Goal: Task Accomplishment & Management: Manage account settings

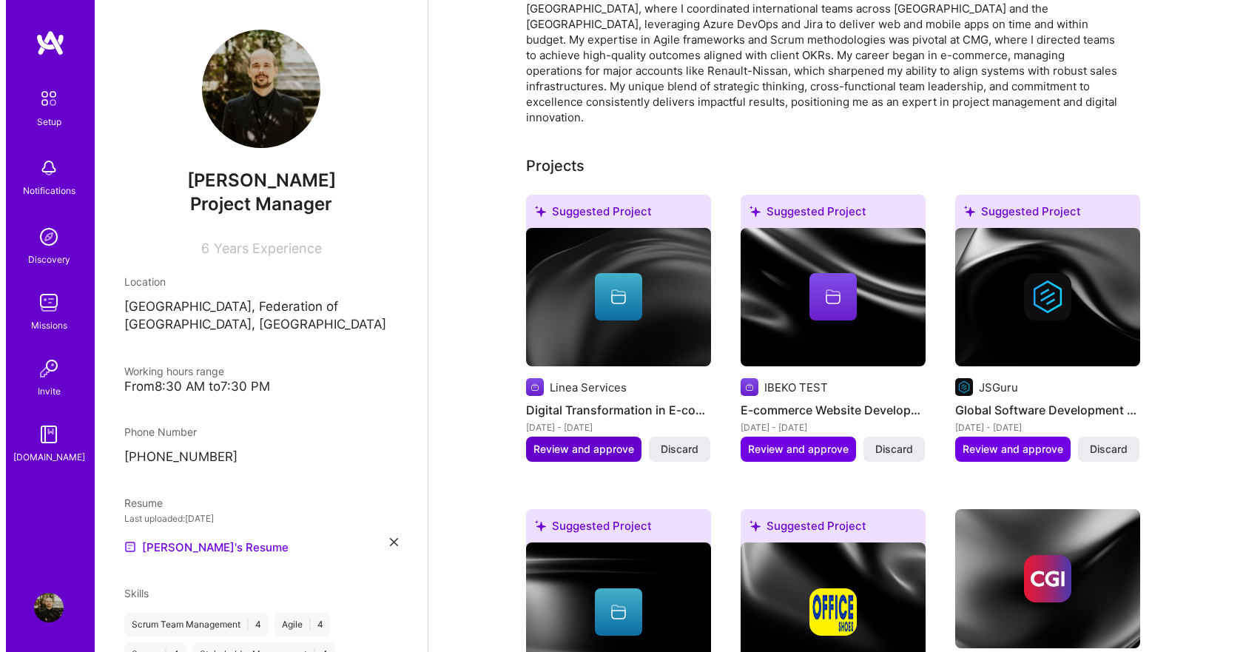
scroll to position [444, 0]
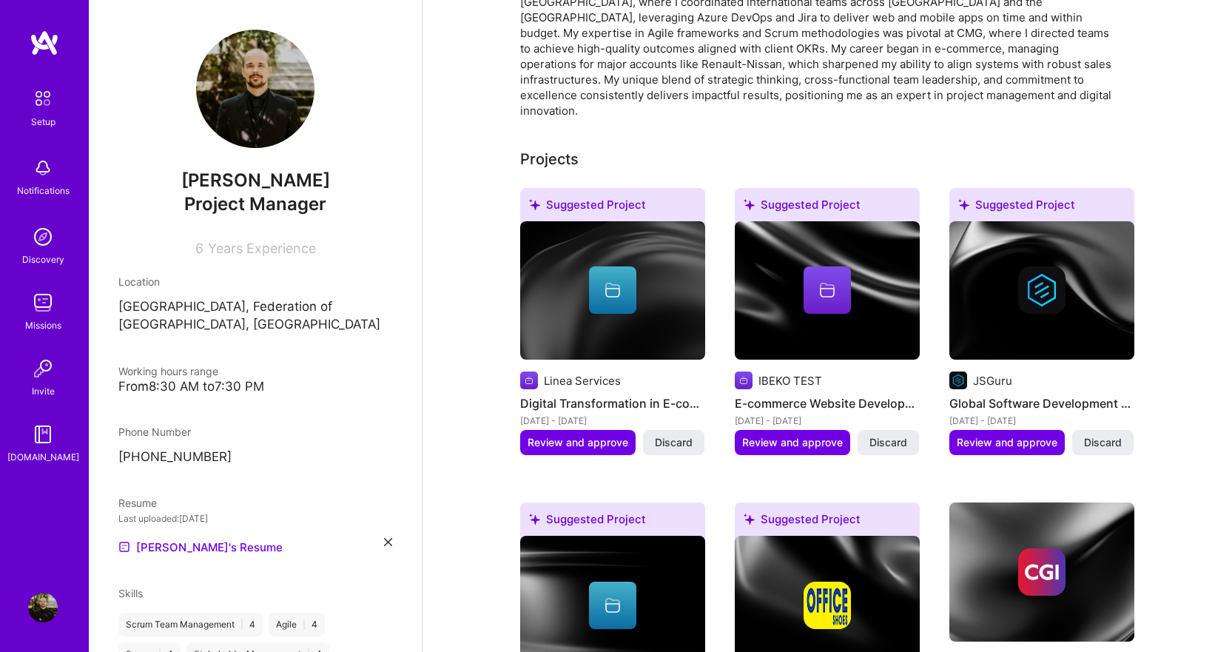
click at [571, 413] on div "[DATE] - [DATE]" at bounding box center [612, 421] width 185 height 16
click at [572, 435] on span "Review and approve" at bounding box center [578, 442] width 101 height 15
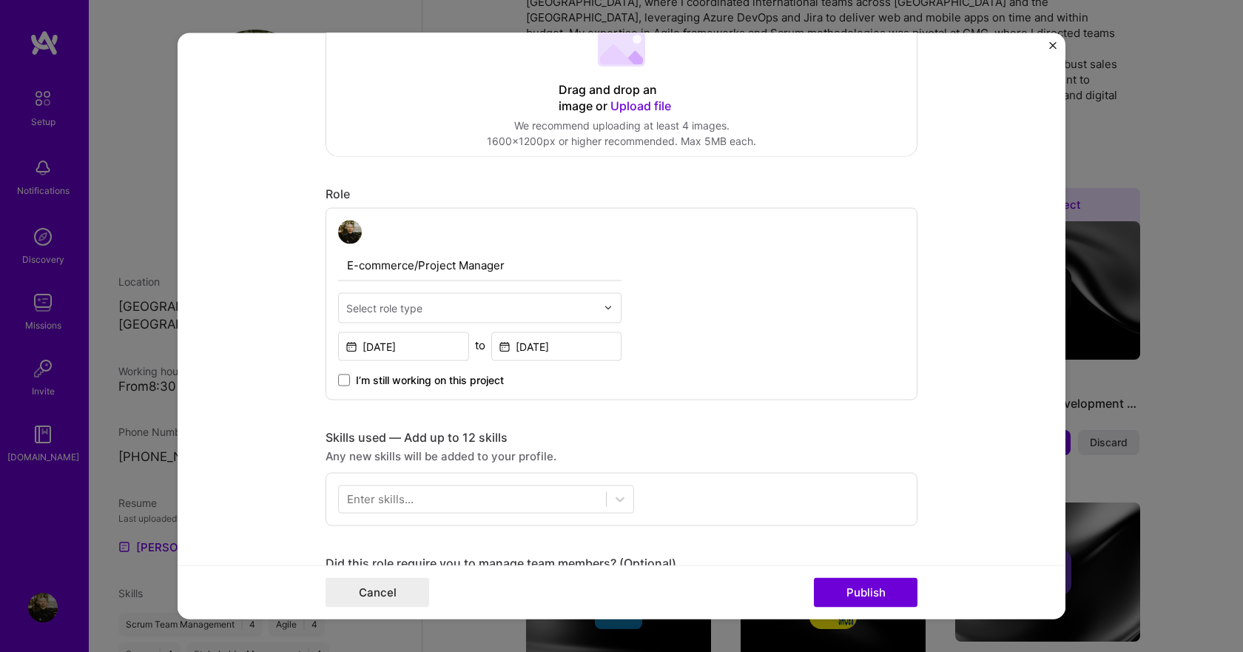
scroll to position [370, 0]
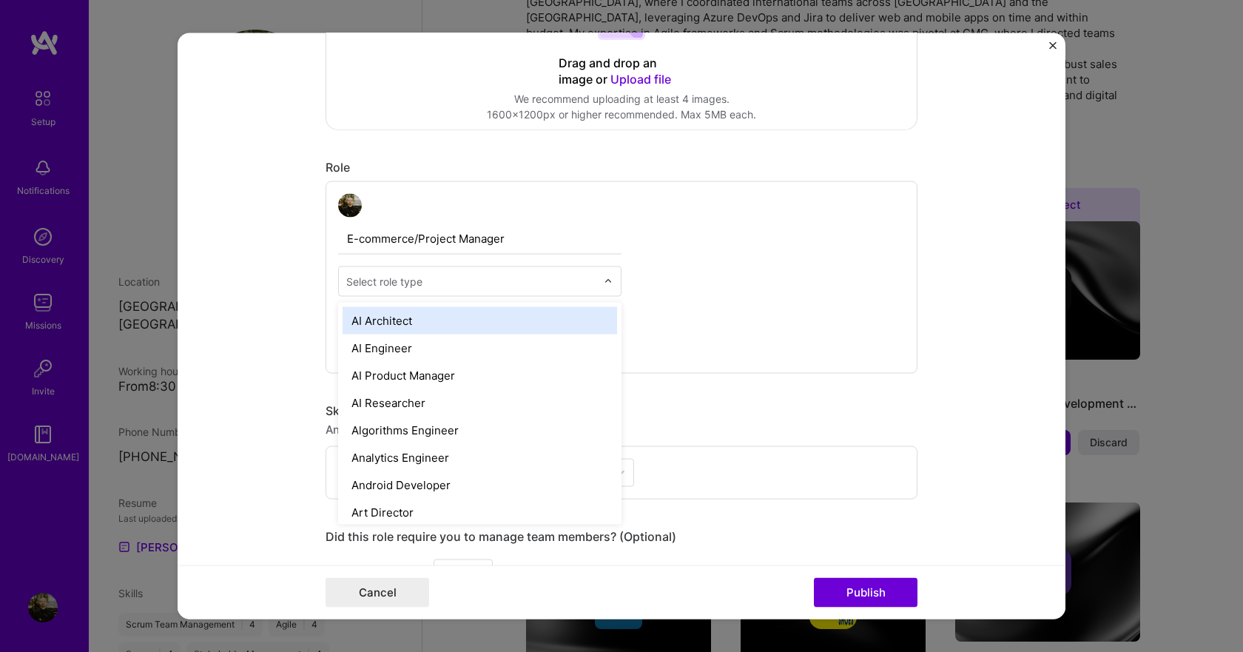
click at [595, 282] on div "Select role type" at bounding box center [471, 280] width 265 height 29
type input "proj"
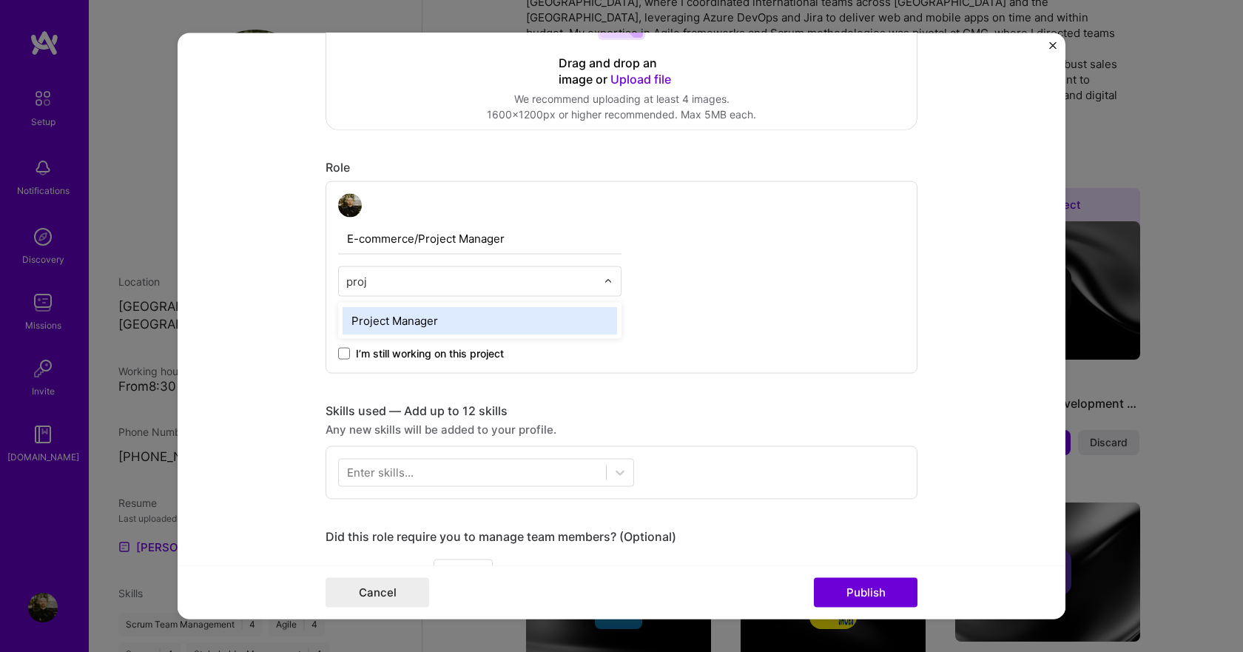
click at [494, 315] on div "Project Manager" at bounding box center [480, 319] width 275 height 27
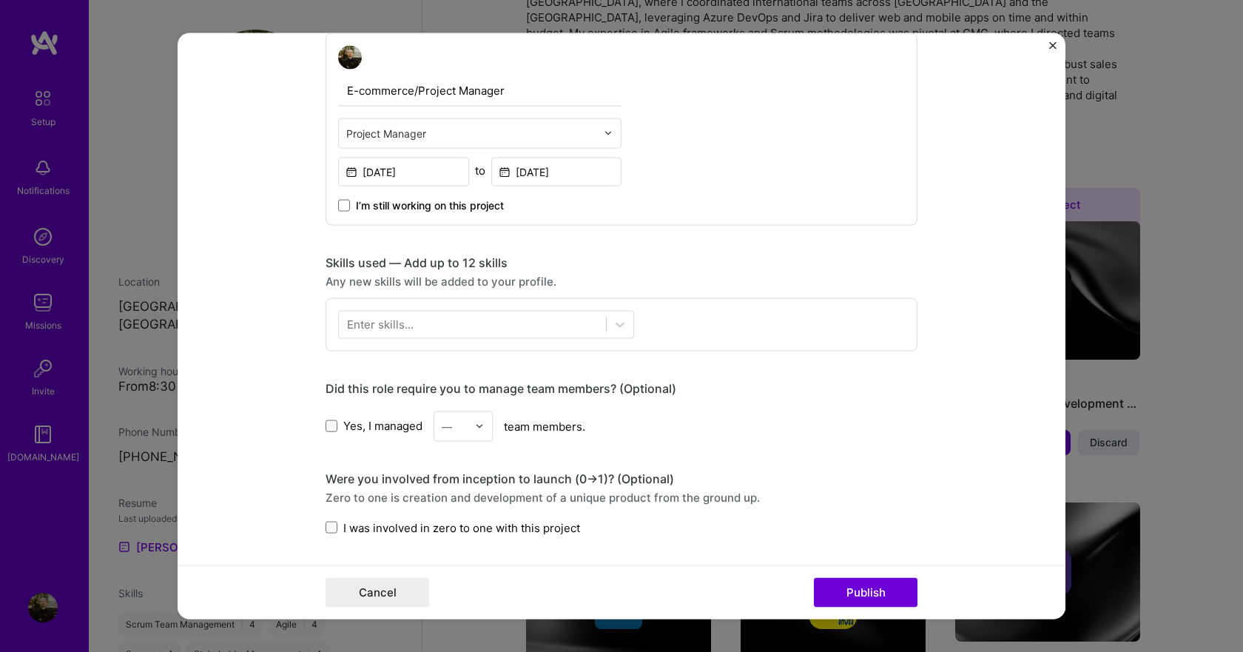
click at [479, 427] on img at bounding box center [479, 426] width 9 height 9
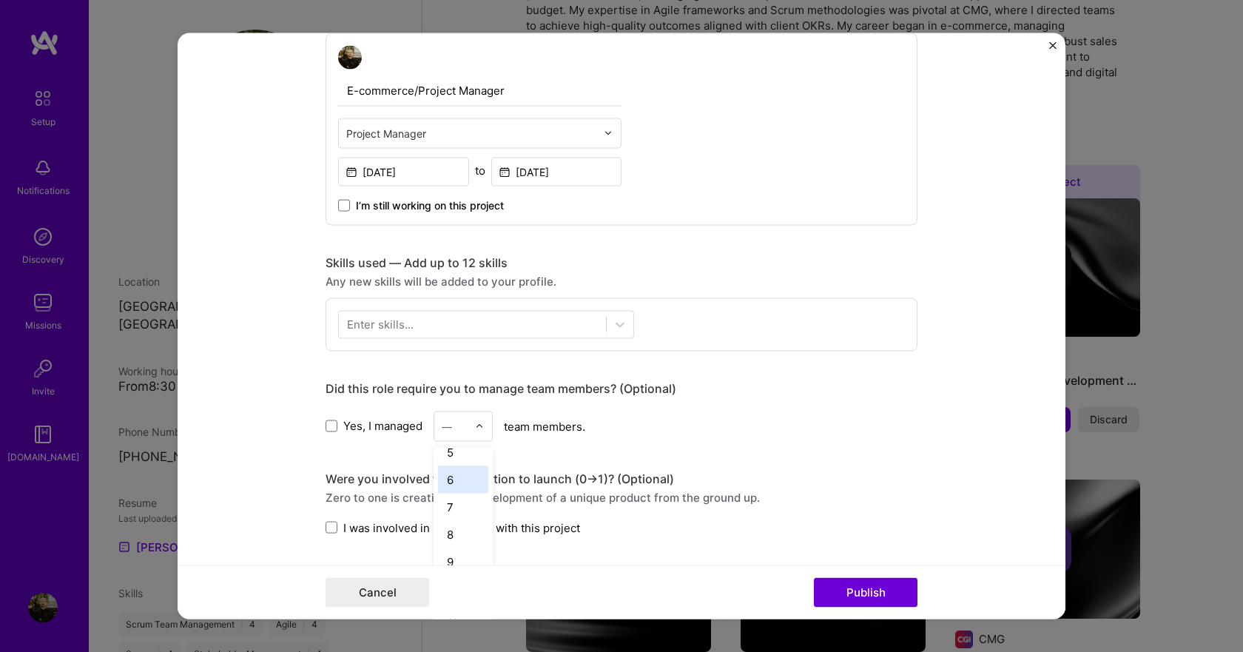
scroll to position [148, 0]
click at [453, 519] on div "8" at bounding box center [463, 508] width 50 height 27
click at [330, 527] on span at bounding box center [332, 528] width 12 height 12
click at [0, 0] on input "I was involved in zero to one with this project" at bounding box center [0, 0] width 0 height 0
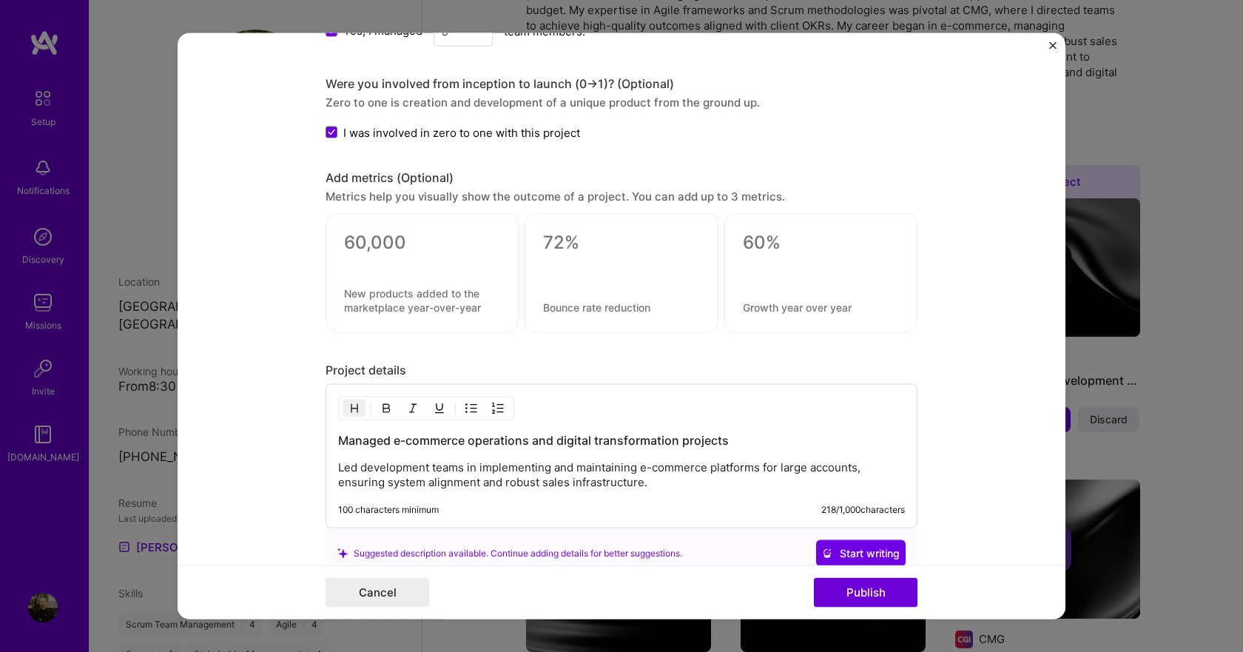
scroll to position [912, 0]
click at [390, 239] on textarea at bounding box center [422, 244] width 156 height 22
click at [566, 174] on div "Add metrics (Optional)" at bounding box center [622, 180] width 592 height 16
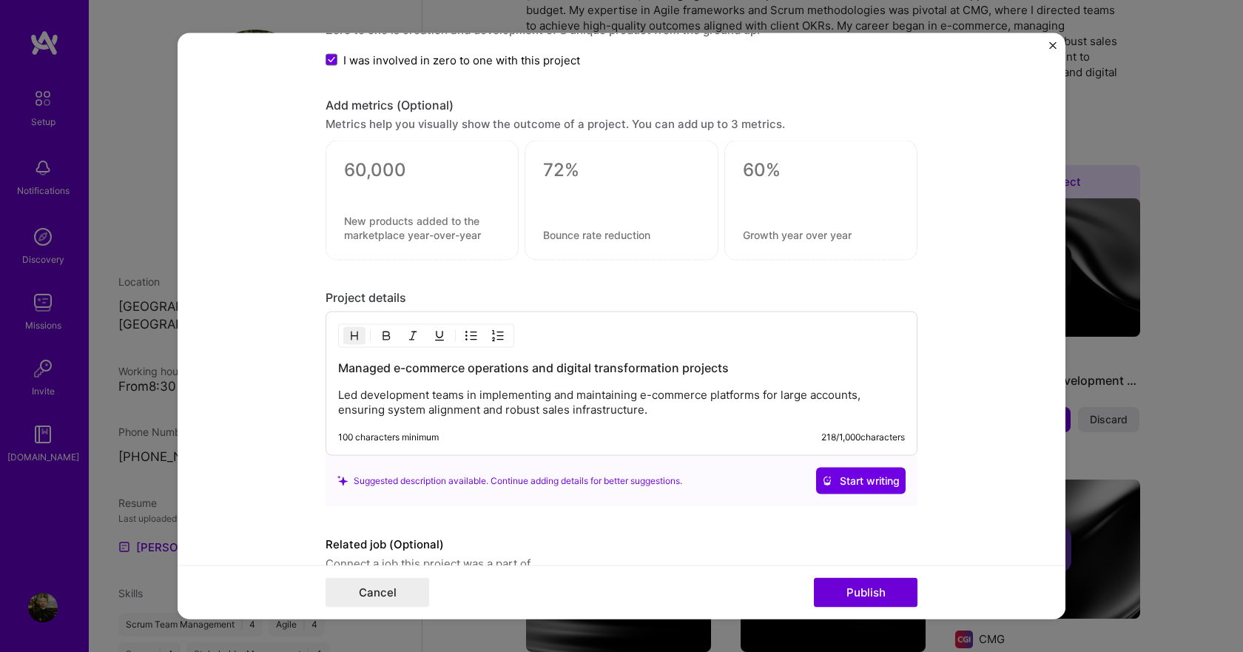
scroll to position [1059, 0]
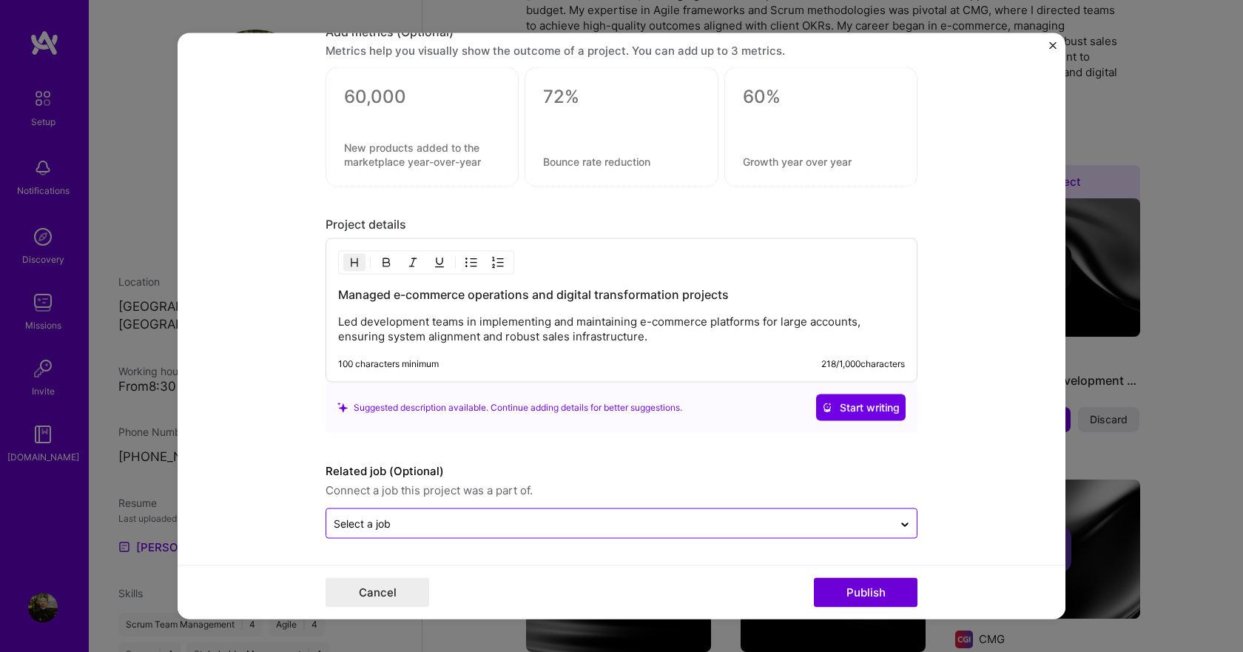
click at [524, 523] on input "text" at bounding box center [610, 524] width 552 height 16
click at [976, 449] on form "Editing suggested project This project is suggested based on your LinkedIn, res…" at bounding box center [622, 326] width 888 height 587
click at [862, 589] on button "Publish" at bounding box center [866, 593] width 104 height 30
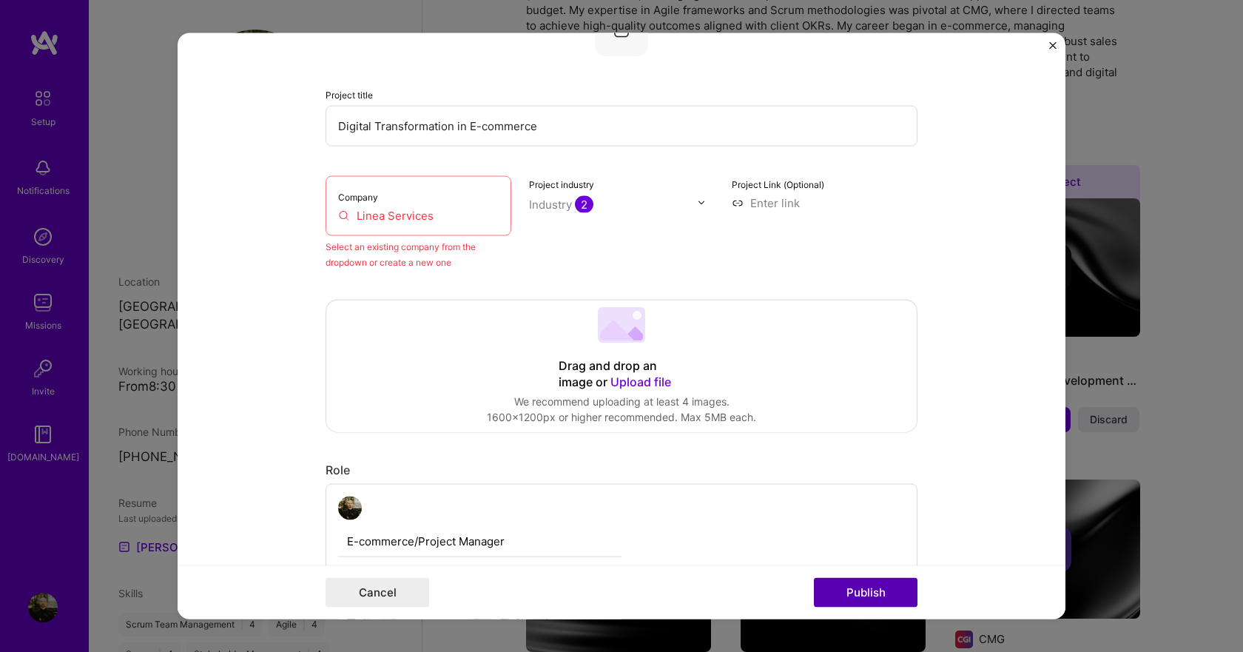
scroll to position [97, 0]
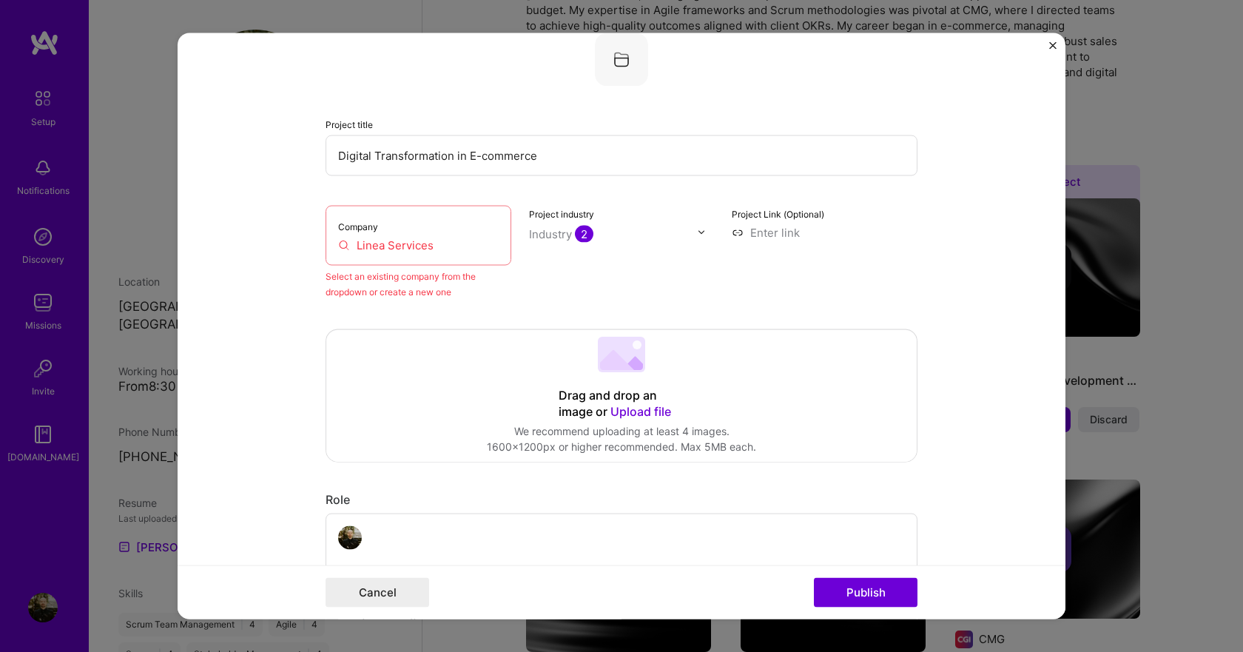
click at [370, 245] on input "Linea Services" at bounding box center [418, 245] width 161 height 16
click at [490, 241] on input "Linea Services" at bounding box center [418, 245] width 161 height 16
click at [512, 280] on div "Company Linea Services Select an existing company from the dropdown or create a…" at bounding box center [622, 252] width 592 height 94
drag, startPoint x: 469, startPoint y: 232, endPoint x: 456, endPoint y: 243, distance: 16.9
click at [469, 232] on div "Company Linea Services" at bounding box center [419, 235] width 186 height 60
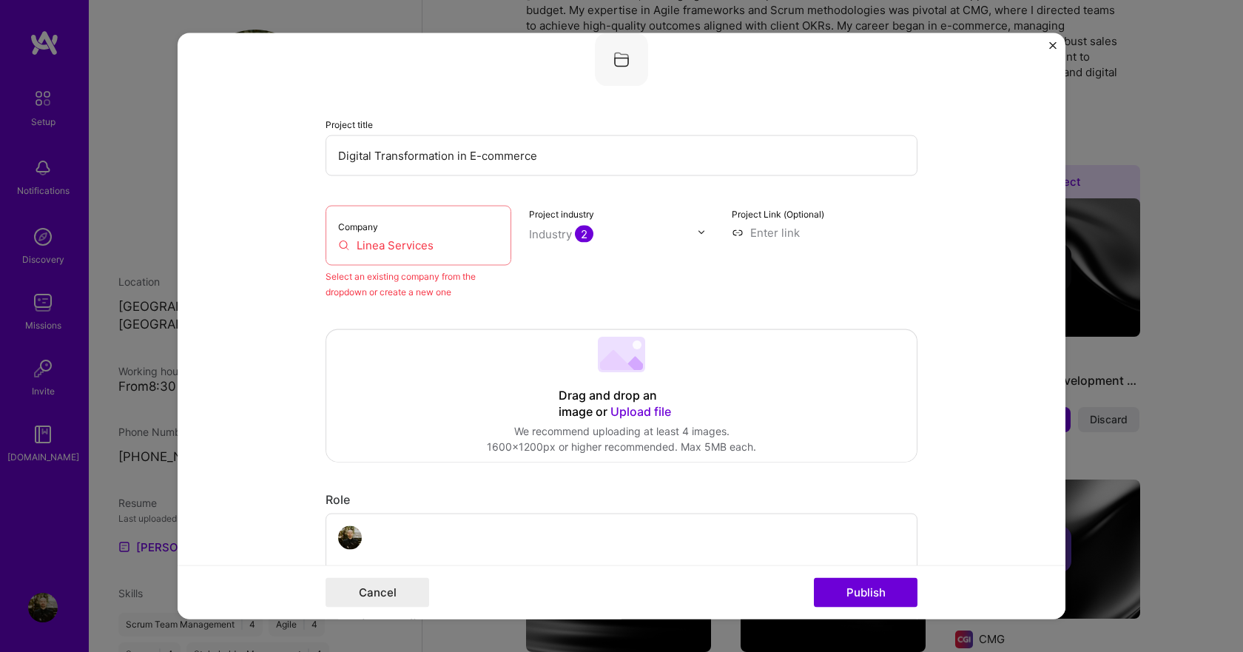
click at [448, 246] on input "Linea Services" at bounding box center [418, 245] width 161 height 16
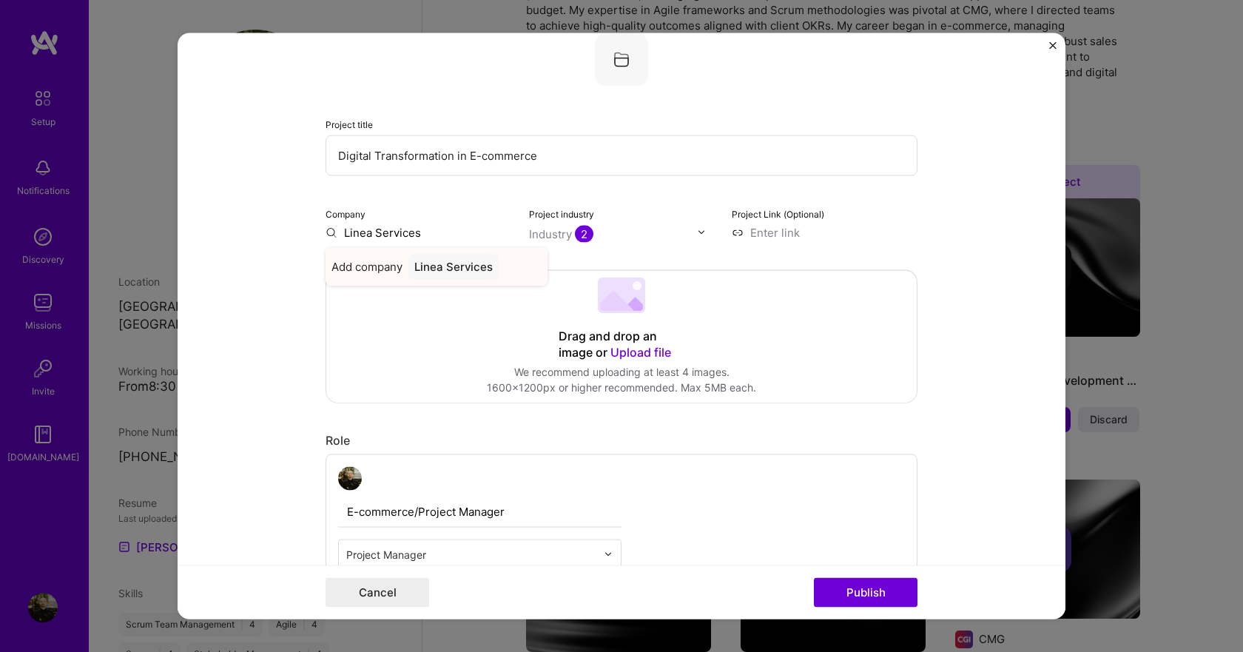
type input "Linea Services"
click at [461, 269] on div "Linea Services" at bounding box center [454, 266] width 90 height 26
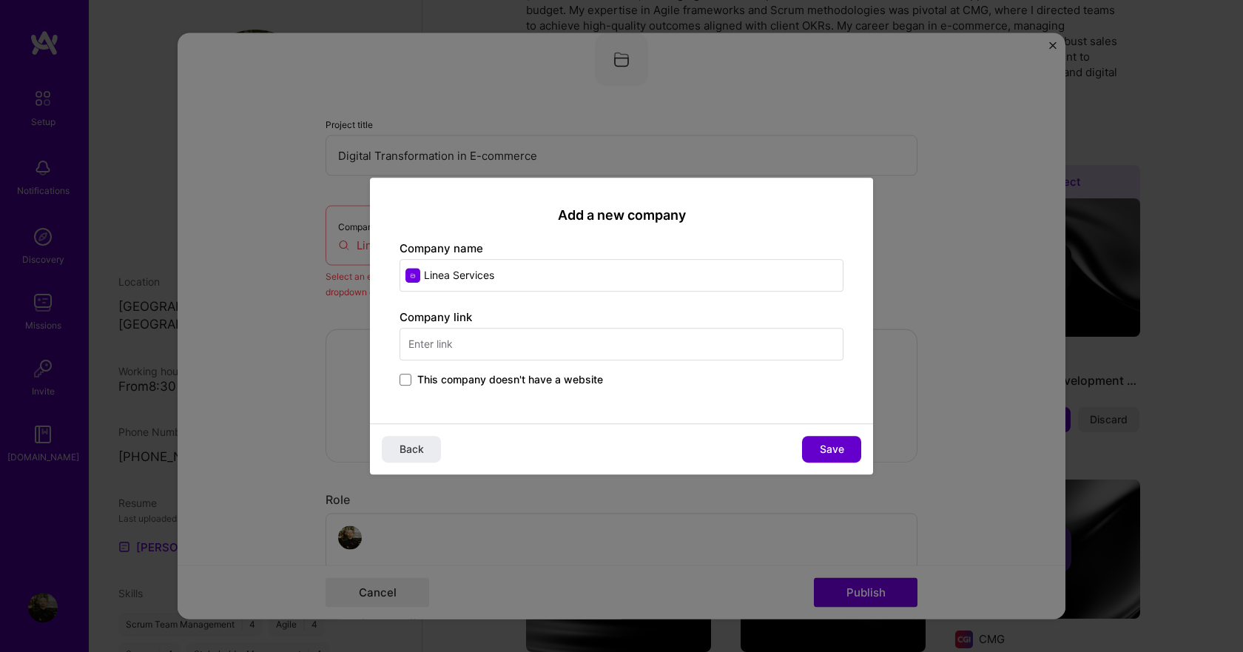
click at [816, 448] on button "Save" at bounding box center [831, 449] width 59 height 27
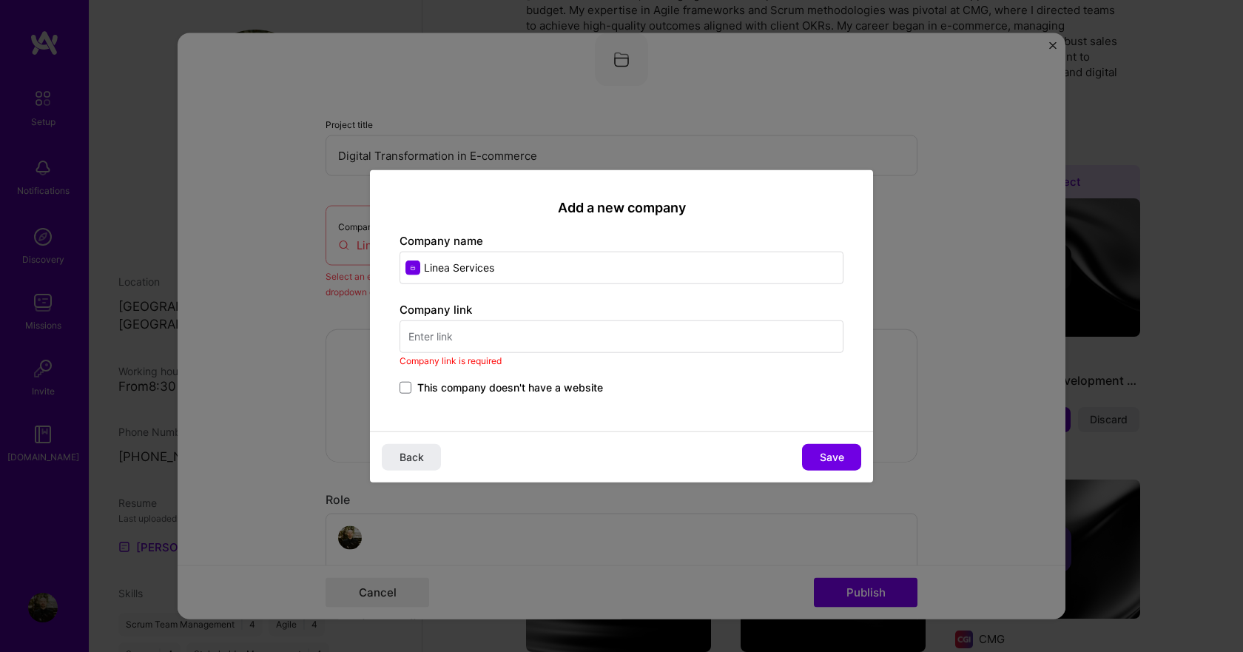
click at [451, 339] on input "text" at bounding box center [622, 336] width 444 height 33
drag, startPoint x: 440, startPoint y: 269, endPoint x: 403, endPoint y: 269, distance: 36.3
click at [403, 269] on input "Linea Services" at bounding box center [622, 268] width 444 height 33
click at [460, 332] on input "text" at bounding box center [622, 336] width 444 height 33
paste input "[URL][DOMAIN_NAME]"
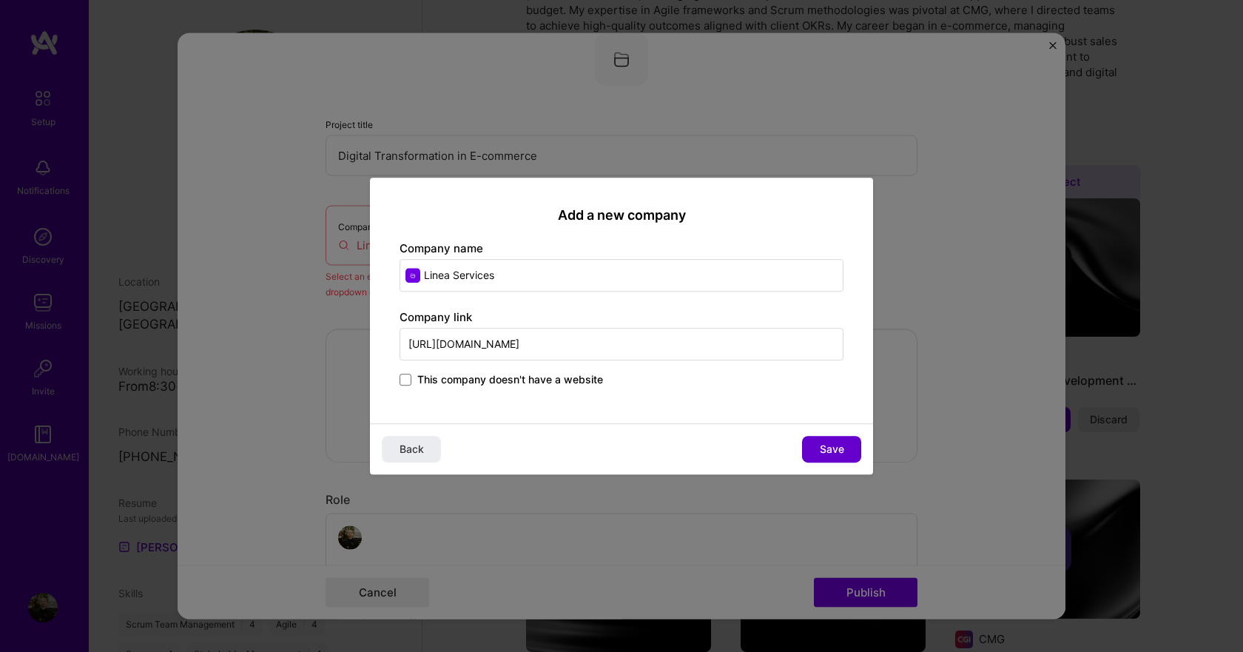
type input "[URL][DOMAIN_NAME]"
click at [825, 451] on span "Save" at bounding box center [832, 449] width 24 height 15
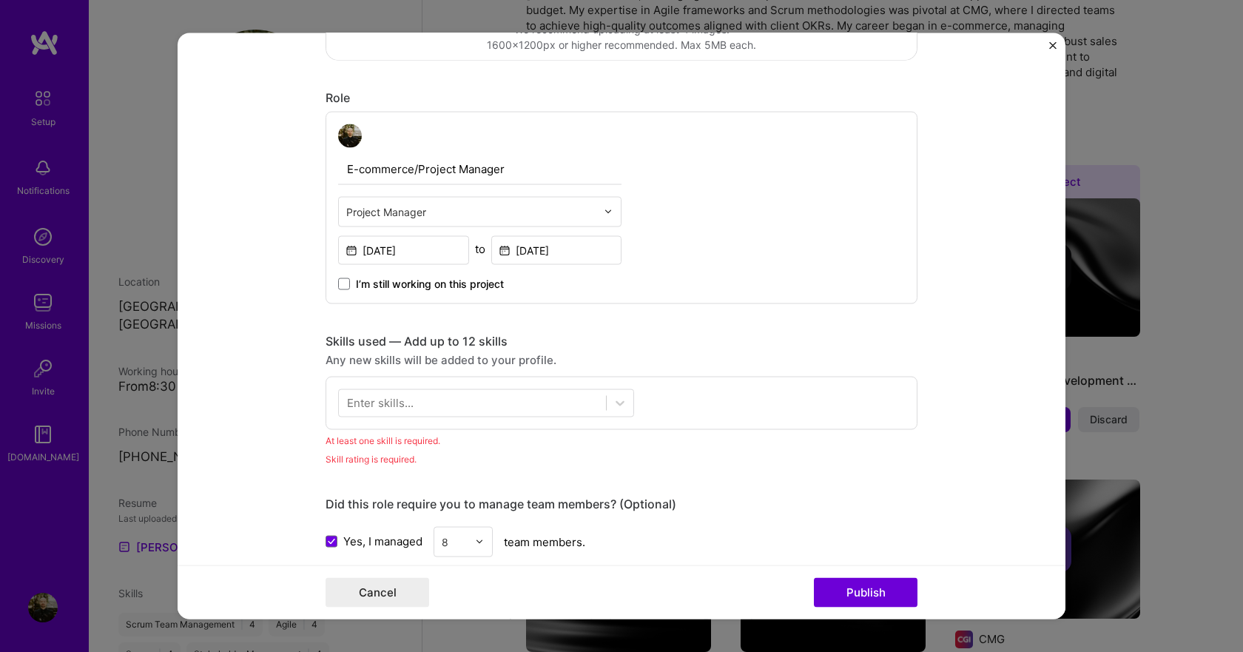
scroll to position [444, 0]
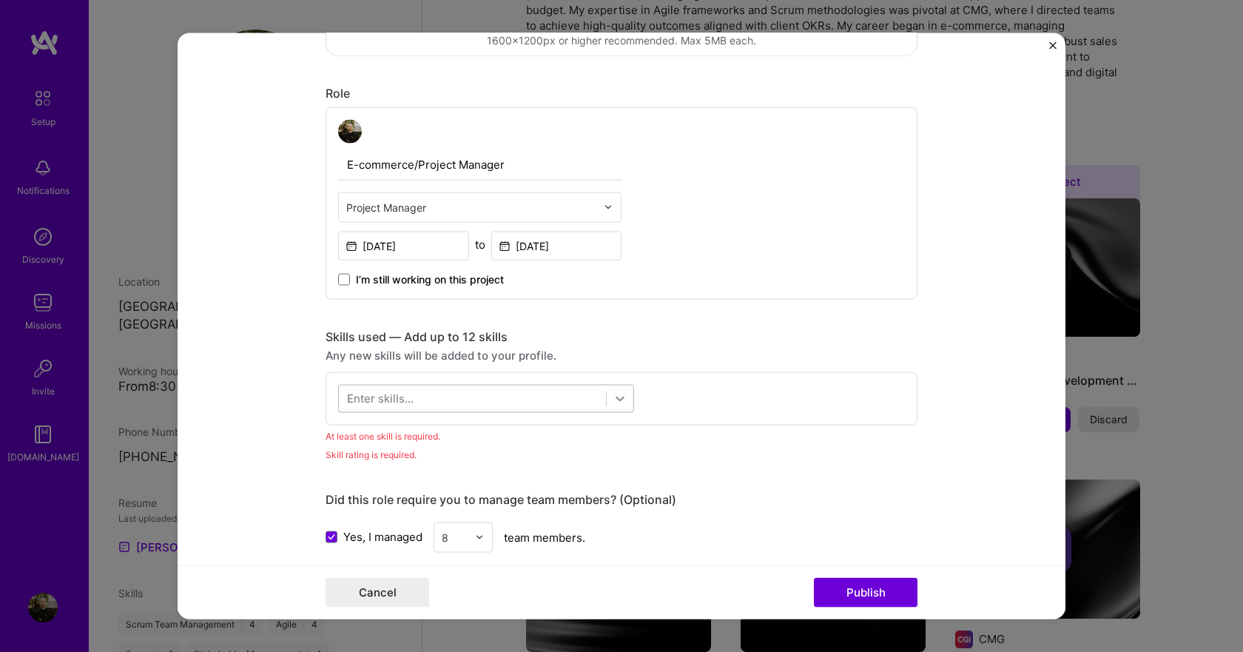
click at [622, 398] on div at bounding box center [620, 398] width 27 height 27
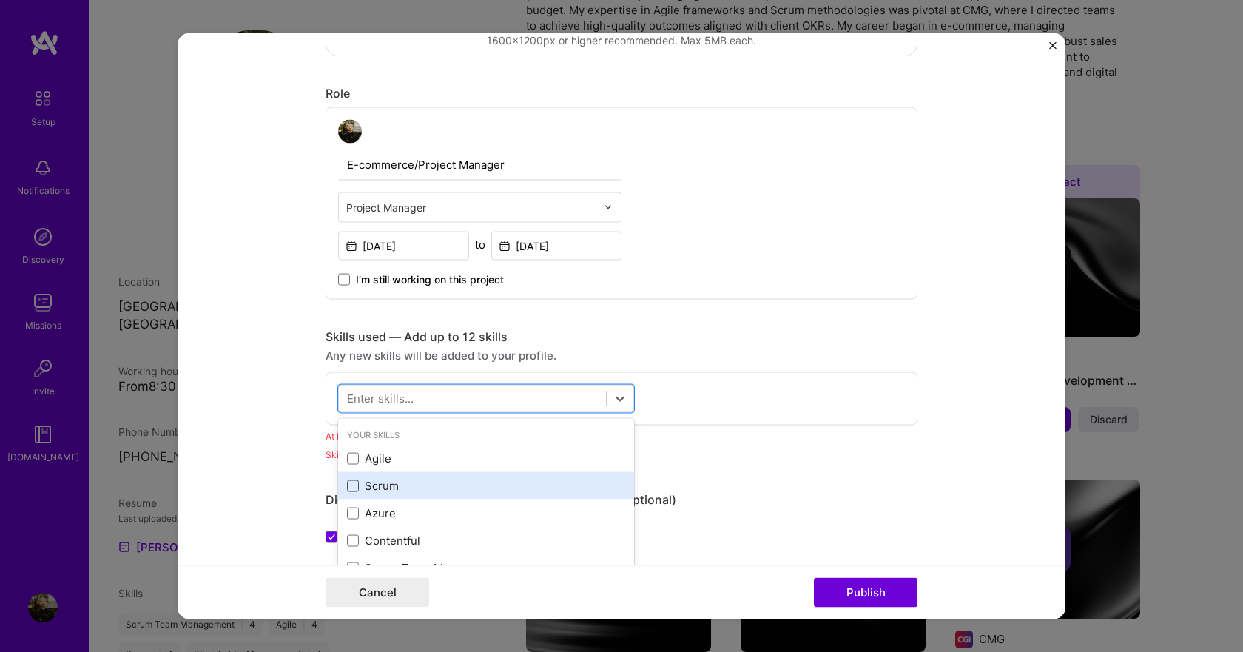
click at [349, 451] on div "Agile" at bounding box center [486, 459] width 278 height 16
drag, startPoint x: 349, startPoint y: 480, endPoint x: 411, endPoint y: 491, distance: 62.4
click at [349, 480] on span at bounding box center [353, 486] width 12 height 12
click at [0, 0] on input "checkbox" at bounding box center [0, 0] width 0 height 0
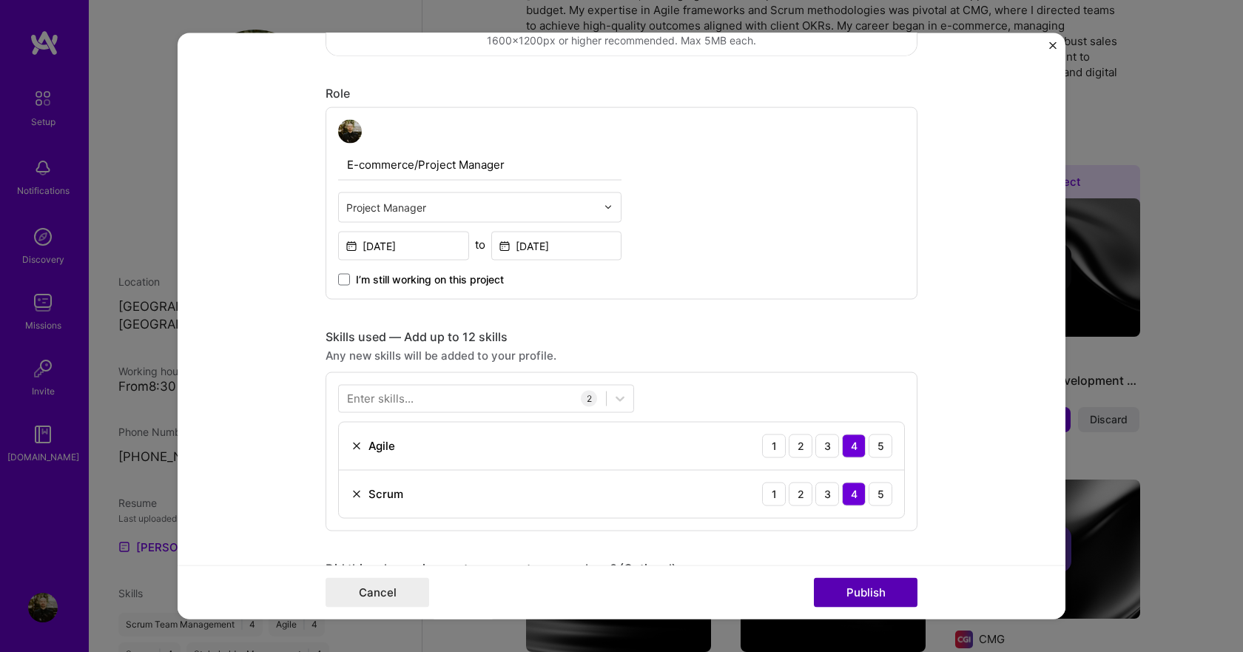
click at [850, 588] on button "Publish" at bounding box center [866, 593] width 104 height 30
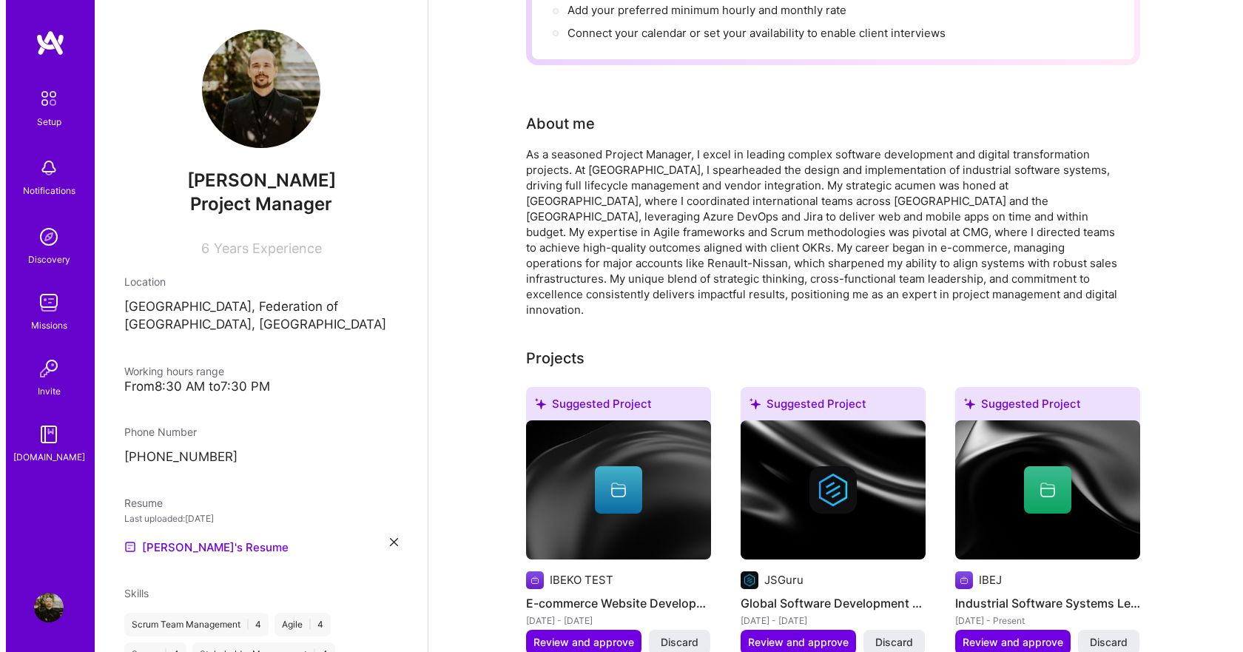
scroll to position [370, 0]
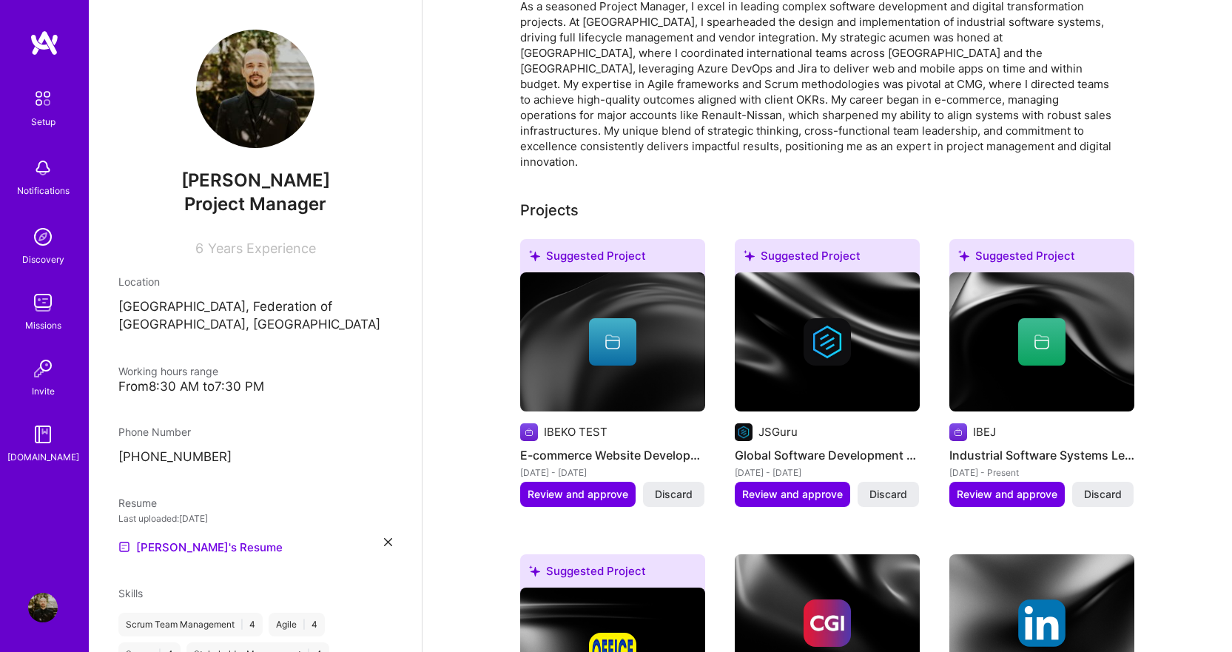
click at [619, 332] on div at bounding box center [612, 341] width 47 height 47
click at [847, 318] on img at bounding box center [827, 341] width 47 height 47
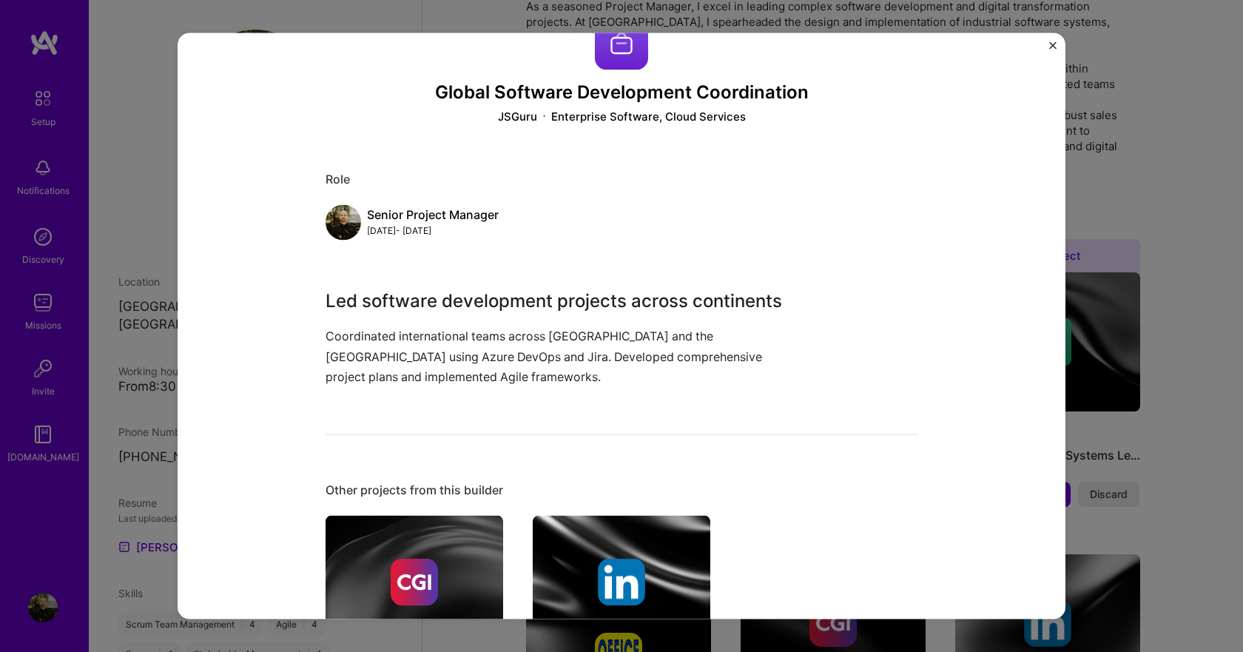
scroll to position [198, 0]
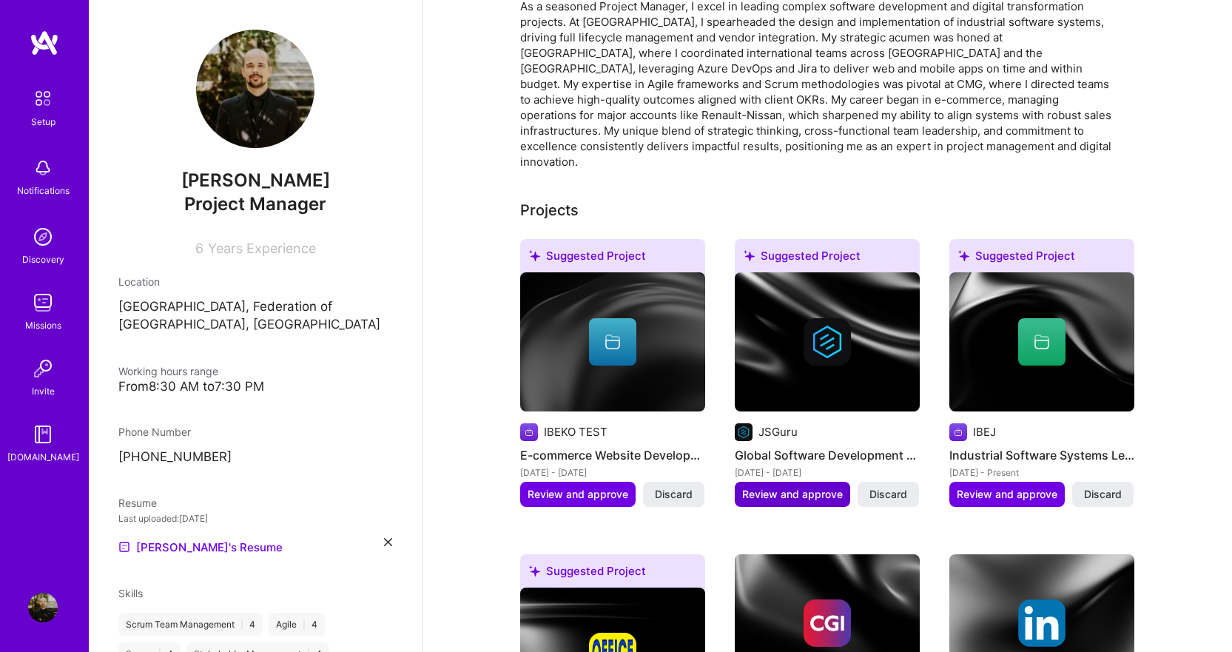
click at [783, 487] on span "Review and approve" at bounding box center [792, 494] width 101 height 15
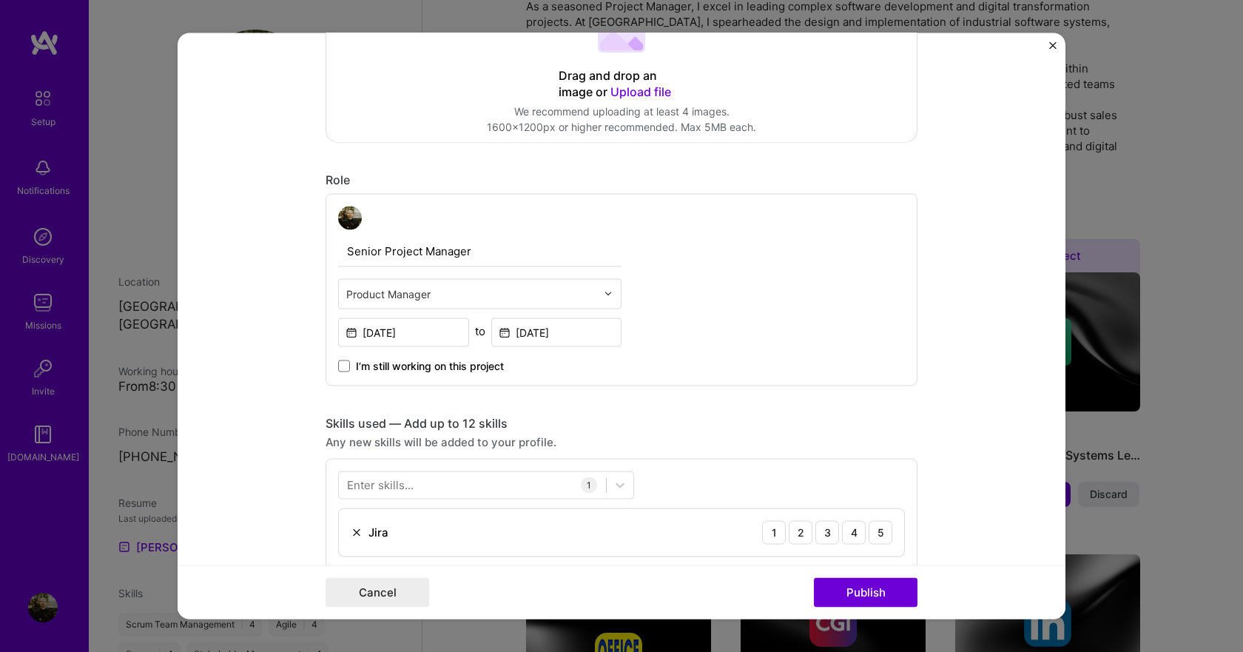
scroll to position [370, 0]
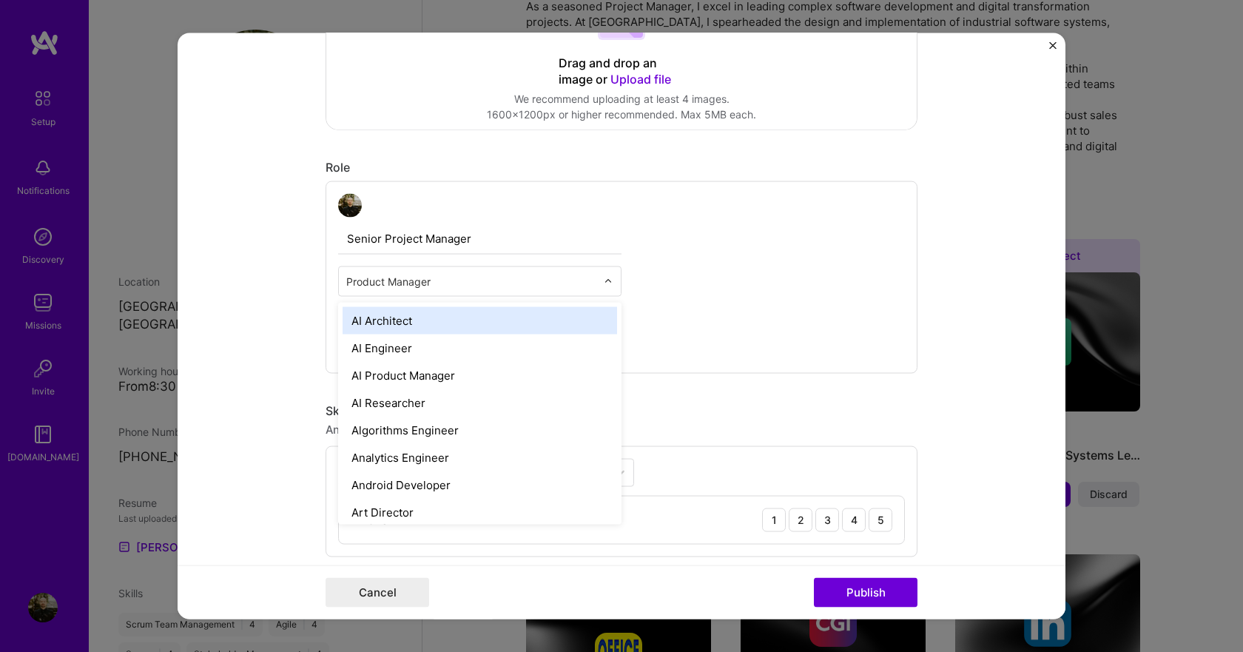
click at [605, 282] on img at bounding box center [608, 281] width 9 height 9
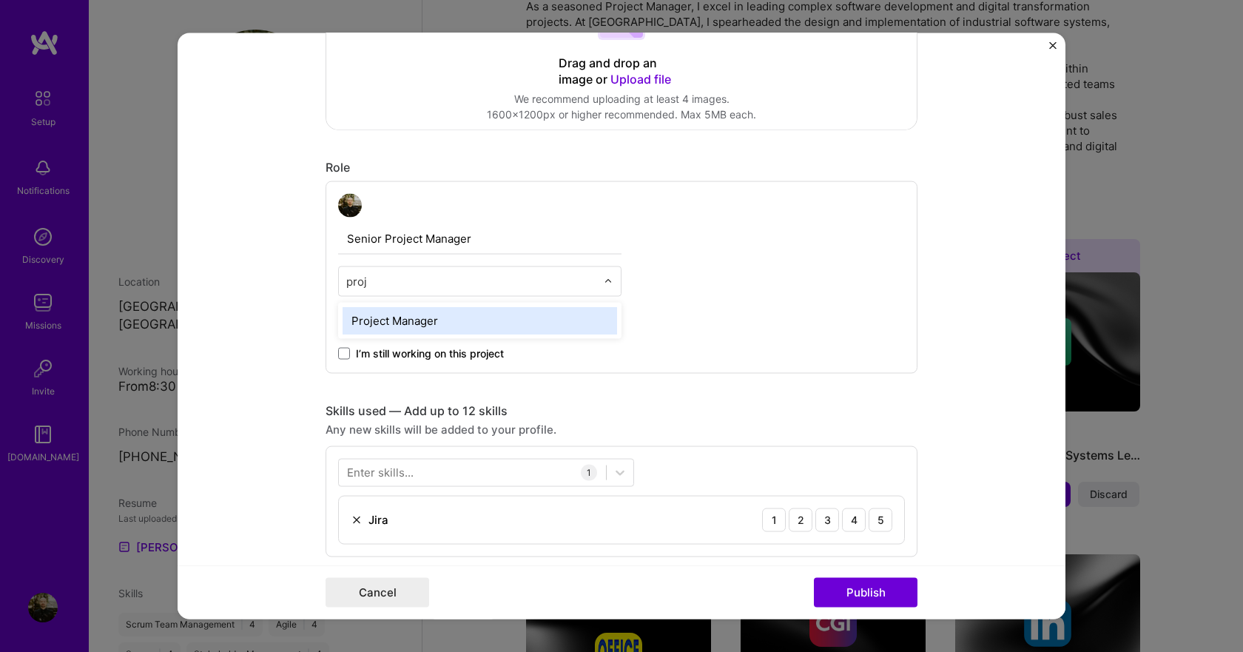
type input "proje"
click at [428, 307] on div "Project Manager" at bounding box center [480, 319] width 275 height 27
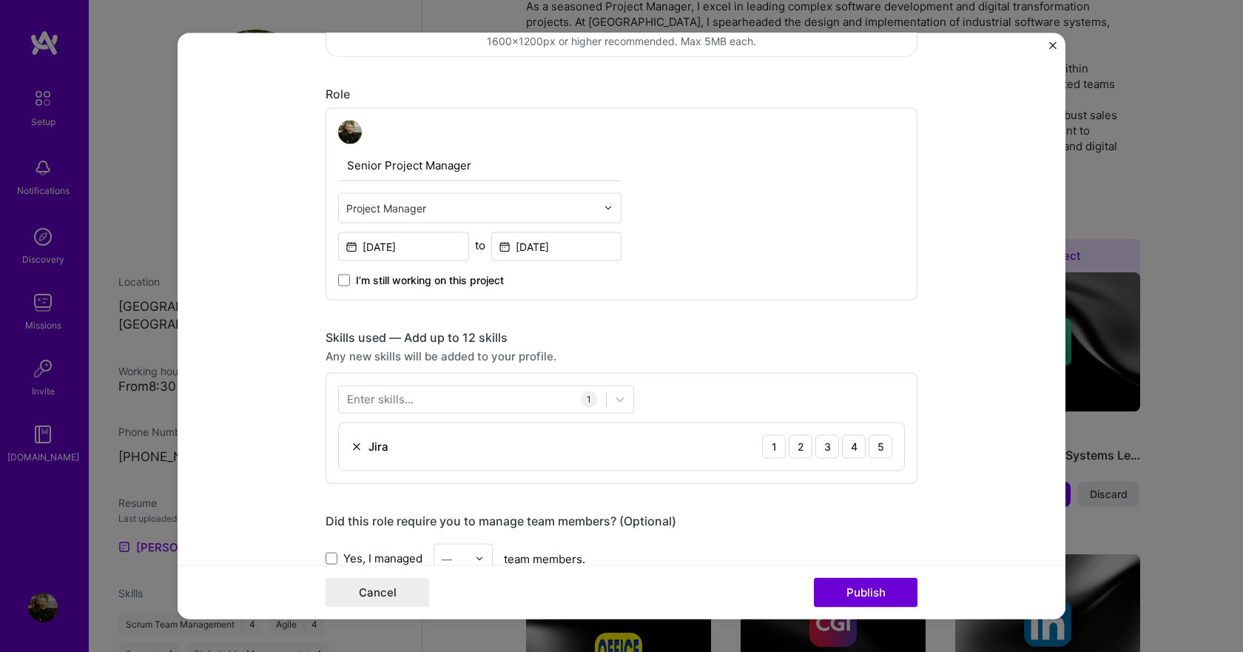
scroll to position [592, 0]
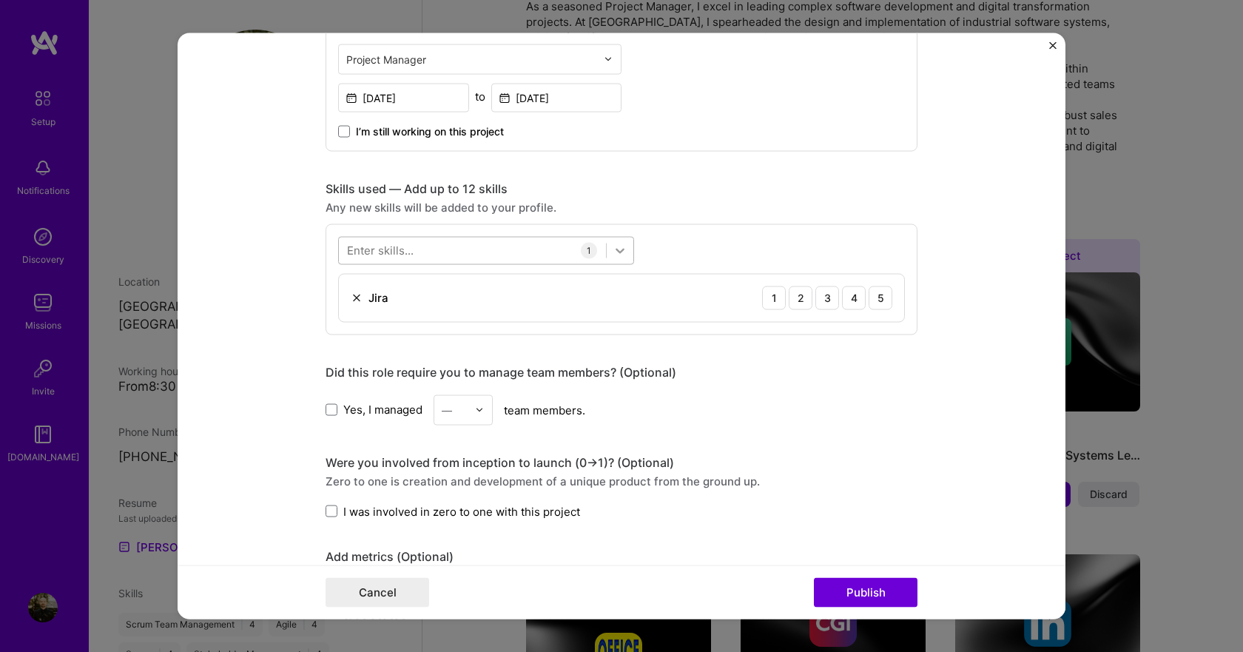
click at [616, 251] on icon at bounding box center [620, 250] width 9 height 5
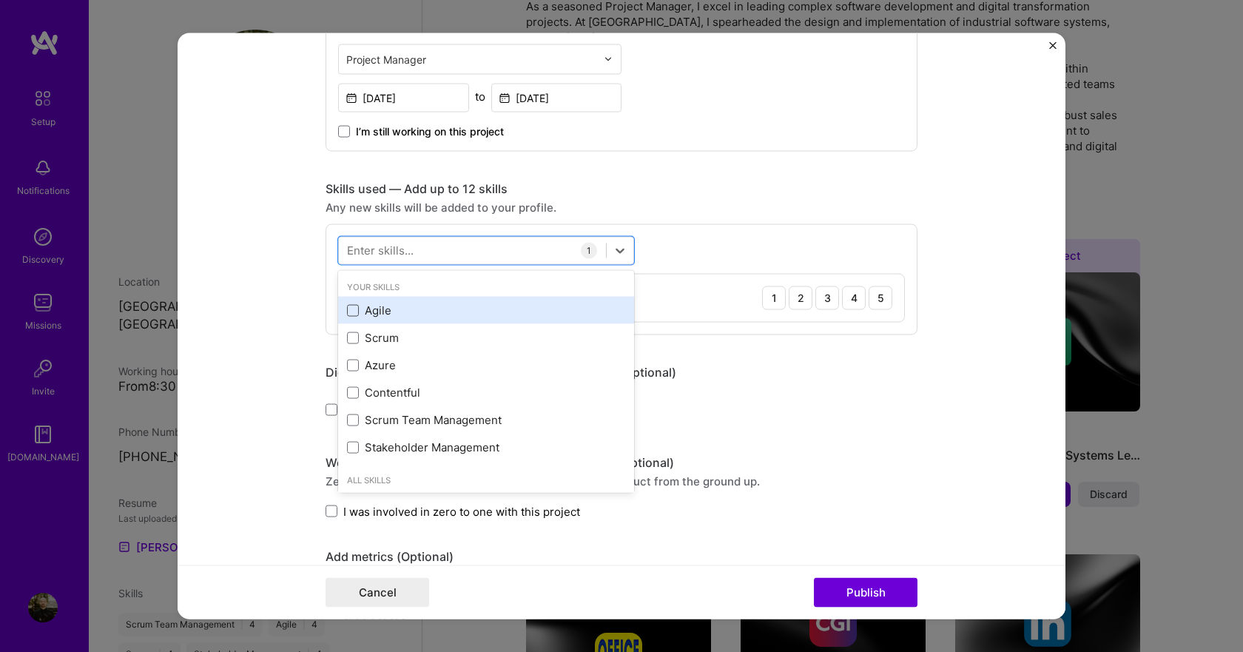
click at [347, 304] on span at bounding box center [353, 310] width 12 height 12
click at [0, 0] on input "checkbox" at bounding box center [0, 0] width 0 height 0
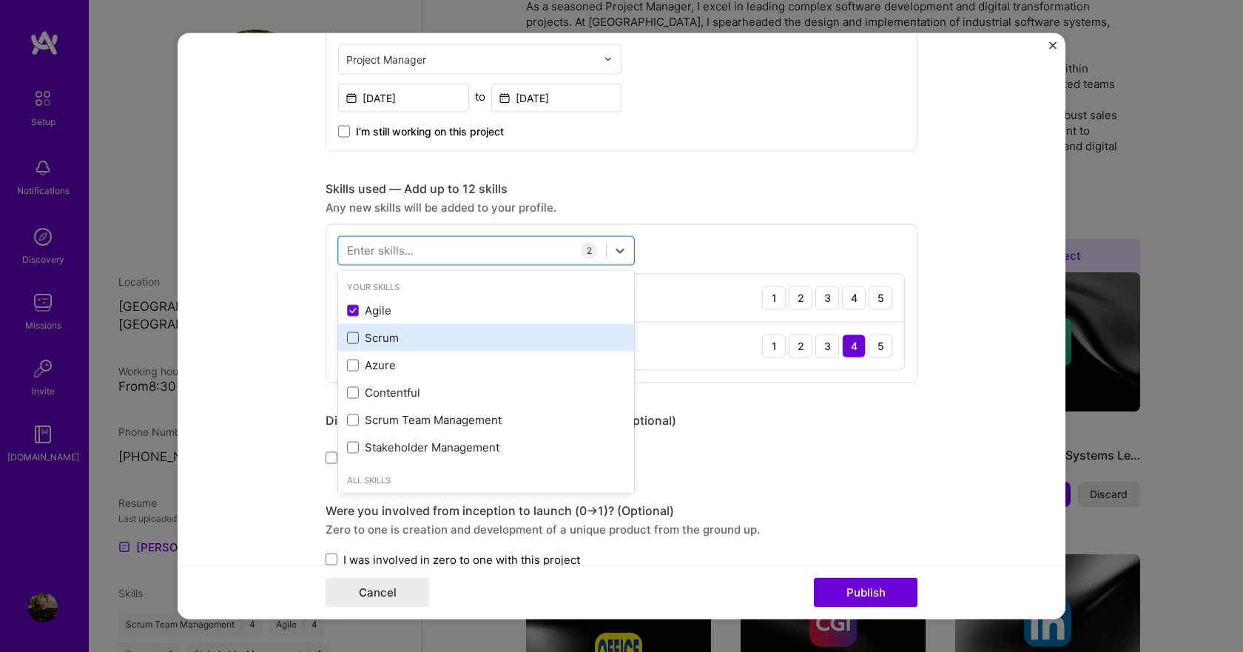
click at [349, 342] on span at bounding box center [353, 338] width 12 height 12
click at [0, 0] on input "checkbox" at bounding box center [0, 0] width 0 height 0
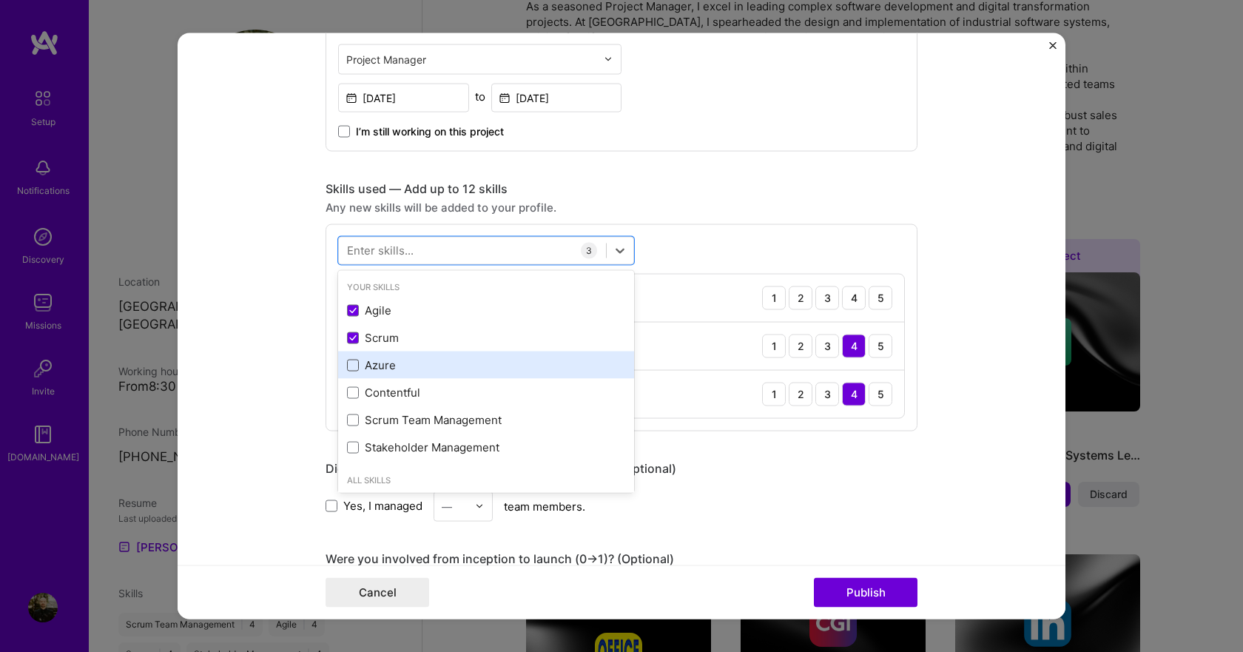
click at [348, 369] on span at bounding box center [353, 365] width 12 height 12
click at [0, 0] on input "checkbox" at bounding box center [0, 0] width 0 height 0
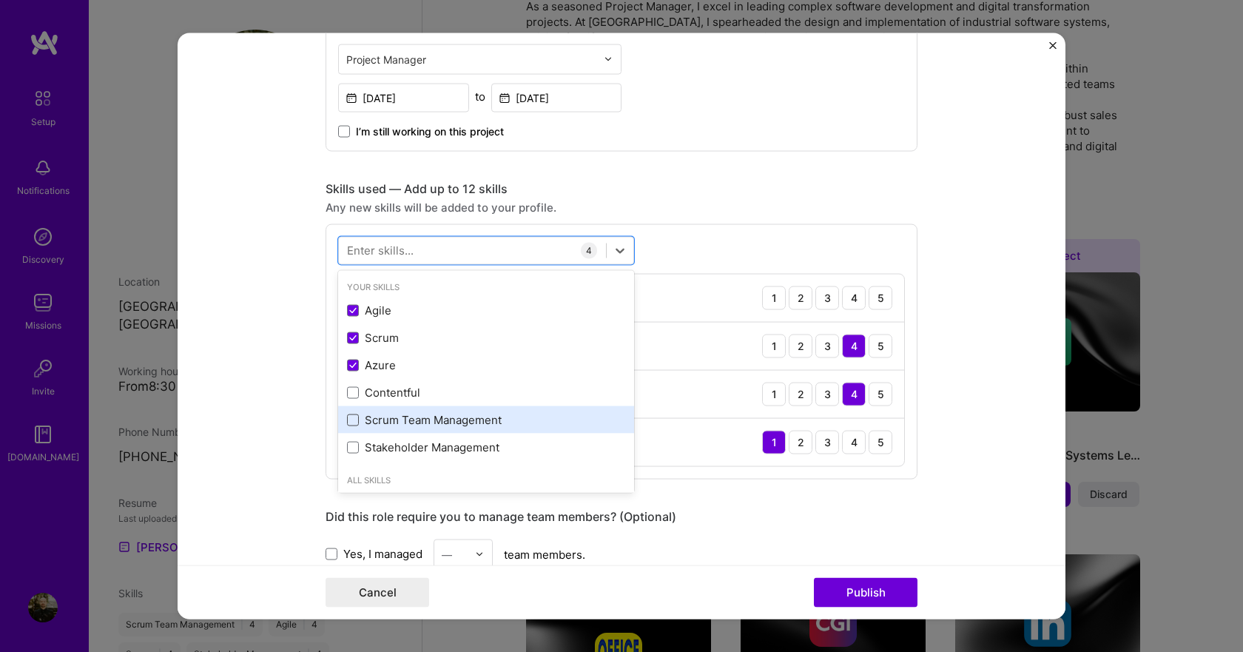
click at [351, 415] on span at bounding box center [353, 420] width 12 height 12
click at [0, 0] on input "checkbox" at bounding box center [0, 0] width 0 height 0
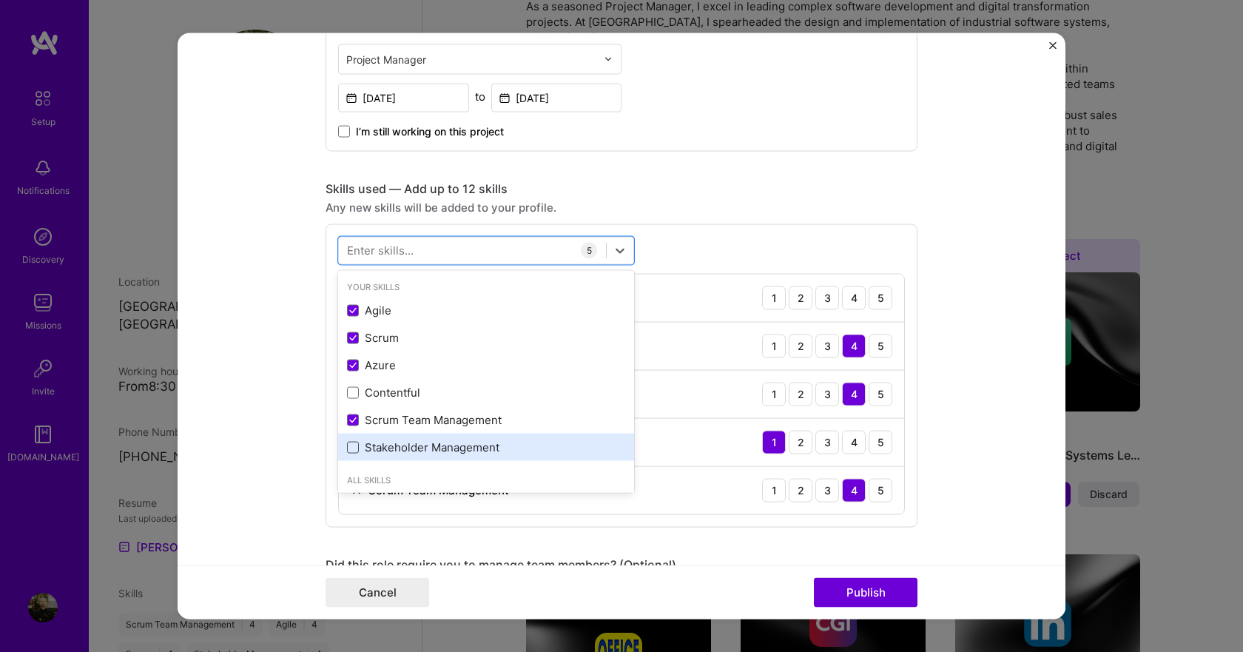
click at [350, 445] on span at bounding box center [353, 447] width 12 height 12
click at [0, 0] on input "checkbox" at bounding box center [0, 0] width 0 height 0
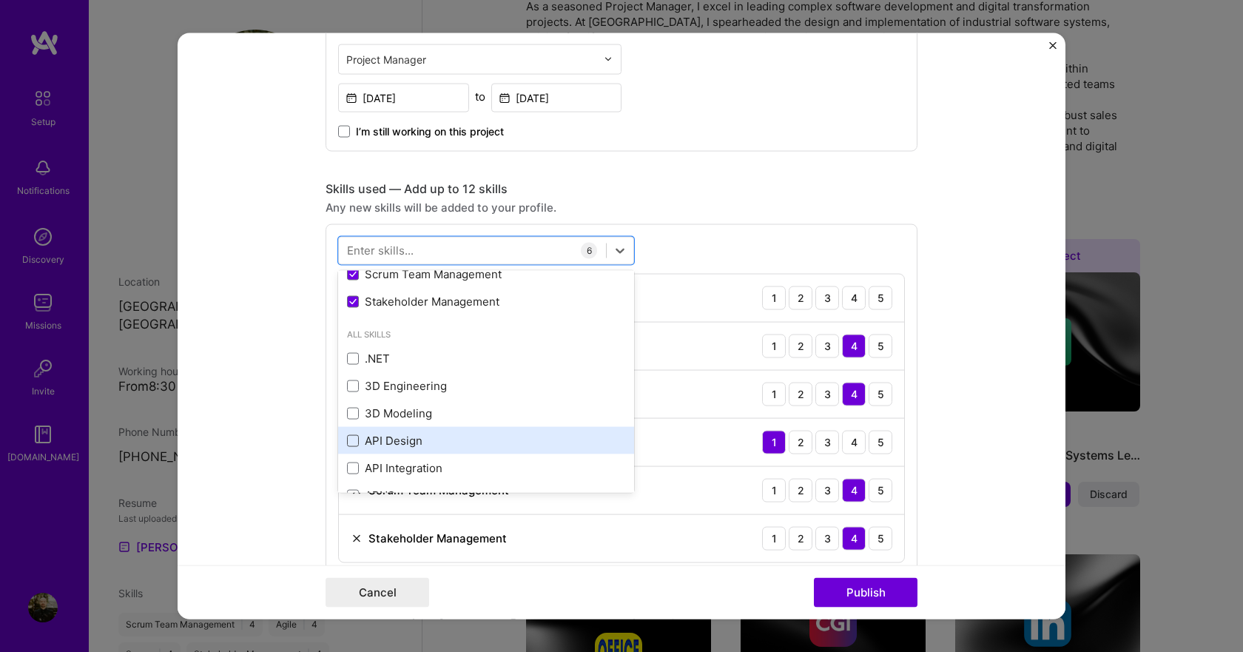
scroll to position [148, 0]
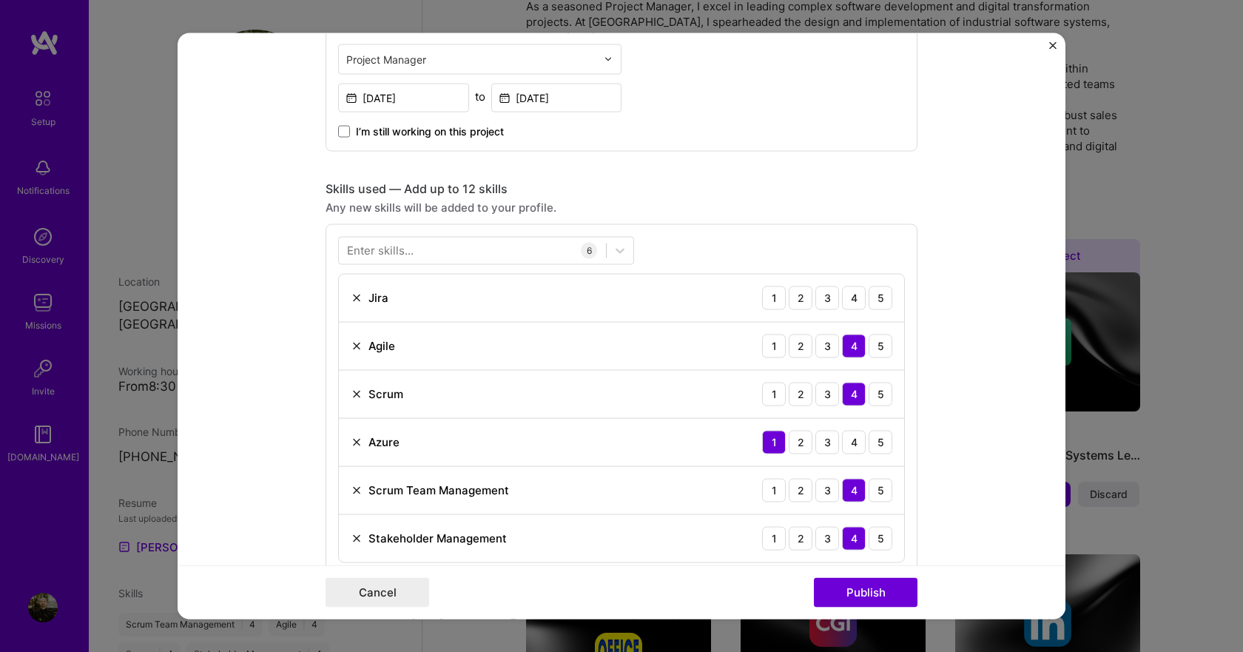
click at [401, 255] on div "Enter skills..." at bounding box center [380, 251] width 67 height 16
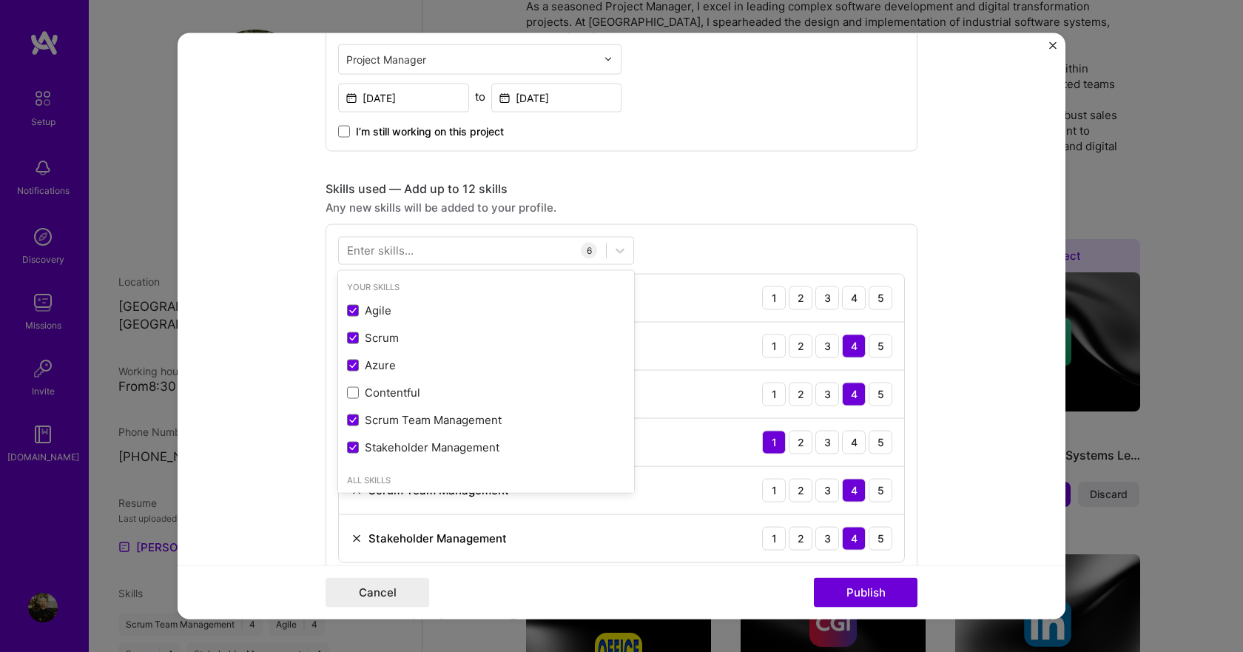
click at [401, 255] on div "Enter skills..." at bounding box center [380, 251] width 67 height 16
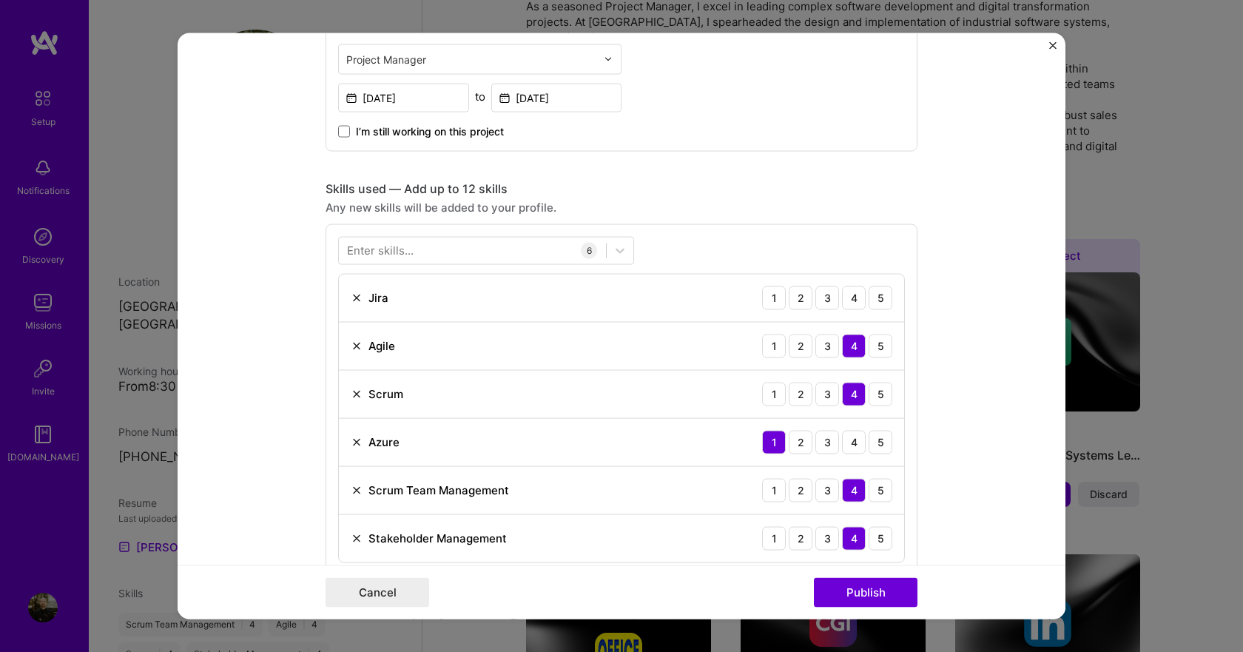
click at [406, 245] on div "Enter skills..." at bounding box center [380, 251] width 67 height 16
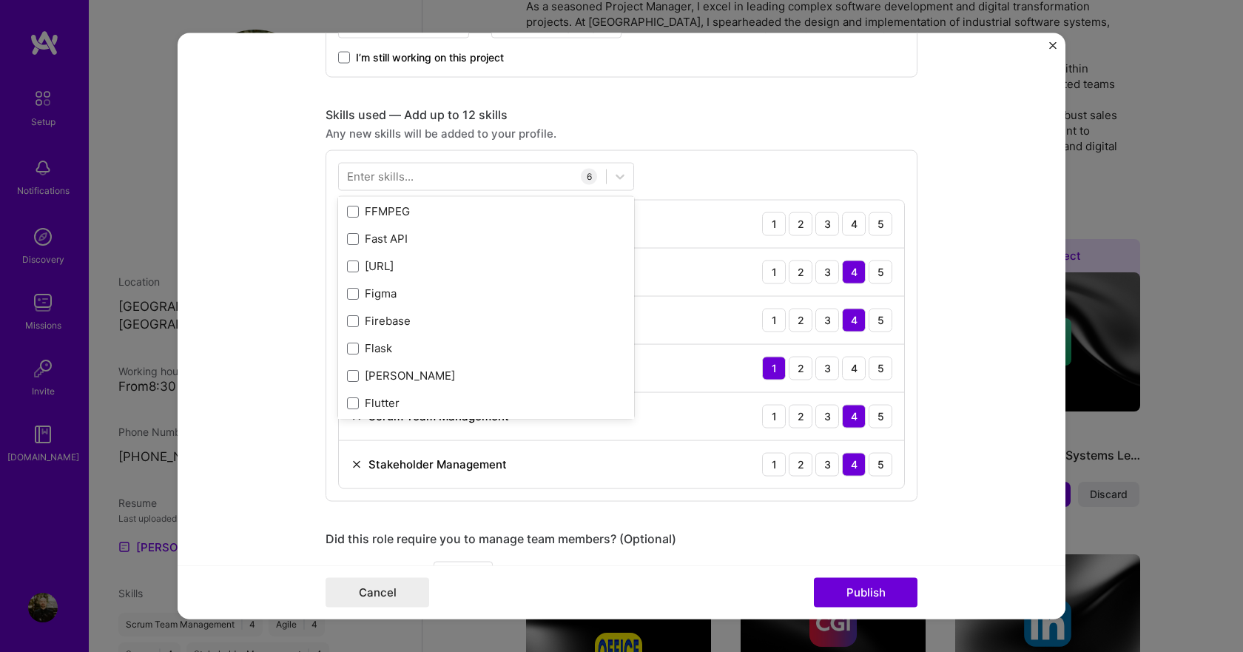
scroll to position [3608, 0]
click at [346, 326] on div "Your Skills Agile Scrum Azure Contentful Scrum Team Management Stakeholder Mana…" at bounding box center [486, 307] width 296 height 222
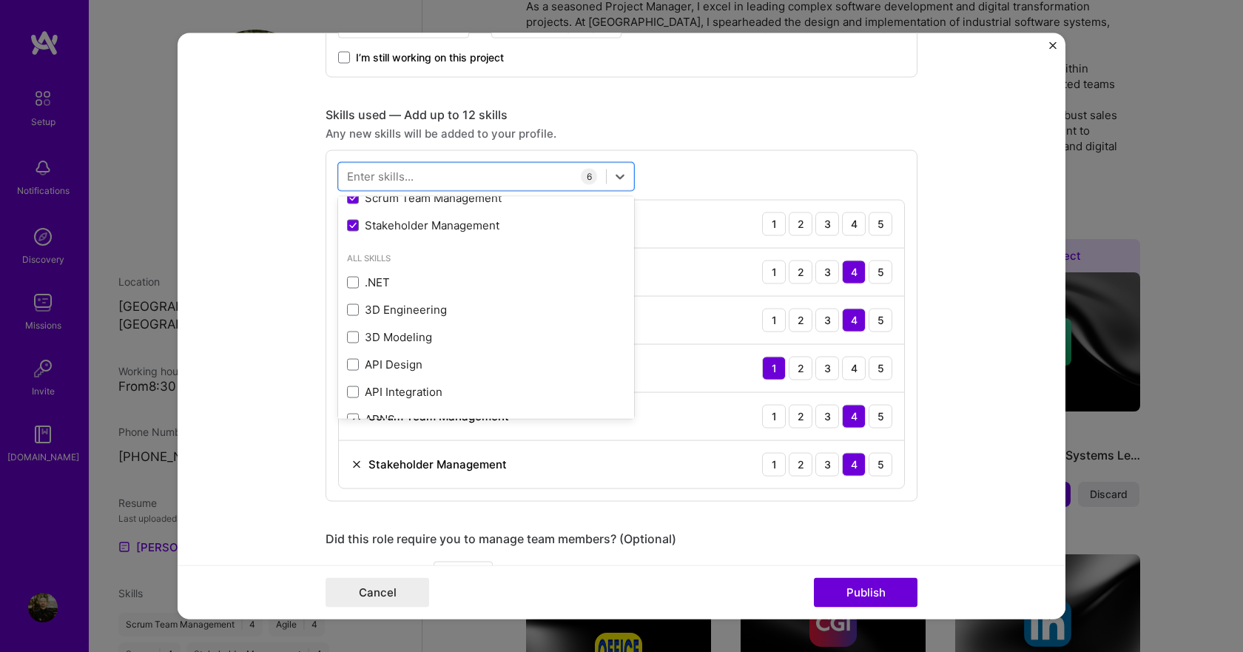
scroll to position [0, 0]
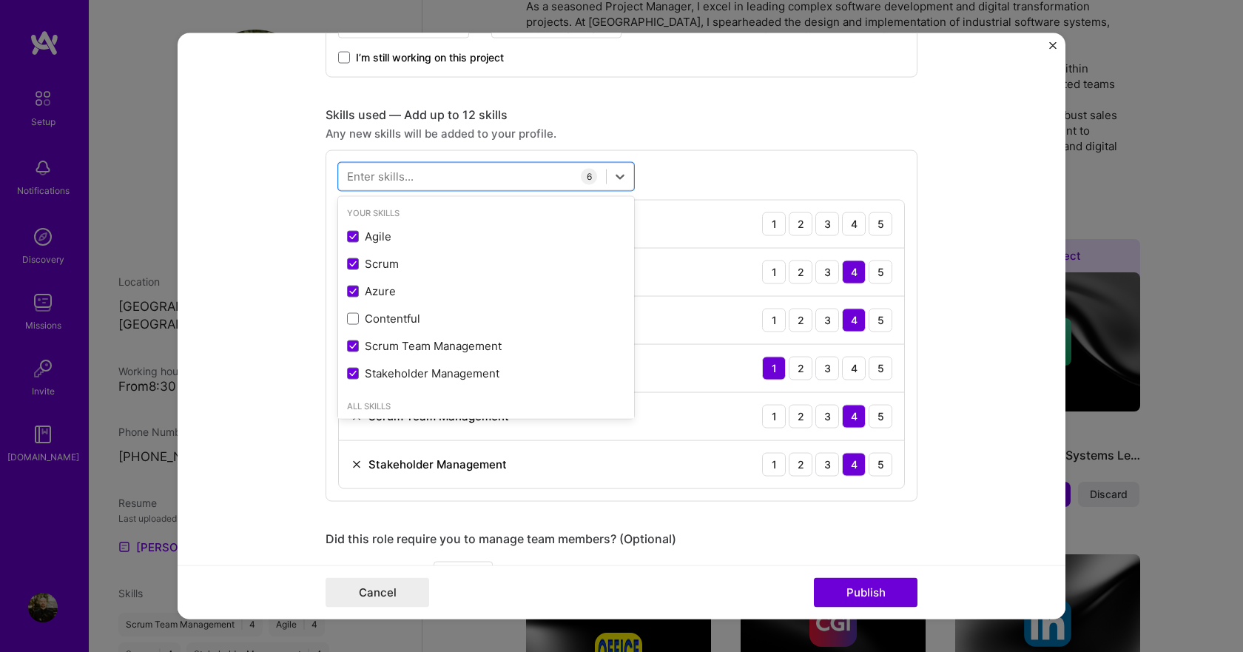
click at [668, 175] on div "option Stakeholder Management, selected. option Scrum selected, 0 of 2. 378 res…" at bounding box center [622, 326] width 592 height 352
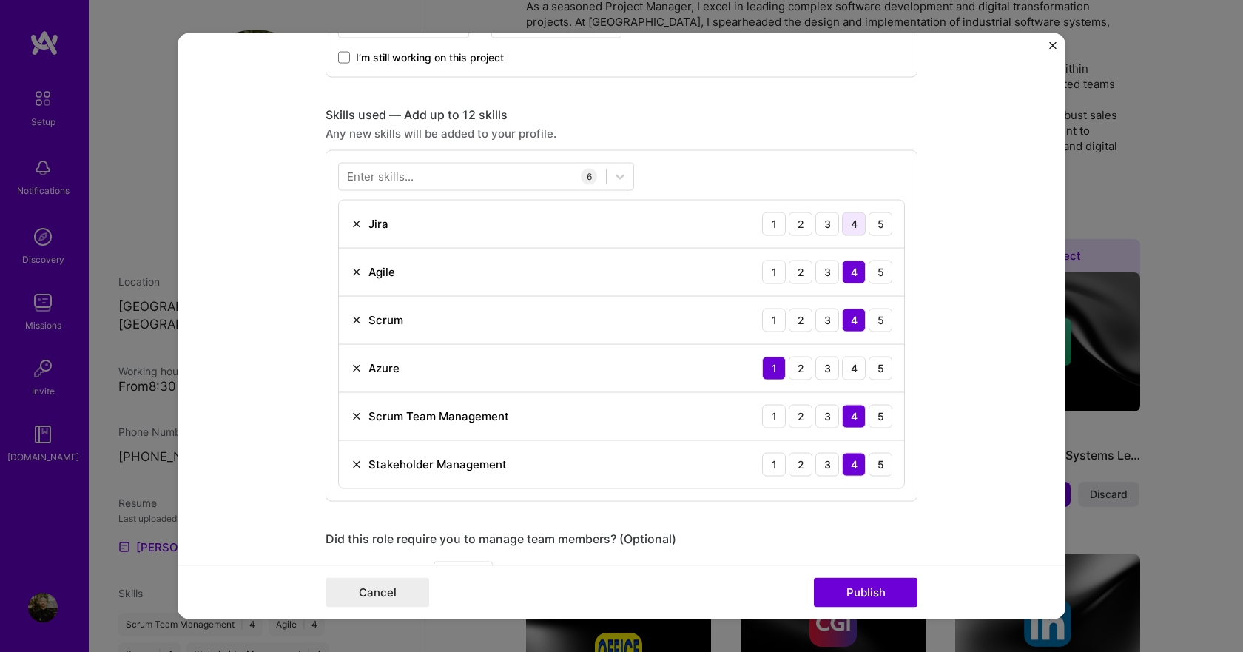
click at [846, 227] on div "4" at bounding box center [854, 224] width 24 height 24
click at [867, 588] on button "Publish" at bounding box center [866, 593] width 104 height 30
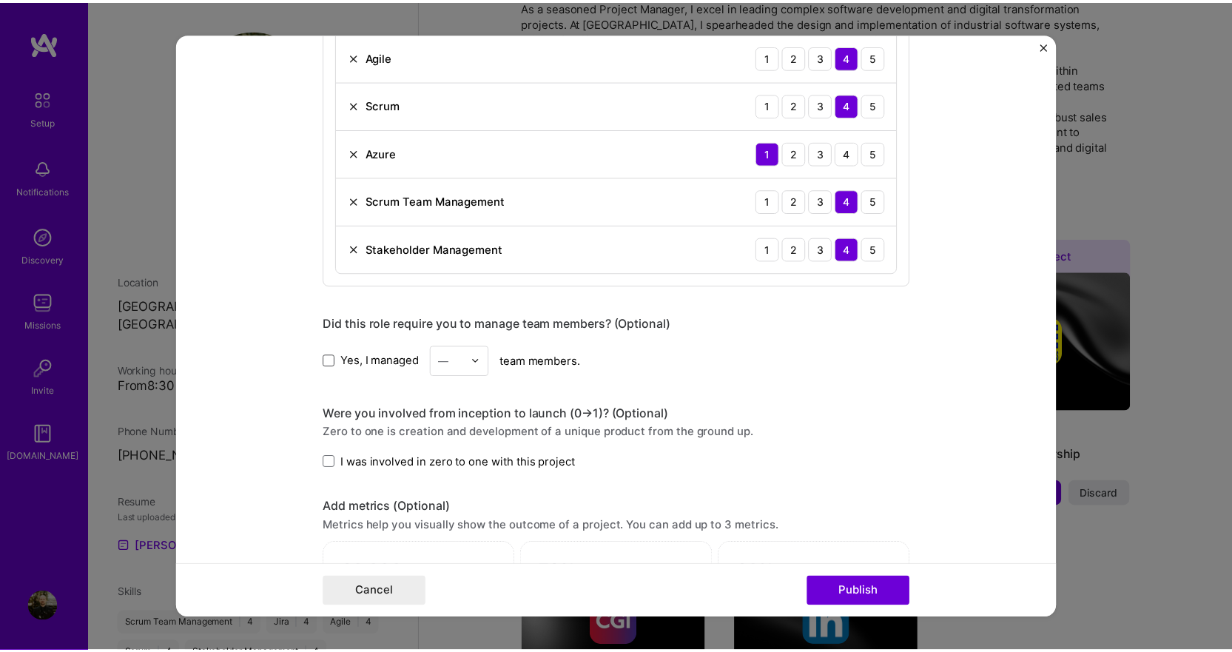
scroll to position [747, 0]
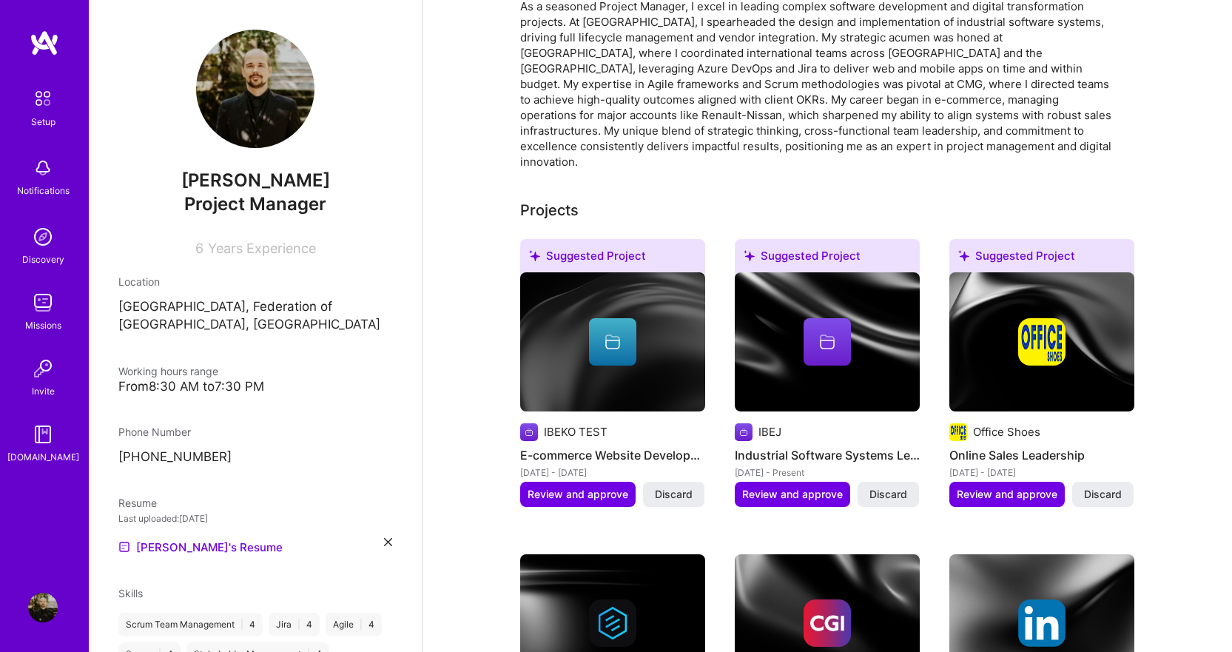
click at [323, 430] on div "Phone Number" at bounding box center [255, 432] width 274 height 16
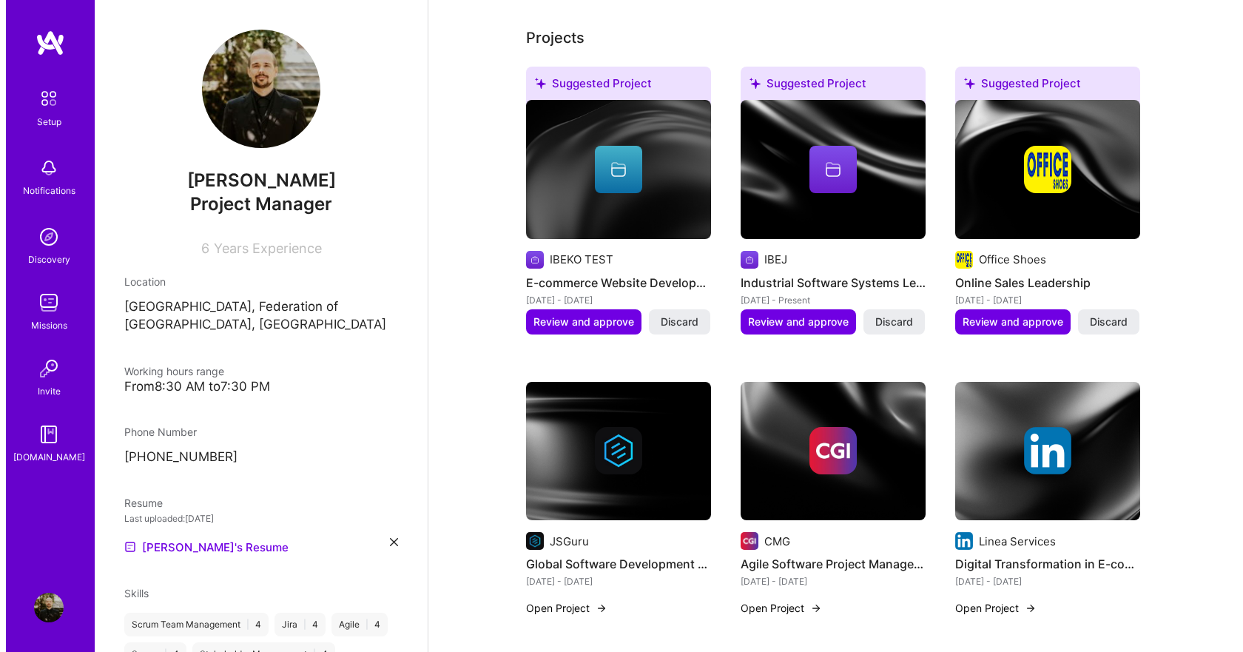
scroll to position [666, 0]
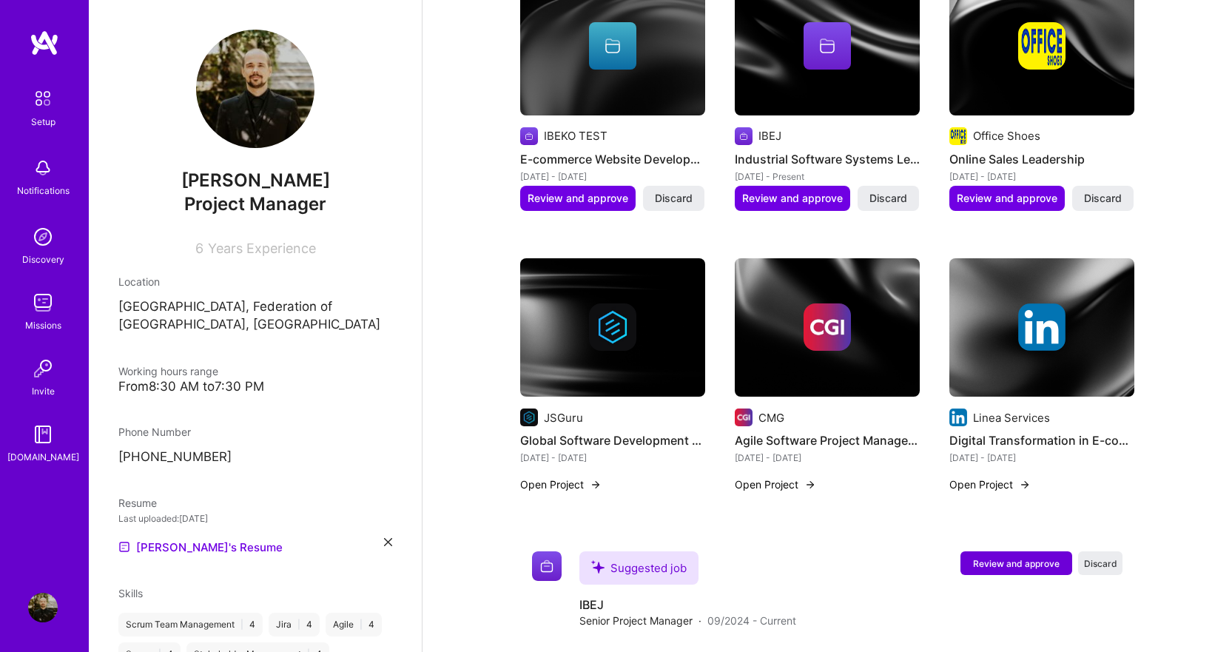
click at [565, 477] on button "Open Project" at bounding box center [560, 485] width 81 height 16
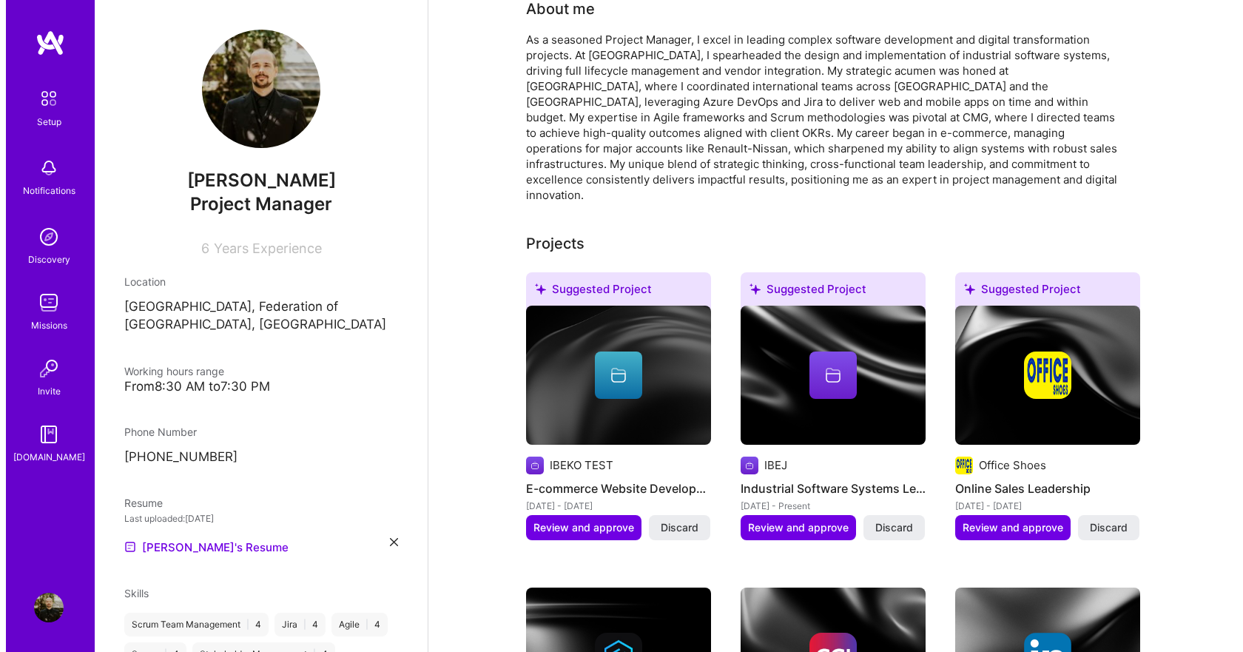
scroll to position [370, 0]
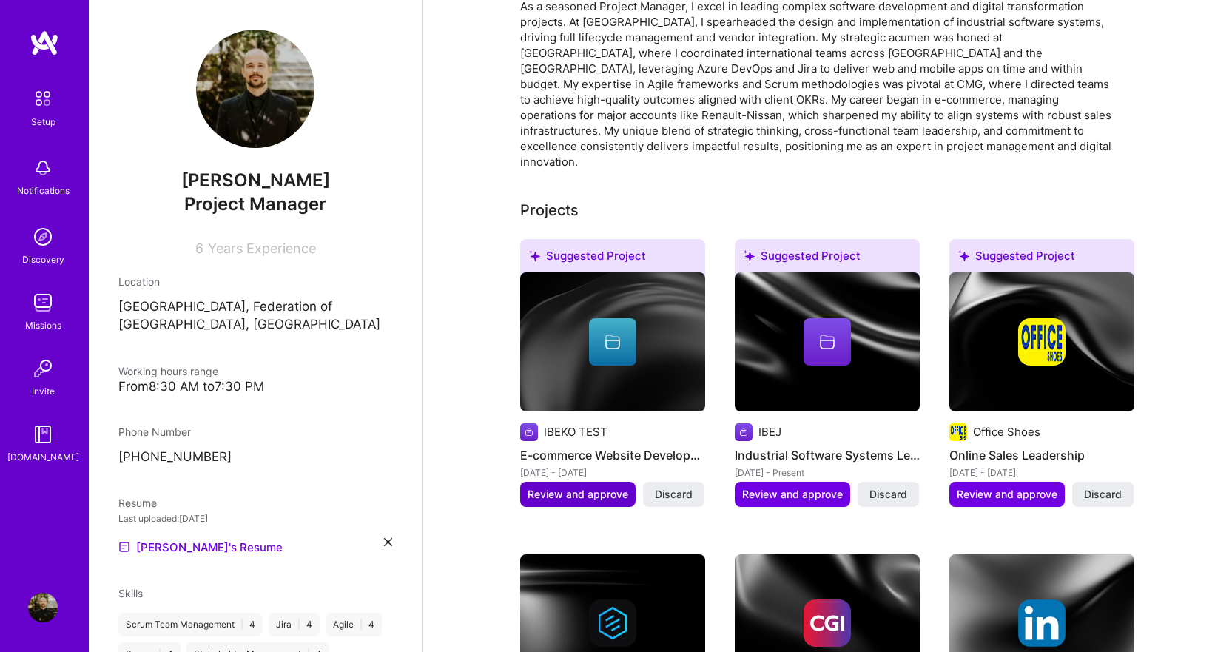
click at [579, 487] on span "Review and approve" at bounding box center [578, 494] width 101 height 15
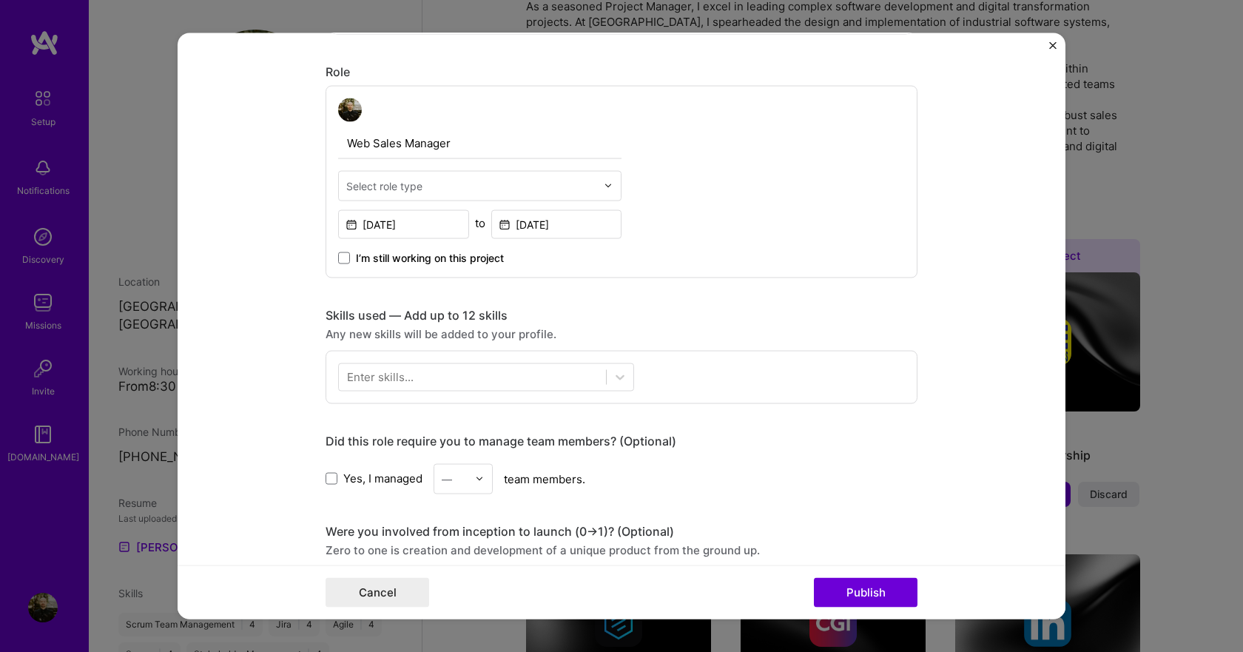
scroll to position [518, 0]
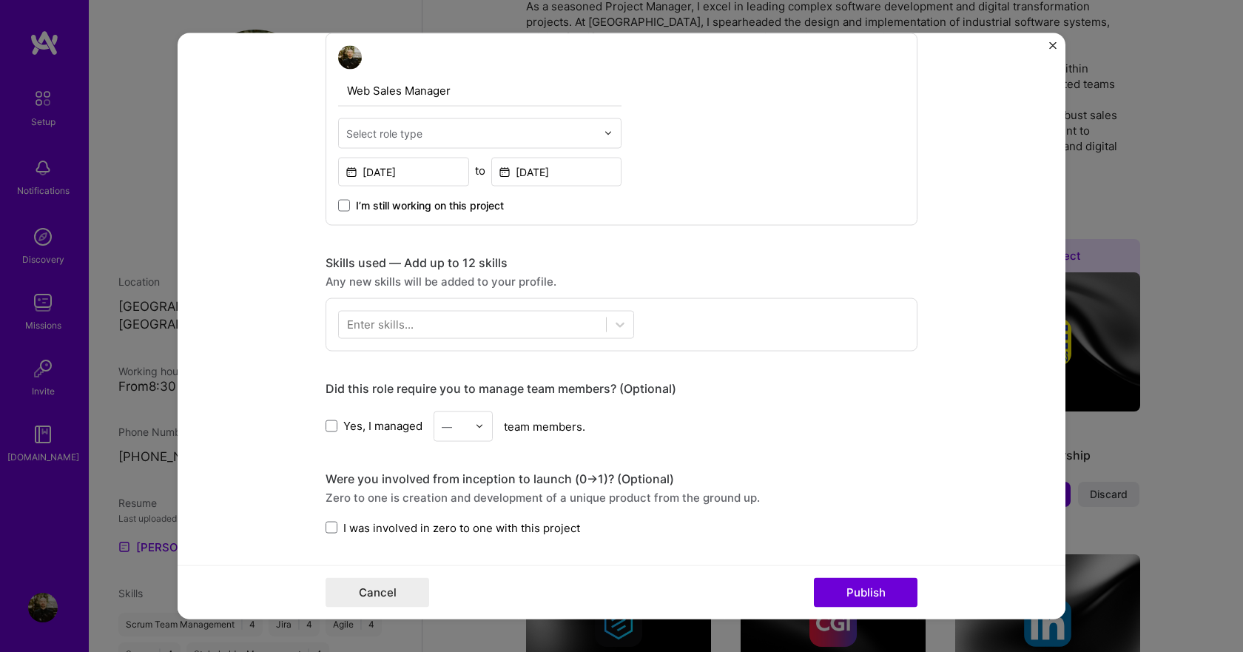
drag, startPoint x: 395, startPoint y: 98, endPoint x: 326, endPoint y: 95, distance: 68.9
click at [326, 95] on div "Web Sales Manager Select role type [DATE] to [DATE] I’m still working on this p…" at bounding box center [622, 129] width 592 height 192
click at [440, 92] on input "Web Sales Manager" at bounding box center [479, 90] width 283 height 31
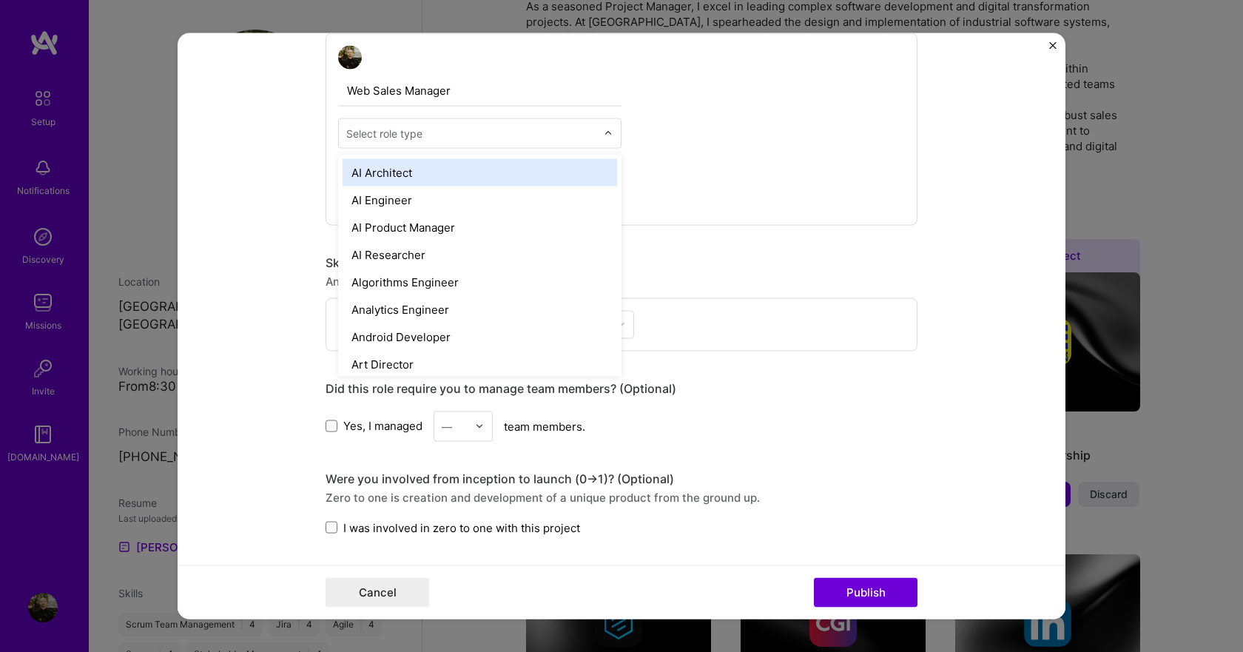
click at [400, 128] on div "Select role type" at bounding box center [384, 133] width 76 height 16
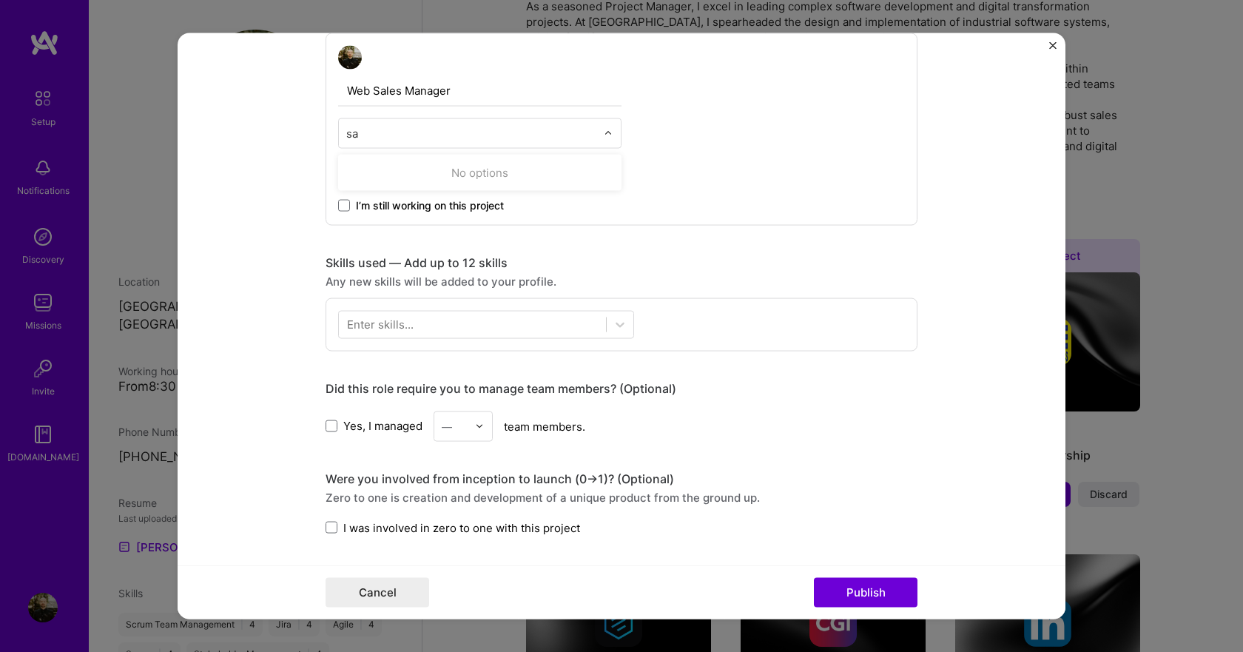
type input "s"
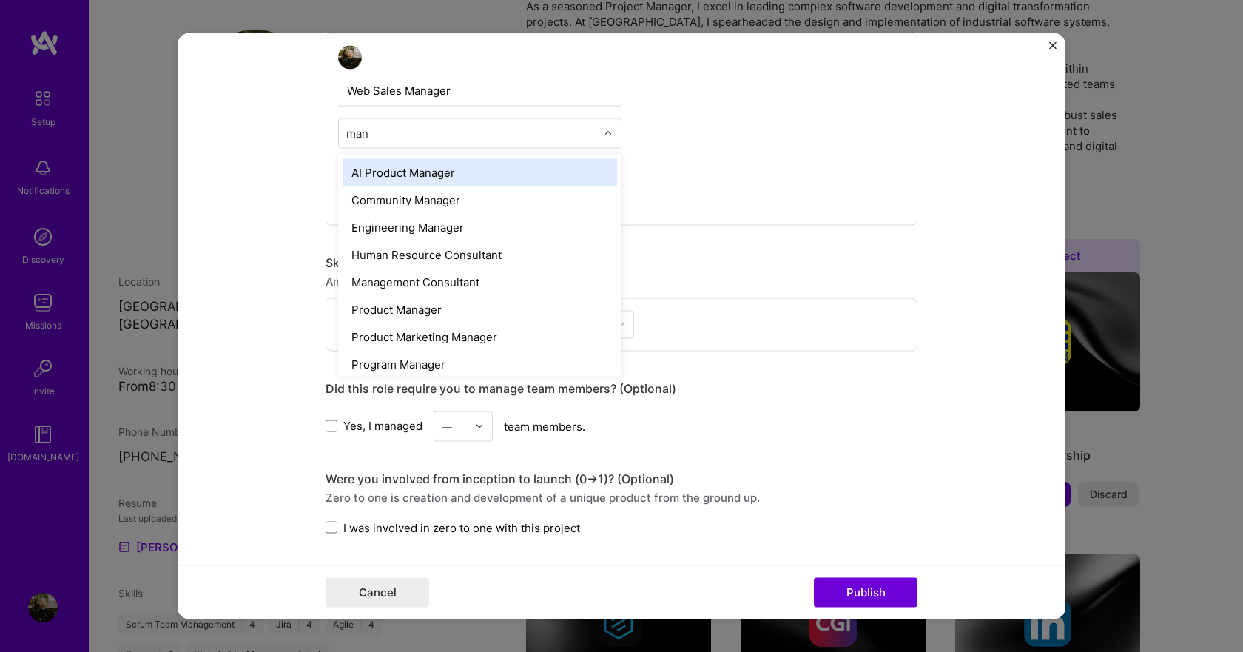
type input "mana"
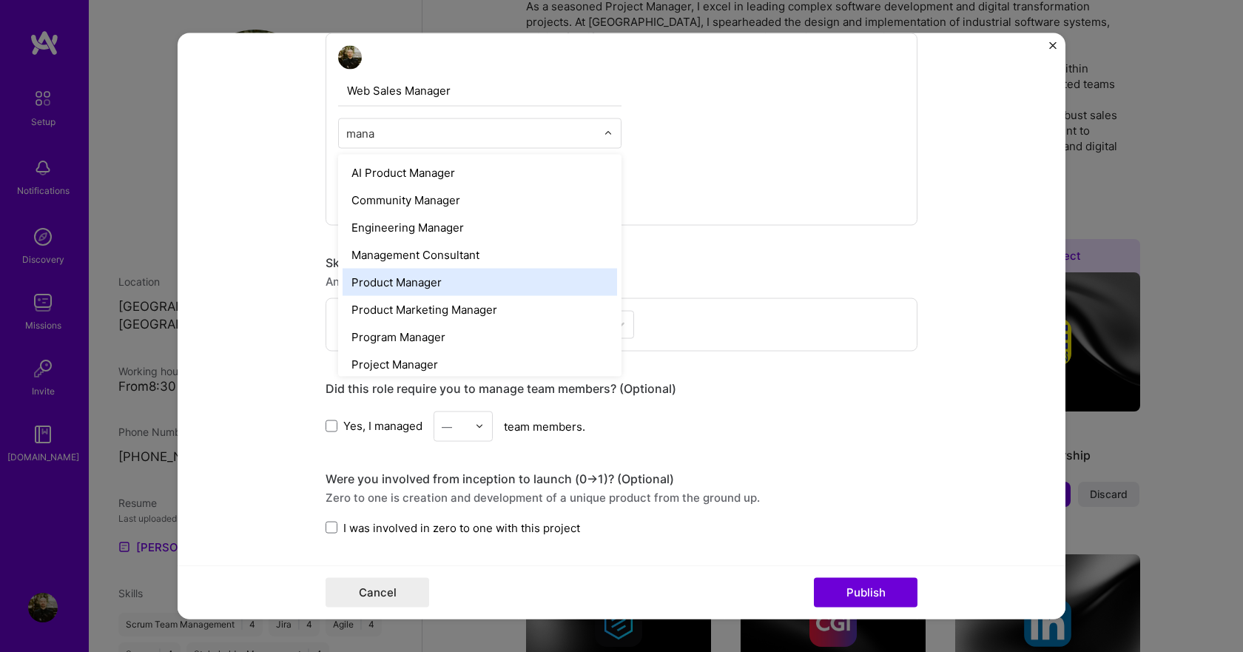
click at [453, 276] on div "Product Manager" at bounding box center [480, 281] width 275 height 27
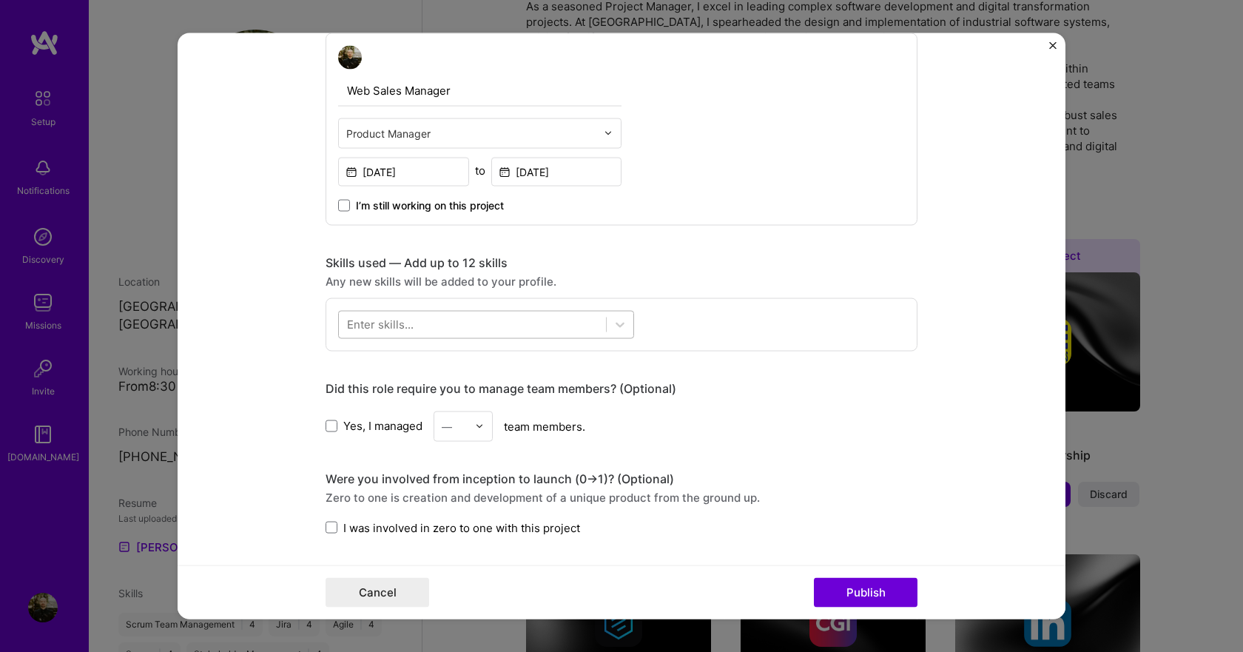
scroll to position [592, 0]
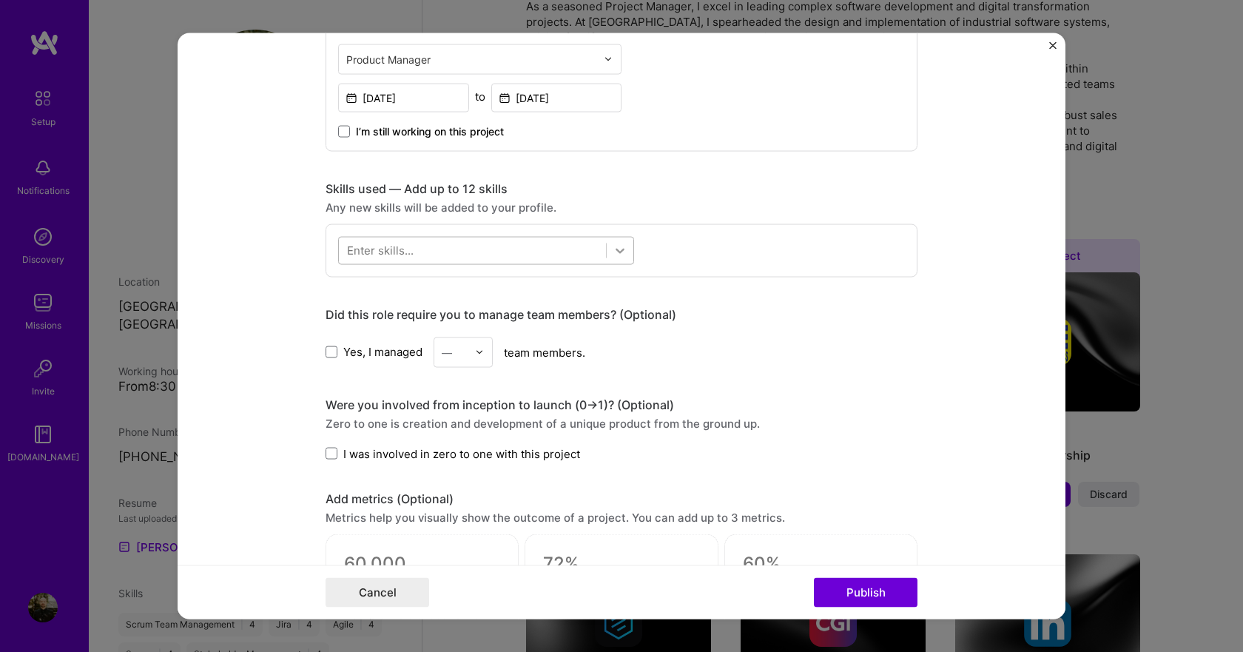
click at [613, 251] on icon at bounding box center [620, 250] width 15 height 15
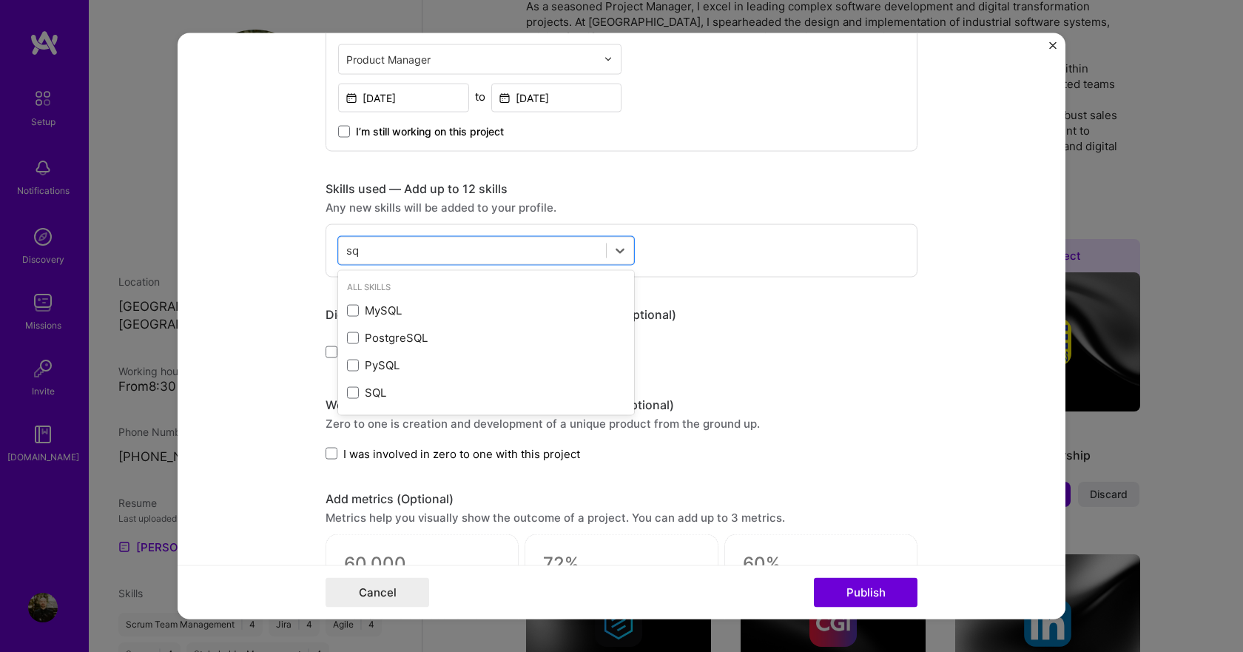
scroll to position [0, 0]
type input "s"
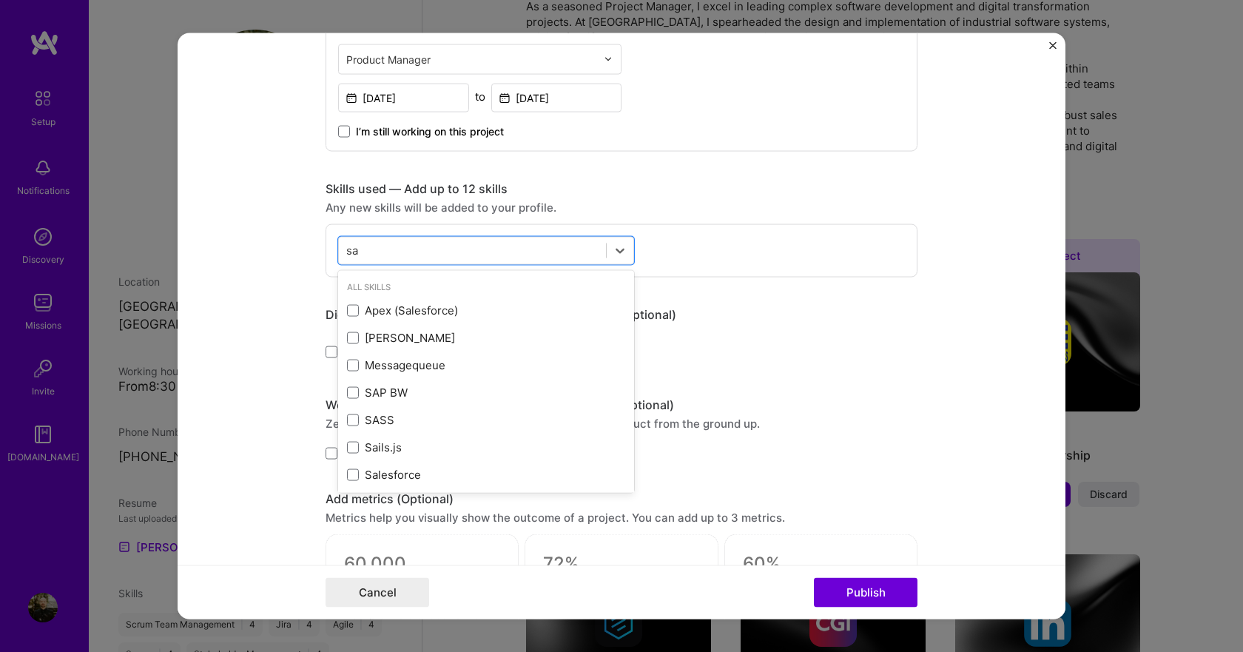
type input "s"
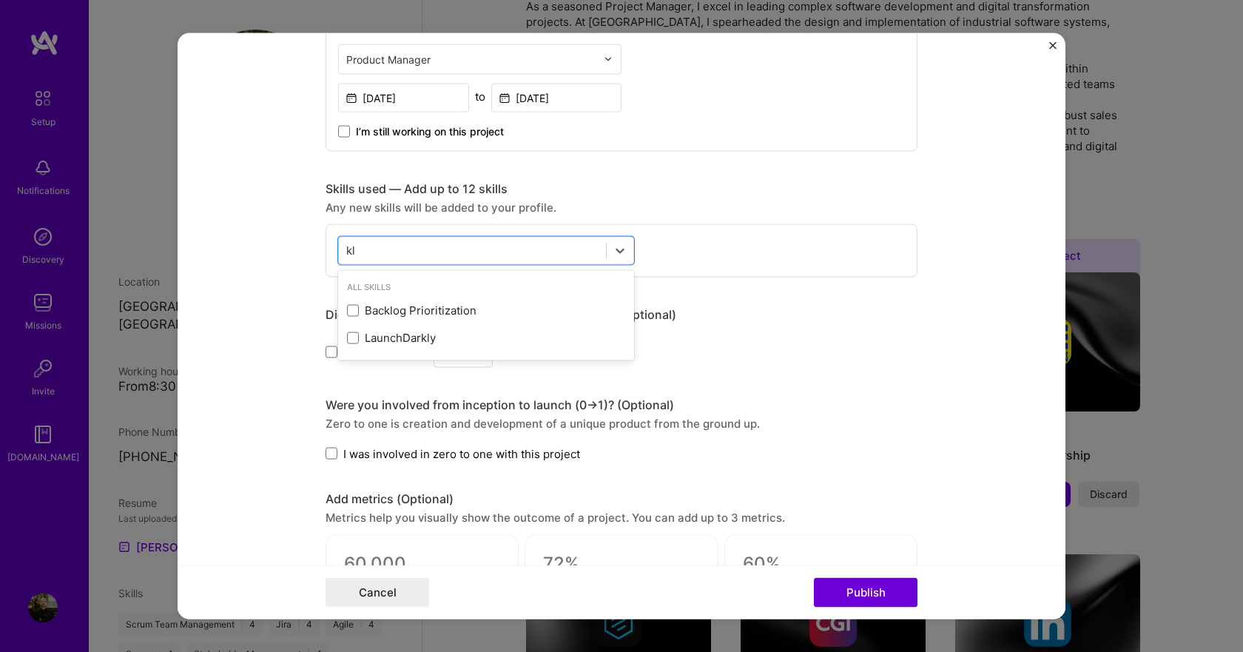
type input "k"
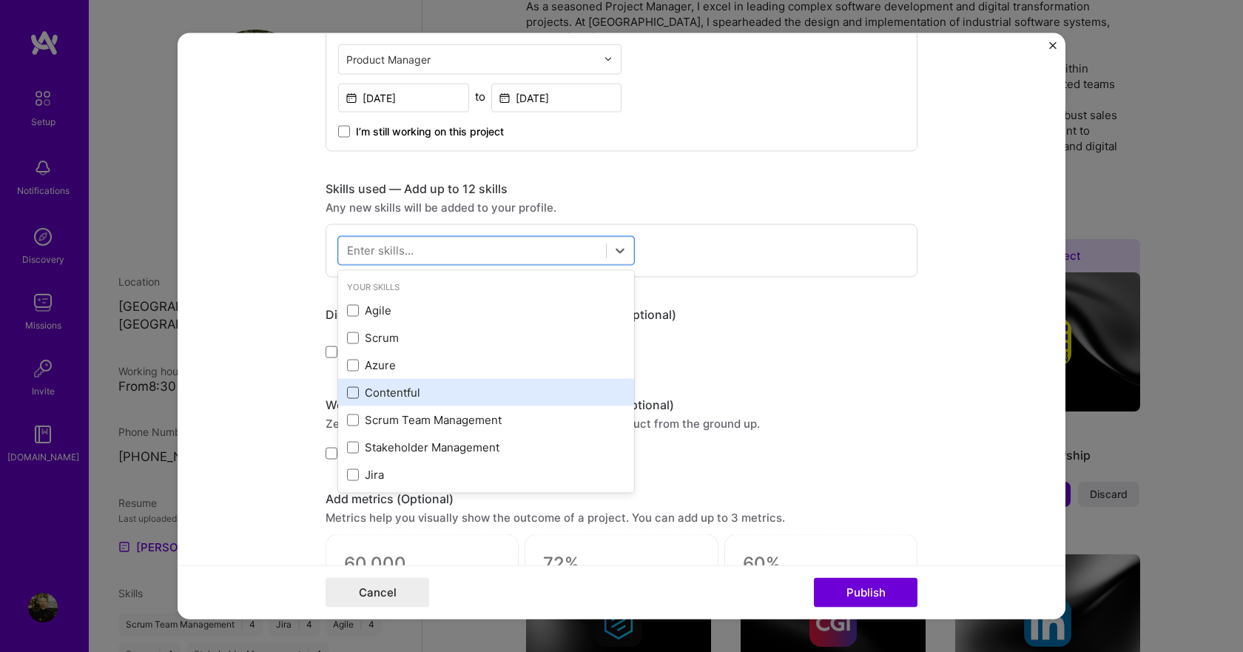
click at [347, 389] on span at bounding box center [353, 392] width 12 height 12
click at [0, 0] on input "checkbox" at bounding box center [0, 0] width 0 height 0
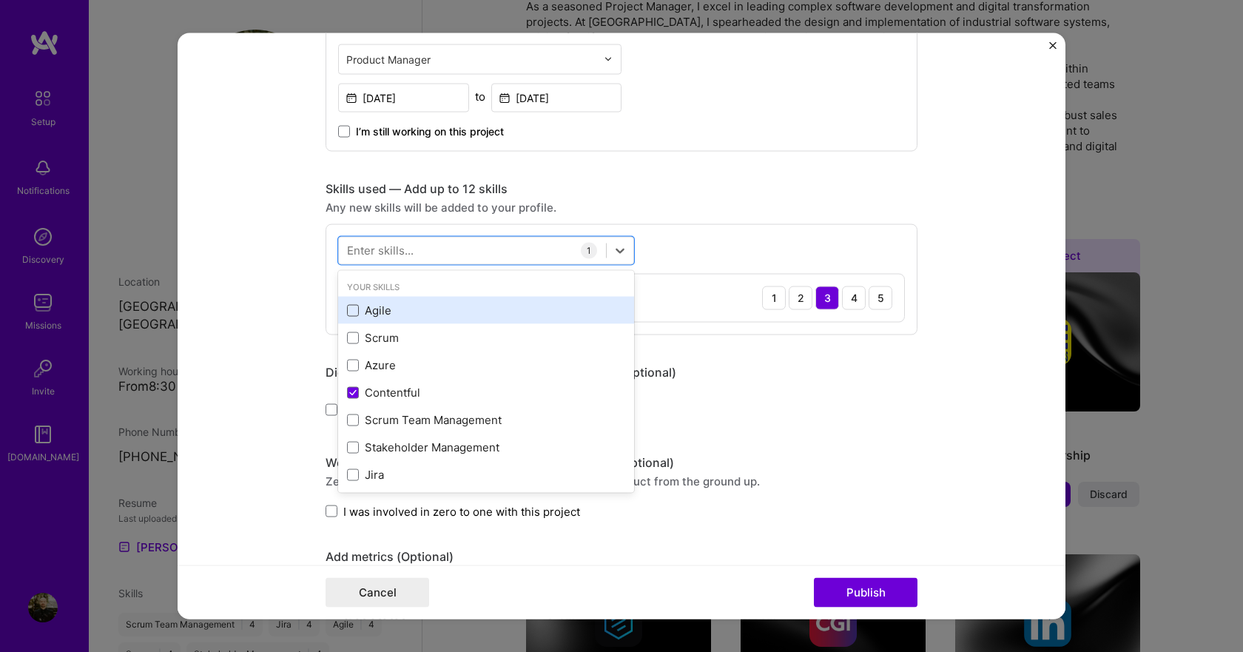
click at [347, 306] on span at bounding box center [353, 310] width 12 height 12
click at [0, 0] on input "checkbox" at bounding box center [0, 0] width 0 height 0
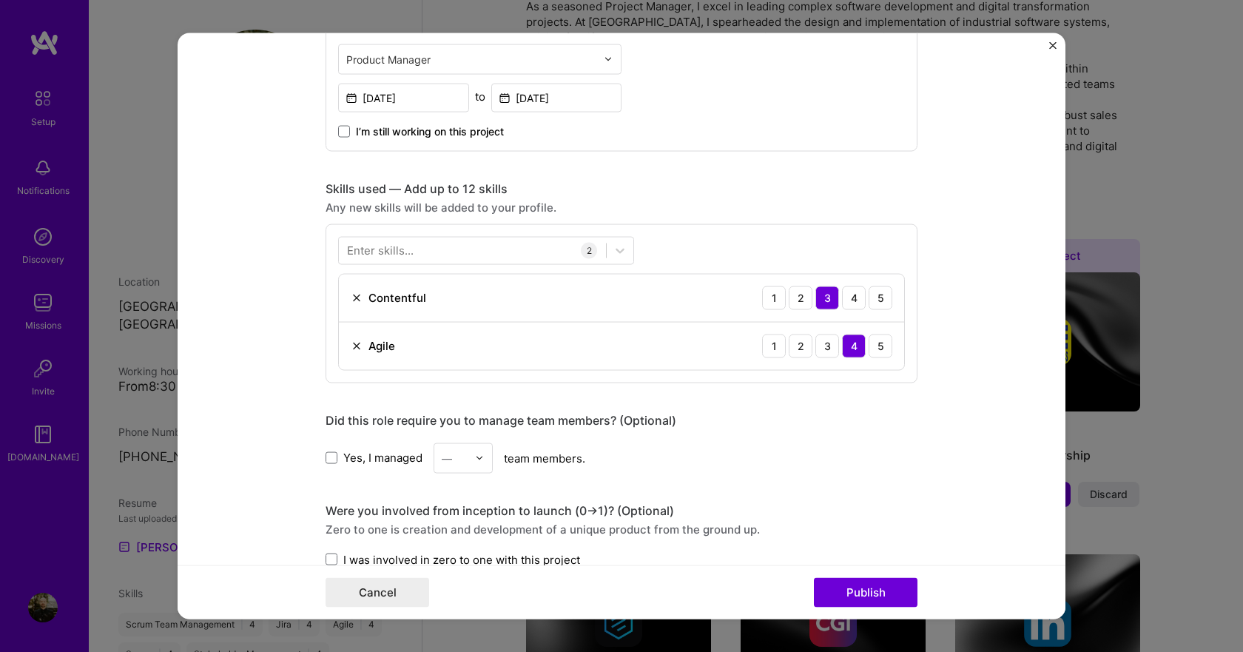
drag, startPoint x: 822, startPoint y: 540, endPoint x: 705, endPoint y: 506, distance: 120.9
click at [822, 539] on div "Were you involved from inception to launch (0 -> 1)? (Optional) Zero to one is …" at bounding box center [622, 535] width 592 height 64
click at [470, 463] on div "—" at bounding box center [463, 458] width 59 height 30
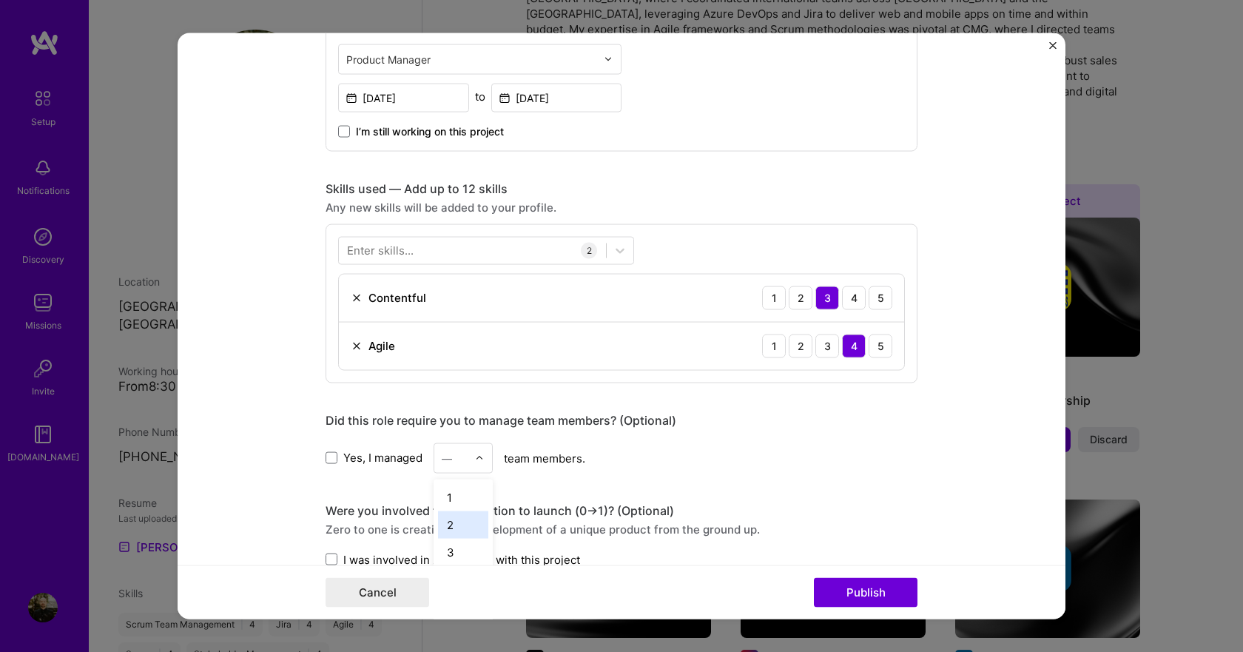
drag, startPoint x: 451, startPoint y: 517, endPoint x: 282, endPoint y: 457, distance: 179.8
click at [451, 517] on div "2" at bounding box center [463, 524] width 50 height 27
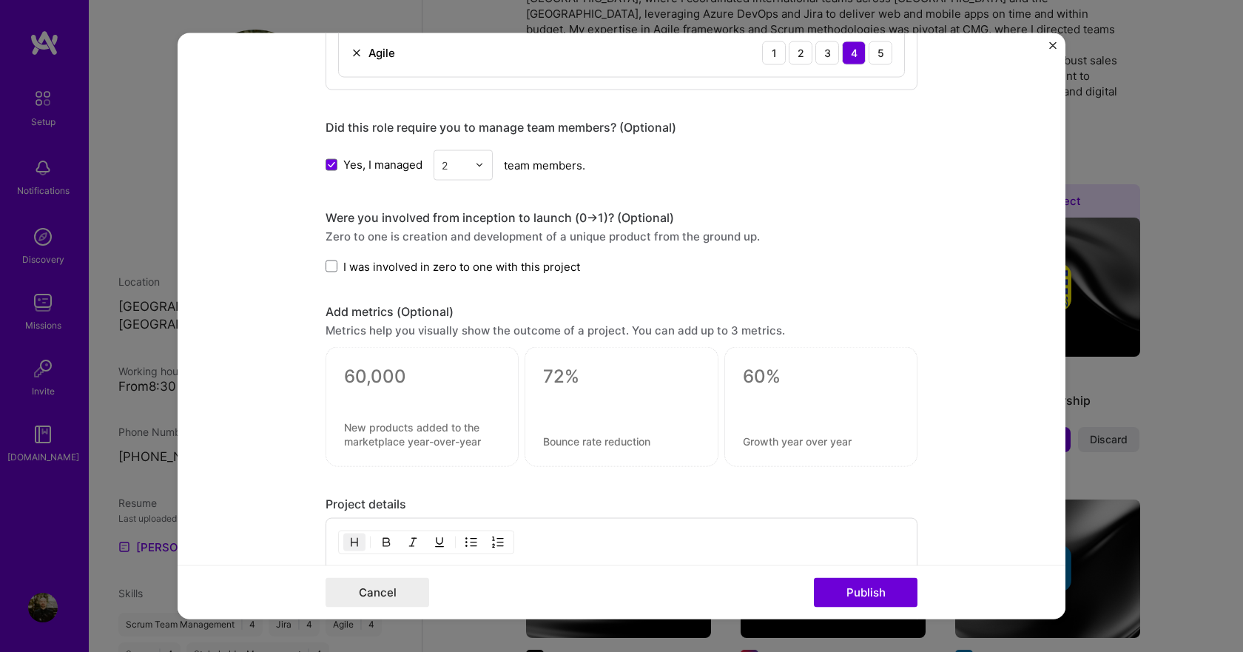
scroll to position [1036, 0]
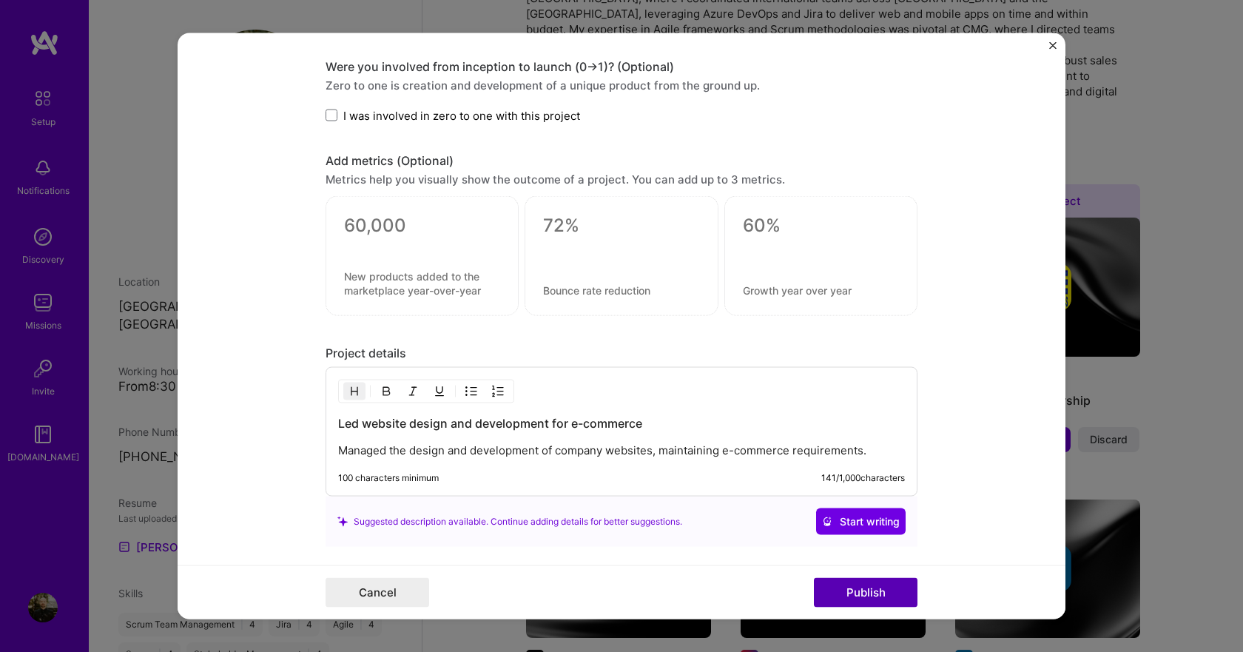
click at [870, 590] on button "Publish" at bounding box center [866, 593] width 104 height 30
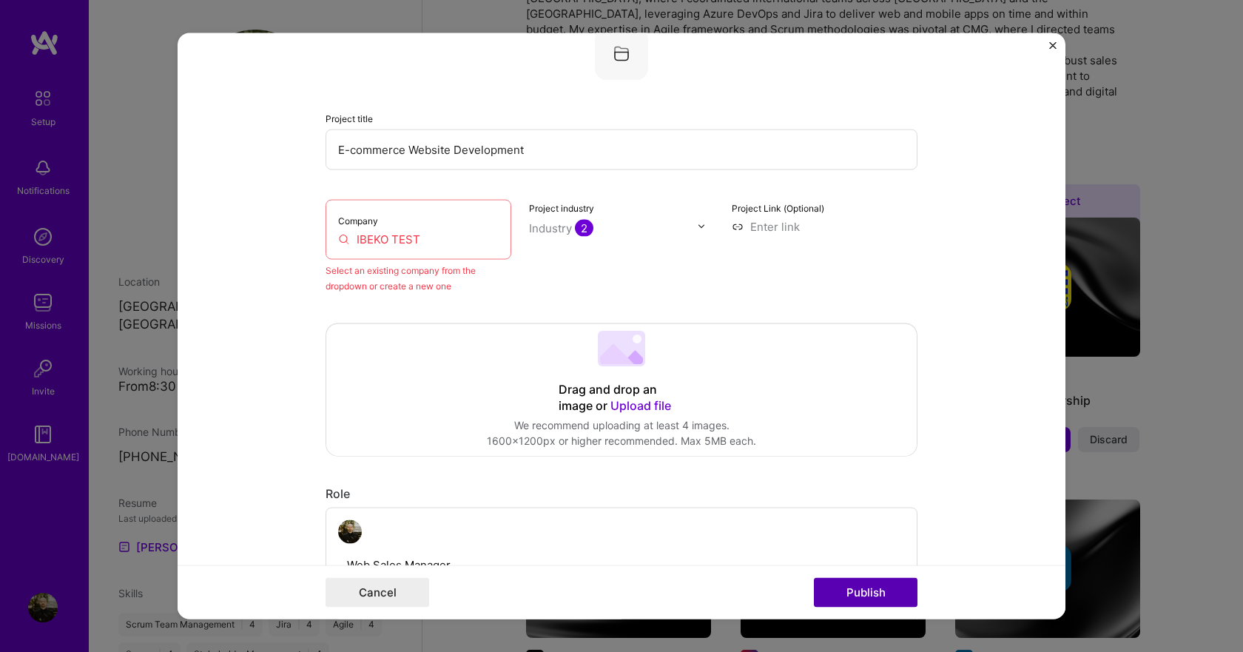
scroll to position [97, 0]
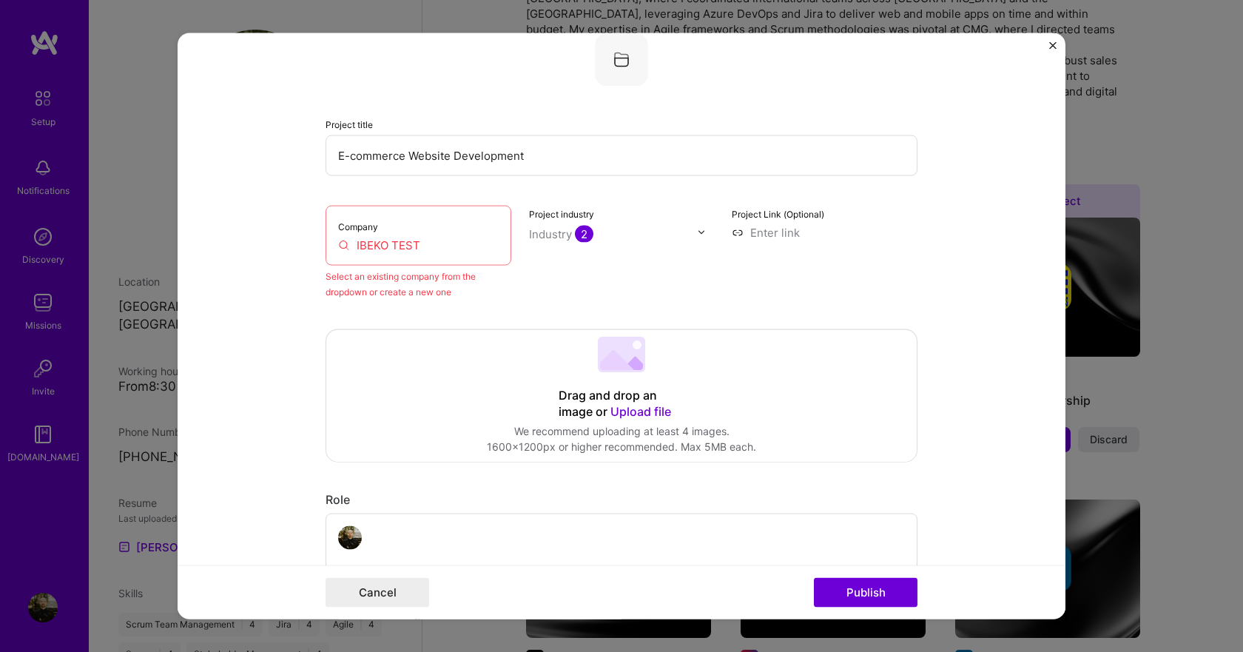
click at [401, 232] on div "Company IBEKO TEST" at bounding box center [419, 235] width 186 height 60
drag, startPoint x: 396, startPoint y: 247, endPoint x: 435, endPoint y: 235, distance: 41.0
click at [399, 244] on input "IBEKO TEST" at bounding box center [418, 245] width 161 height 16
click at [435, 235] on div "Company IBEKO TEST" at bounding box center [419, 235] width 186 height 60
click at [367, 296] on div "Select an existing company from the dropdown or create a new one" at bounding box center [419, 283] width 186 height 31
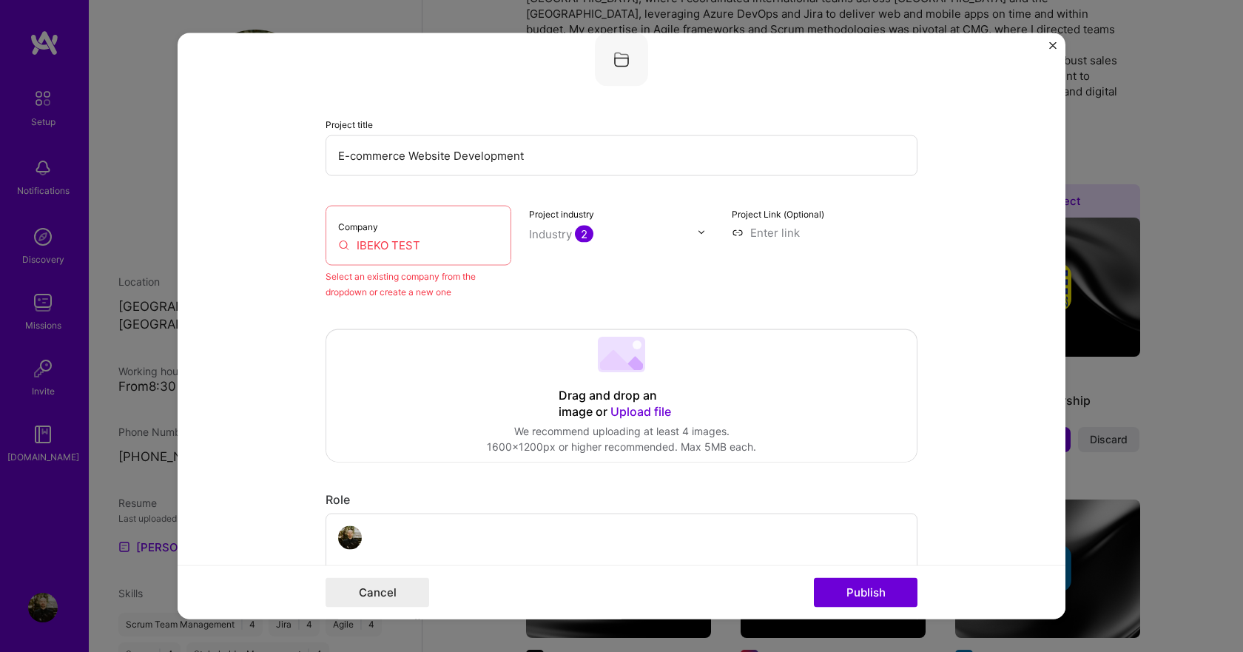
click at [344, 222] on label "Company" at bounding box center [358, 226] width 40 height 11
click at [354, 255] on div "Company IBEKO TEST" at bounding box center [419, 235] width 186 height 60
click at [341, 252] on input "IBEKO TEST" at bounding box center [418, 245] width 161 height 16
click at [338, 244] on input "IBEKO TEST" at bounding box center [418, 245] width 161 height 16
drag, startPoint x: 462, startPoint y: 246, endPoint x: 420, endPoint y: 249, distance: 41.6
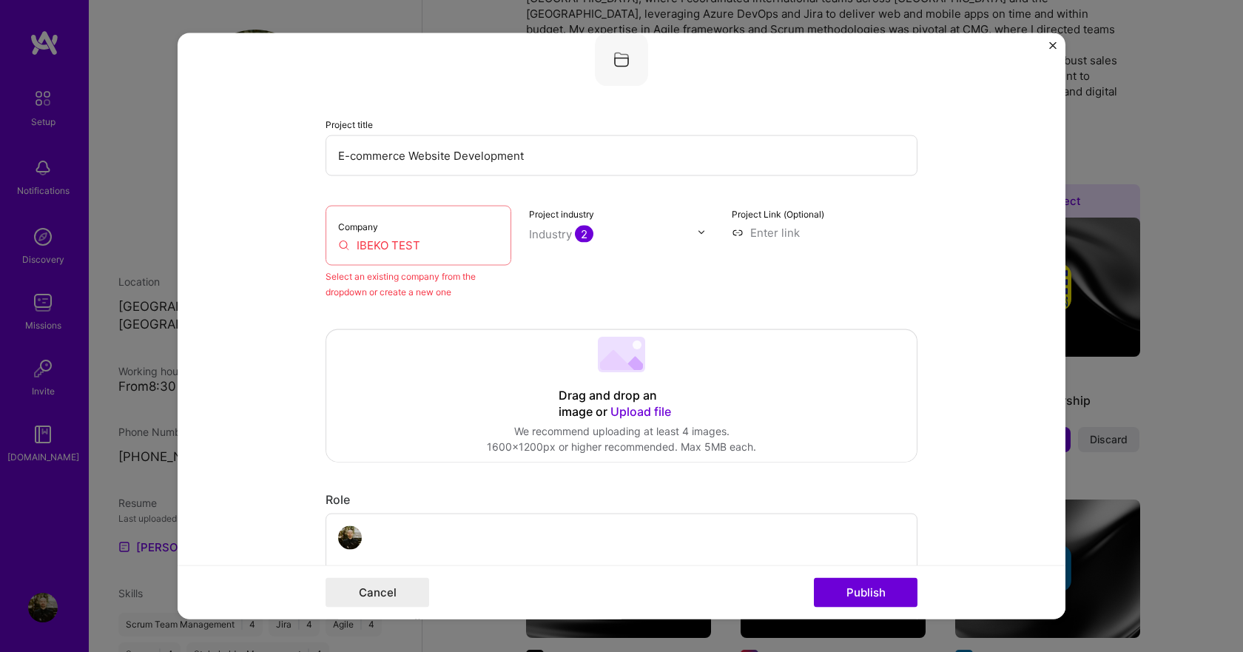
click at [460, 246] on input "IBEKO TEST" at bounding box center [418, 245] width 161 height 16
click at [418, 249] on input "IBEKO TEST" at bounding box center [418, 245] width 161 height 16
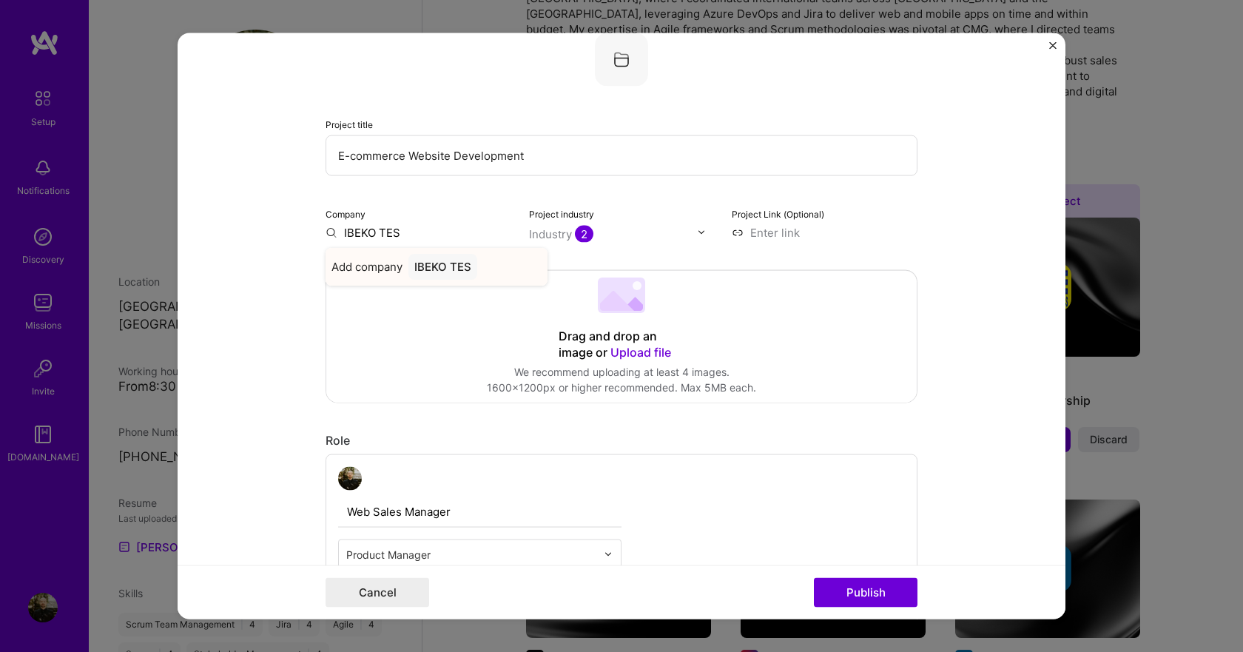
type input "IBEKO TES"
click at [446, 267] on div "IBEKO TES" at bounding box center [443, 266] width 69 height 26
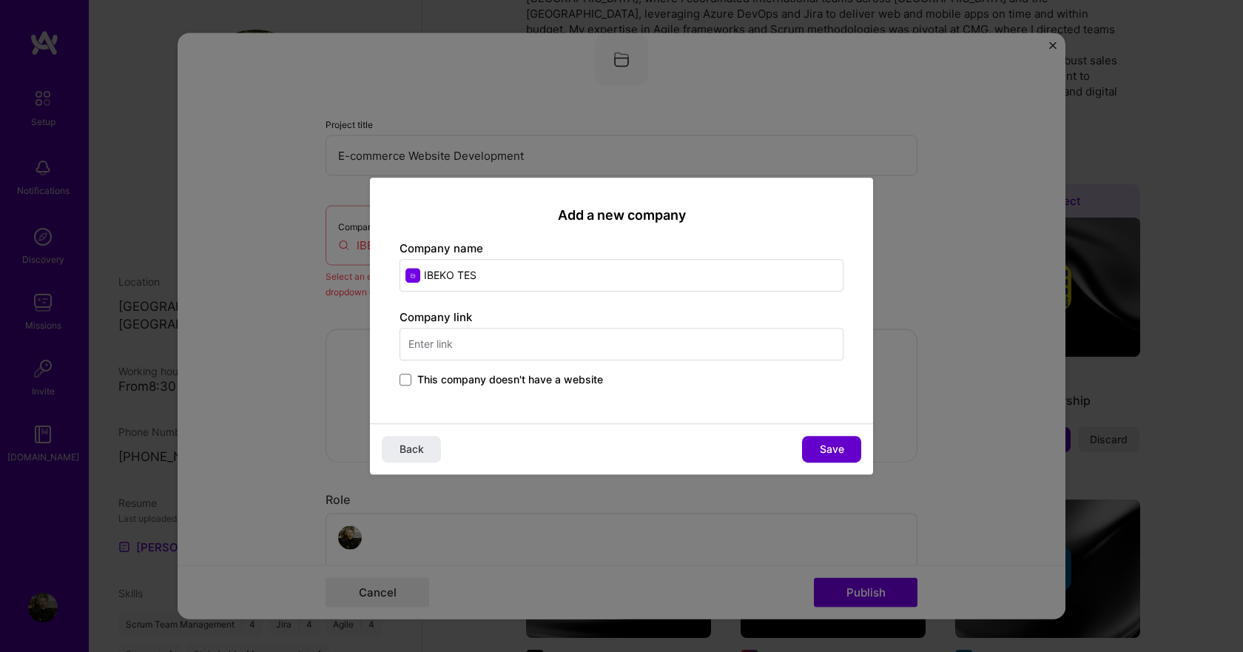
click at [856, 454] on button "Save" at bounding box center [831, 449] width 59 height 27
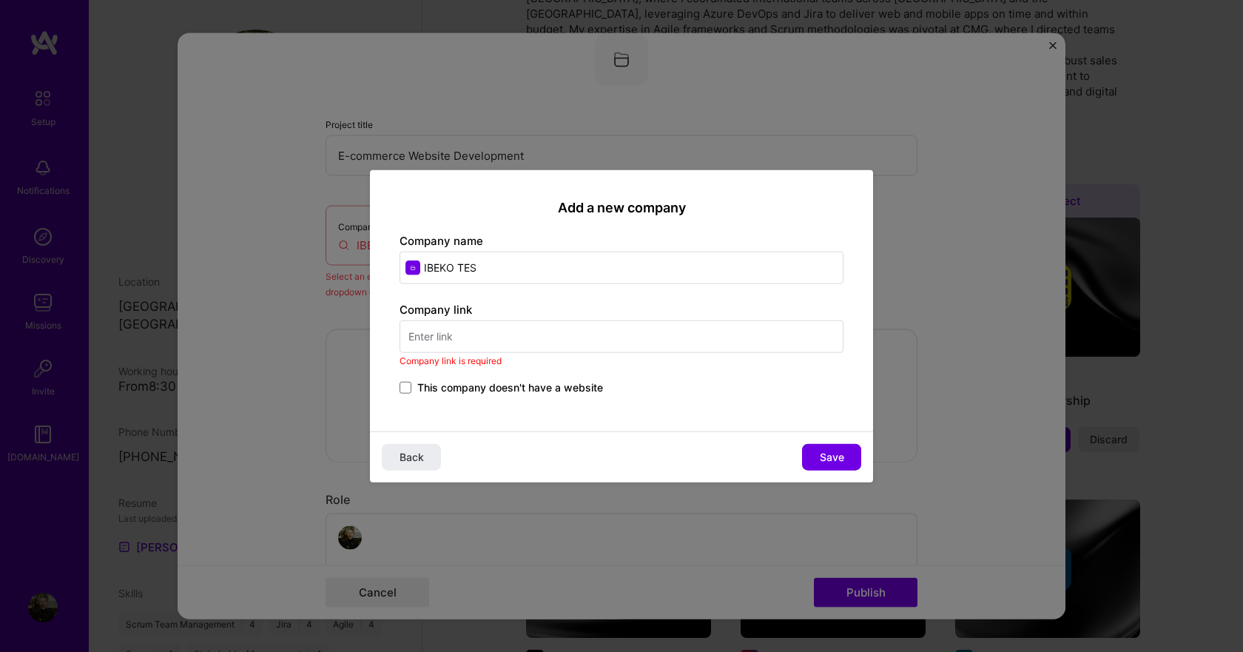
drag, startPoint x: 548, startPoint y: 269, endPoint x: 381, endPoint y: 262, distance: 167.4
click at [381, 262] on div "Add a new company Company name IBEKO TES Company link Company link is required …" at bounding box center [621, 300] width 503 height 262
click at [464, 339] on input "text" at bounding box center [622, 336] width 444 height 33
paste input "[URL][DOMAIN_NAME]"
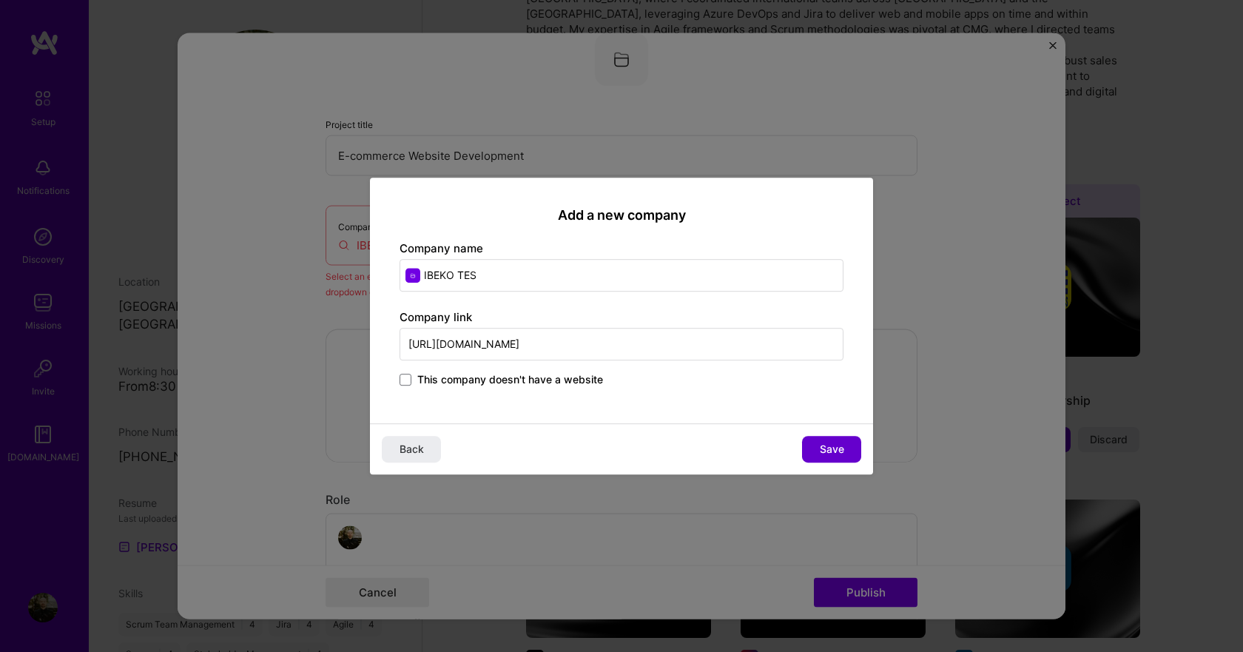
type input "[URL][DOMAIN_NAME]"
click at [826, 447] on span "Save" at bounding box center [832, 449] width 24 height 15
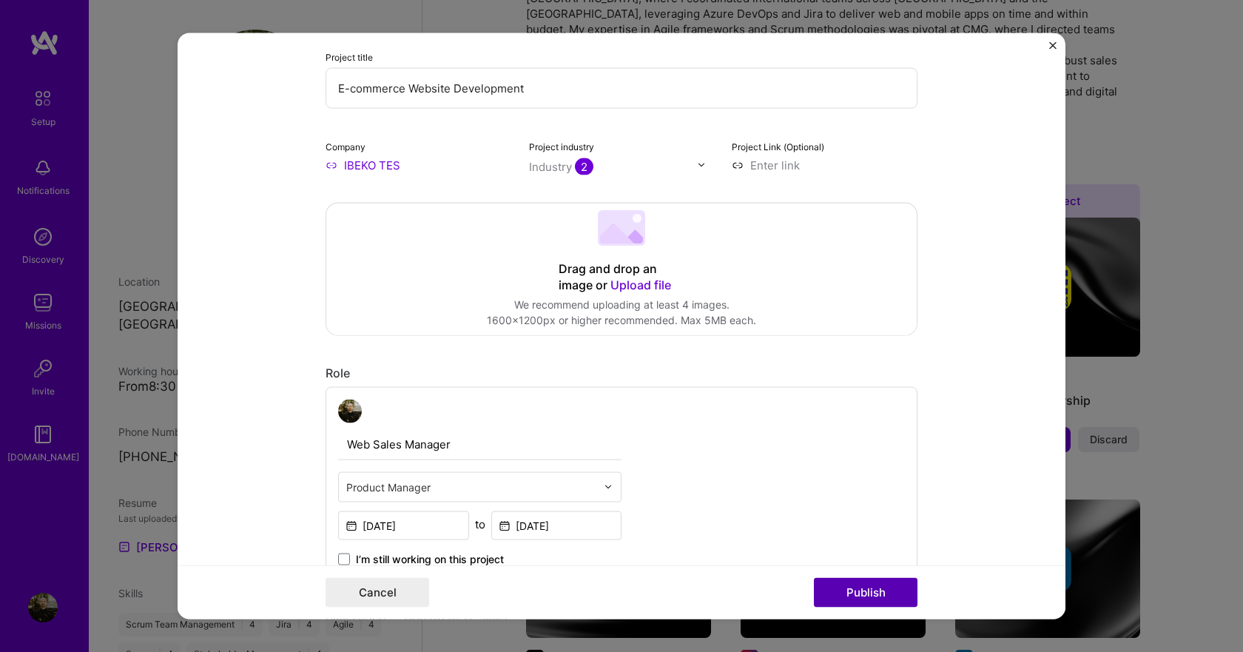
scroll to position [296, 0]
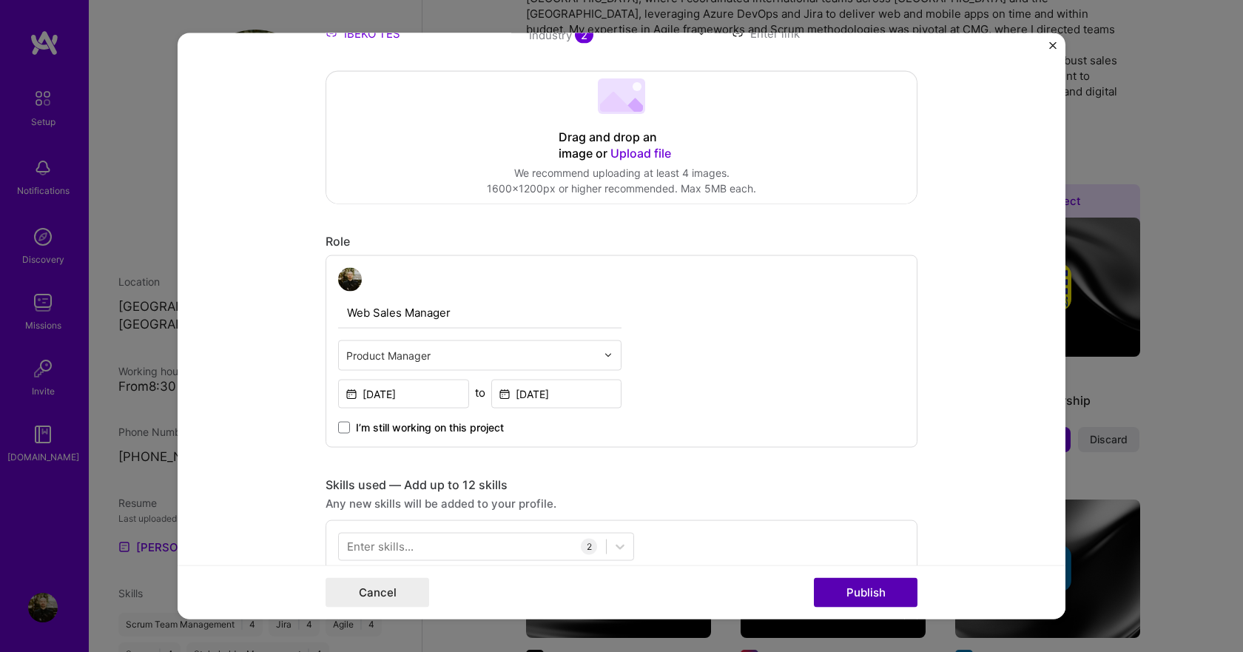
click at [855, 602] on button "Publish" at bounding box center [866, 593] width 104 height 30
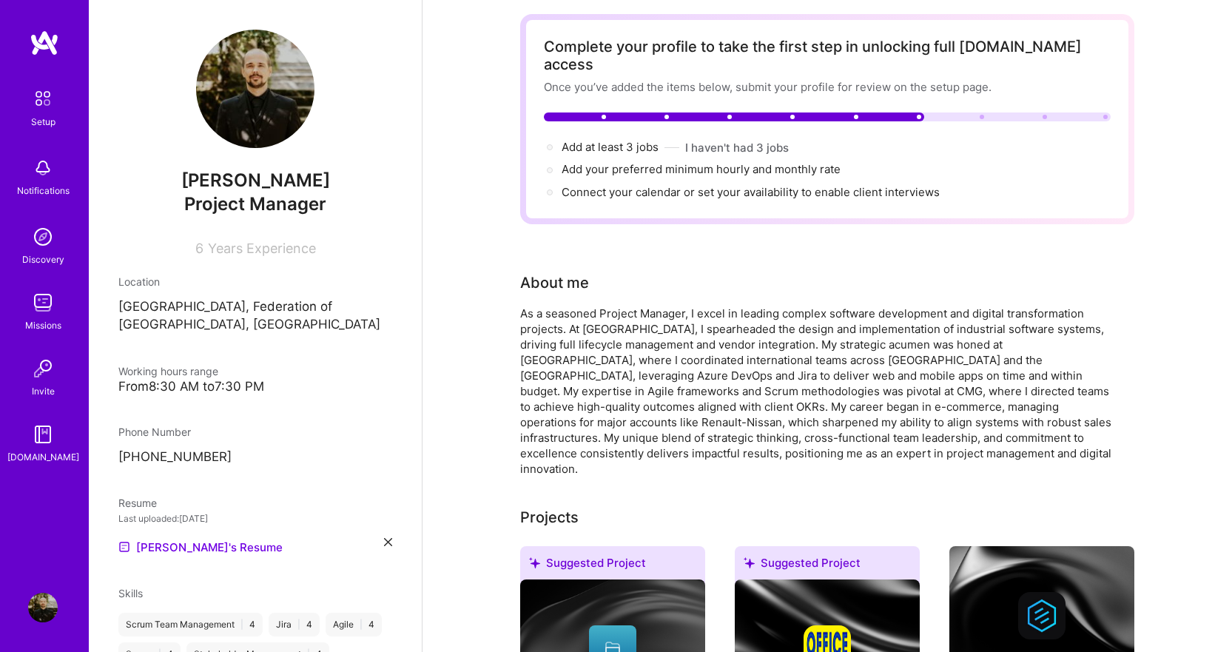
scroll to position [0, 0]
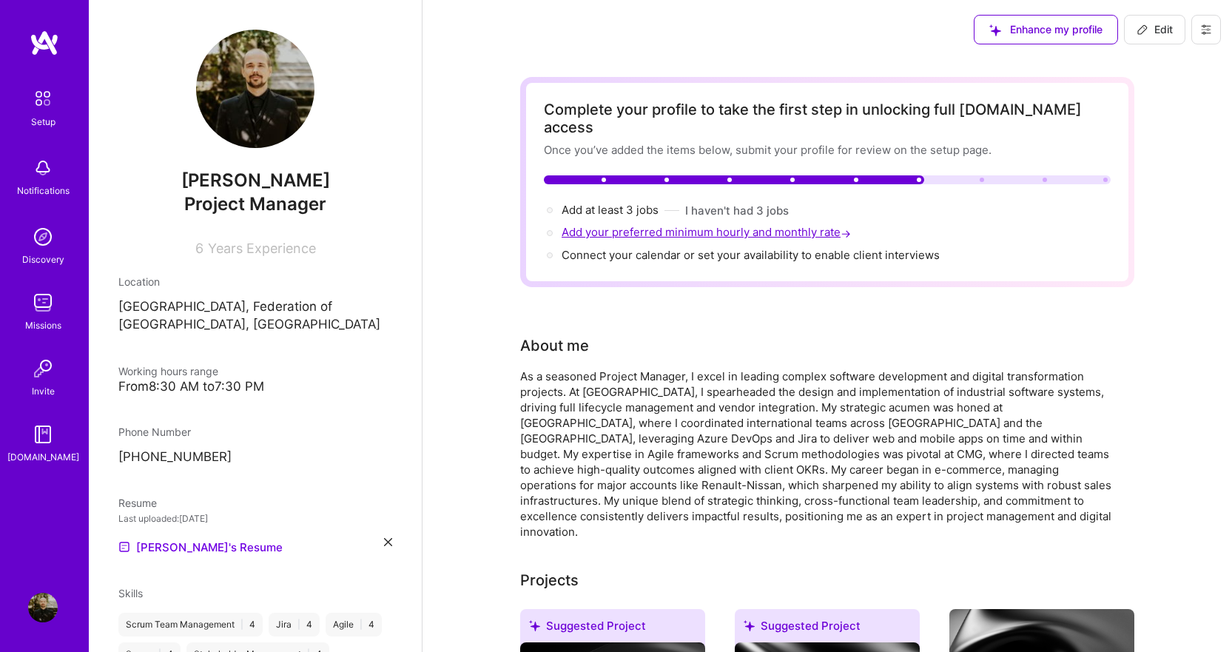
click at [617, 225] on span "Add your preferred minimum hourly and monthly rate →" at bounding box center [708, 232] width 292 height 14
select select "BA"
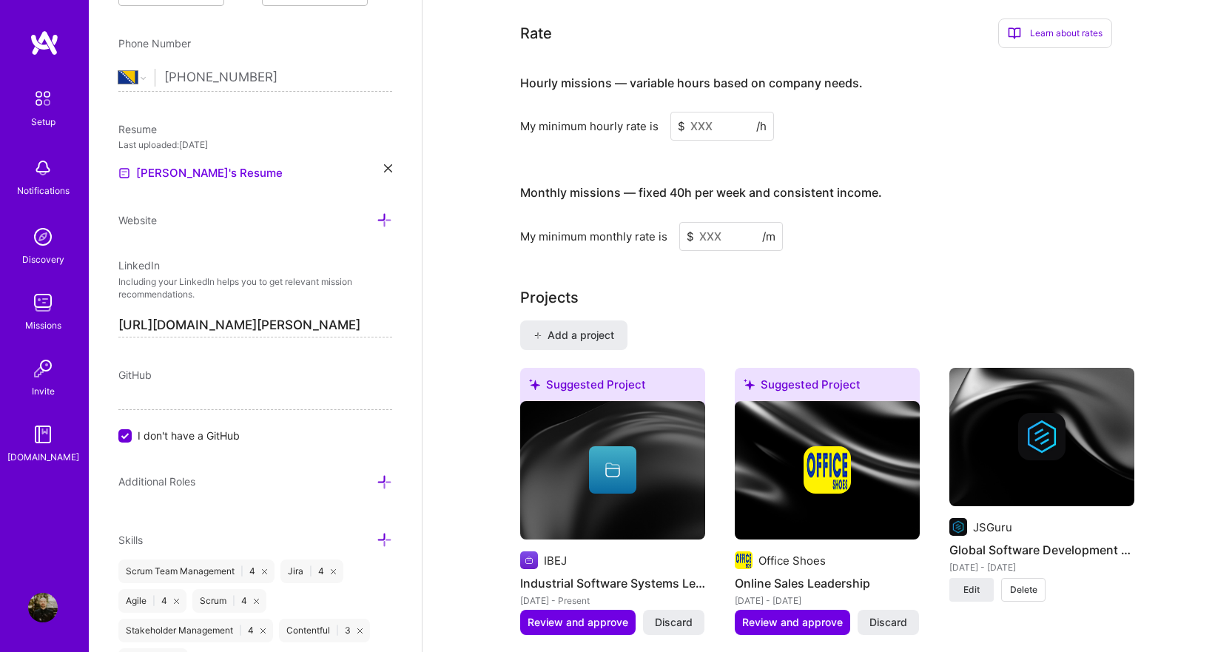
scroll to position [867, 0]
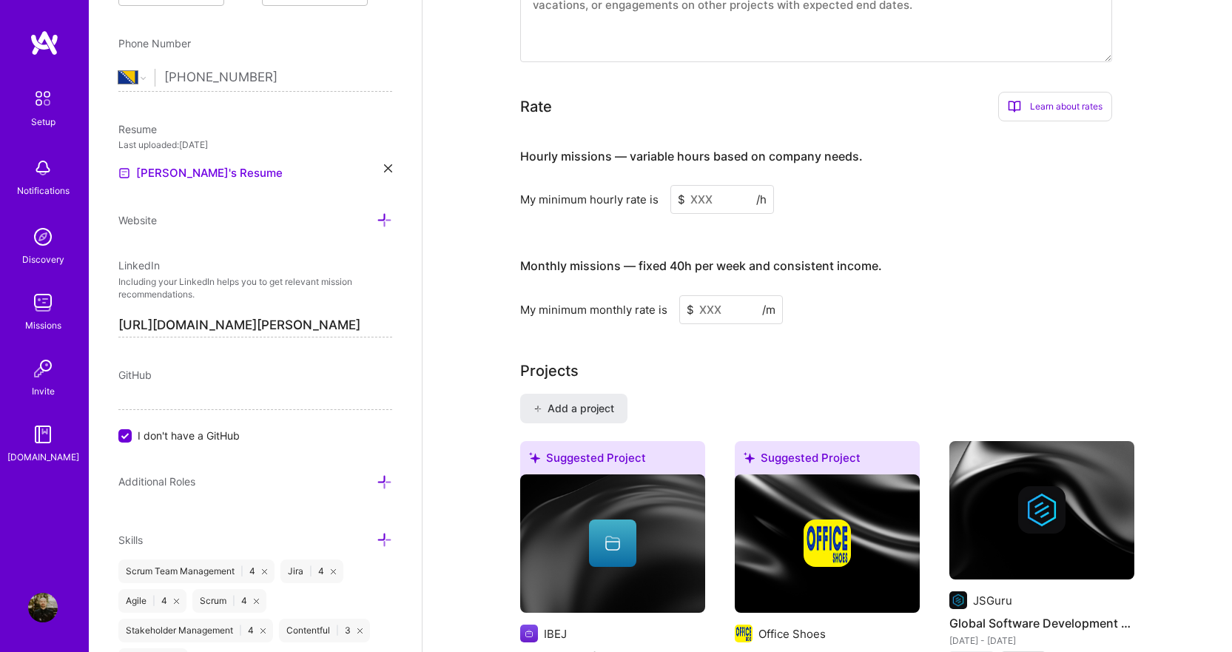
click at [714, 295] on input at bounding box center [731, 309] width 104 height 29
type input "3500"
click at [701, 362] on div "Projects" at bounding box center [827, 371] width 614 height 22
click at [823, 316] on div "Complete your profile to take the first step in unlocking full [DOMAIN_NAME] ac…" at bounding box center [827, 511] width 614 height 2602
click at [725, 185] on input at bounding box center [723, 199] width 104 height 29
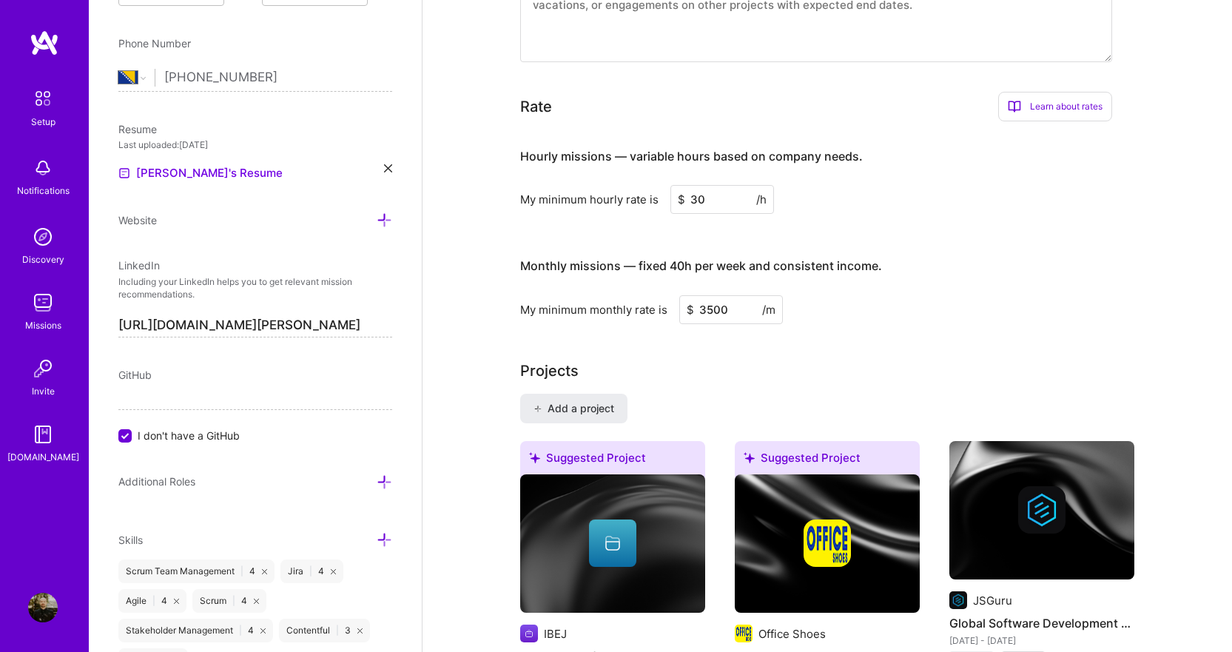
type input "30"
click at [861, 186] on div "My minimum hourly rate is $ 30 /h" at bounding box center [816, 199] width 592 height 29
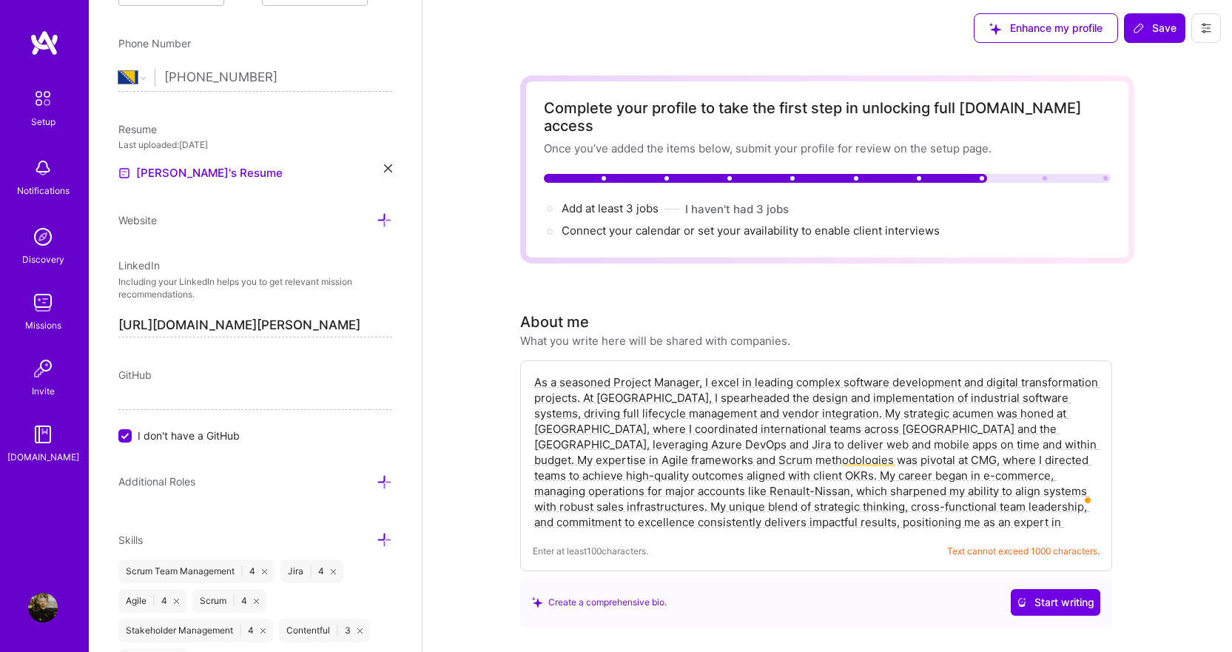
scroll to position [0, 0]
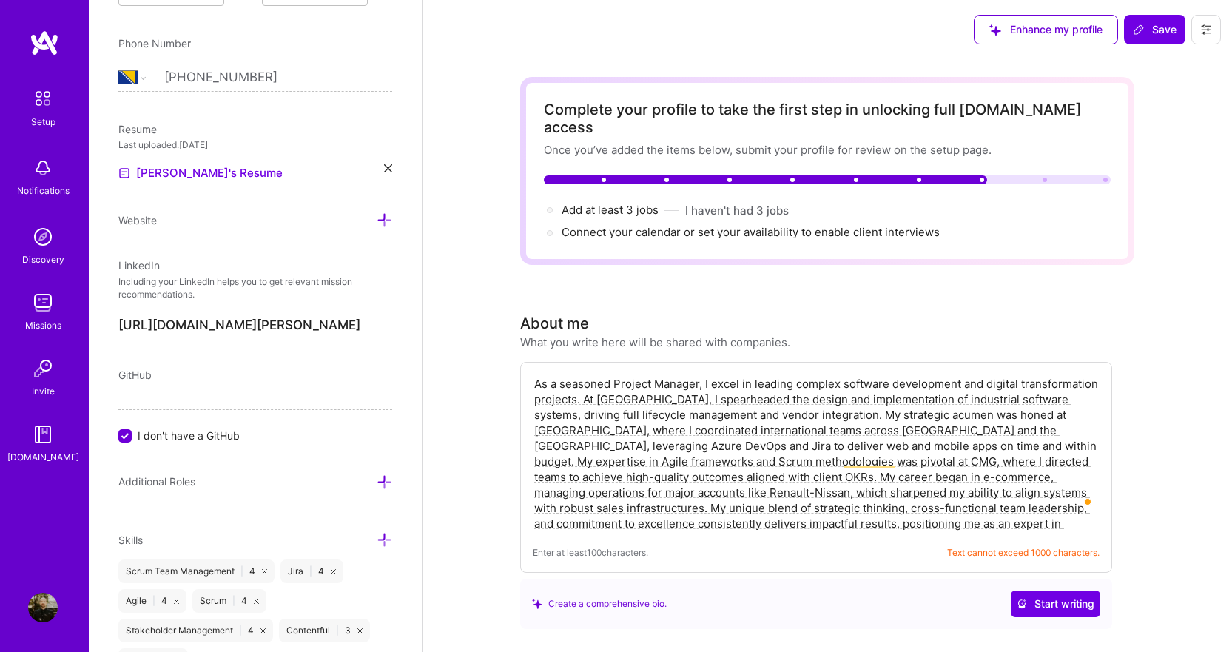
click at [687, 225] on span "Connect your calendar or set your availability to enable client interviews →" at bounding box center [758, 232] width 392 height 14
click at [678, 224] on div "Complete your profile to take the first step in unlocking full [DOMAIN_NAME] ac…" at bounding box center [827, 171] width 614 height 188
click at [682, 225] on span "Connect your calendar or set your availability to enable client interviews →" at bounding box center [758, 232] width 392 height 14
click at [680, 225] on span "Connect your calendar or set your availability to enable client interviews →" at bounding box center [758, 232] width 392 height 14
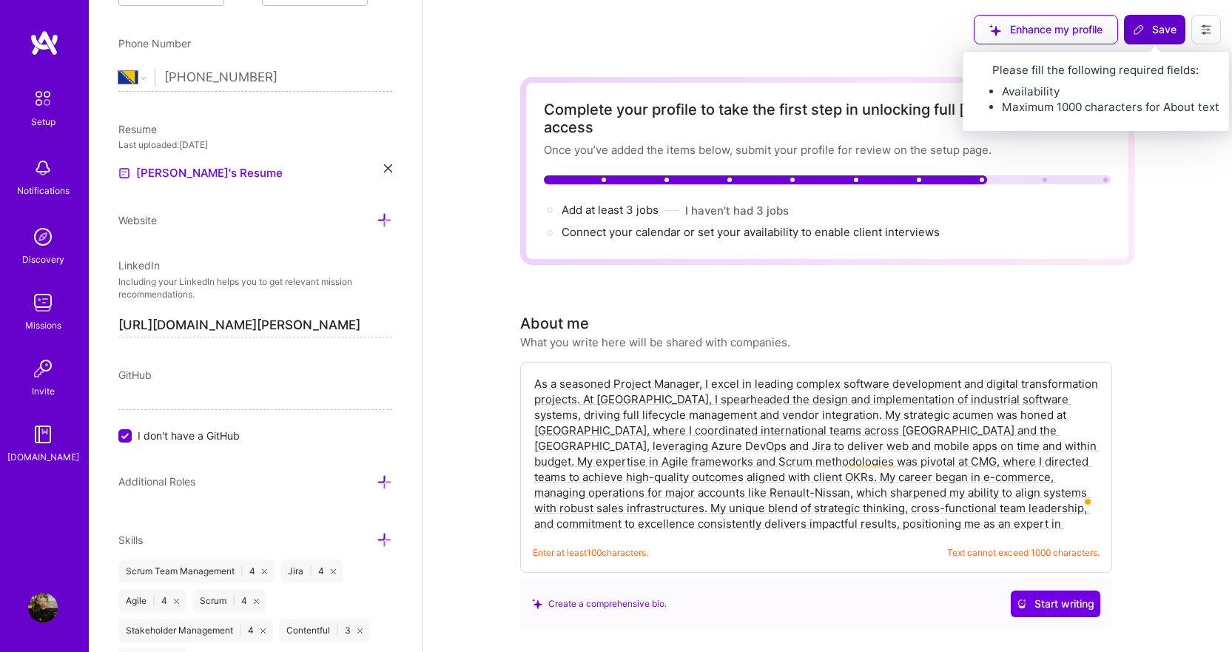
click at [1171, 31] on span "Save" at bounding box center [1155, 29] width 44 height 15
click at [1150, 33] on span "Save" at bounding box center [1155, 29] width 44 height 15
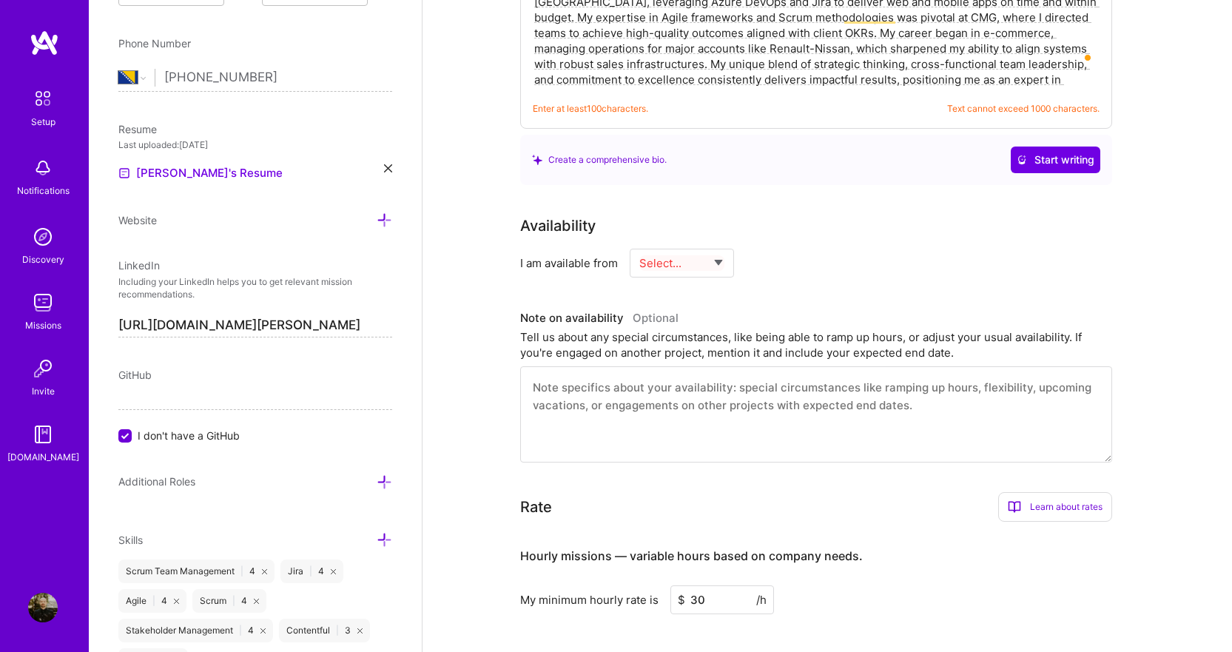
scroll to position [518, 0]
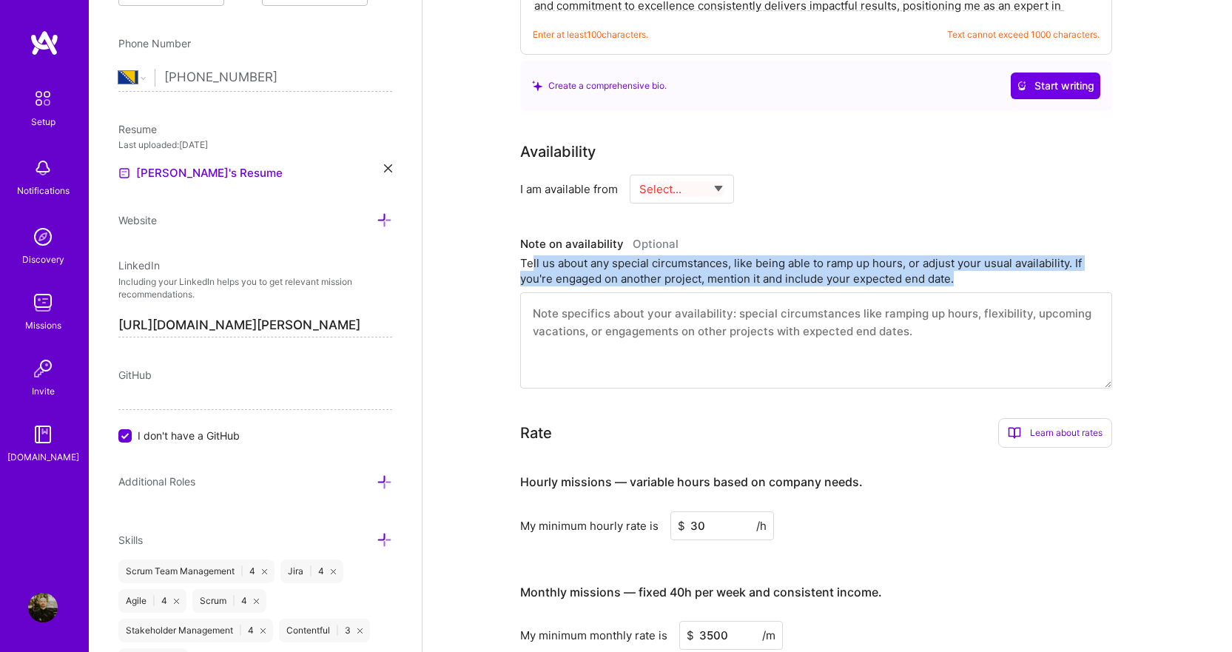
drag, startPoint x: 895, startPoint y: 252, endPoint x: 531, endPoint y: 252, distance: 364.2
click at [531, 255] on div "Tell us about any special circumstances, like being able to ramp up hours, or a…" at bounding box center [816, 270] width 592 height 31
click at [713, 170] on select "Select... Right Now Future Date Not Available" at bounding box center [681, 189] width 85 height 38
select select "Future Date"
click at [639, 170] on select "Select... Right Now Future Date Not Available" at bounding box center [681, 189] width 85 height 38
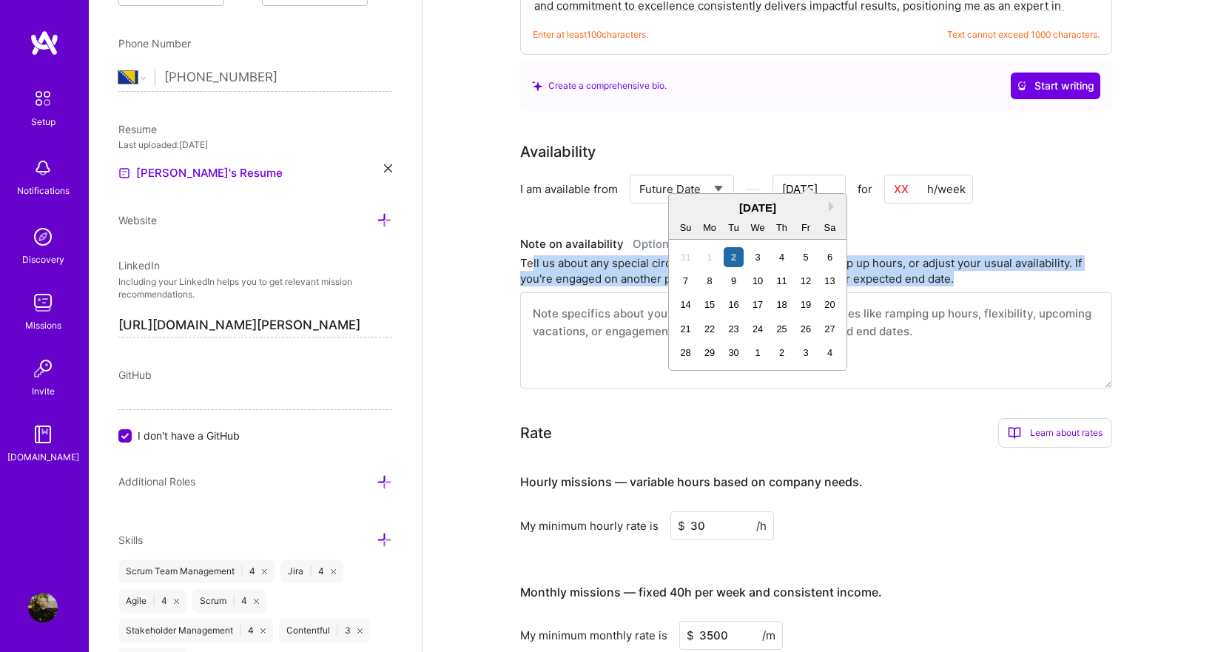
click at [825, 175] on input "[DATE]" at bounding box center [809, 189] width 73 height 29
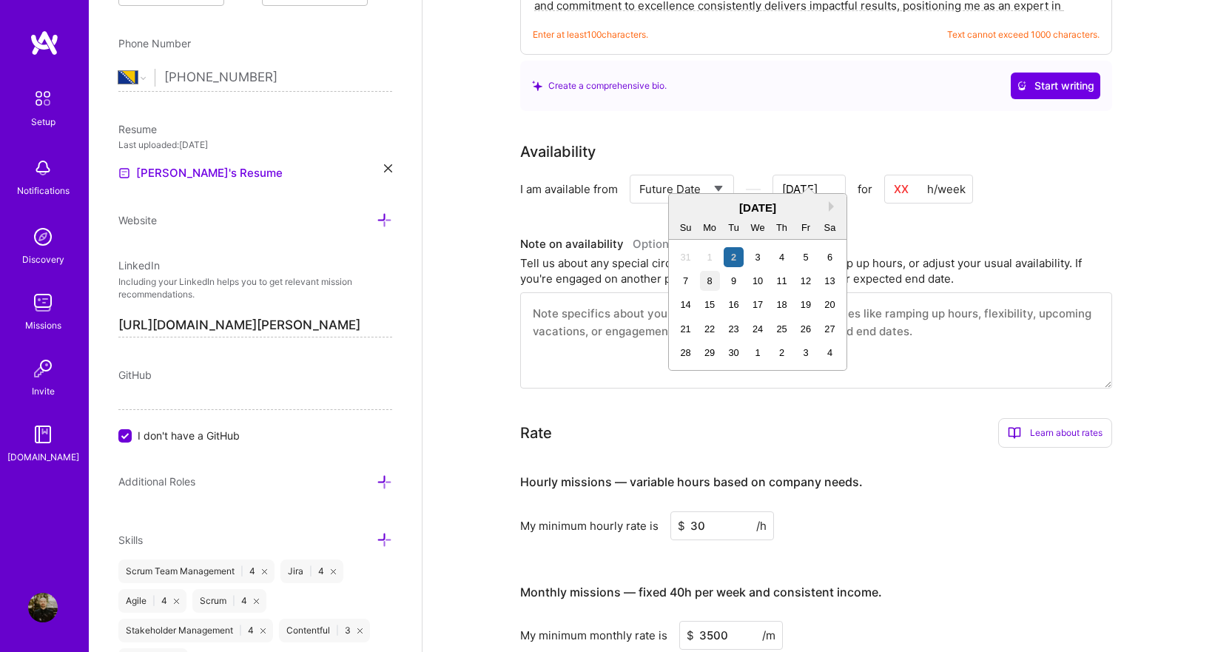
click at [708, 279] on div "8" at bounding box center [710, 281] width 20 height 20
type input "[DATE]"
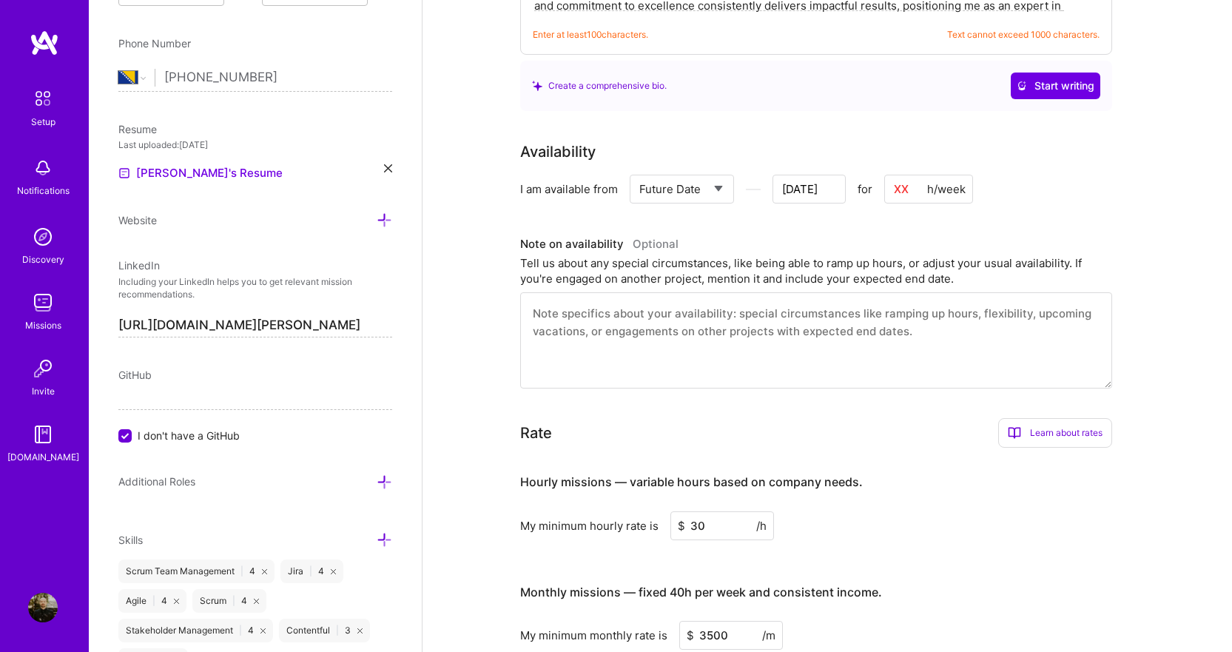
click at [927, 175] on input at bounding box center [928, 189] width 89 height 29
click at [1046, 196] on div "Availability I am available from Select... Right Now Future Date Not Available …" at bounding box center [827, 265] width 614 height 248
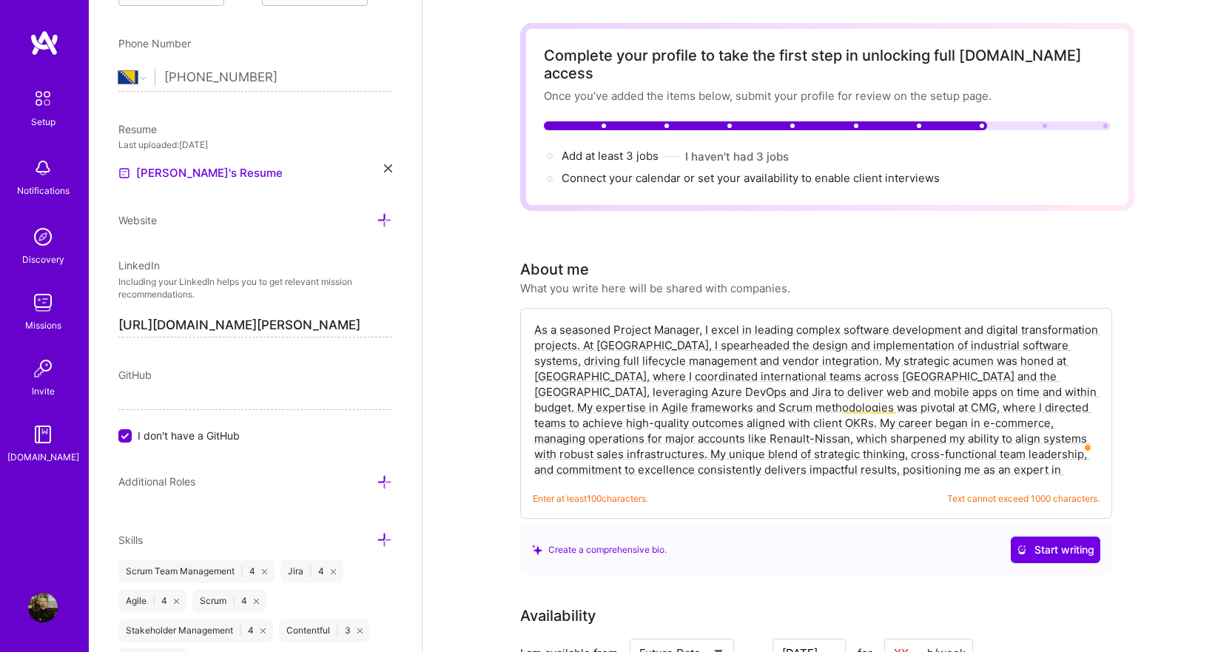
scroll to position [0, 0]
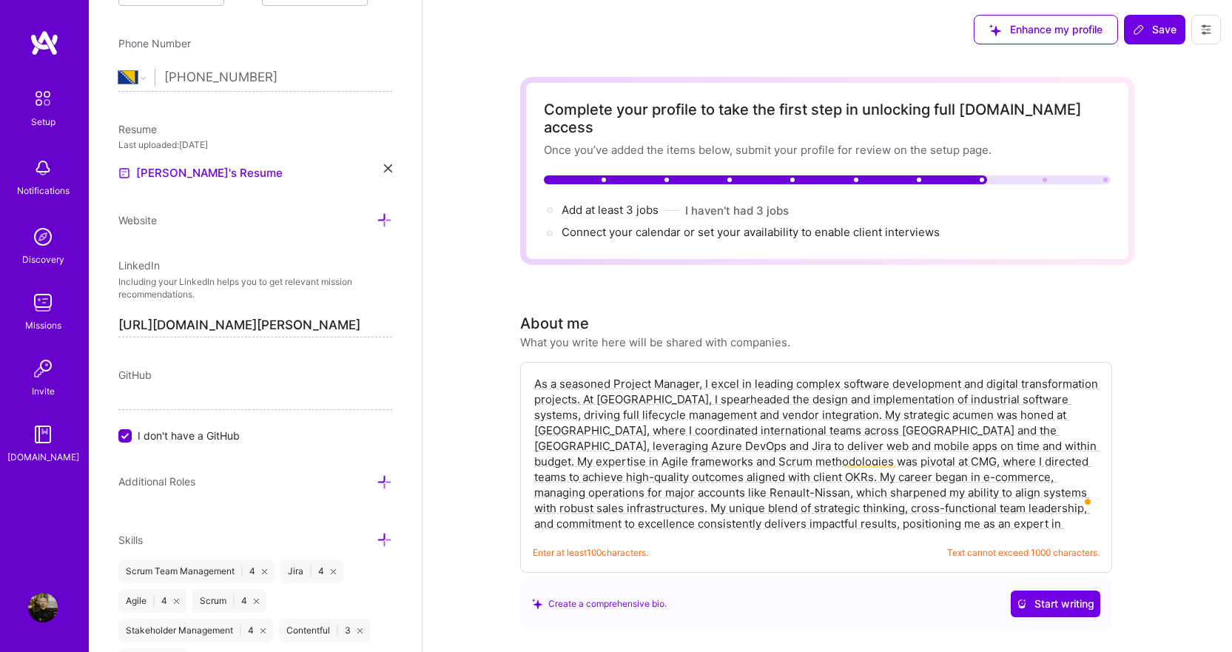
drag, startPoint x: 1064, startPoint y: 506, endPoint x: 538, endPoint y: 329, distance: 555.2
click at [538, 329] on div "About me What you write here will be shared with companies. Enter at least 100 …" at bounding box center [816, 470] width 592 height 317
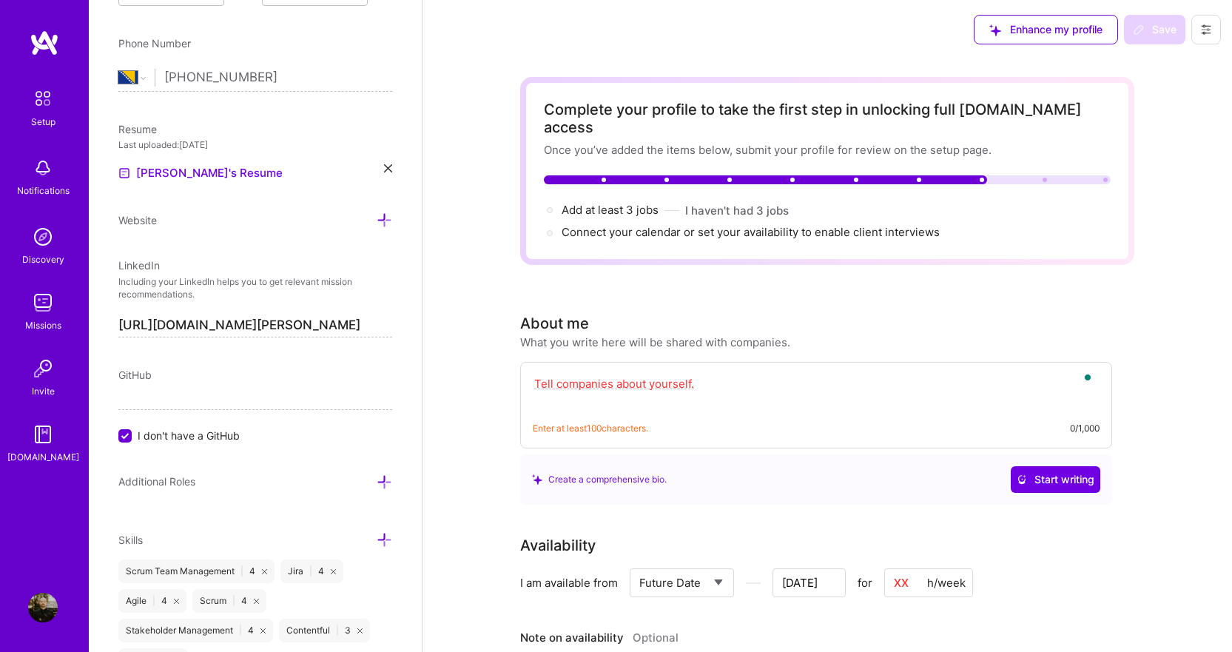
paste textarea "As a seasoned Project Manager, I excel at leading complex software development …"
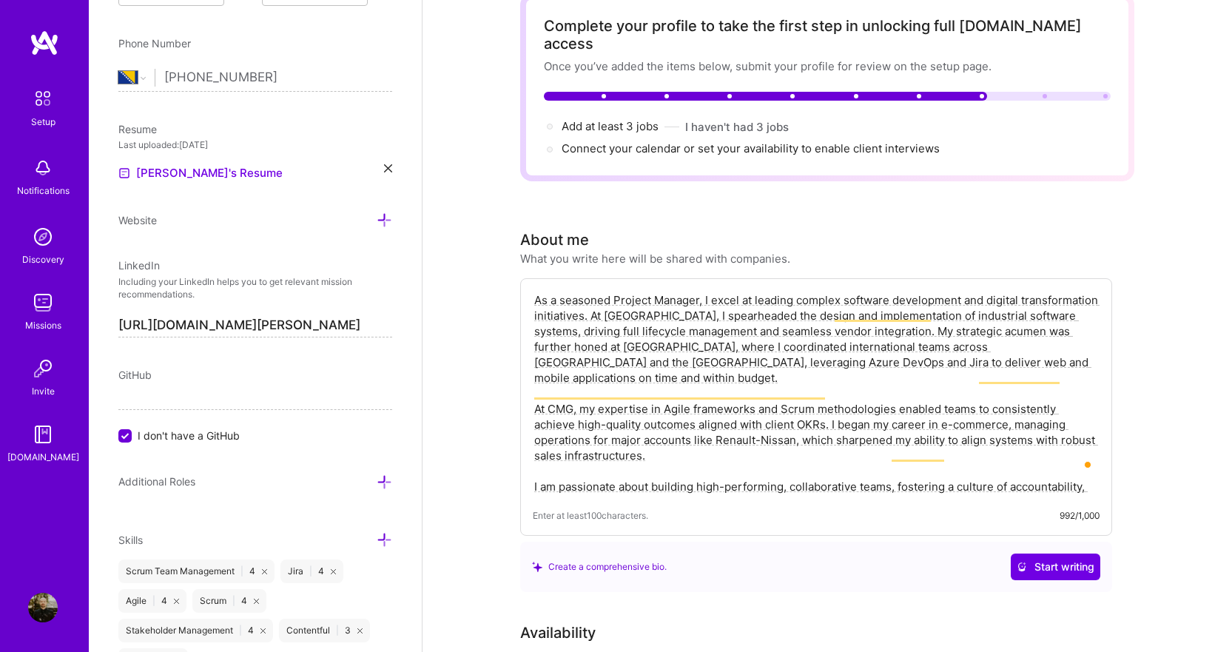
scroll to position [148, 0]
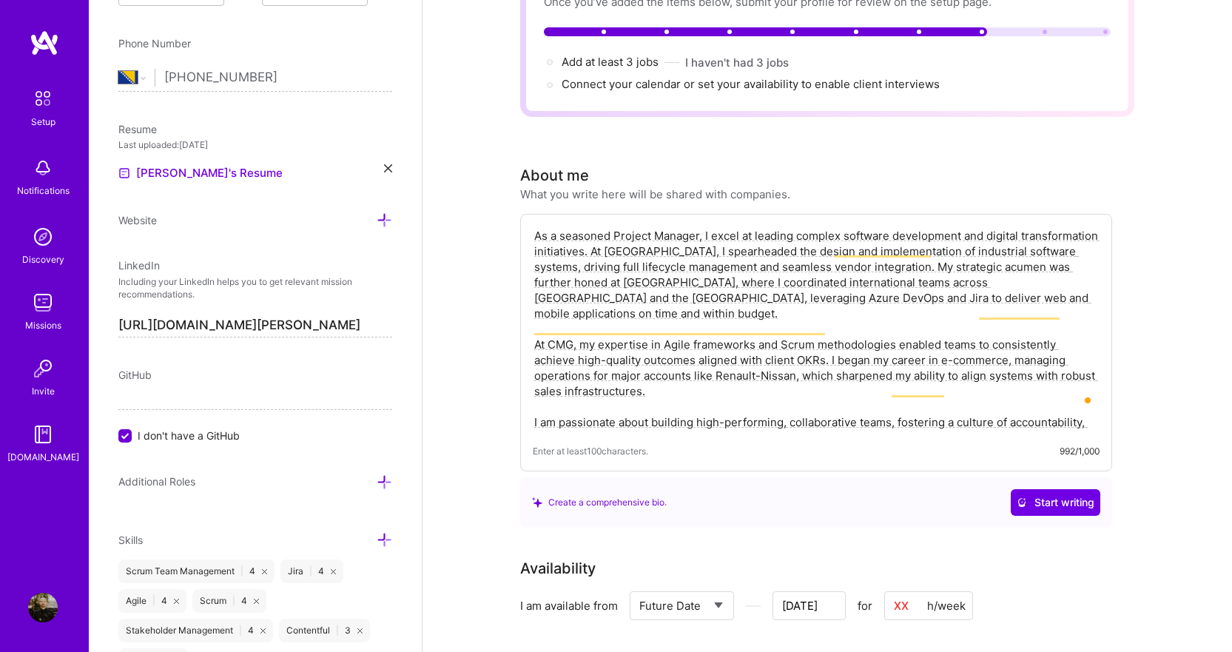
type textarea "As a seasoned Project Manager, I excel at leading complex software development …"
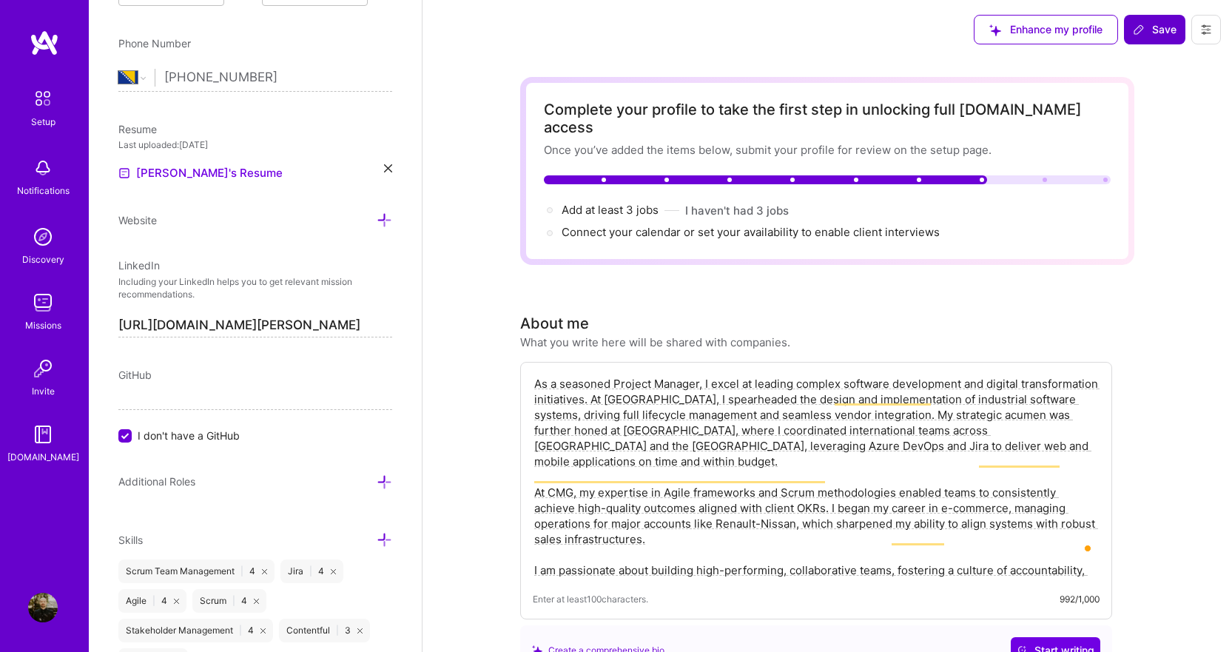
click at [1159, 30] on span "Save" at bounding box center [1155, 29] width 44 height 15
type input "[DATE]"
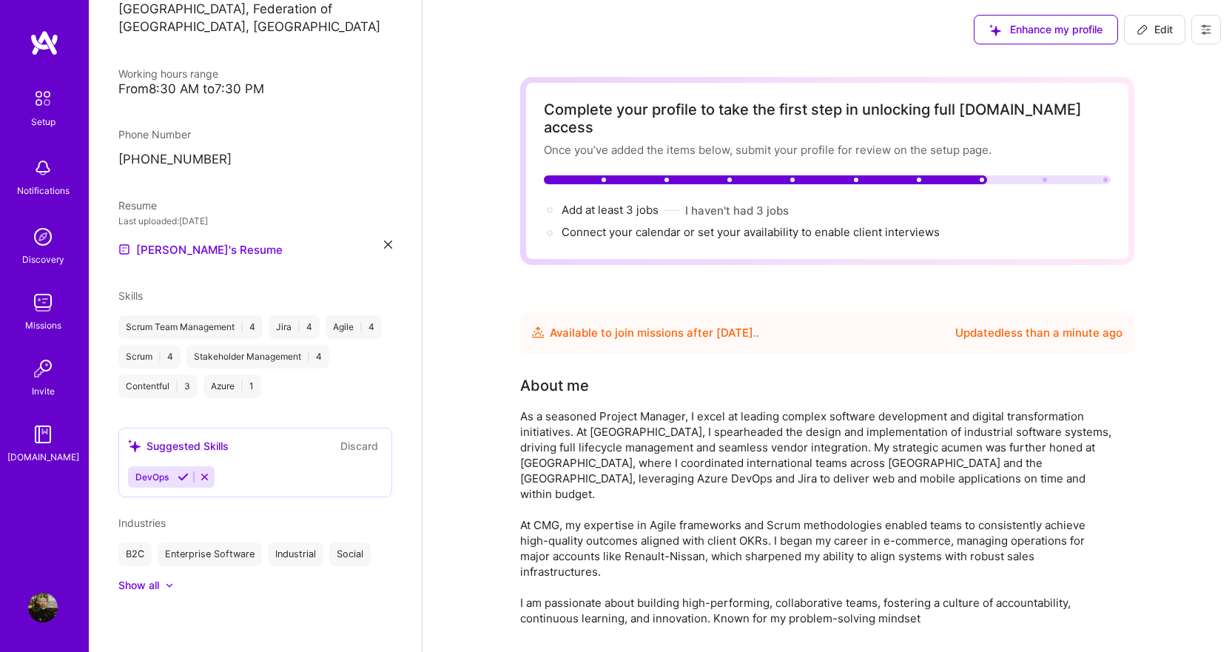
scroll to position [327, 0]
click at [181, 477] on icon at bounding box center [183, 476] width 11 height 11
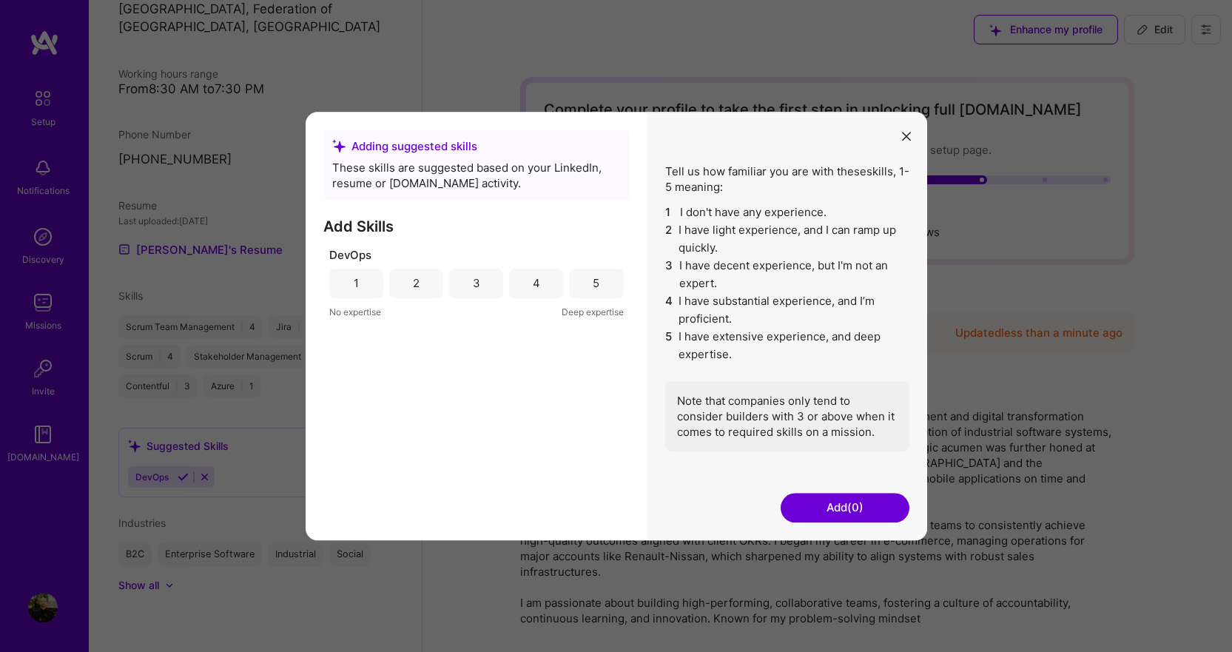
click at [348, 284] on div "1" at bounding box center [356, 284] width 54 height 30
click at [836, 511] on button "Add (1)" at bounding box center [845, 508] width 129 height 30
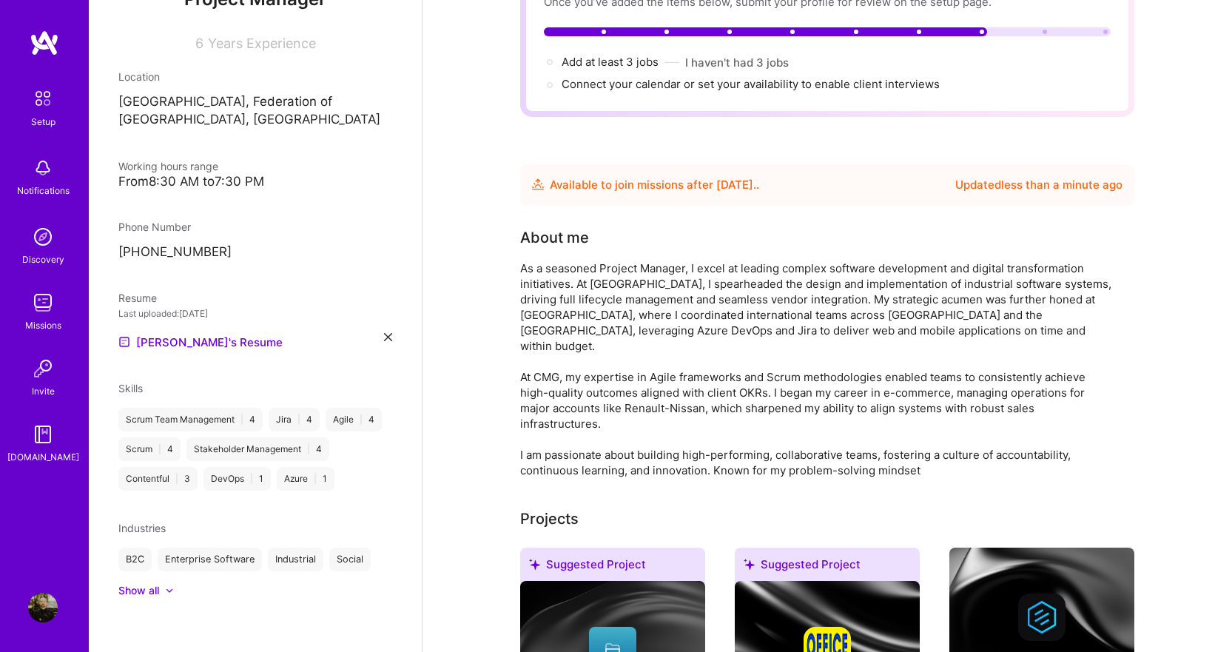
scroll to position [240, 0]
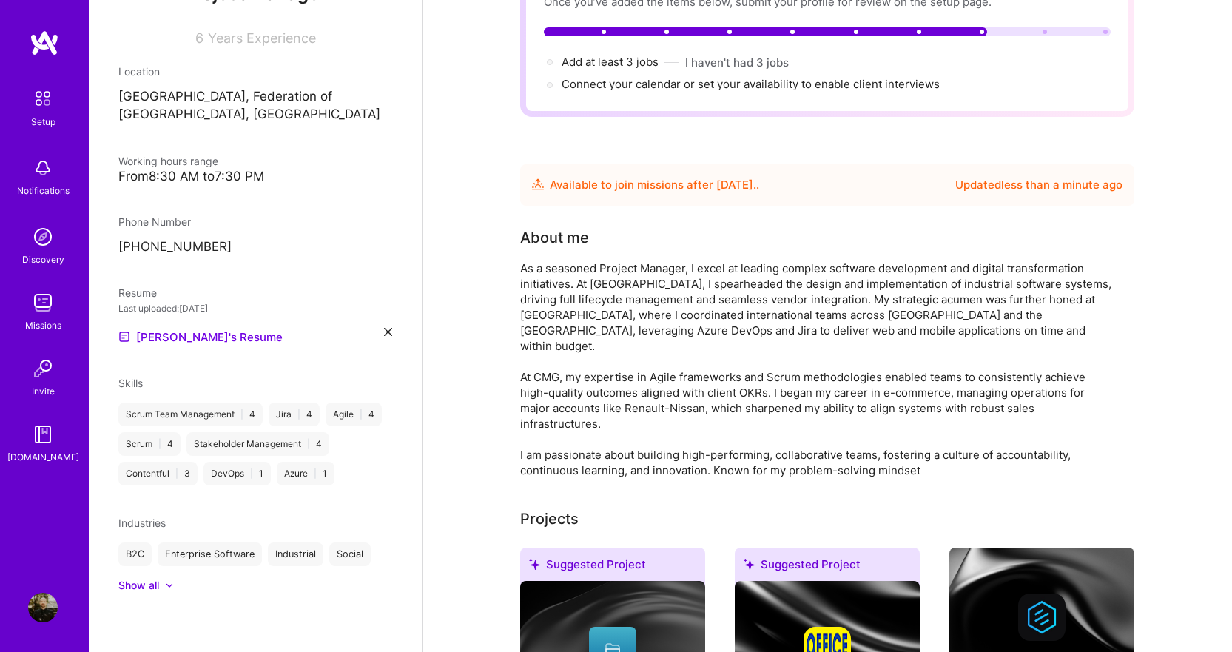
click at [167, 582] on div at bounding box center [169, 585] width 9 height 9
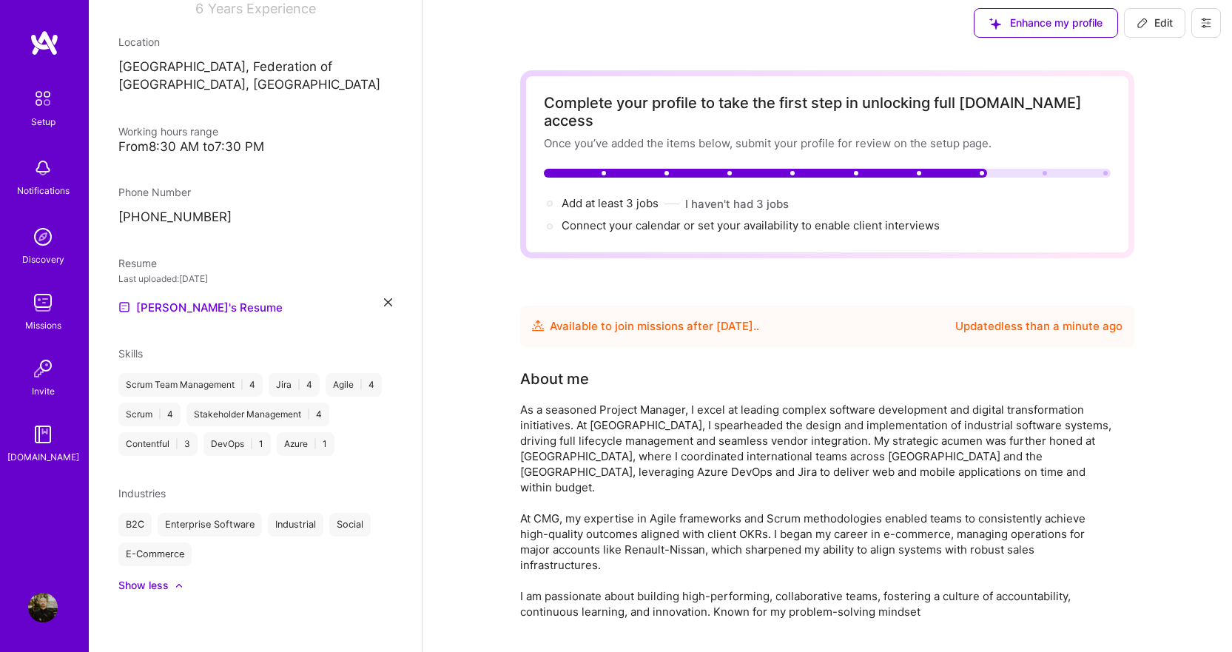
scroll to position [0, 0]
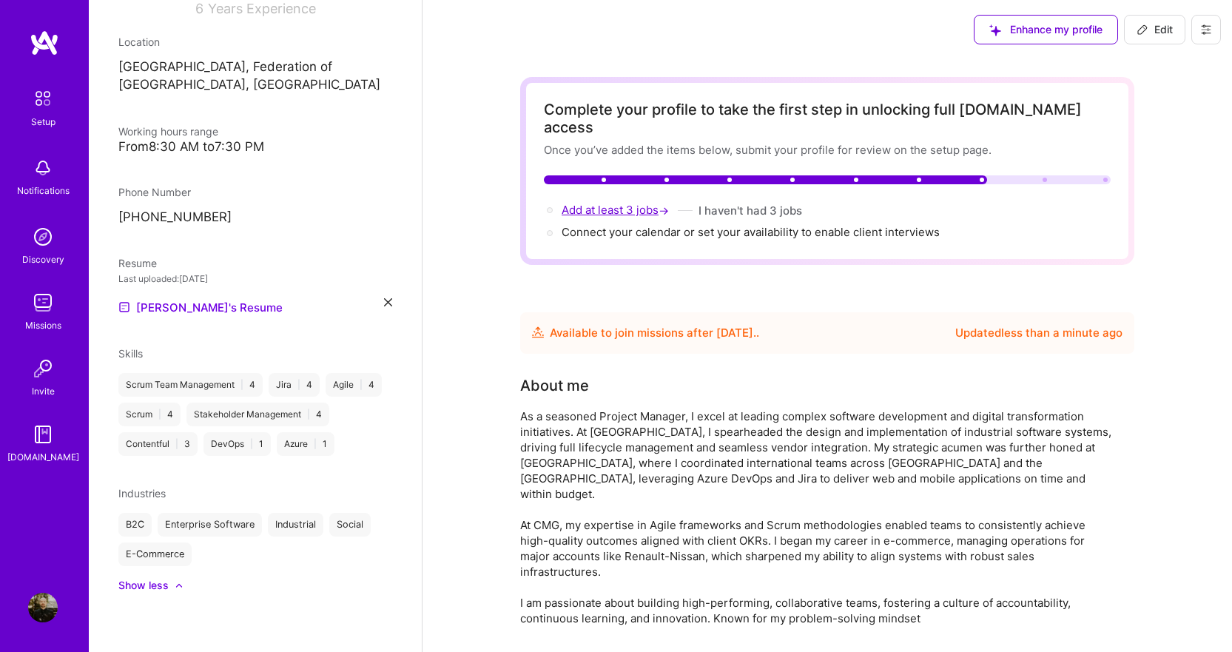
click at [632, 203] on span "Add at least 3 jobs →" at bounding box center [617, 210] width 110 height 14
select select "BA"
select select "Future Date"
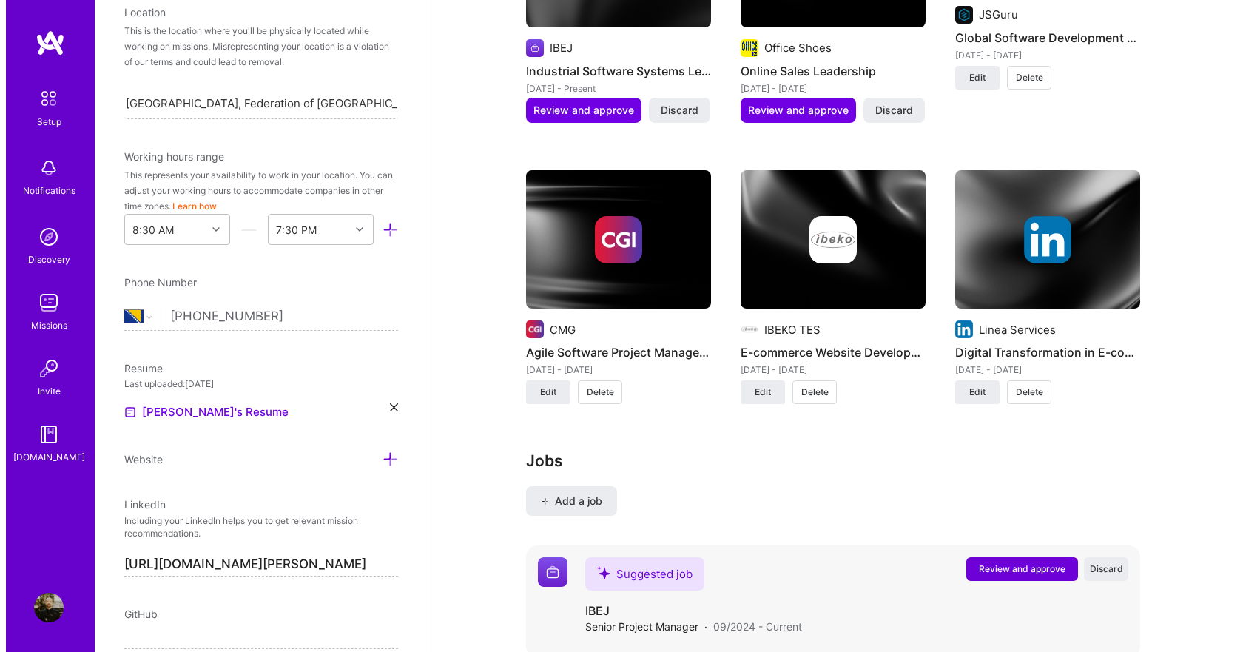
scroll to position [1773, 0]
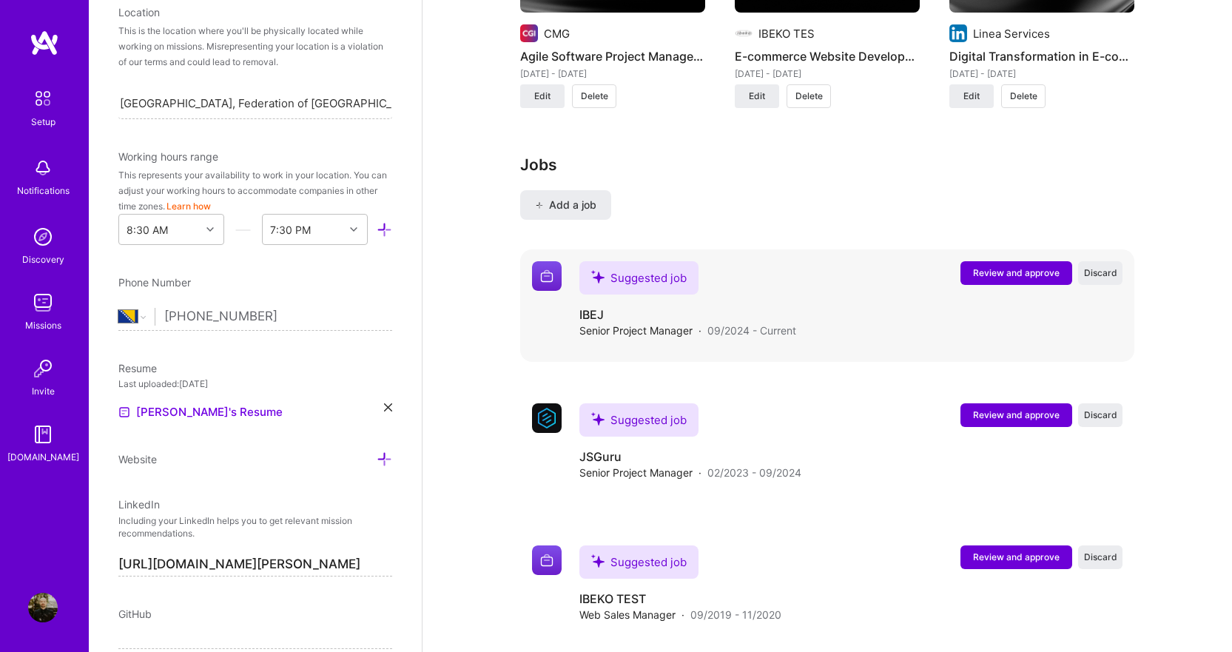
click at [1033, 266] on span "Review and approve" at bounding box center [1016, 272] width 87 height 13
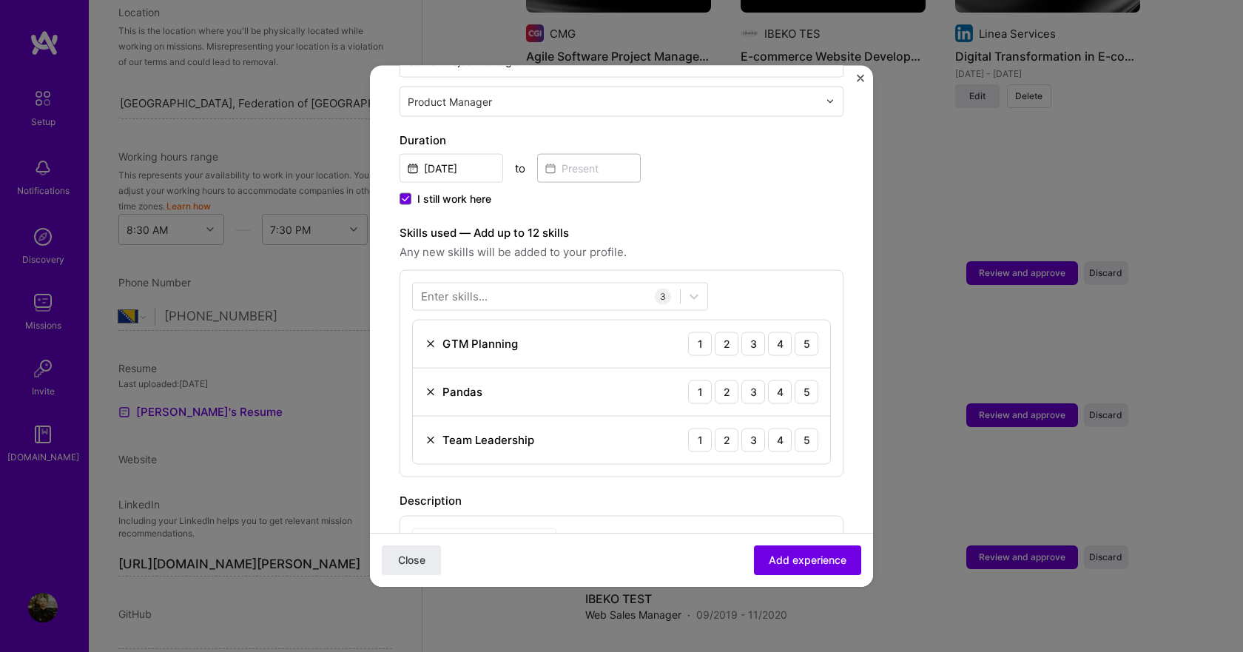
scroll to position [444, 0]
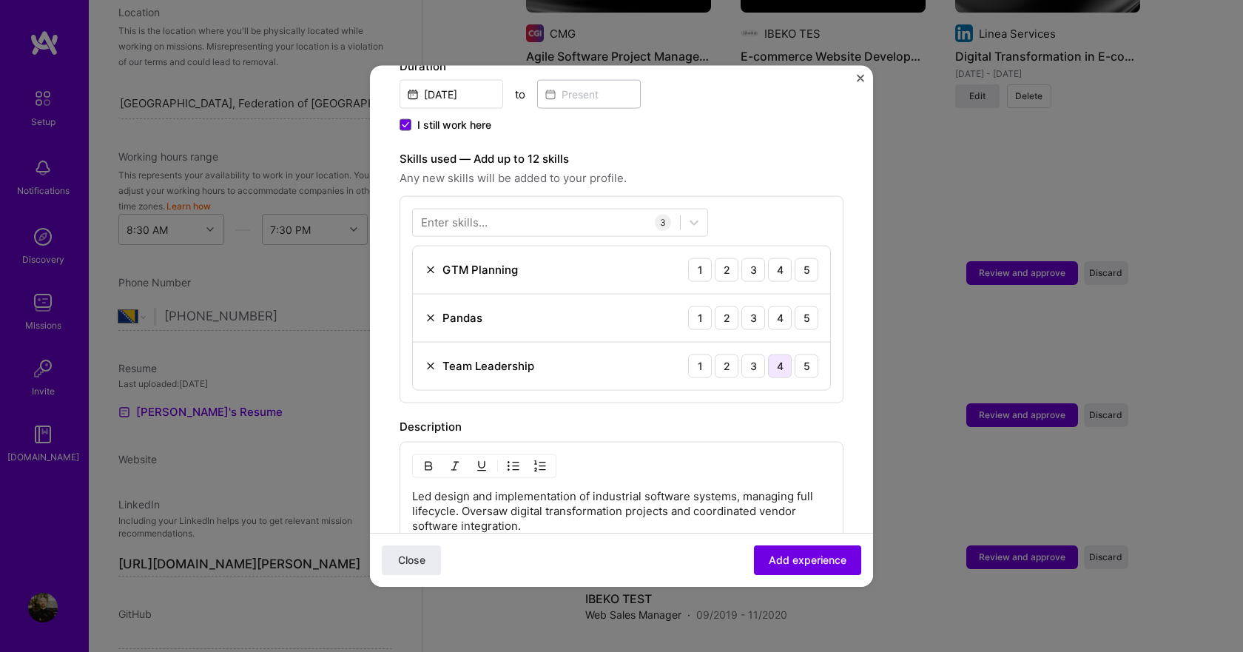
click at [776, 355] on div "4" at bounding box center [780, 366] width 24 height 24
click at [429, 312] on img at bounding box center [431, 318] width 12 height 12
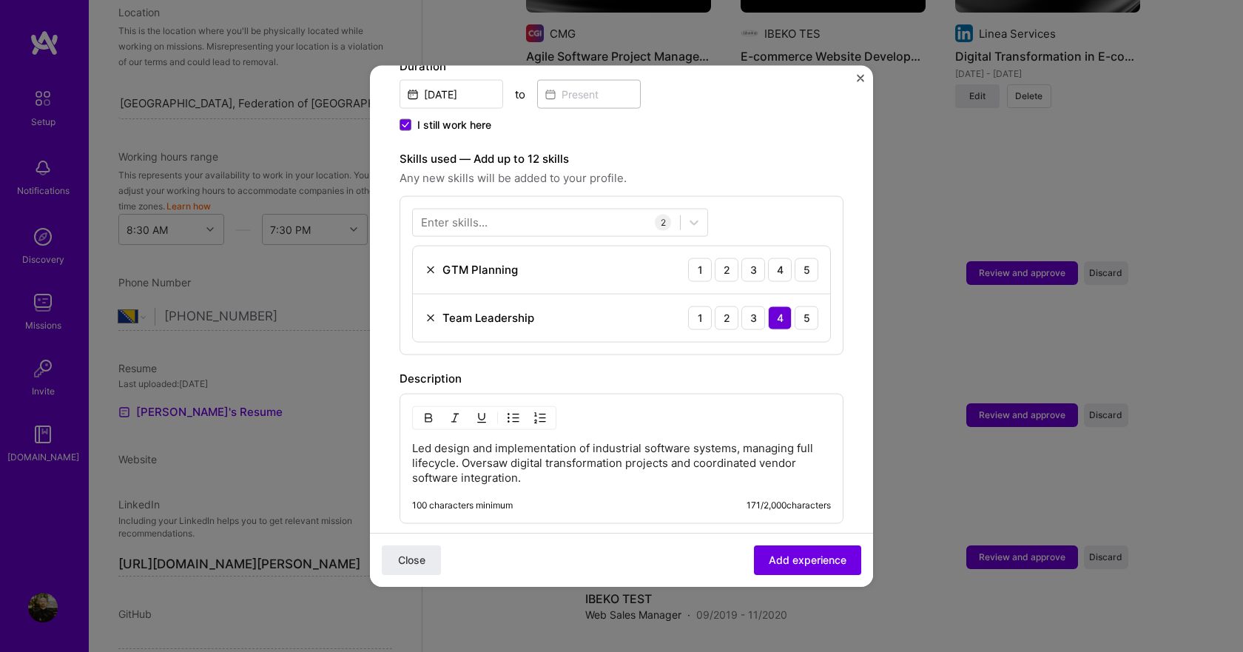
click at [434, 246] on div "GTM Planning 1 2 3 4 5" at bounding box center [621, 270] width 417 height 48
click at [432, 263] on img at bounding box center [431, 269] width 12 height 12
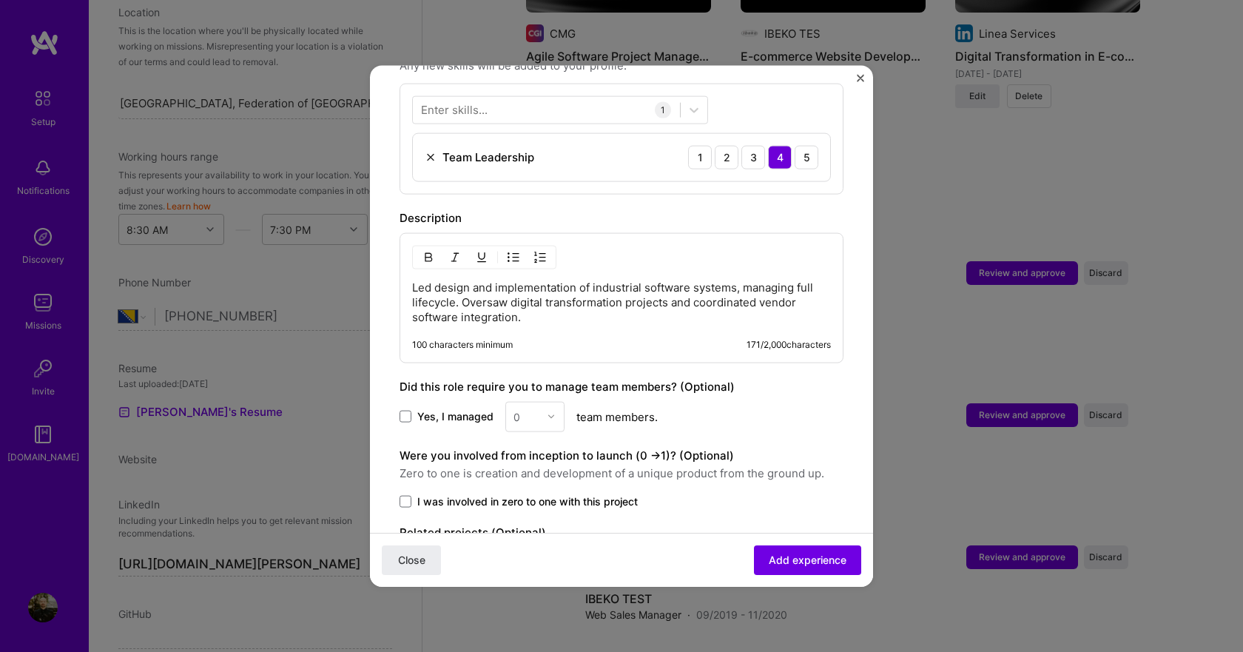
scroll to position [592, 0]
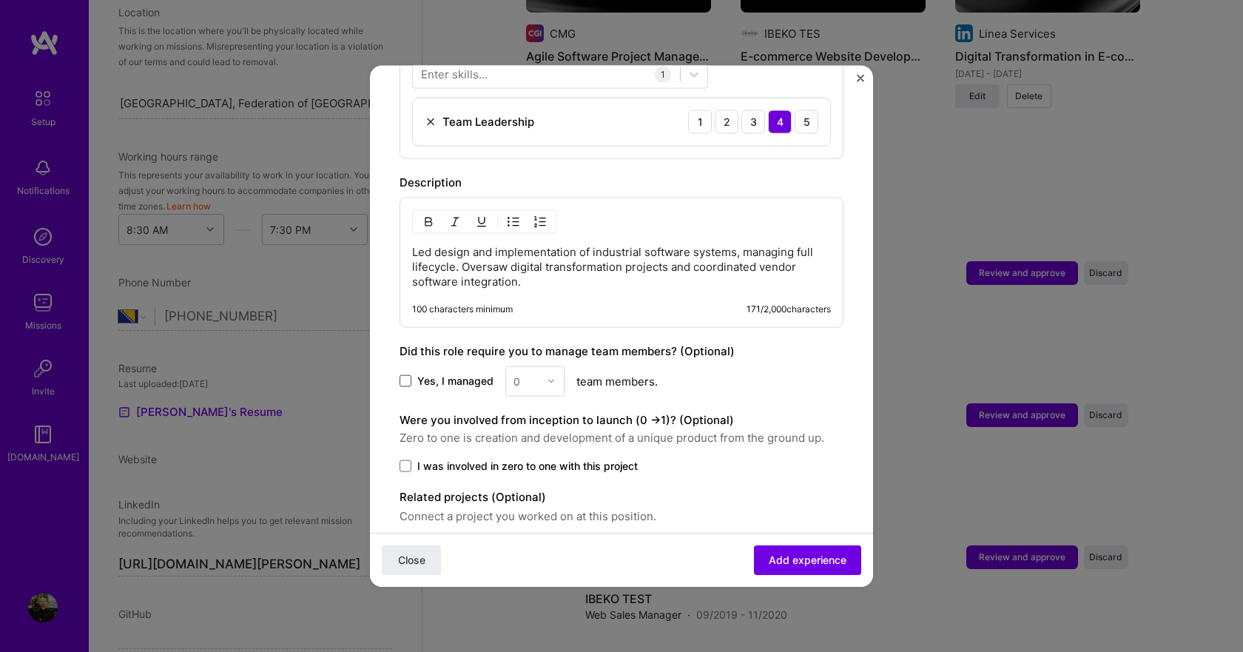
click at [405, 375] on span at bounding box center [406, 381] width 12 height 12
click at [0, 0] on input "Yes, I managed" at bounding box center [0, 0] width 0 height 0
click at [553, 377] on img at bounding box center [551, 381] width 9 height 9
click at [543, 524] on div "8" at bounding box center [535, 537] width 50 height 27
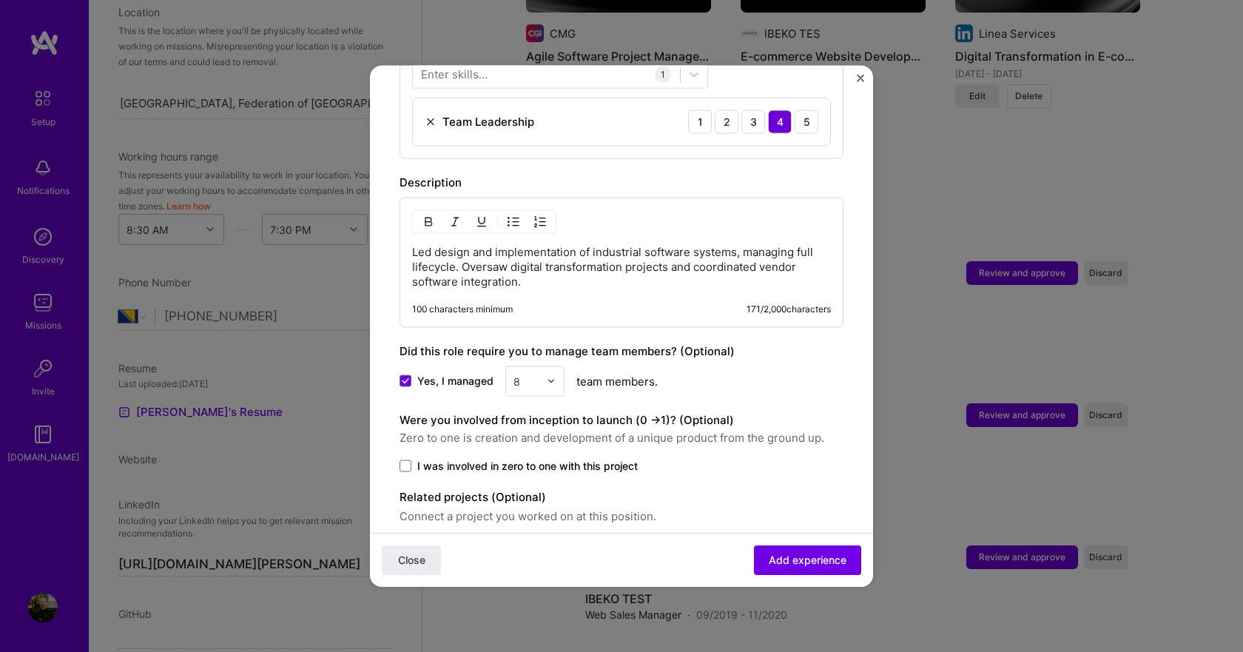
click at [415, 458] on label "I was involved in zero to one with this project" at bounding box center [622, 465] width 444 height 15
click at [0, 0] on input "I was involved in zero to one with this project" at bounding box center [0, 0] width 0 height 0
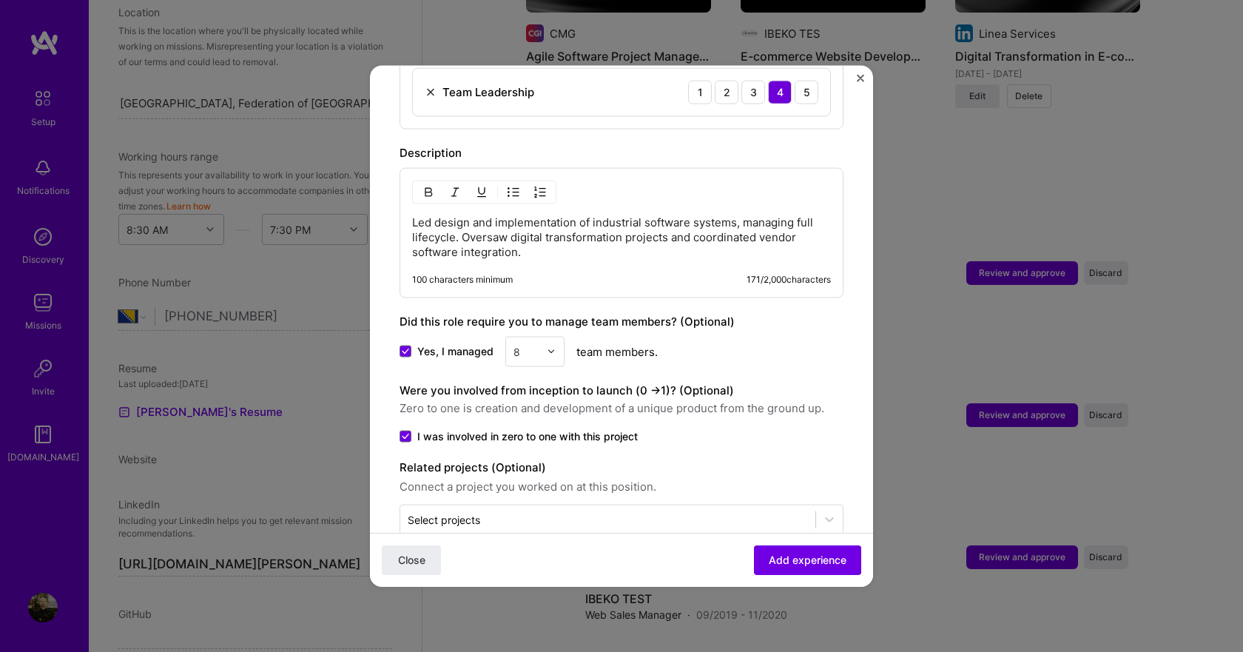
scroll to position [637, 0]
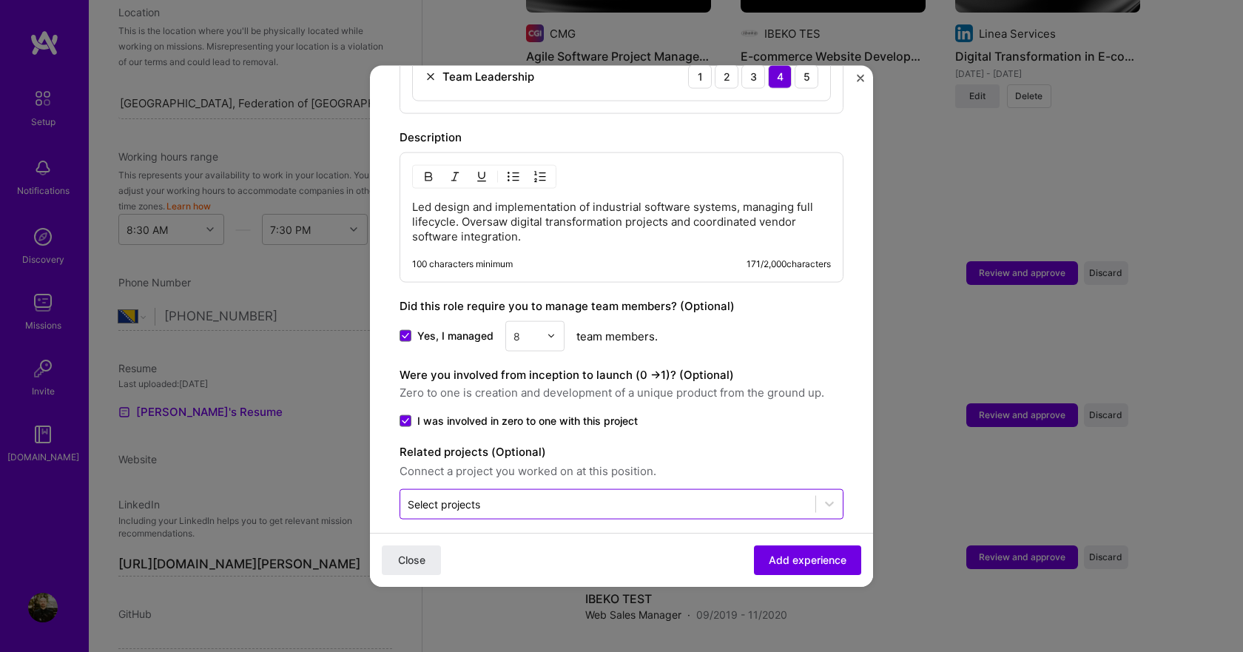
drag, startPoint x: 828, startPoint y: 499, endPoint x: 805, endPoint y: 496, distance: 23.9
click at [819, 499] on div at bounding box center [829, 504] width 27 height 27
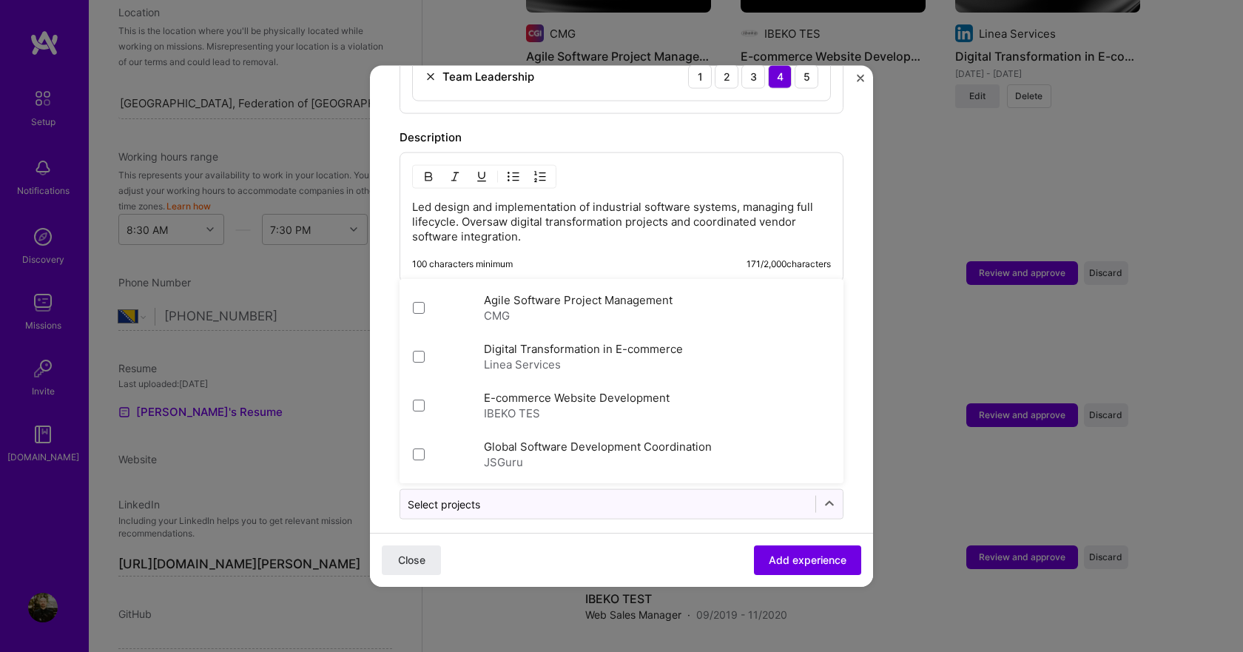
click at [565, 520] on form "Adding suggested job This job is suggested based on your LinkedIn, resume or [D…" at bounding box center [621, 29] width 503 height 1145
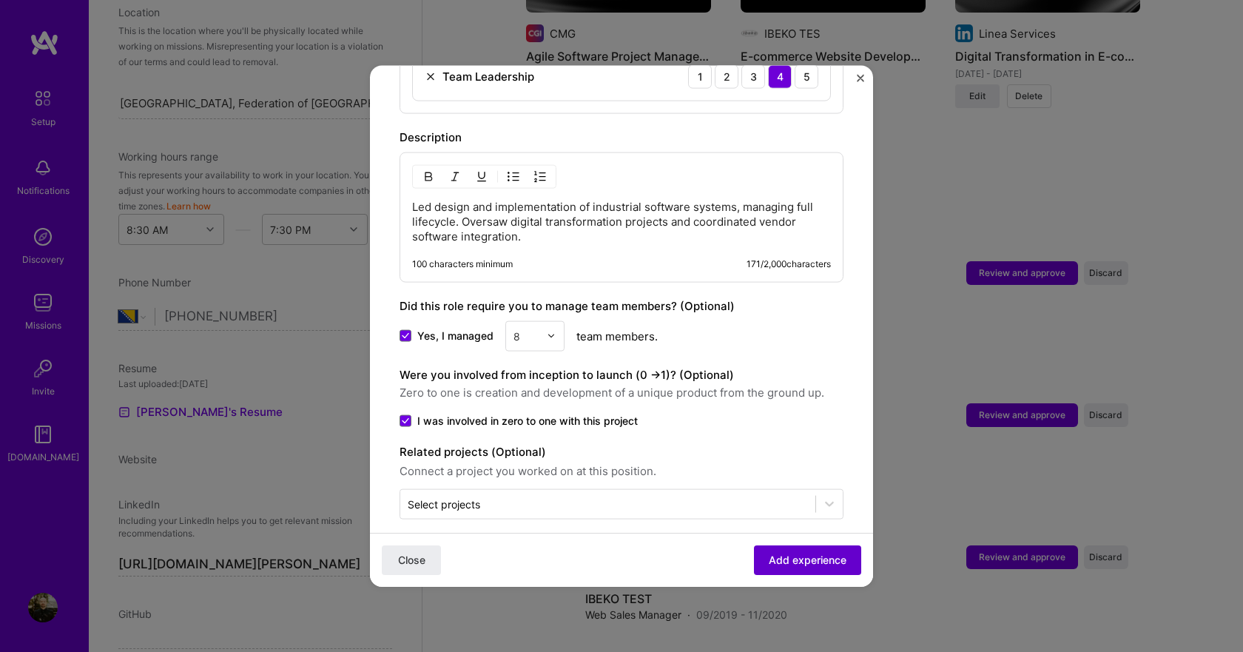
click at [792, 563] on span "Add experience" at bounding box center [808, 560] width 78 height 15
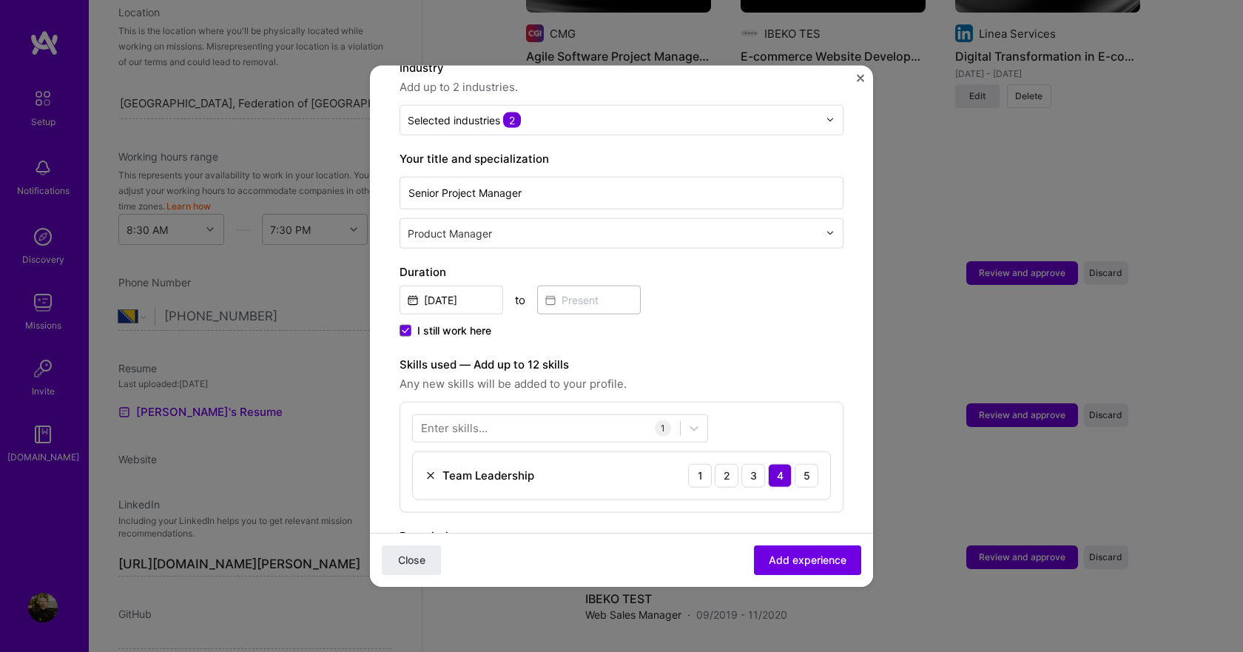
scroll to position [296, 0]
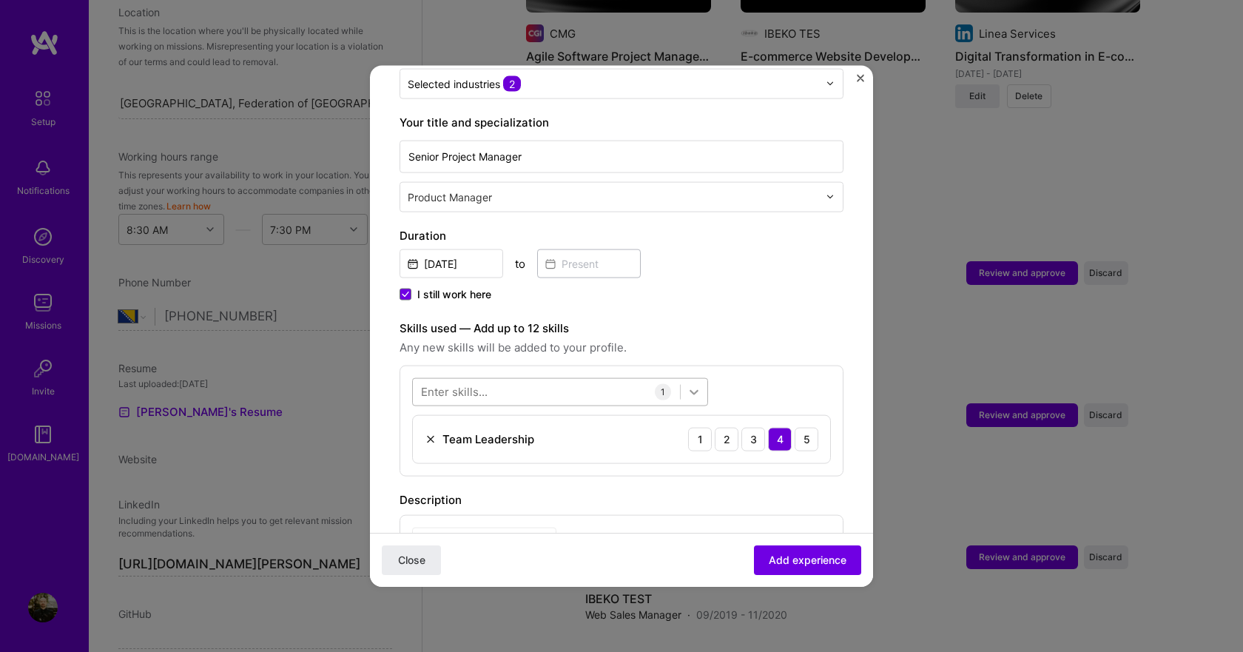
click at [691, 384] on icon at bounding box center [694, 391] width 15 height 15
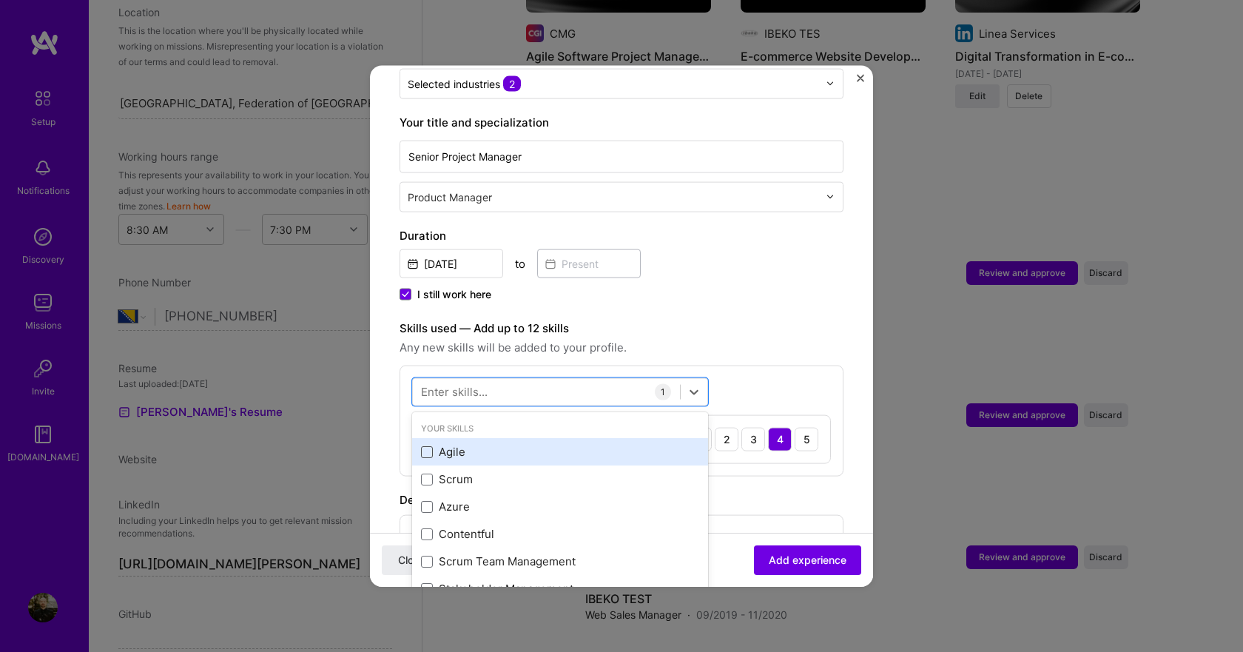
click at [432, 446] on span at bounding box center [427, 452] width 12 height 12
click at [0, 0] on input "checkbox" at bounding box center [0, 0] width 0 height 0
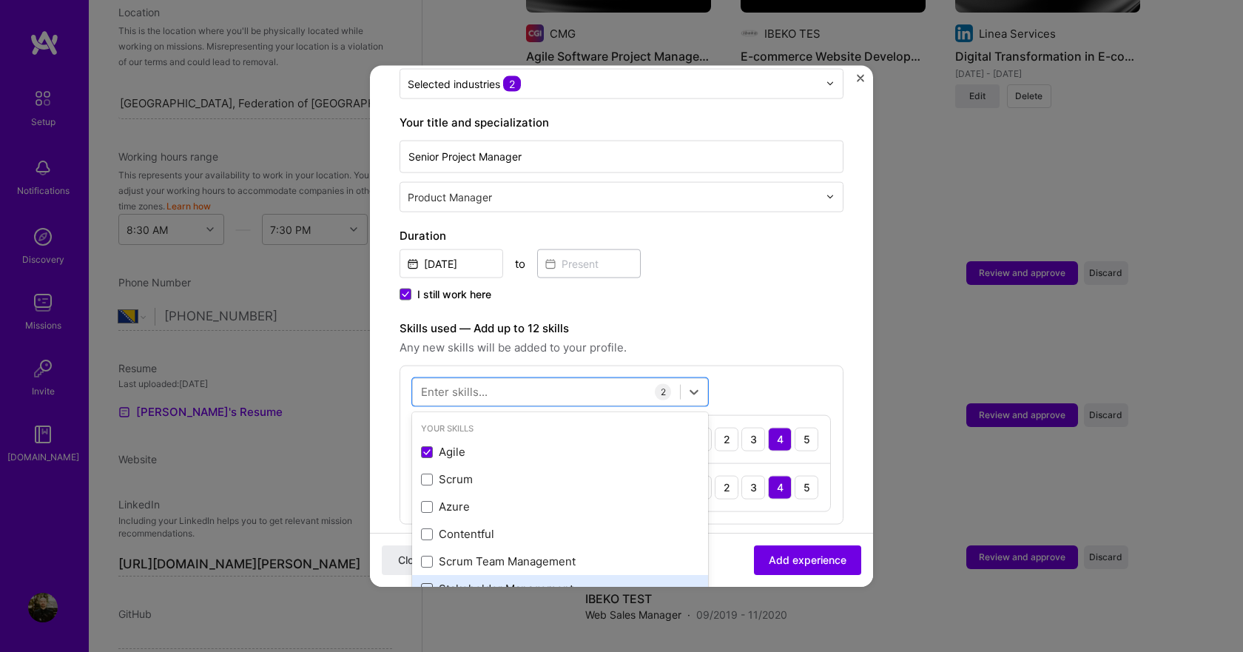
click at [424, 583] on span at bounding box center [427, 589] width 12 height 12
click at [0, 0] on input "checkbox" at bounding box center [0, 0] width 0 height 0
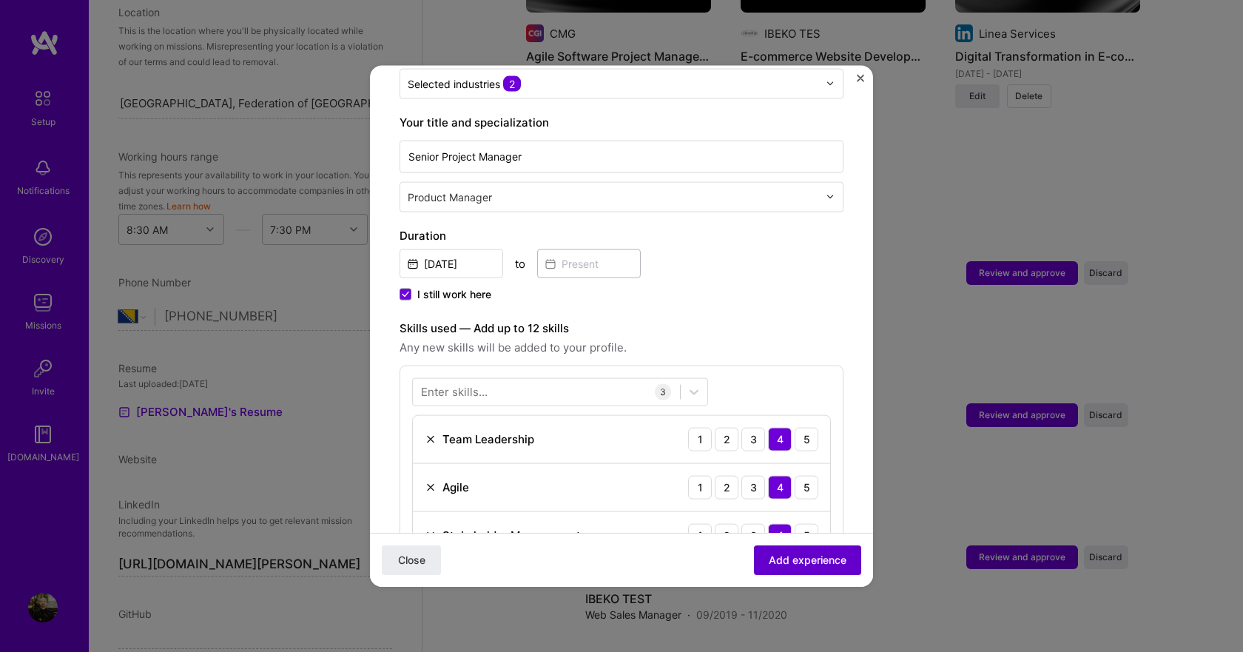
click at [769, 565] on span "Add experience" at bounding box center [808, 560] width 78 height 15
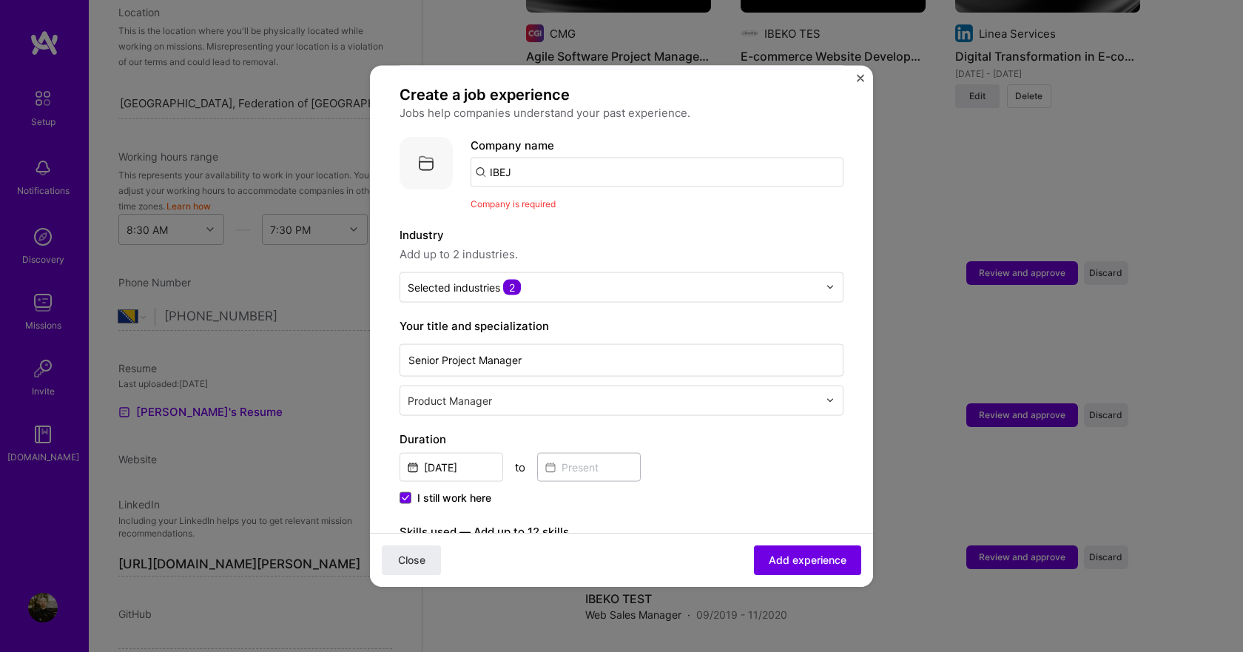
scroll to position [0, 0]
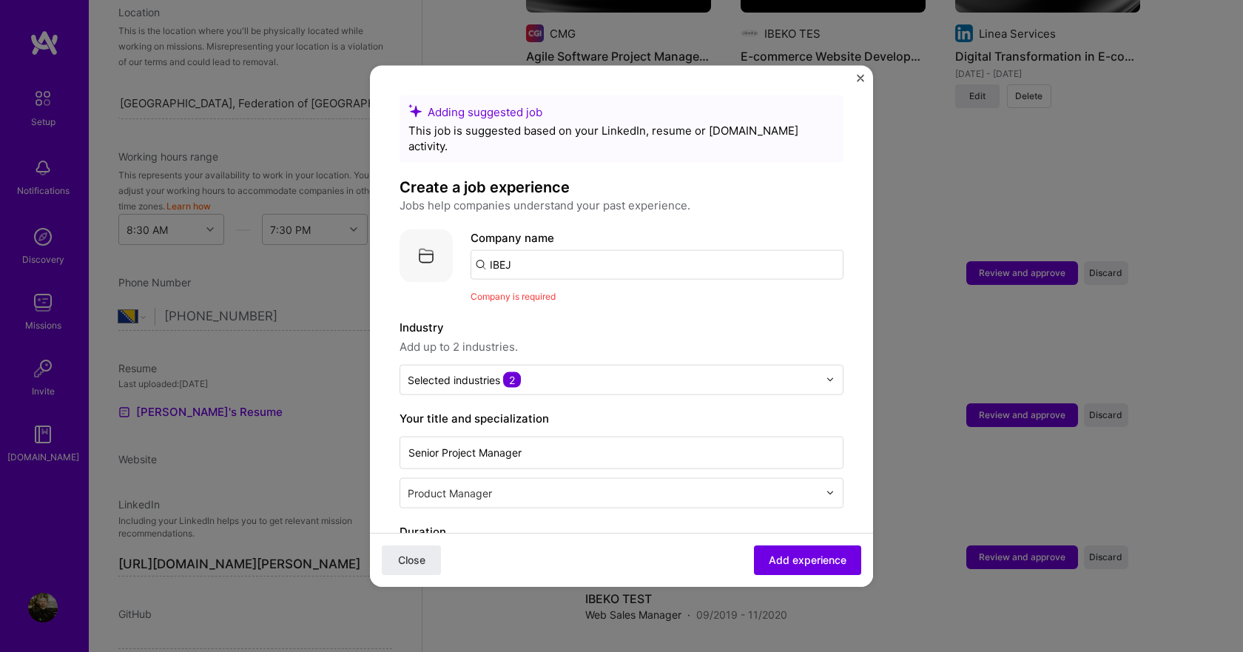
click at [561, 249] on input "IBEJ" at bounding box center [657, 264] width 373 height 30
click at [531, 290] on span "Company is required" at bounding box center [513, 295] width 85 height 11
click at [496, 249] on input "IBEJ" at bounding box center [657, 264] width 373 height 30
click at [559, 251] on input "IBEJ" at bounding box center [657, 264] width 373 height 30
type input "I"
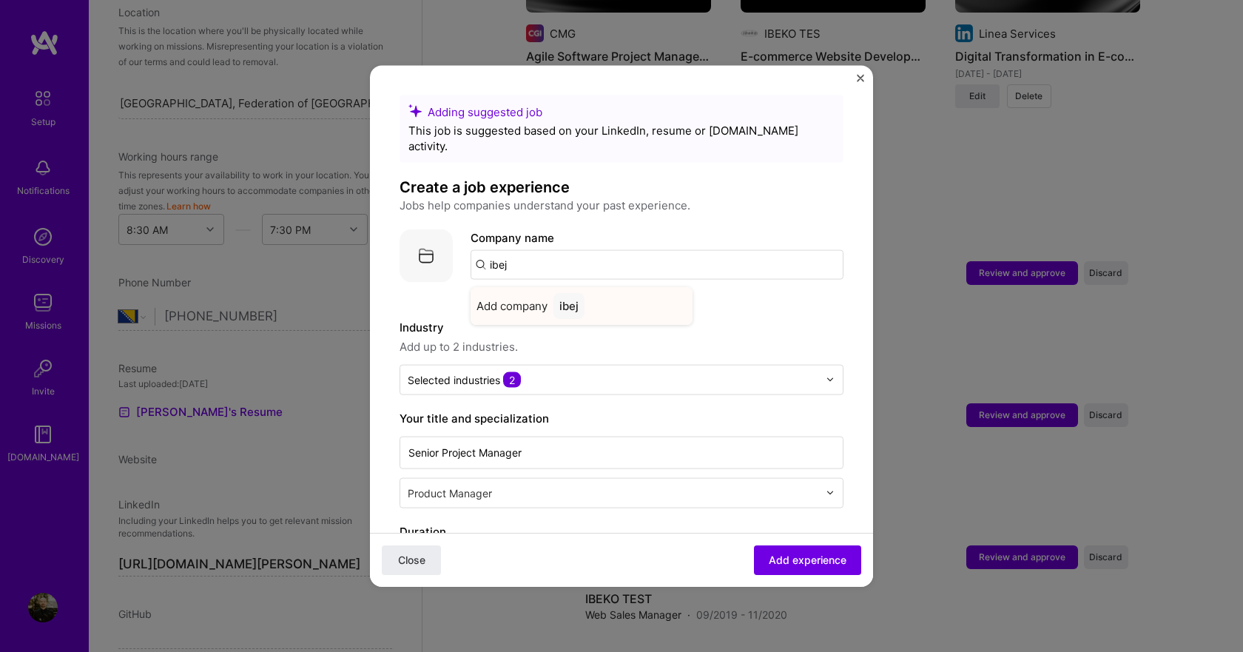
type input "ibej"
click at [565, 293] on div "ibej" at bounding box center [569, 305] width 31 height 26
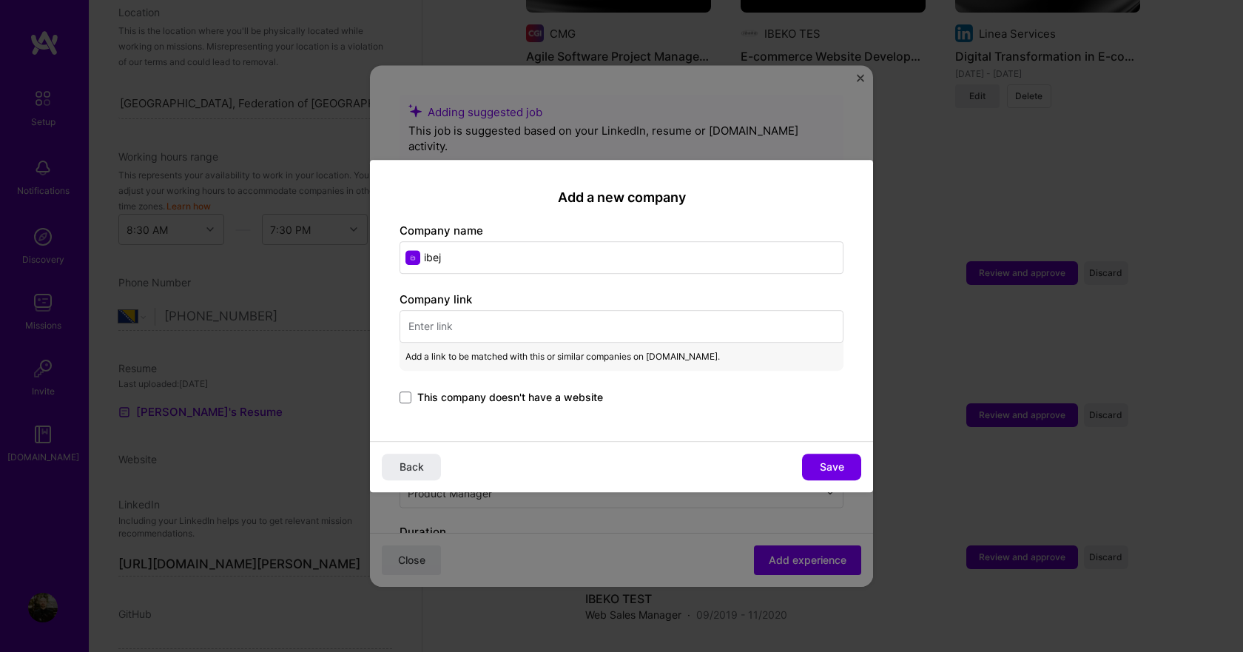
click at [511, 334] on input "text" at bounding box center [622, 326] width 444 height 33
paste input "[URL][DOMAIN_NAME]"
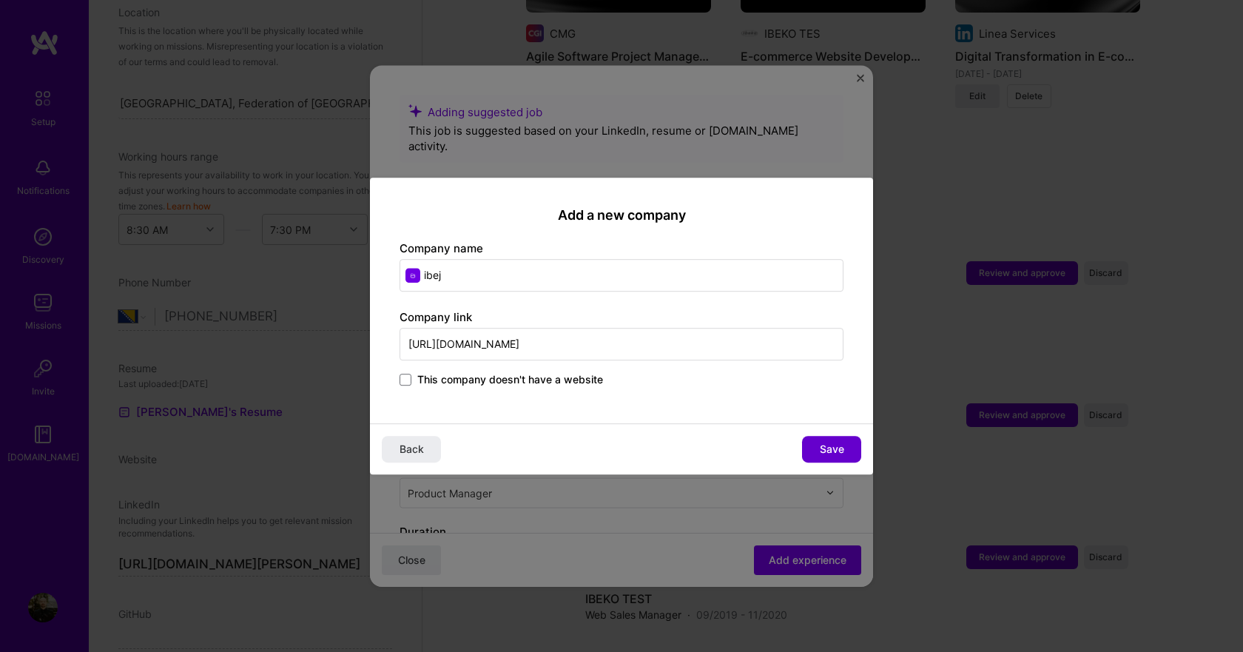
type input "[URL][DOMAIN_NAME]"
click at [822, 451] on span "Save" at bounding box center [832, 449] width 24 height 15
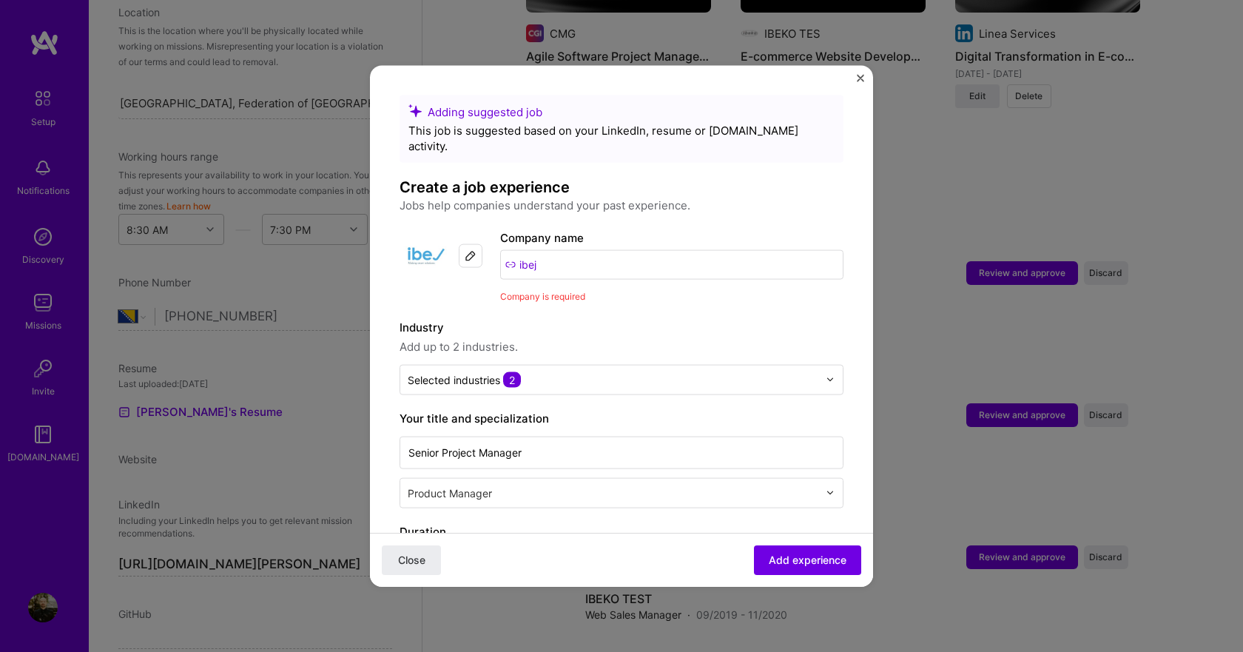
click at [664, 318] on label "Industry" at bounding box center [622, 327] width 444 height 18
click at [791, 549] on button "Add experience" at bounding box center [807, 560] width 107 height 30
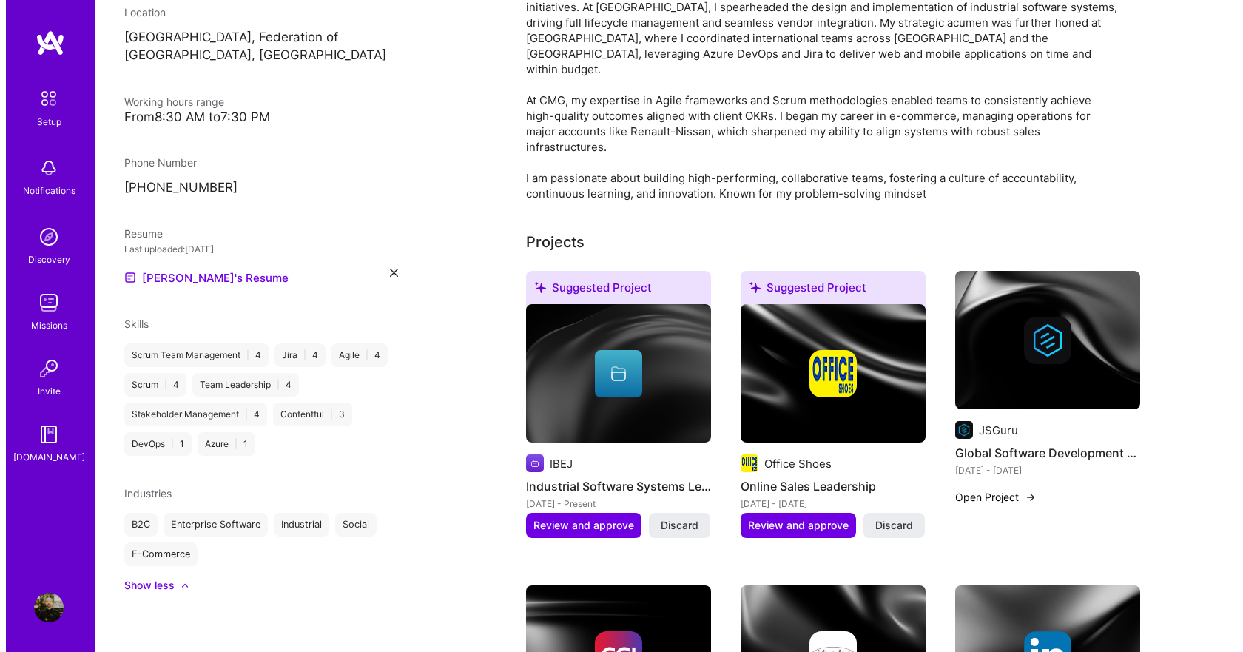
scroll to position [440, 0]
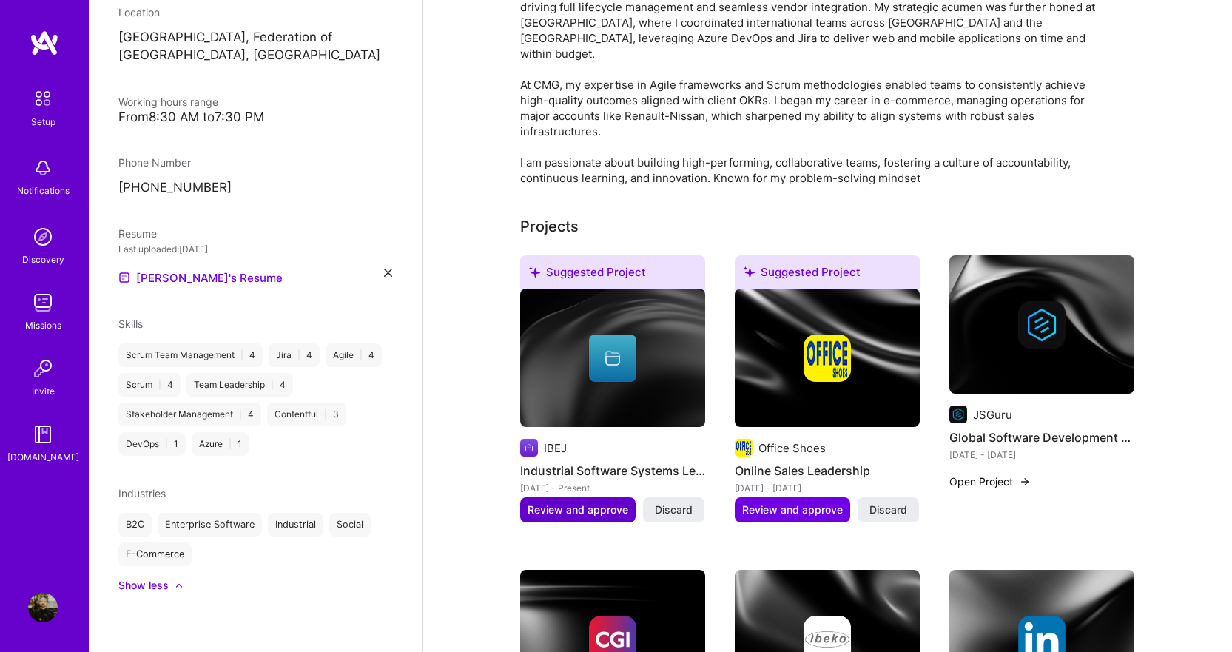
click at [572, 503] on span "Review and approve" at bounding box center [578, 510] width 101 height 15
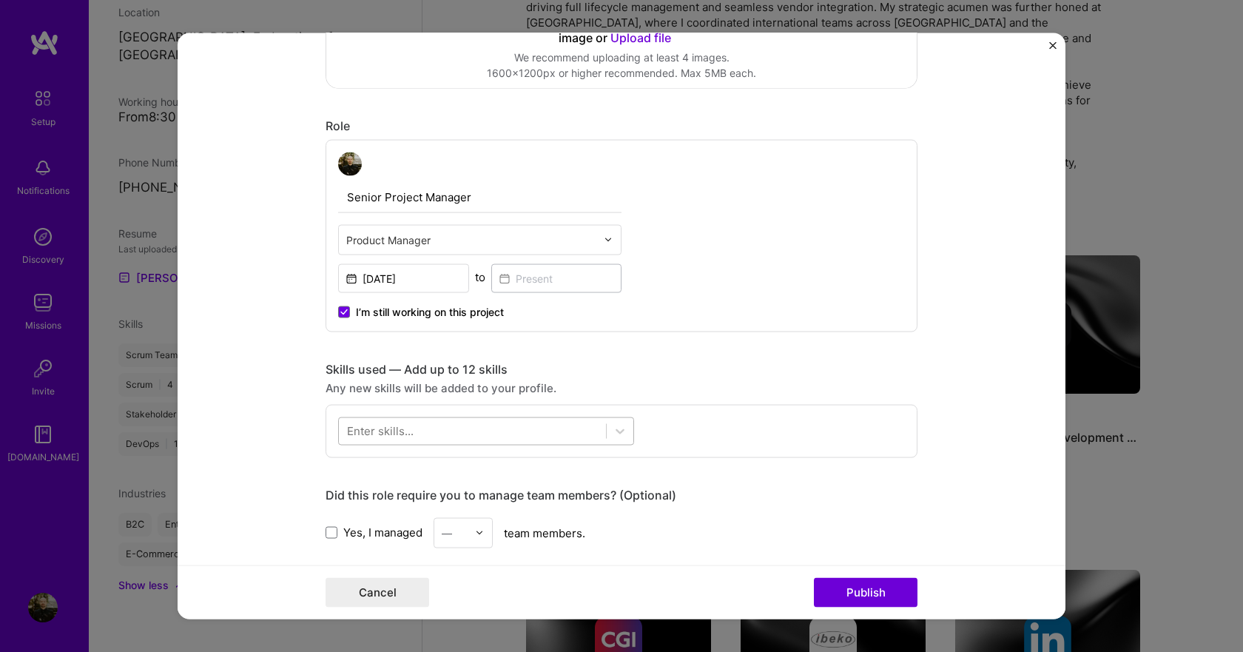
scroll to position [444, 0]
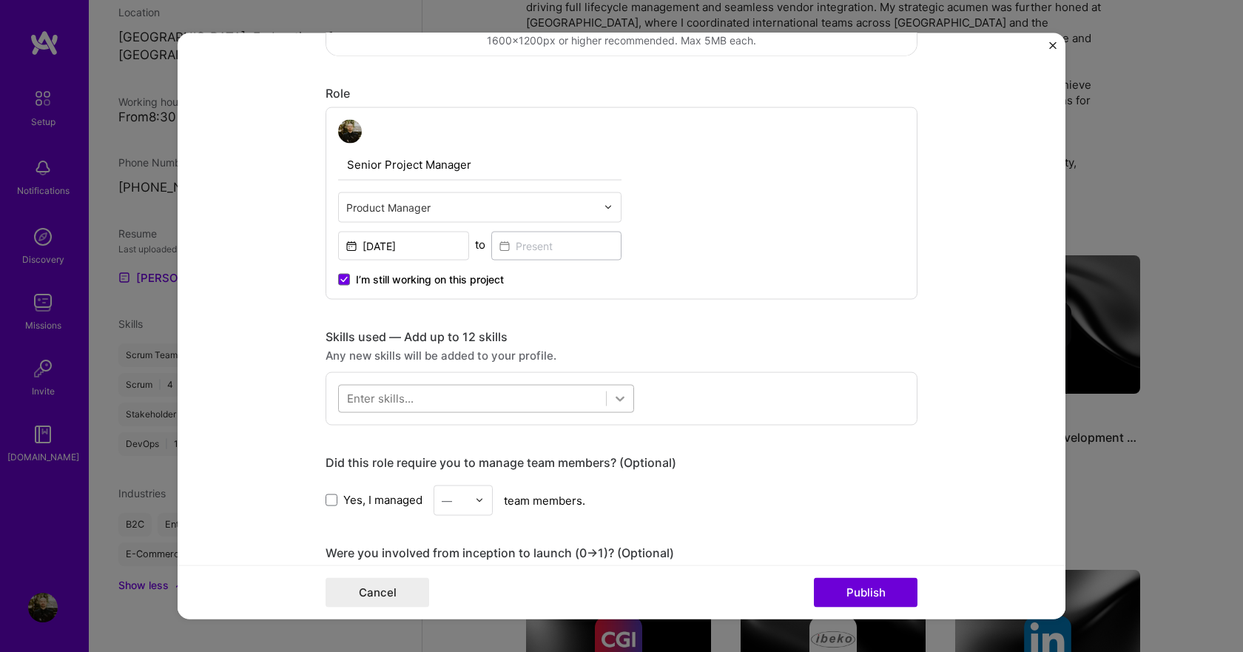
click at [613, 401] on icon at bounding box center [620, 398] width 15 height 15
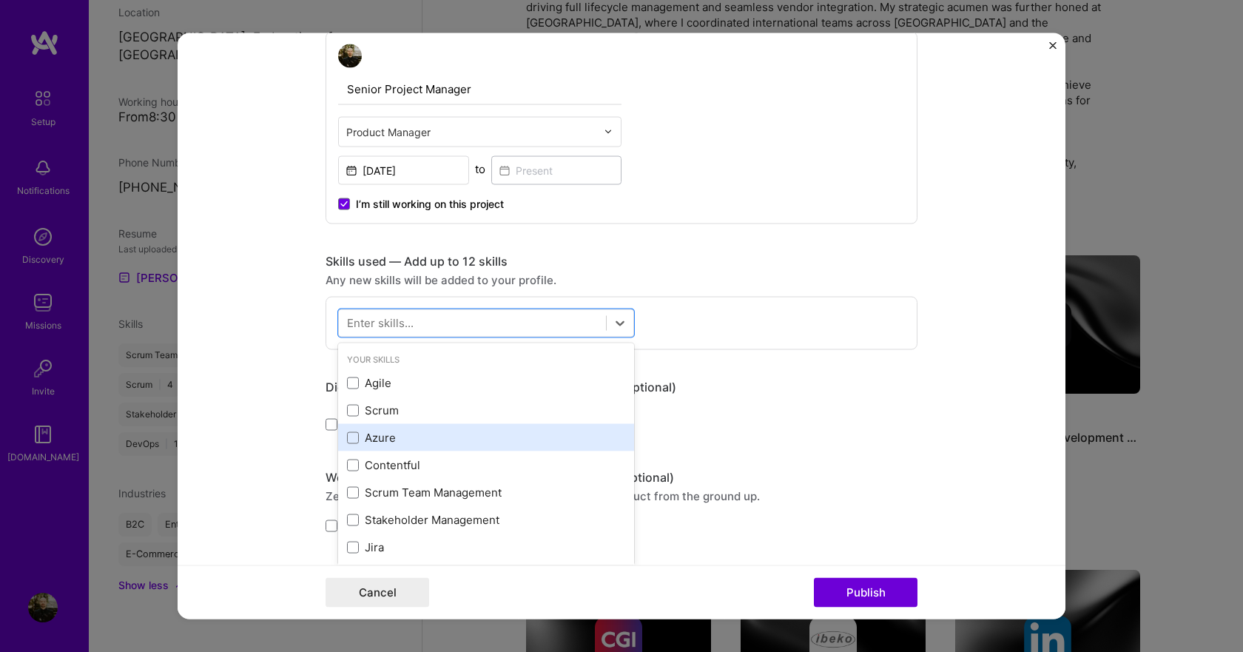
scroll to position [592, 0]
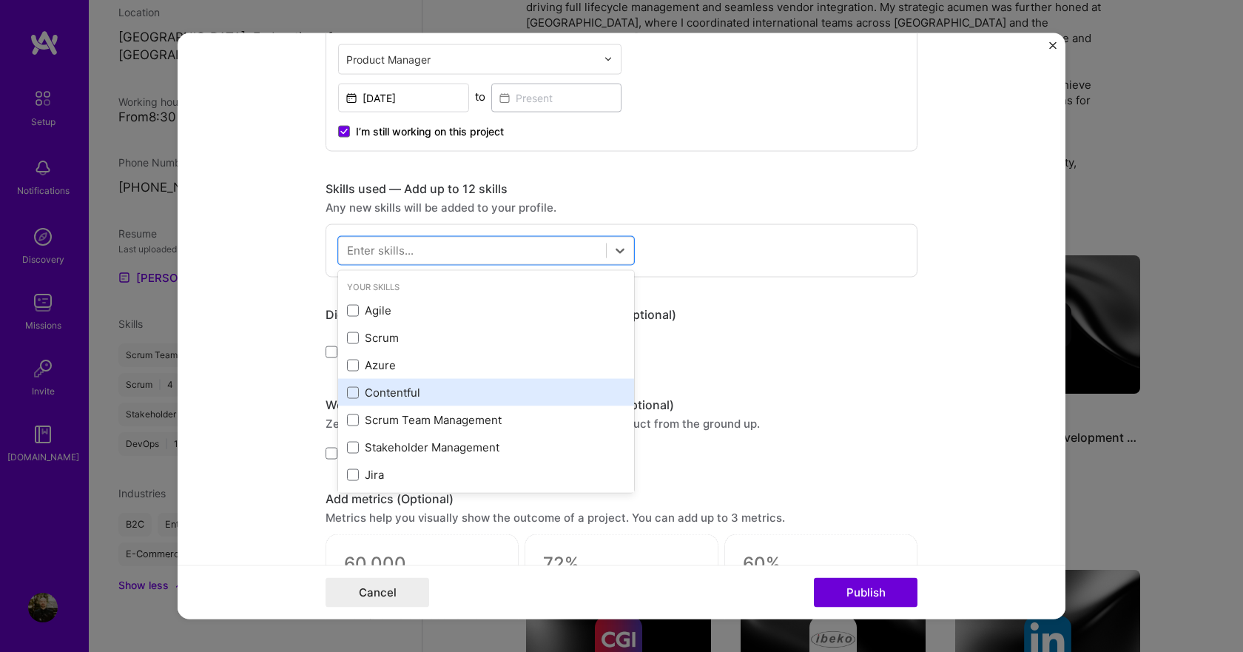
click at [349, 312] on span at bounding box center [353, 310] width 12 height 12
click at [0, 0] on input "checkbox" at bounding box center [0, 0] width 0 height 0
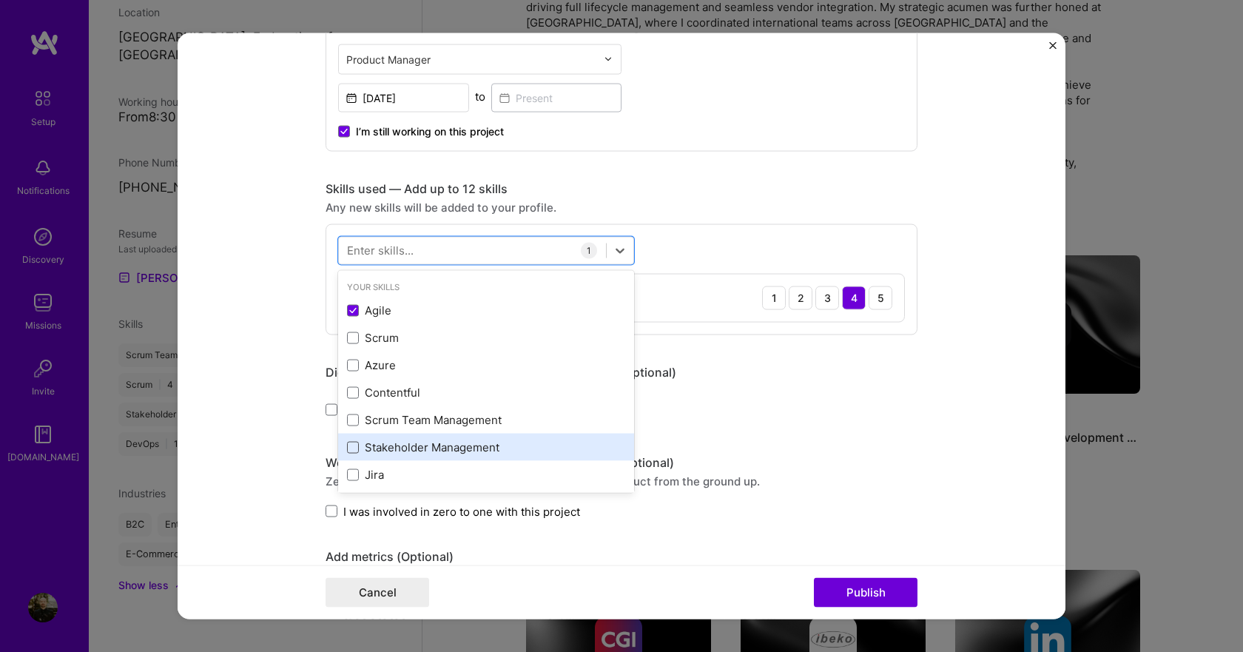
click at [347, 452] on span at bounding box center [353, 447] width 12 height 12
click at [0, 0] on input "checkbox" at bounding box center [0, 0] width 0 height 0
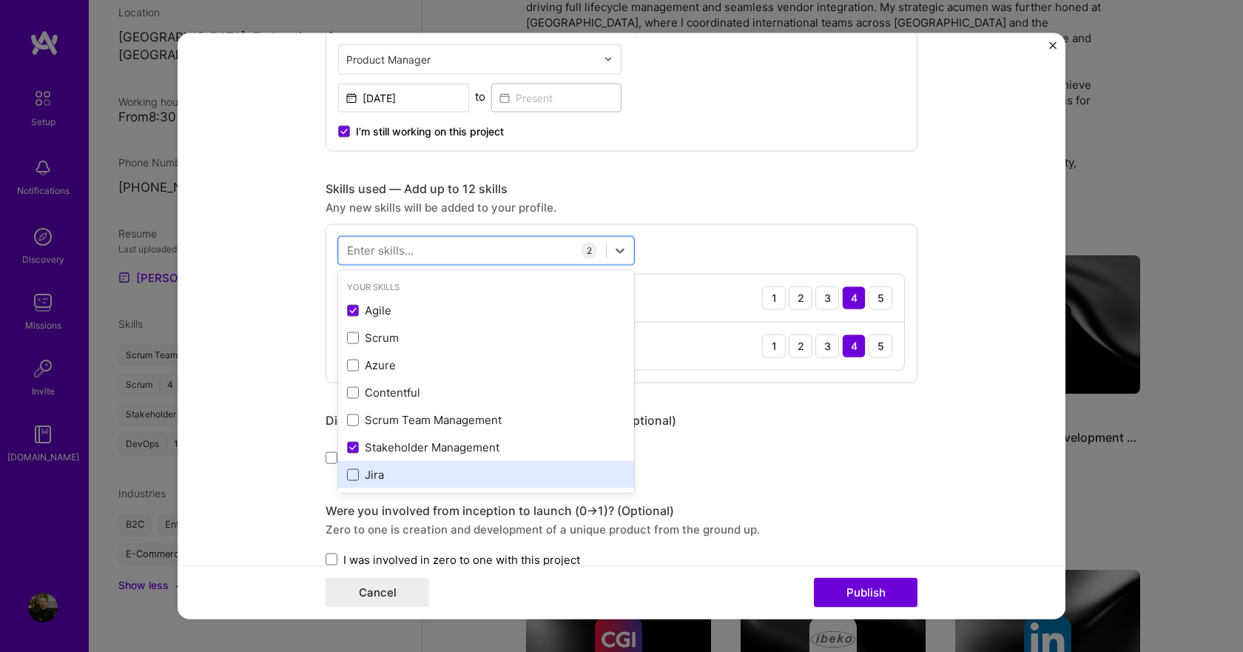
click at [352, 474] on span at bounding box center [353, 475] width 12 height 12
click at [0, 0] on input "checkbox" at bounding box center [0, 0] width 0 height 0
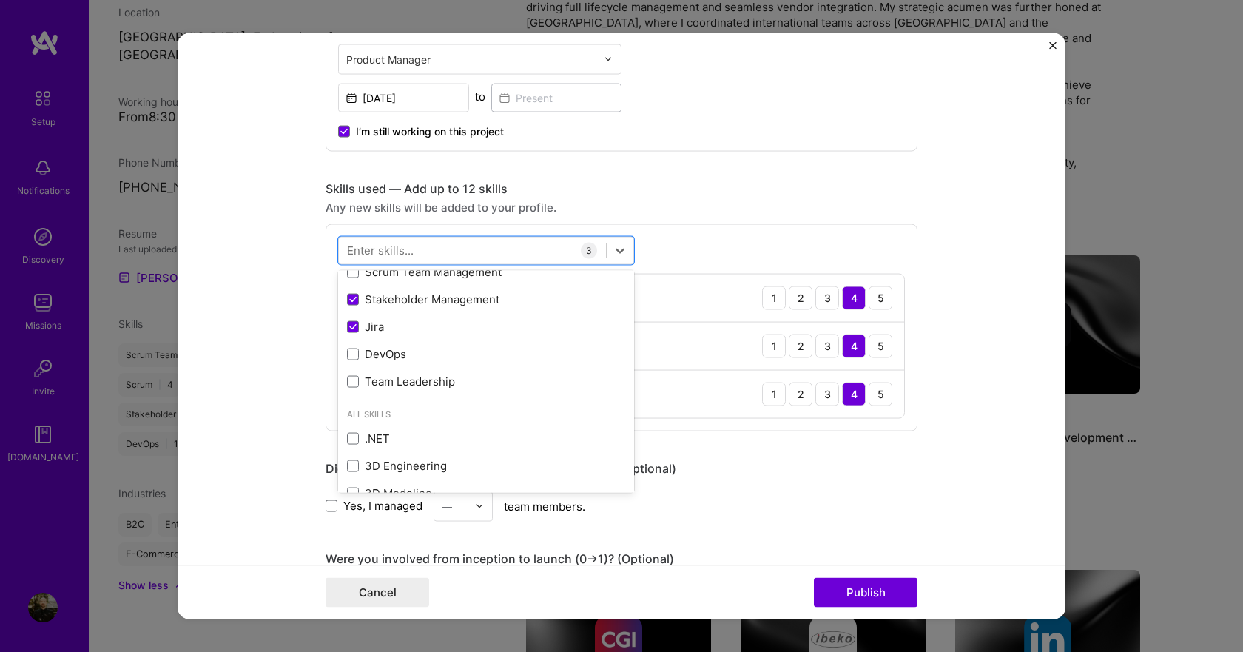
scroll to position [222, 0]
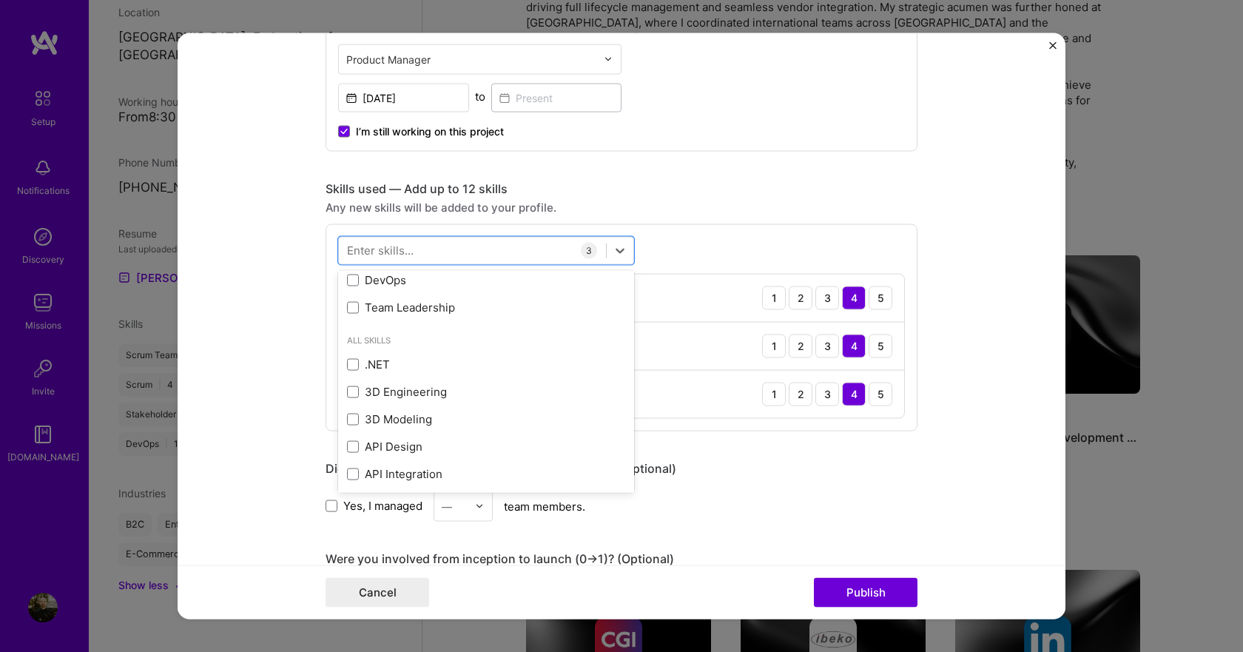
click at [859, 461] on div "Did this role require you to manage team members? (Optional)" at bounding box center [622, 468] width 592 height 16
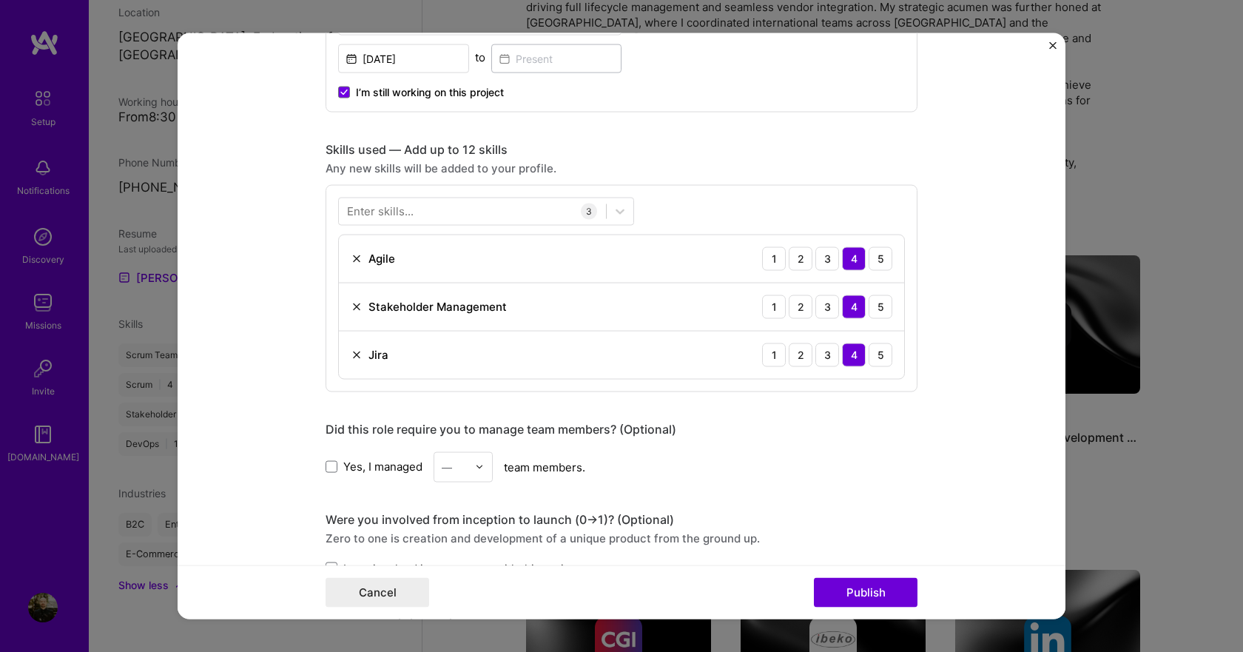
scroll to position [666, 0]
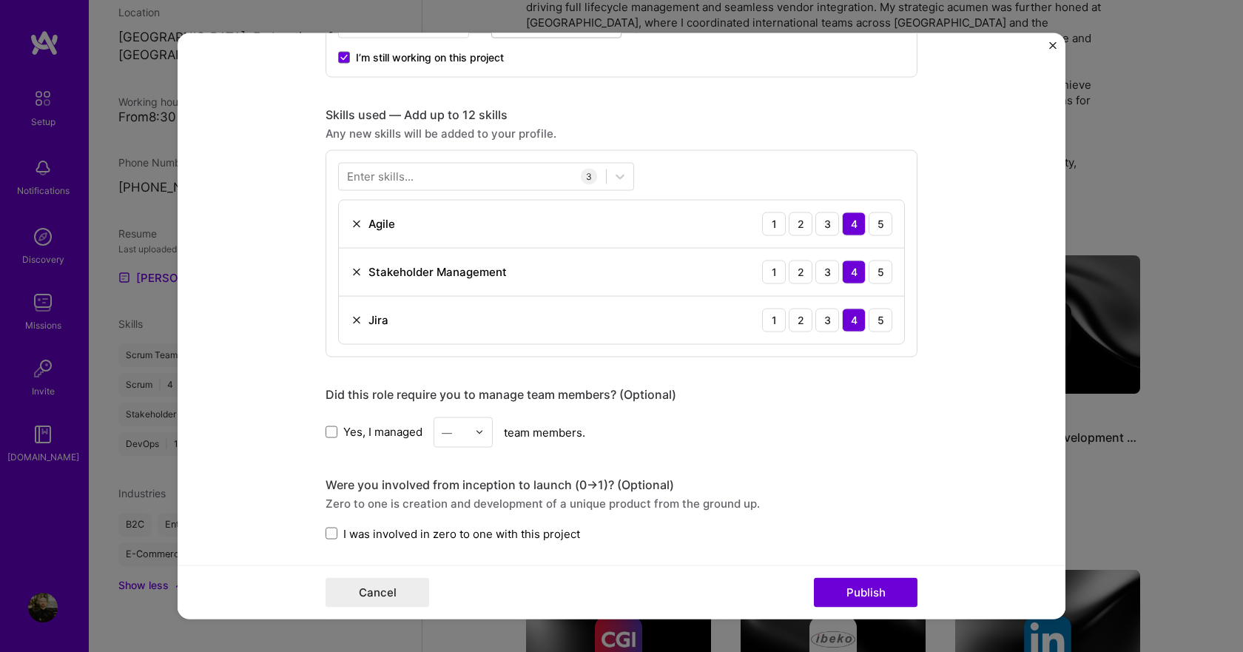
drag, startPoint x: 327, startPoint y: 433, endPoint x: 496, endPoint y: 454, distance: 170.1
click at [327, 432] on span at bounding box center [332, 432] width 12 height 12
click at [0, 0] on input "Yes, I managed" at bounding box center [0, 0] width 0 height 0
click at [477, 434] on img at bounding box center [479, 432] width 9 height 9
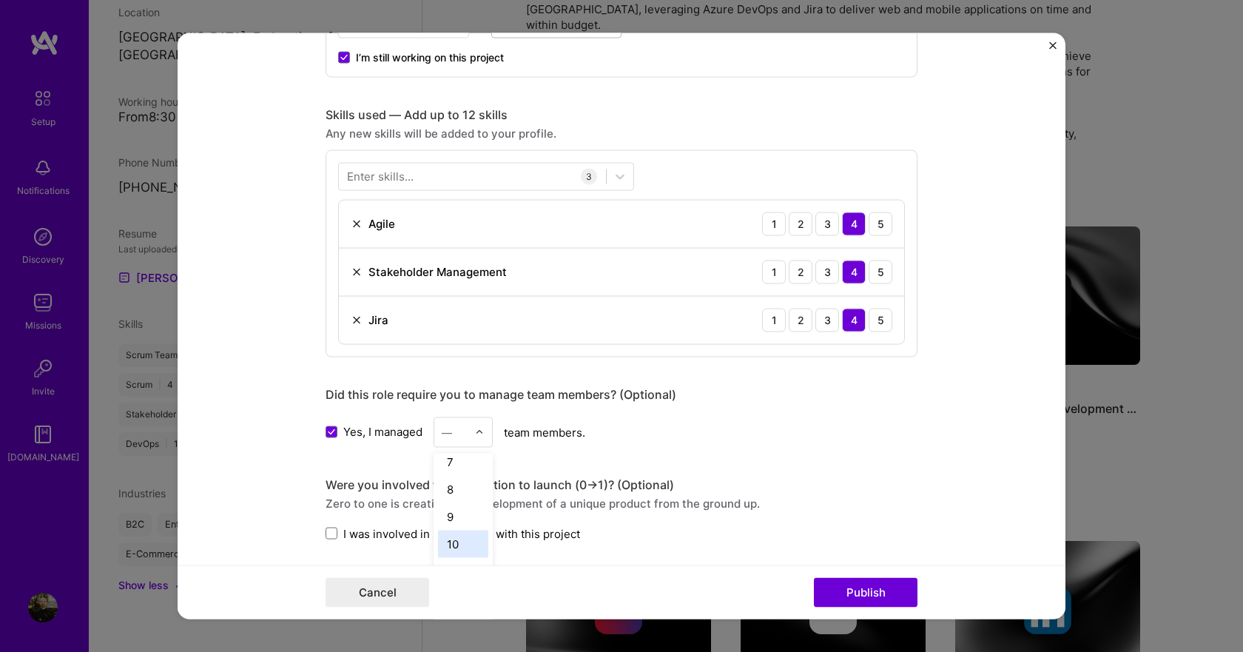
scroll to position [148, 0]
click at [458, 512] on div "8" at bounding box center [463, 514] width 50 height 27
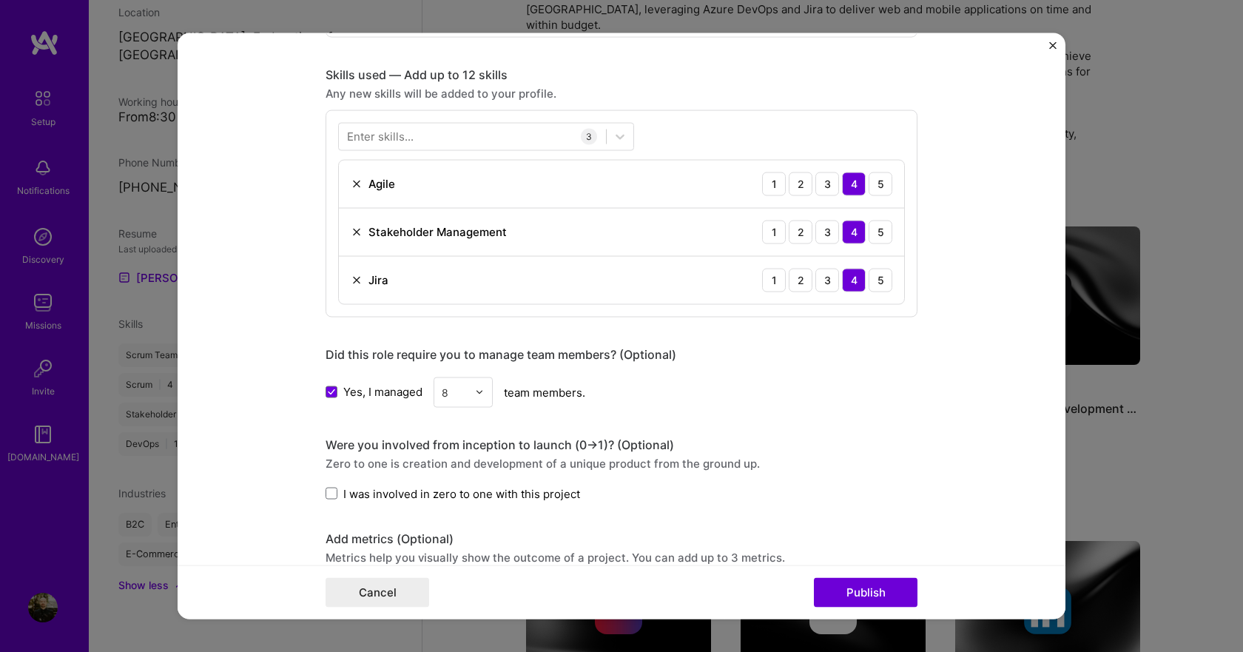
scroll to position [740, 0]
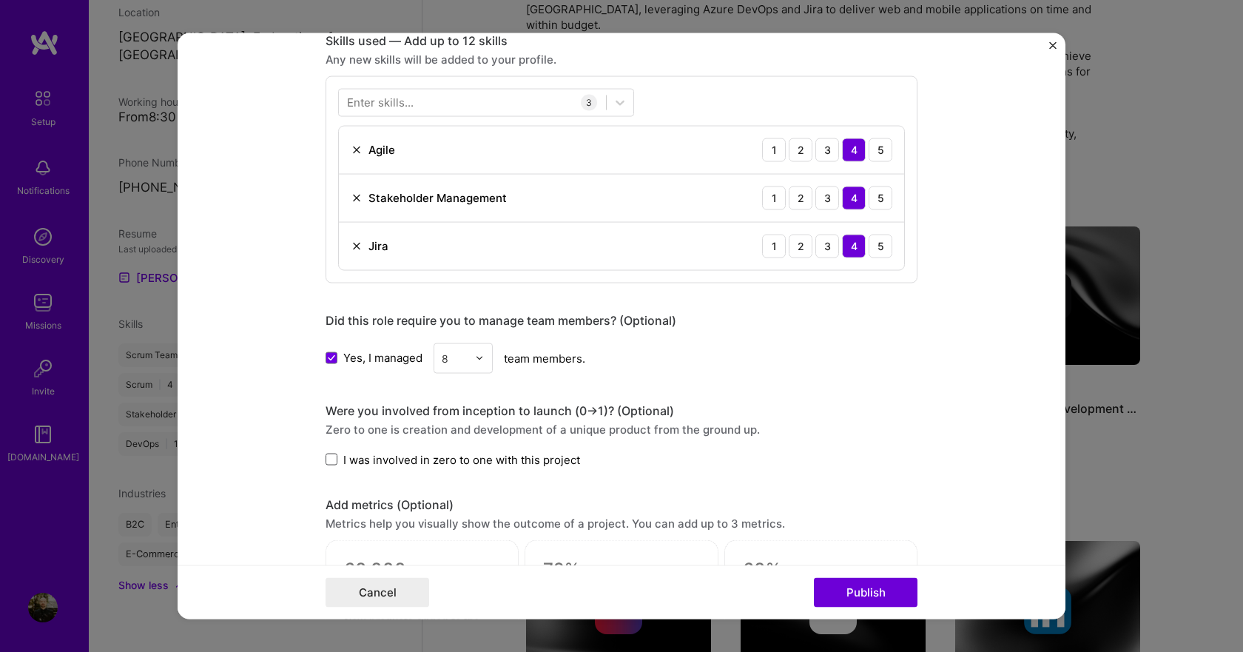
click at [326, 463] on span at bounding box center [332, 460] width 12 height 12
click at [0, 0] on input "I was involved in zero to one with this project" at bounding box center [0, 0] width 0 height 0
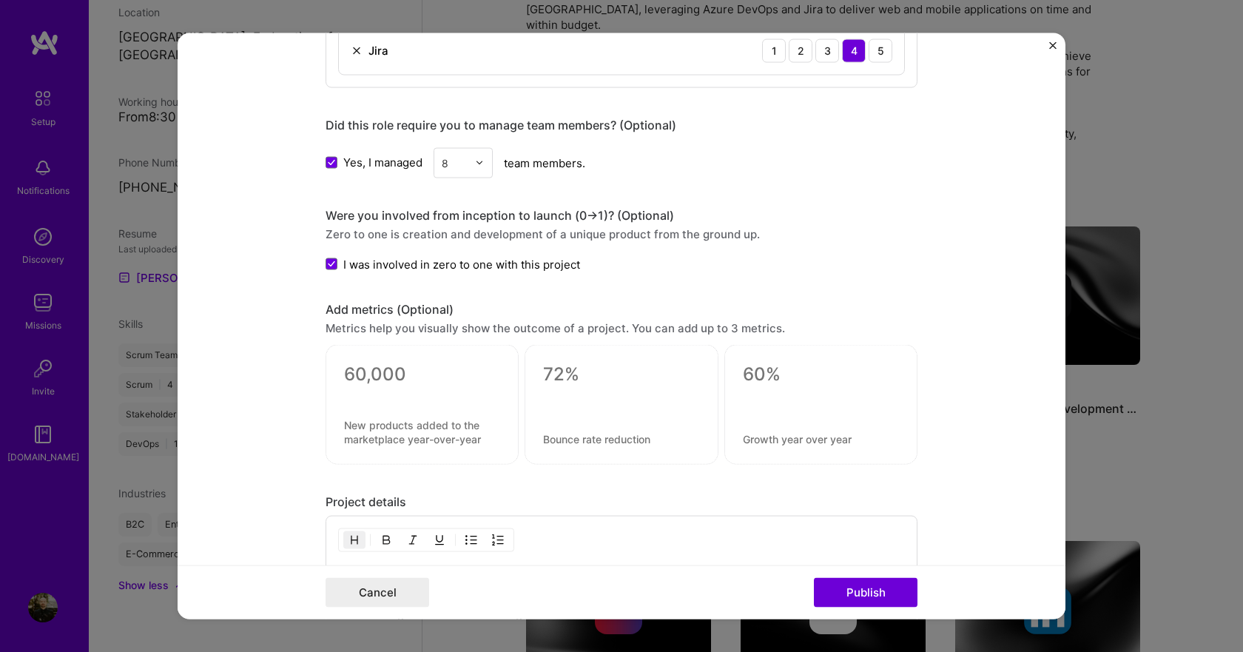
scroll to position [962, 0]
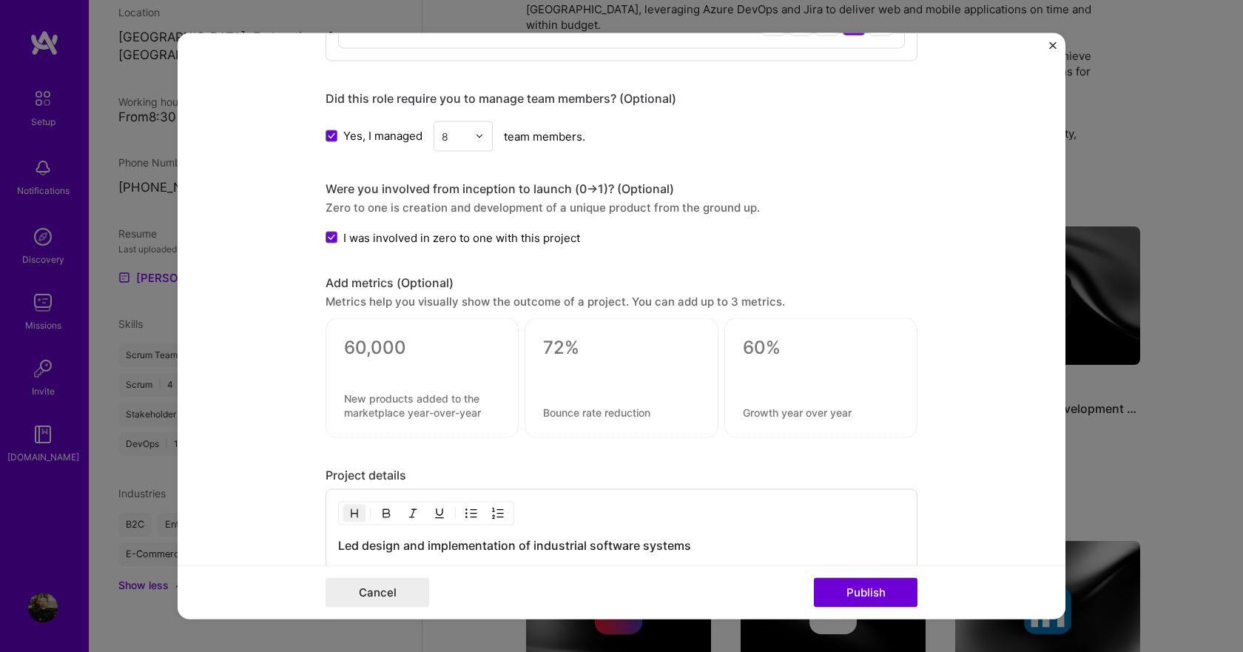
click at [411, 390] on div at bounding box center [422, 378] width 193 height 120
click at [454, 395] on textarea at bounding box center [422, 406] width 156 height 28
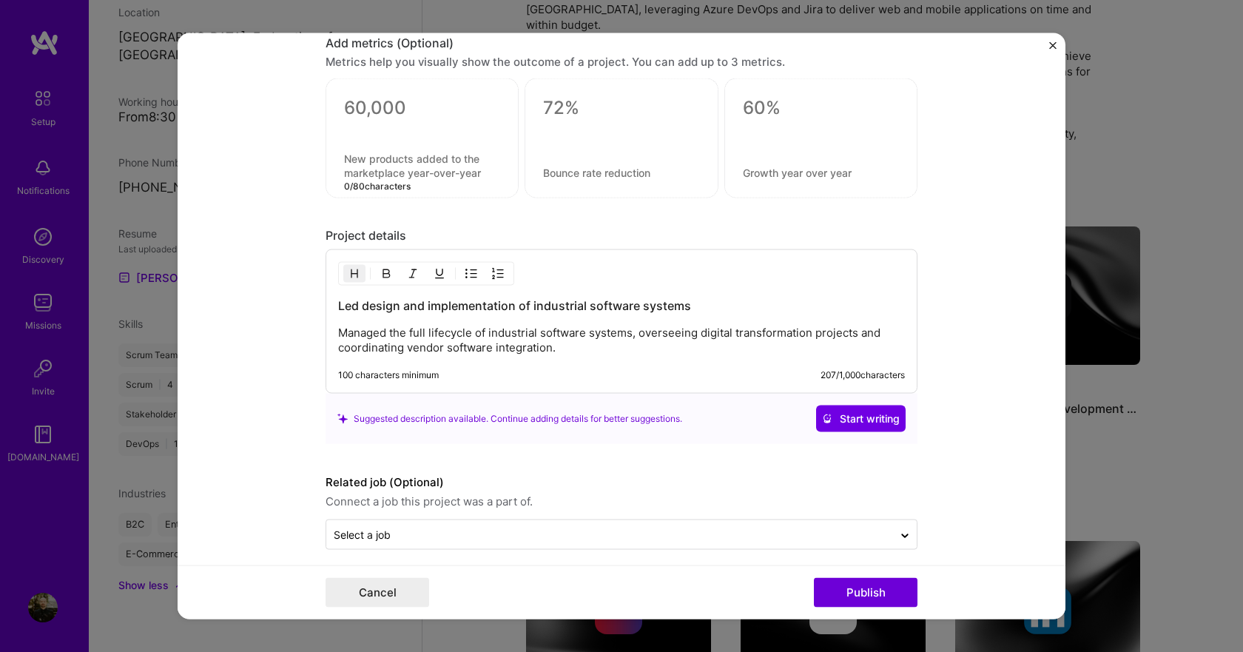
scroll to position [1213, 0]
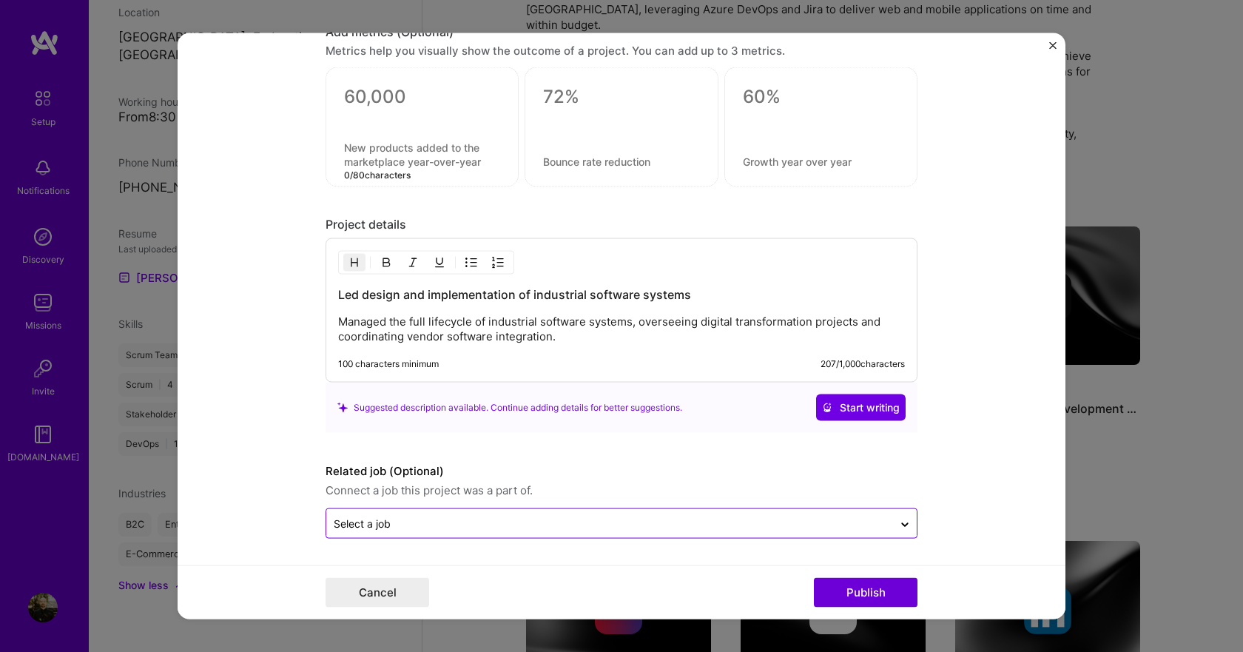
click at [660, 523] on input "text" at bounding box center [610, 524] width 552 height 16
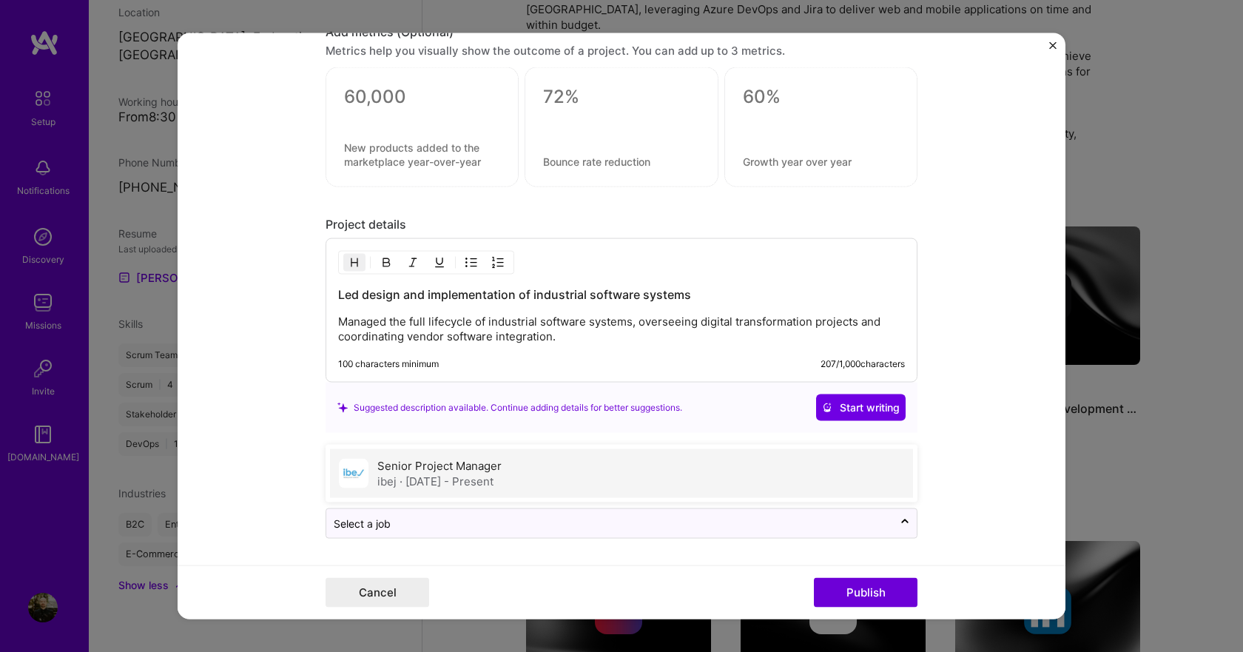
click at [492, 471] on label "Senior Project Manager" at bounding box center [439, 466] width 124 height 14
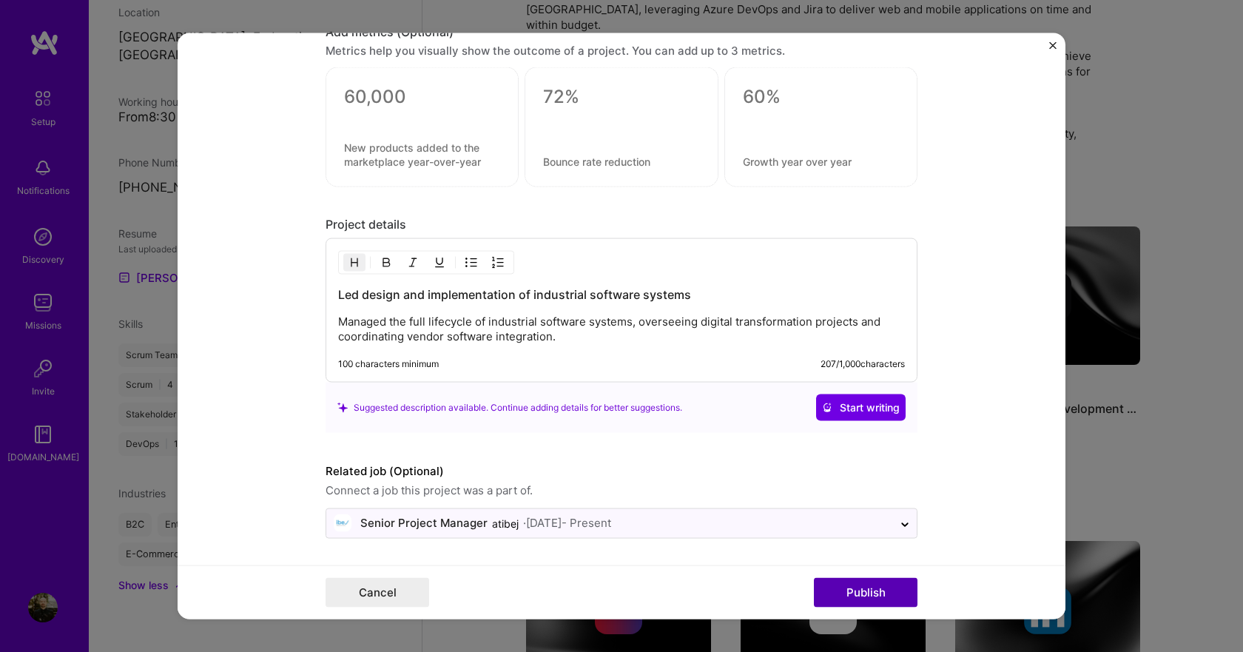
click at [860, 596] on button "Publish" at bounding box center [866, 593] width 104 height 30
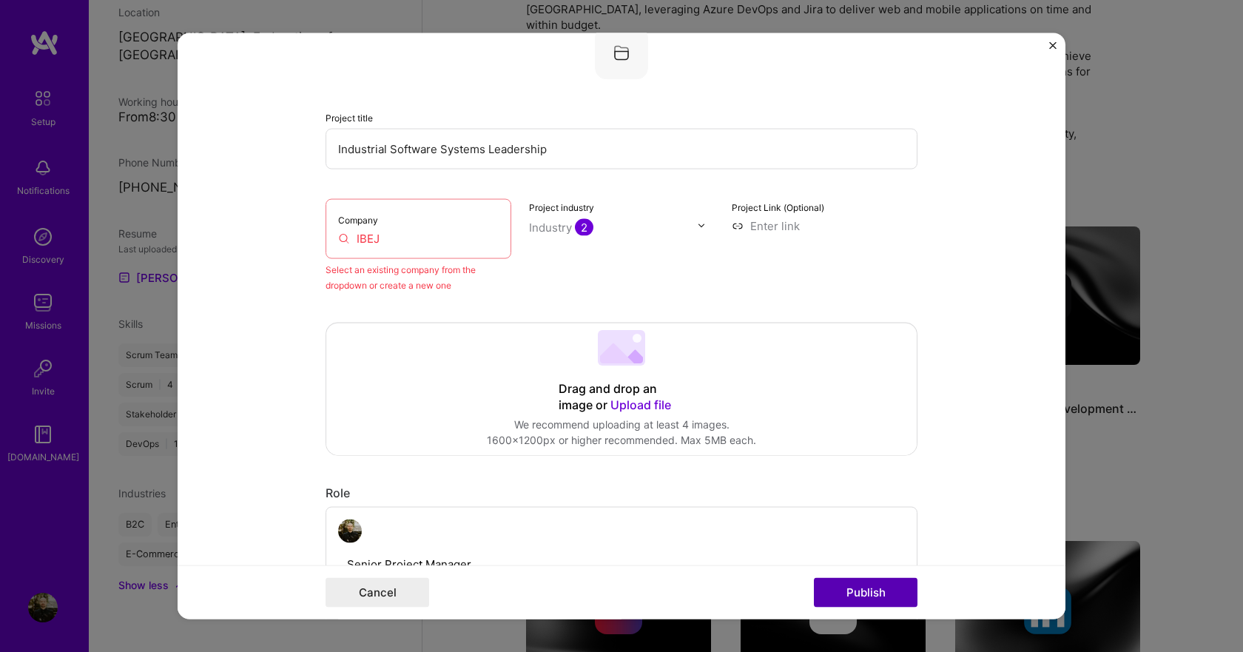
scroll to position [97, 0]
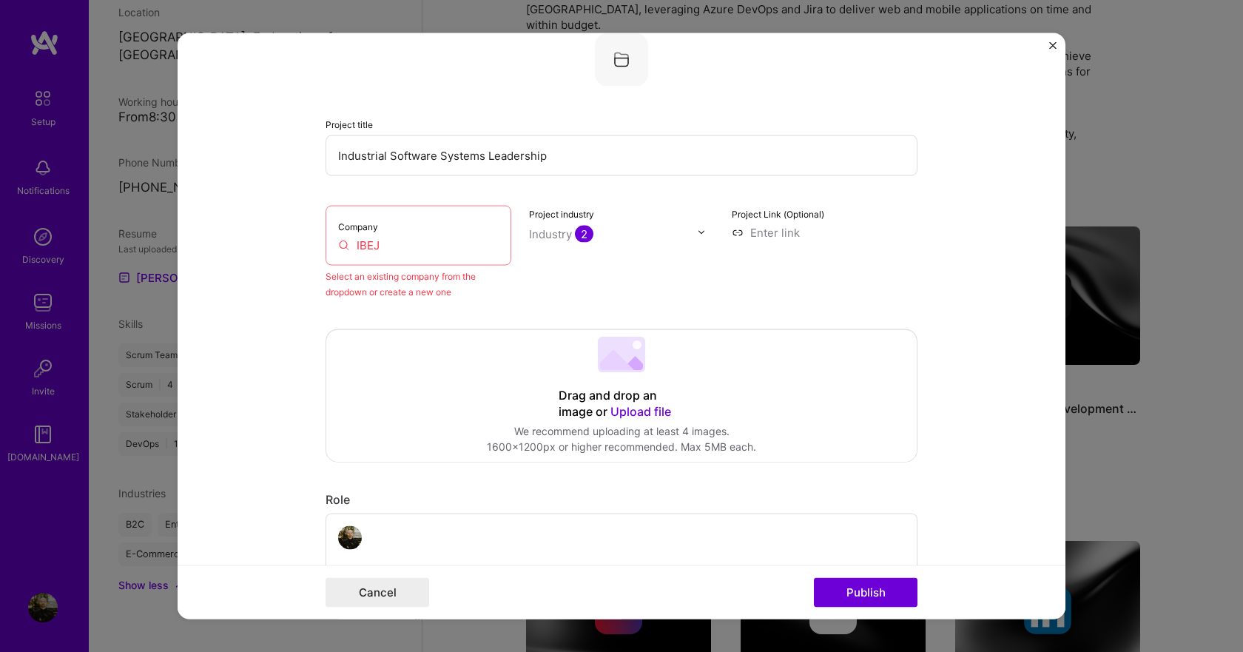
click at [426, 246] on input "IBEJ" at bounding box center [418, 245] width 161 height 16
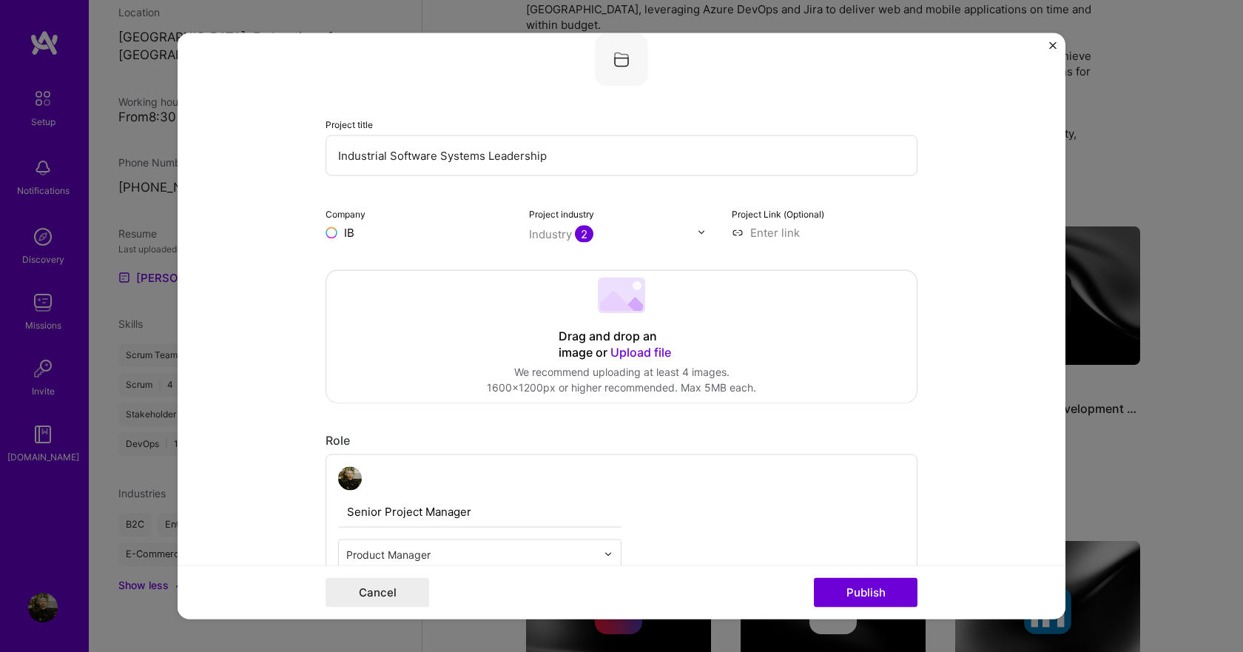
type input "I"
click at [414, 257] on span "IBEJ d.o.o." at bounding box center [397, 263] width 55 height 16
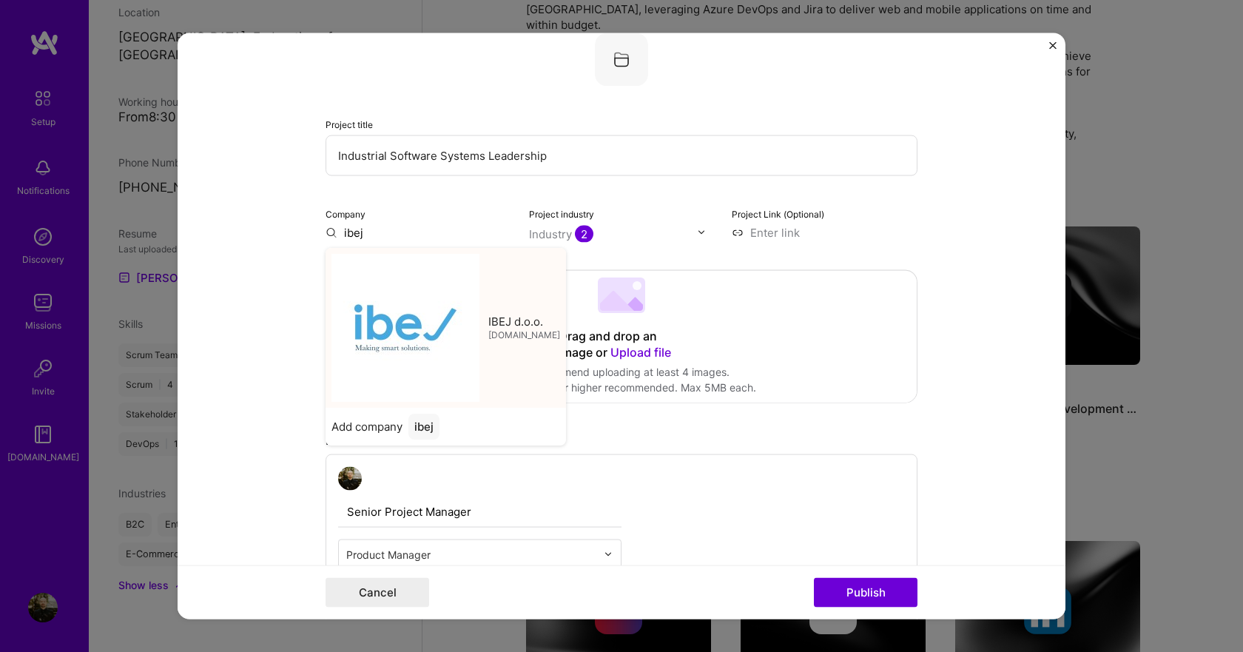
type input "IBEJ d.o.o."
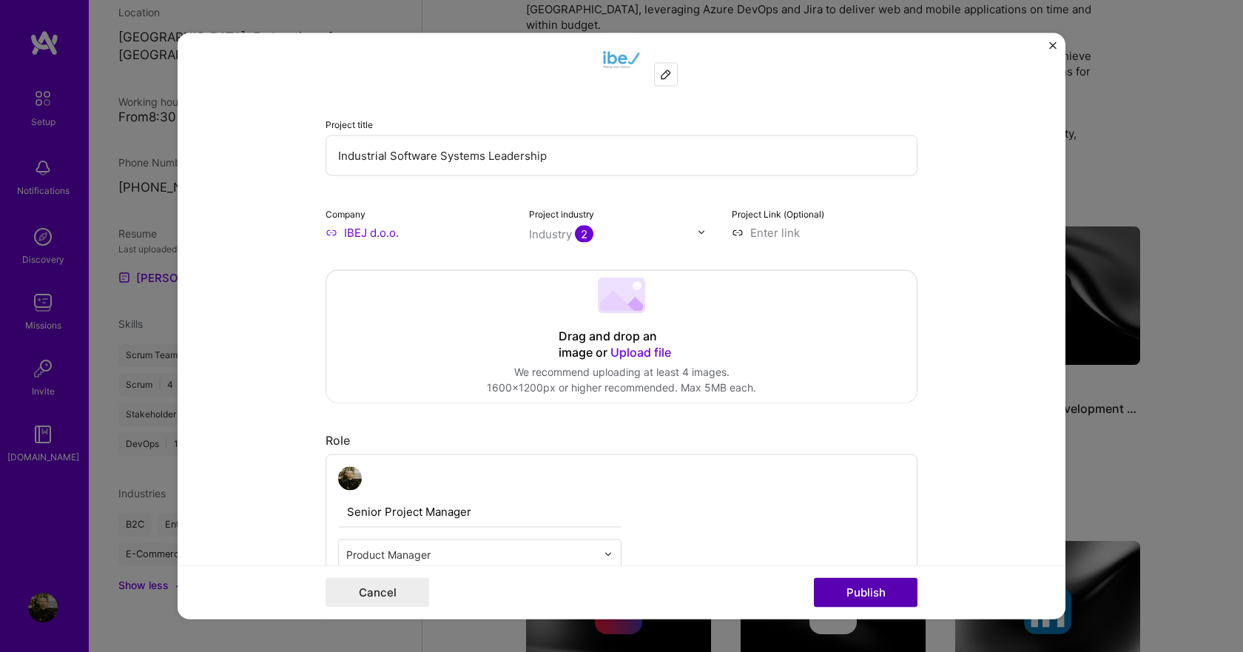
click at [893, 591] on button "Publish" at bounding box center [866, 593] width 104 height 30
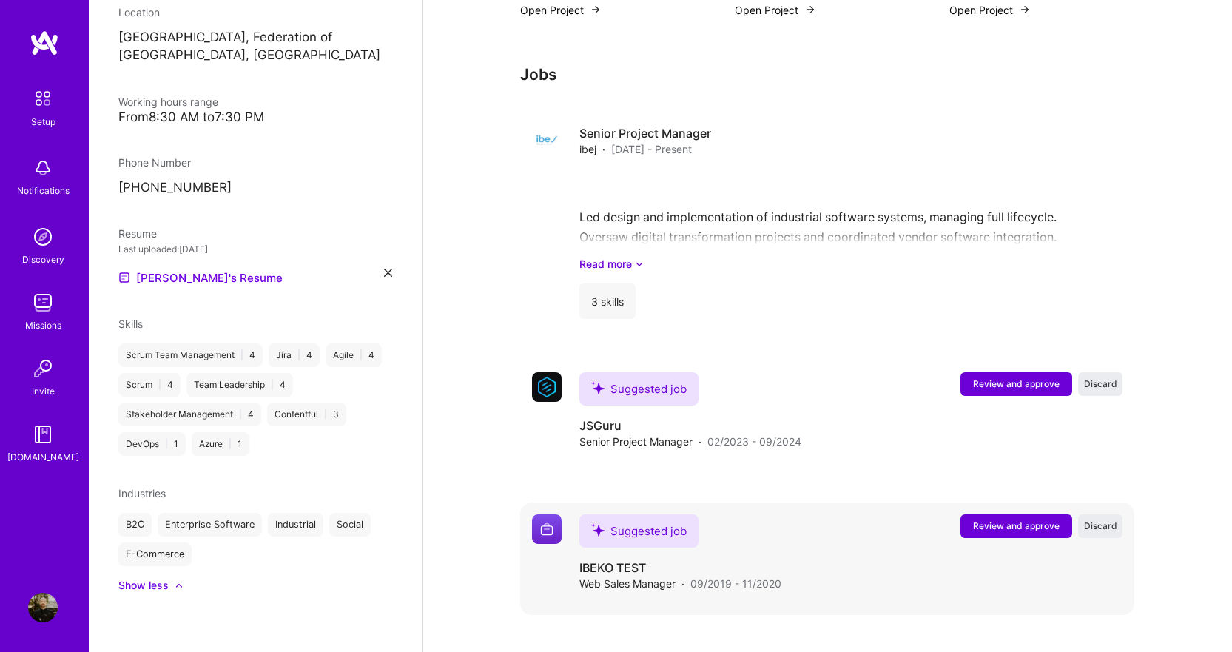
scroll to position [1283, 0]
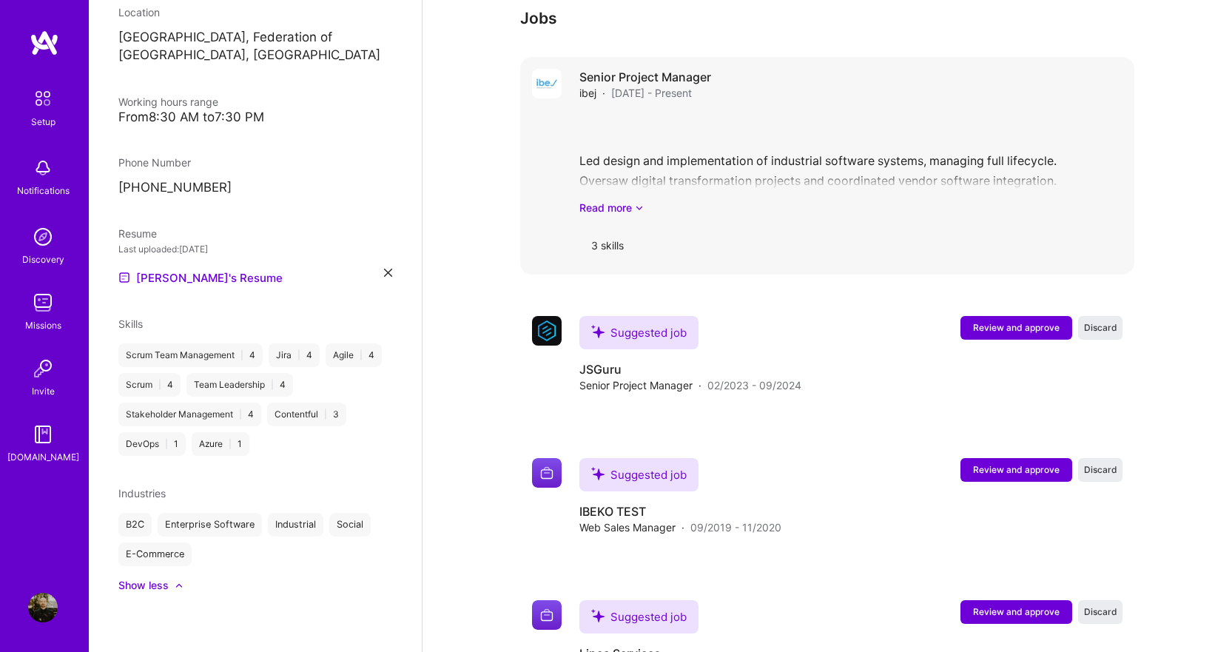
click at [752, 150] on div "Led design and implementation of industrial software systems, managing full lif…" at bounding box center [851, 164] width 543 height 103
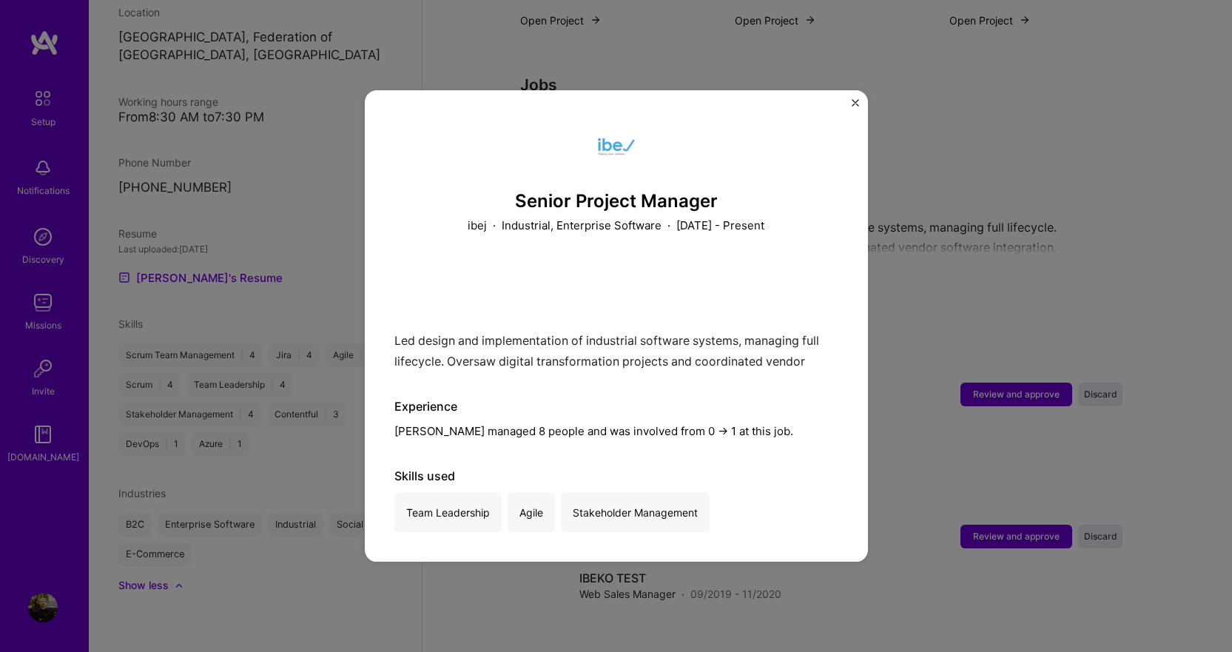
scroll to position [1181, 0]
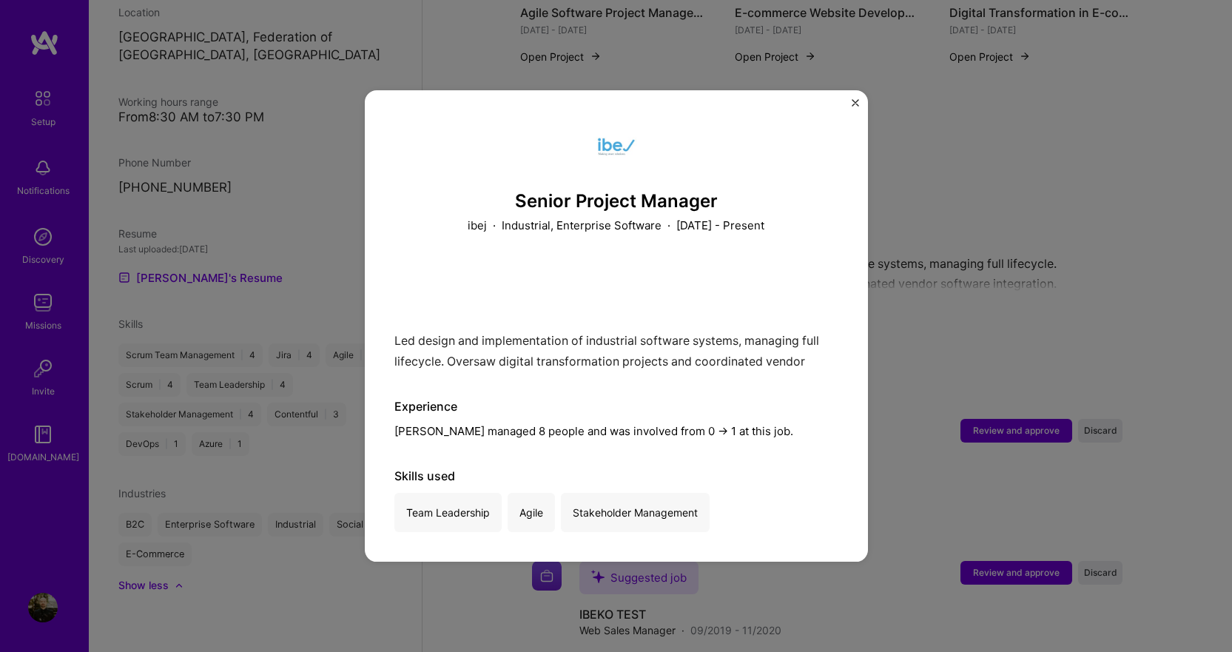
click at [854, 105] on img "Close" at bounding box center [855, 102] width 7 height 7
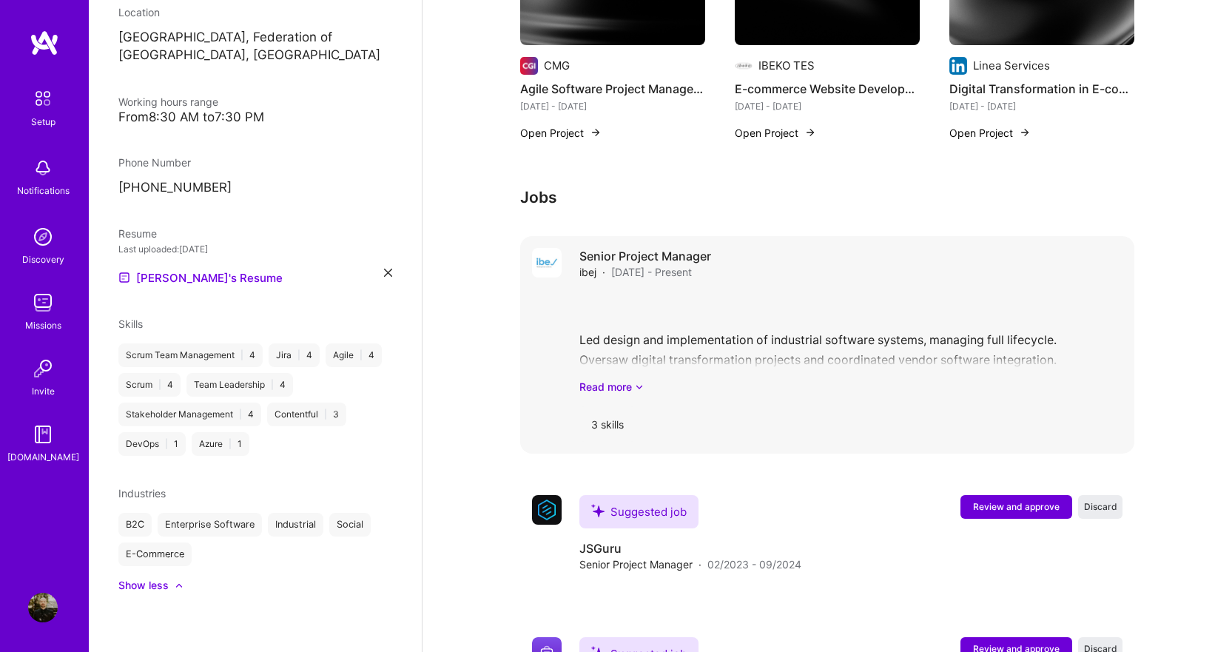
scroll to position [1033, 0]
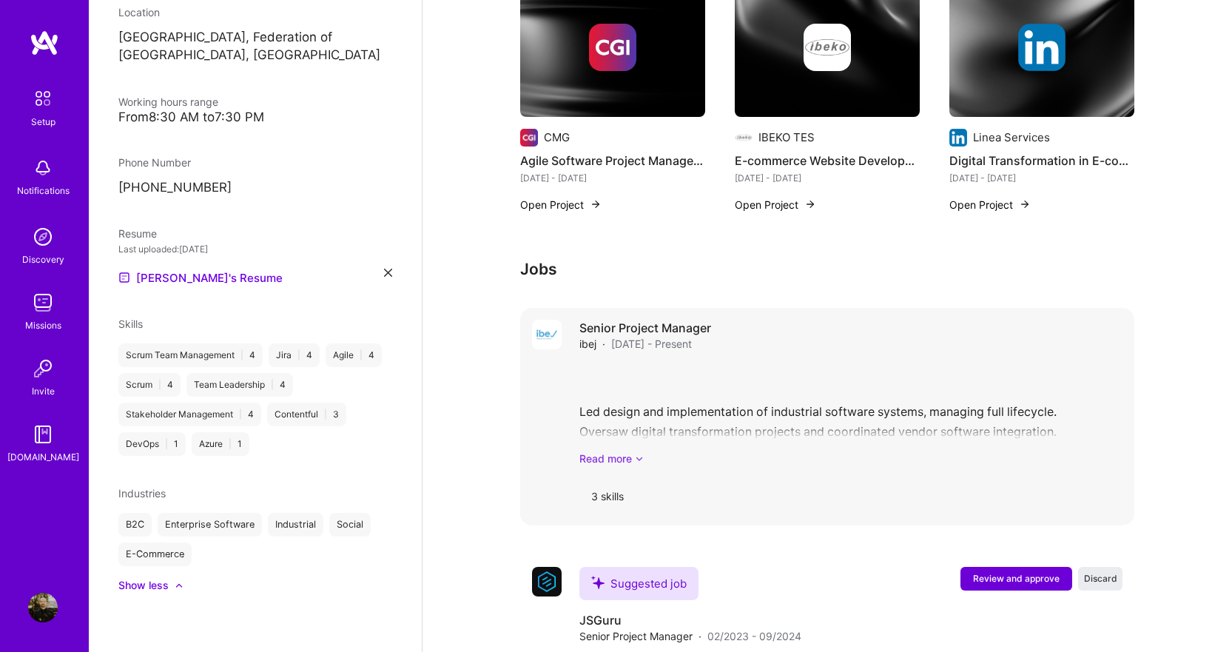
click at [635, 451] on icon at bounding box center [639, 459] width 9 height 16
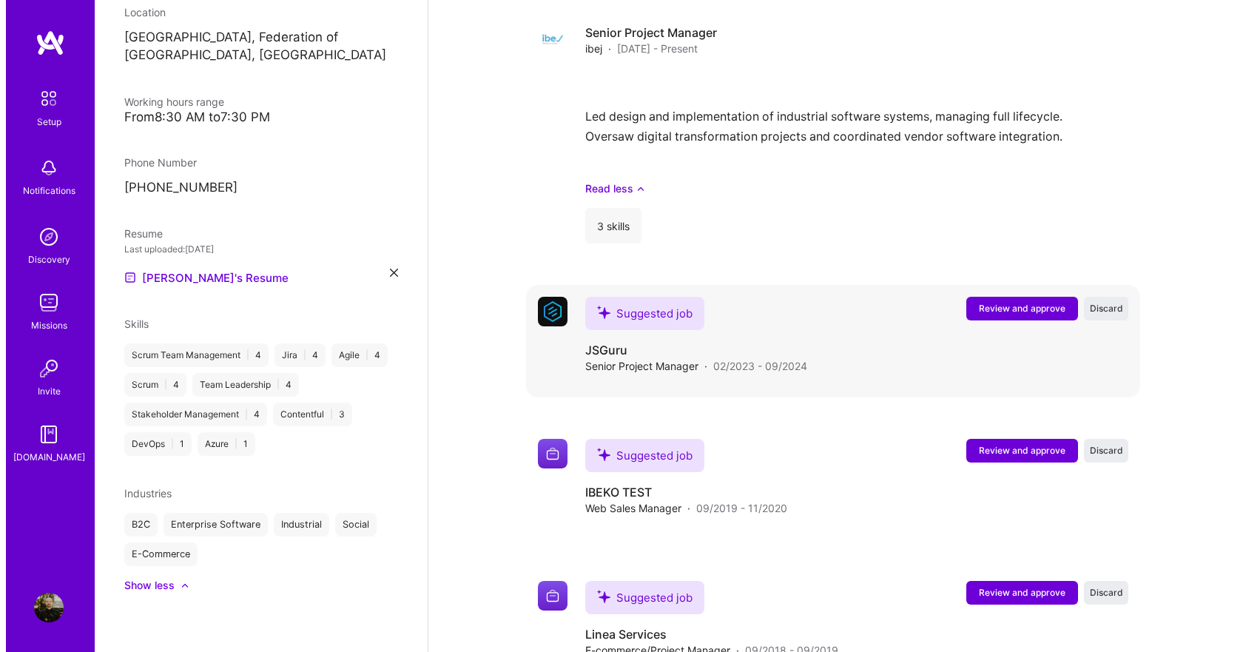
scroll to position [1329, 0]
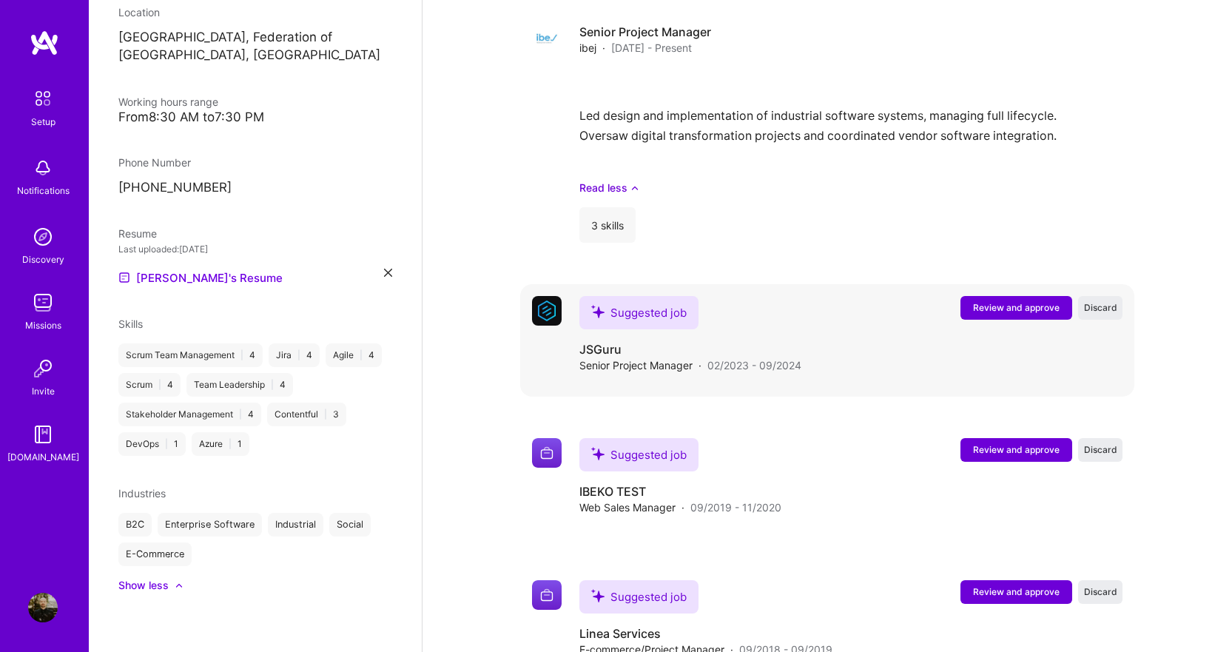
click at [1038, 296] on button "Review and approve" at bounding box center [1017, 308] width 112 height 24
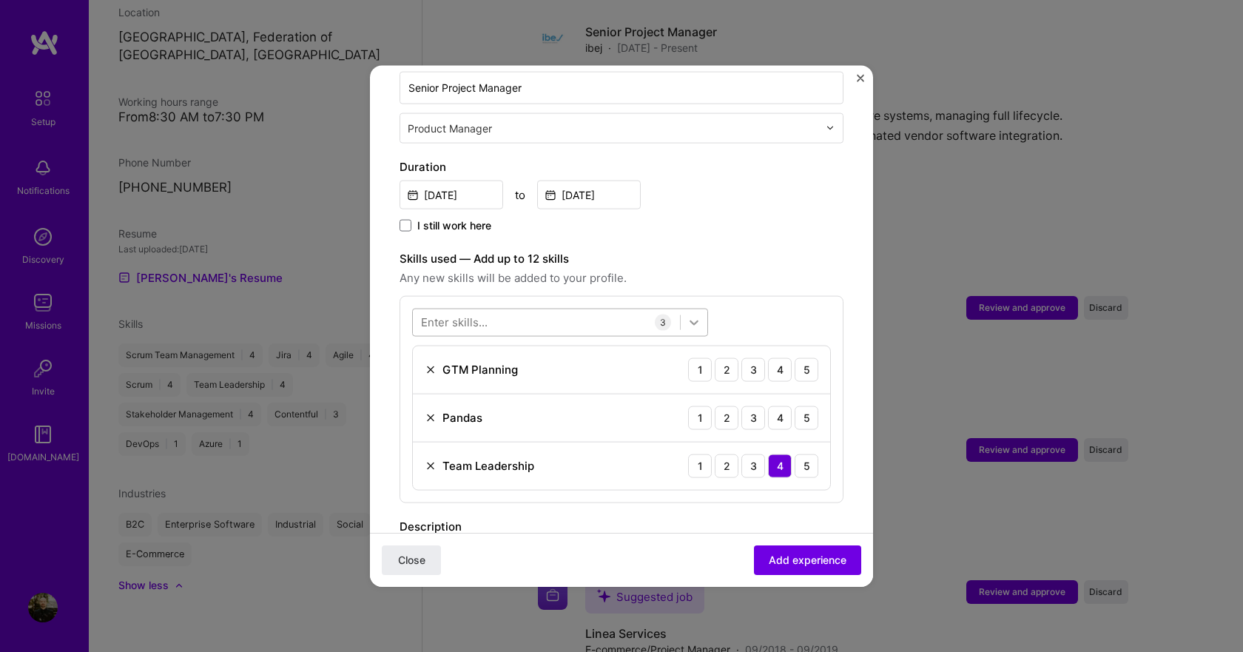
scroll to position [370, 0]
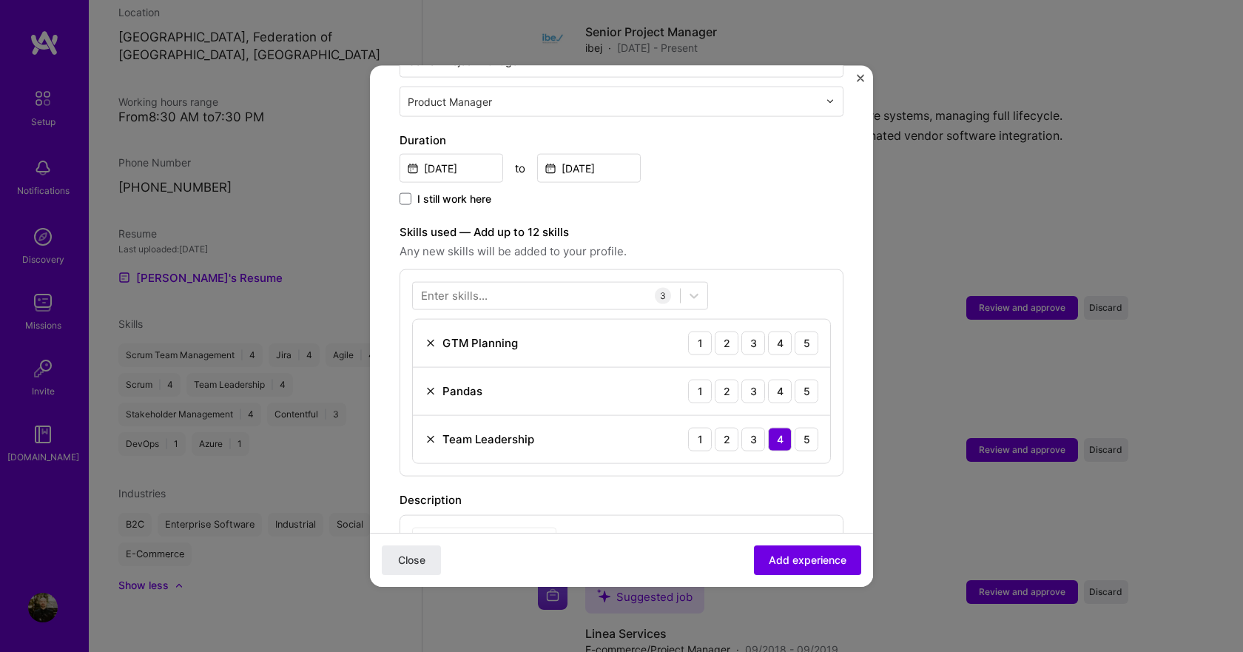
drag, startPoint x: 431, startPoint y: 377, endPoint x: 437, endPoint y: 365, distance: 14.2
click at [431, 385] on img at bounding box center [431, 391] width 12 height 12
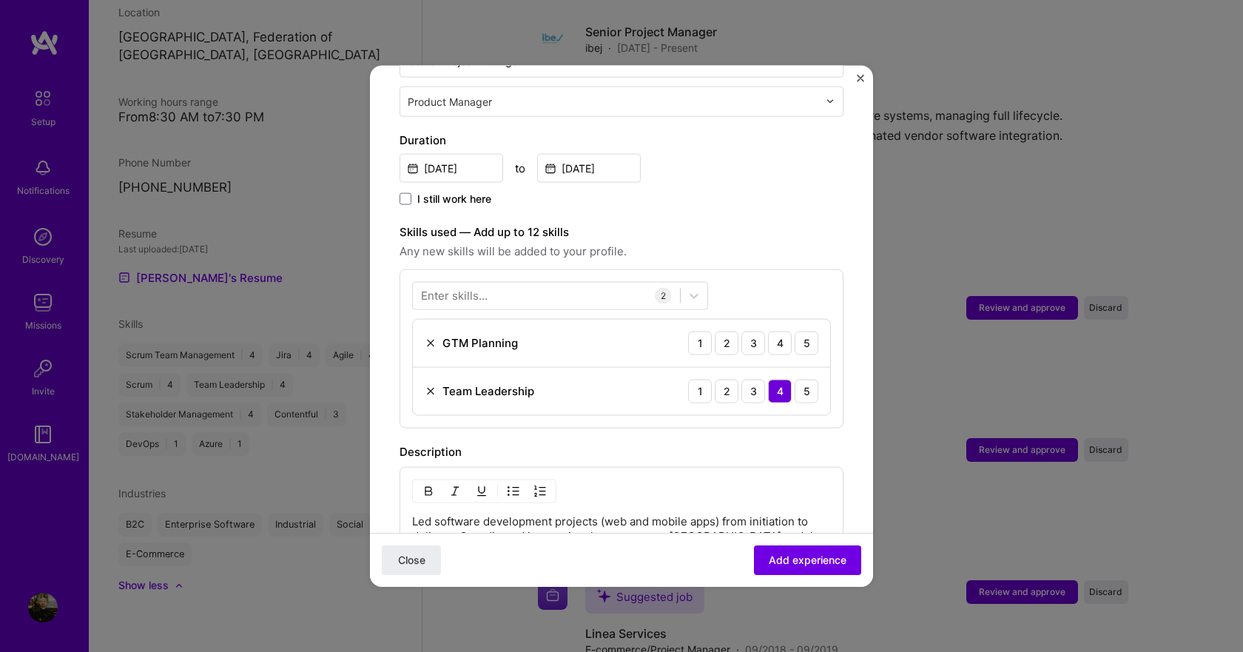
click at [430, 337] on img at bounding box center [431, 343] width 12 height 12
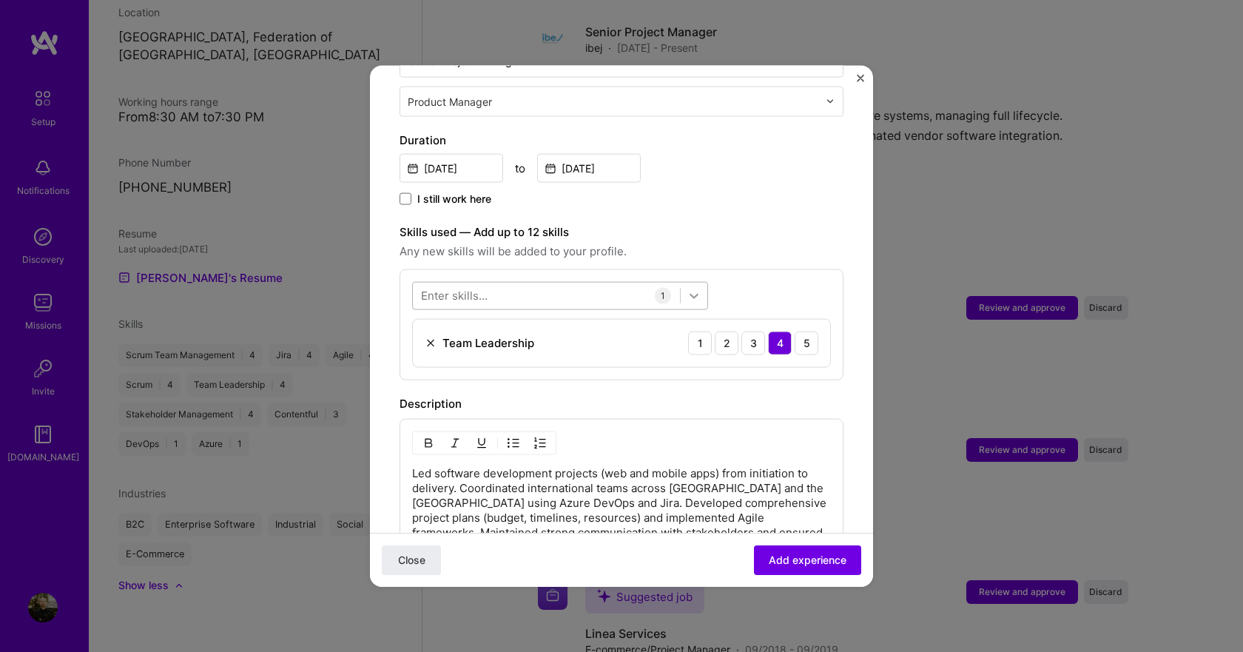
click at [691, 288] on icon at bounding box center [694, 295] width 15 height 15
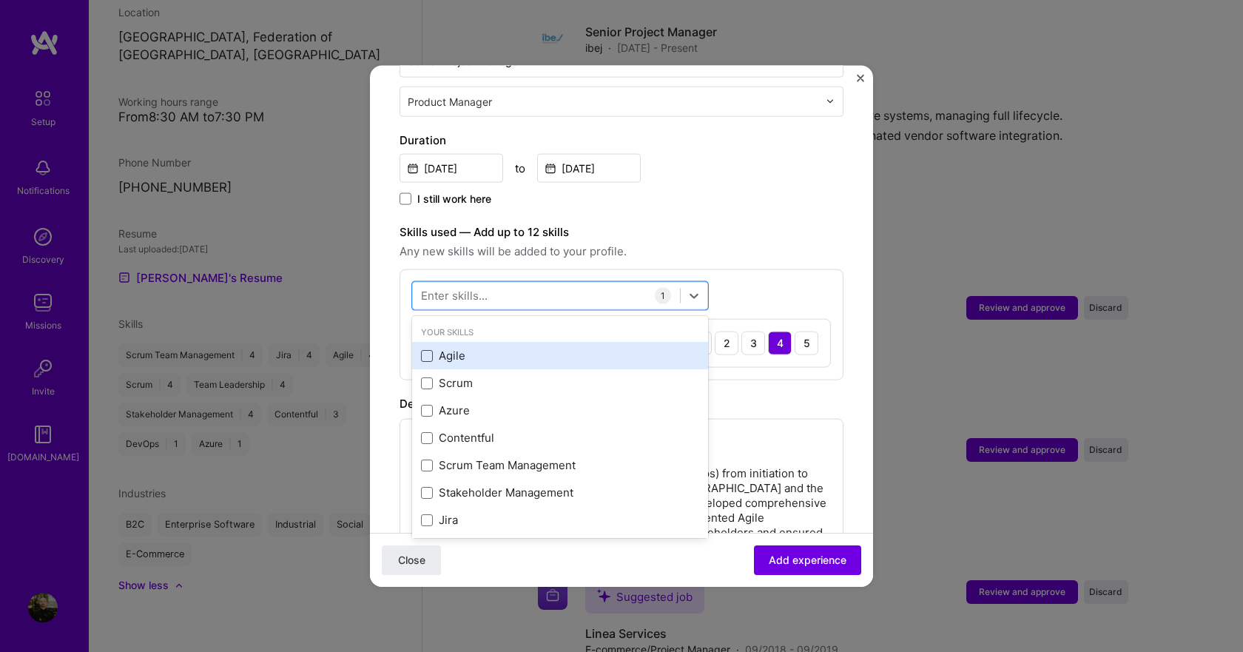
click at [423, 349] on span at bounding box center [427, 355] width 12 height 12
click at [0, 0] on input "checkbox" at bounding box center [0, 0] width 0 height 0
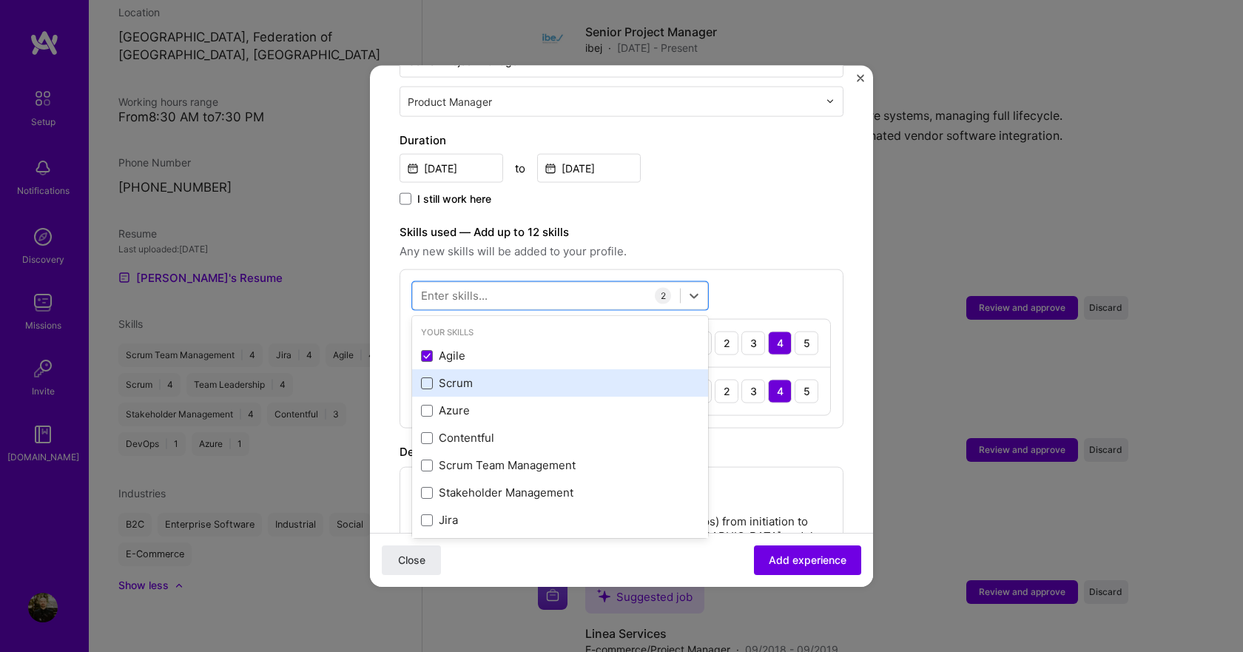
click at [429, 377] on span at bounding box center [427, 383] width 12 height 12
click at [0, 0] on input "checkbox" at bounding box center [0, 0] width 0 height 0
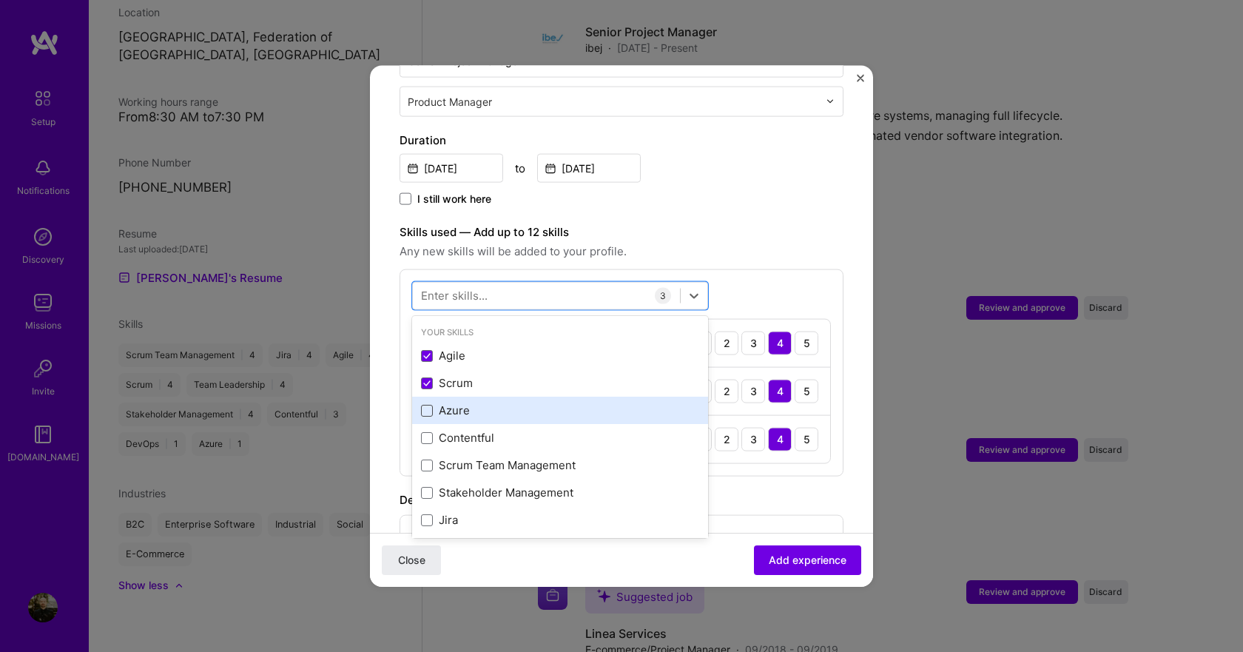
click at [426, 404] on span at bounding box center [427, 410] width 12 height 12
click at [0, 0] on input "checkbox" at bounding box center [0, 0] width 0 height 0
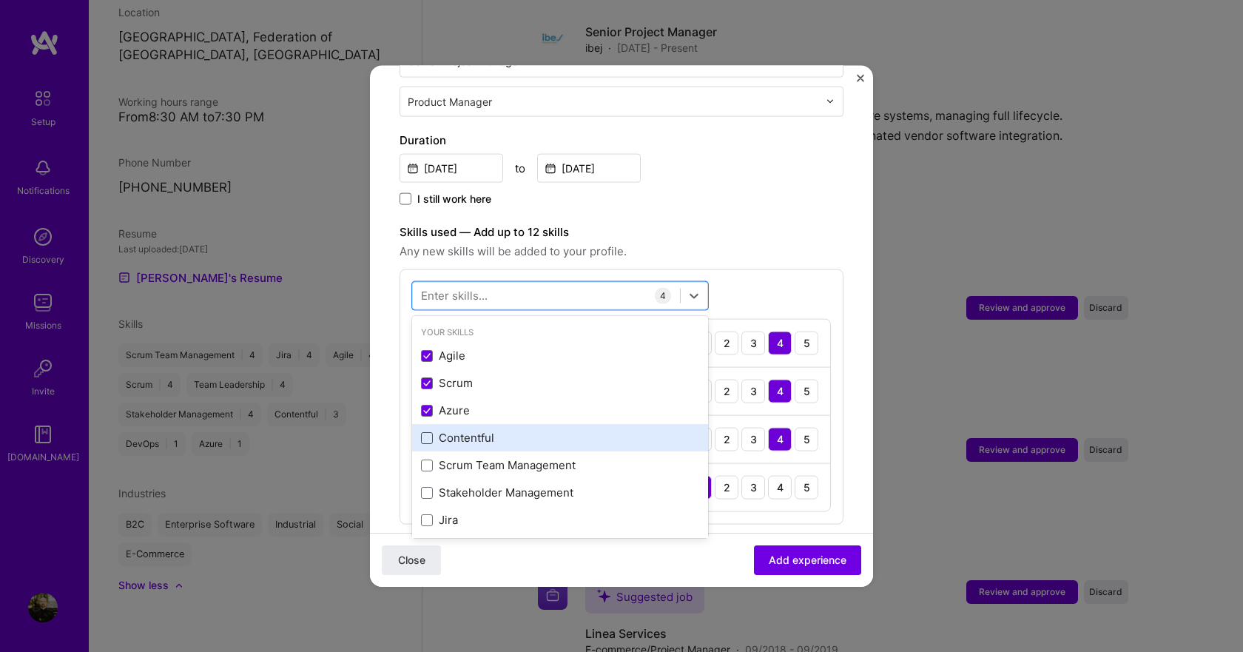
click at [425, 432] on span at bounding box center [427, 438] width 12 height 12
click at [0, 0] on input "checkbox" at bounding box center [0, 0] width 0 height 0
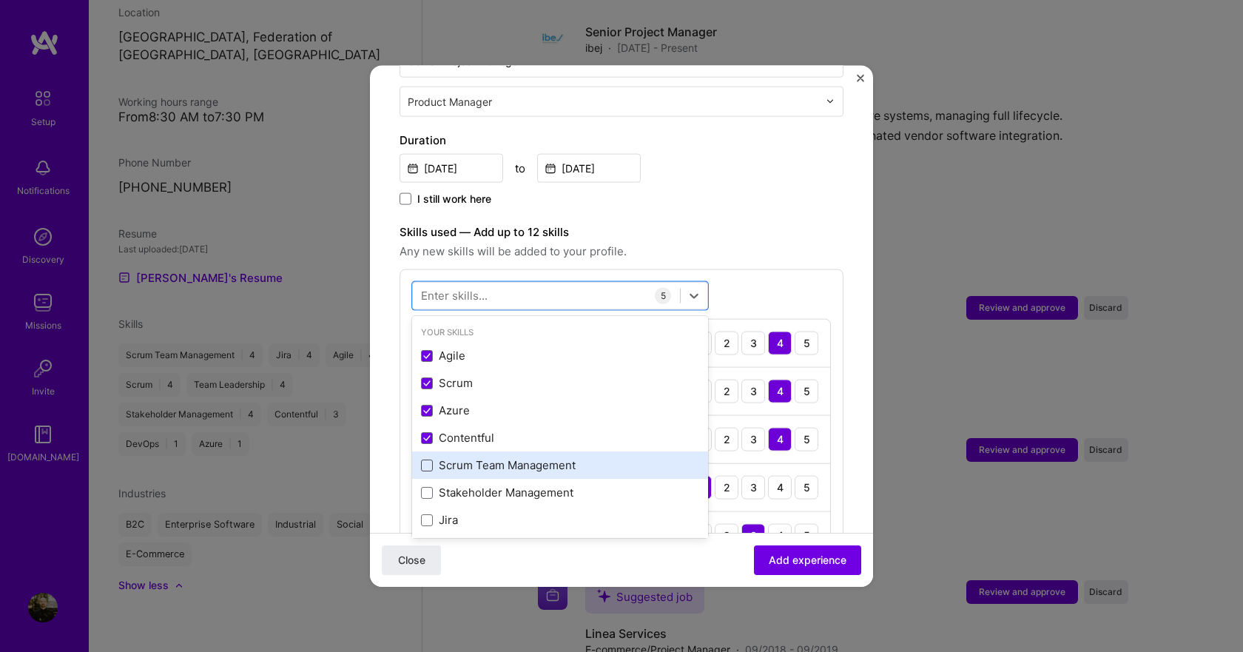
click at [429, 459] on span at bounding box center [427, 465] width 12 height 12
click at [0, 0] on input "checkbox" at bounding box center [0, 0] width 0 height 0
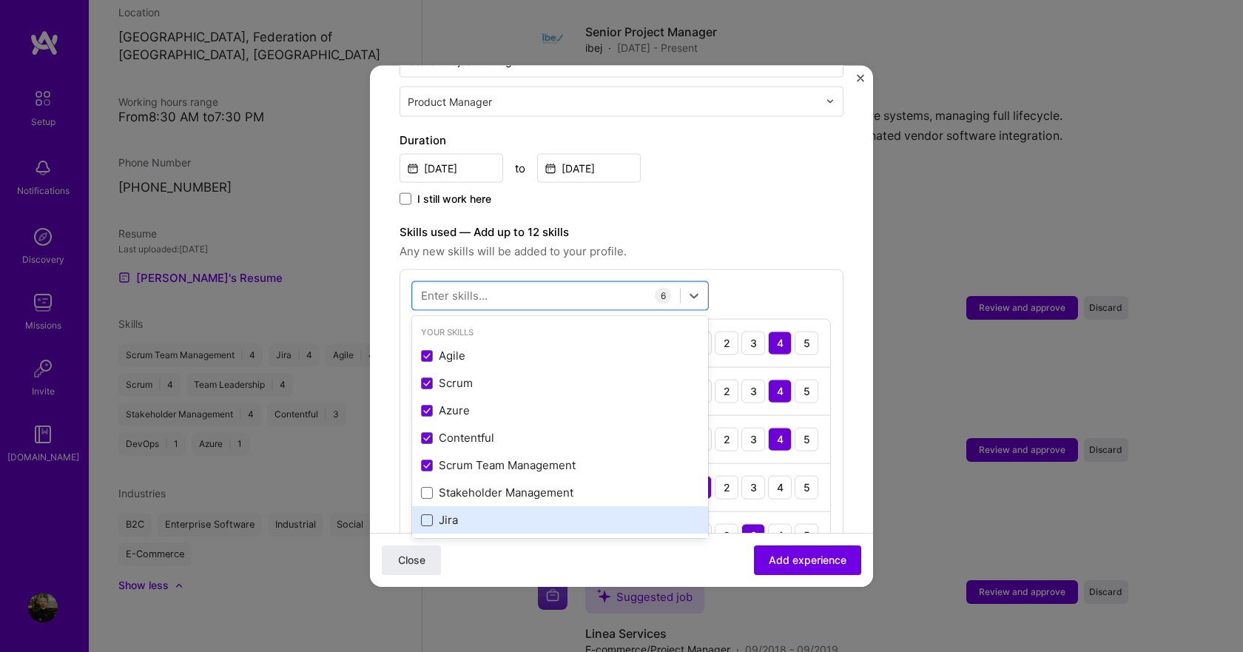
drag, startPoint x: 428, startPoint y: 473, endPoint x: 428, endPoint y: 503, distance: 29.6
click at [428, 486] on span at bounding box center [427, 492] width 12 height 12
click at [0, 0] on input "checkbox" at bounding box center [0, 0] width 0 height 0
click at [428, 514] on span at bounding box center [427, 520] width 12 height 12
click at [0, 0] on input "checkbox" at bounding box center [0, 0] width 0 height 0
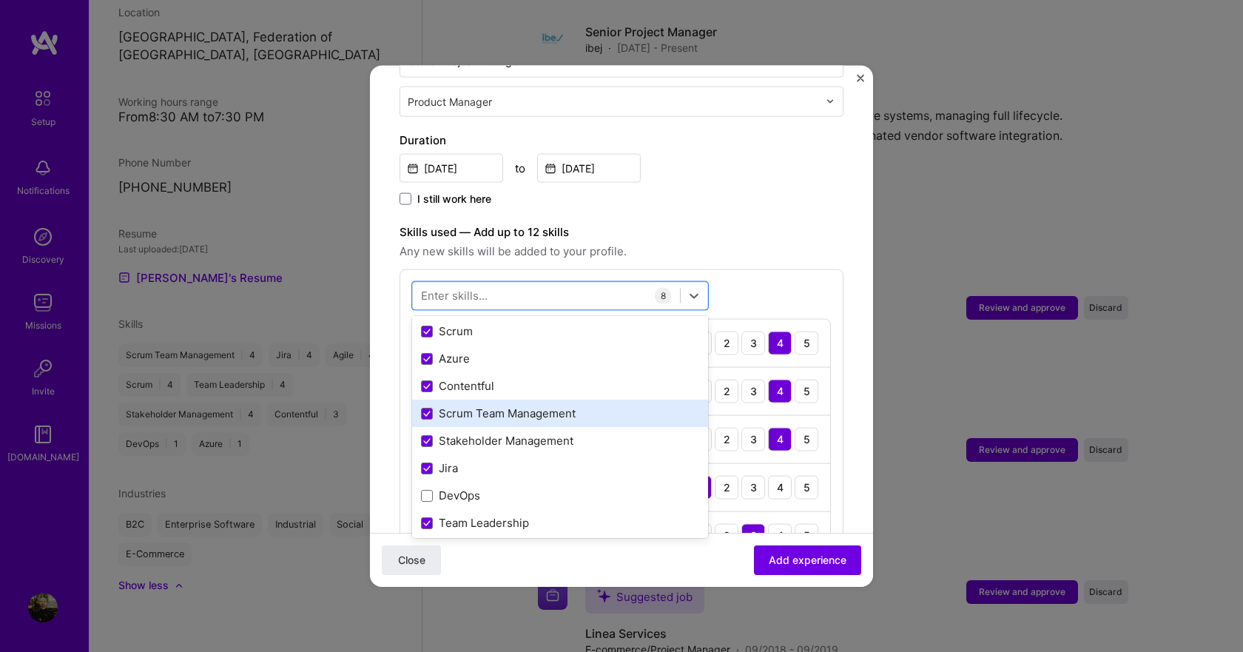
scroll to position [74, 0]
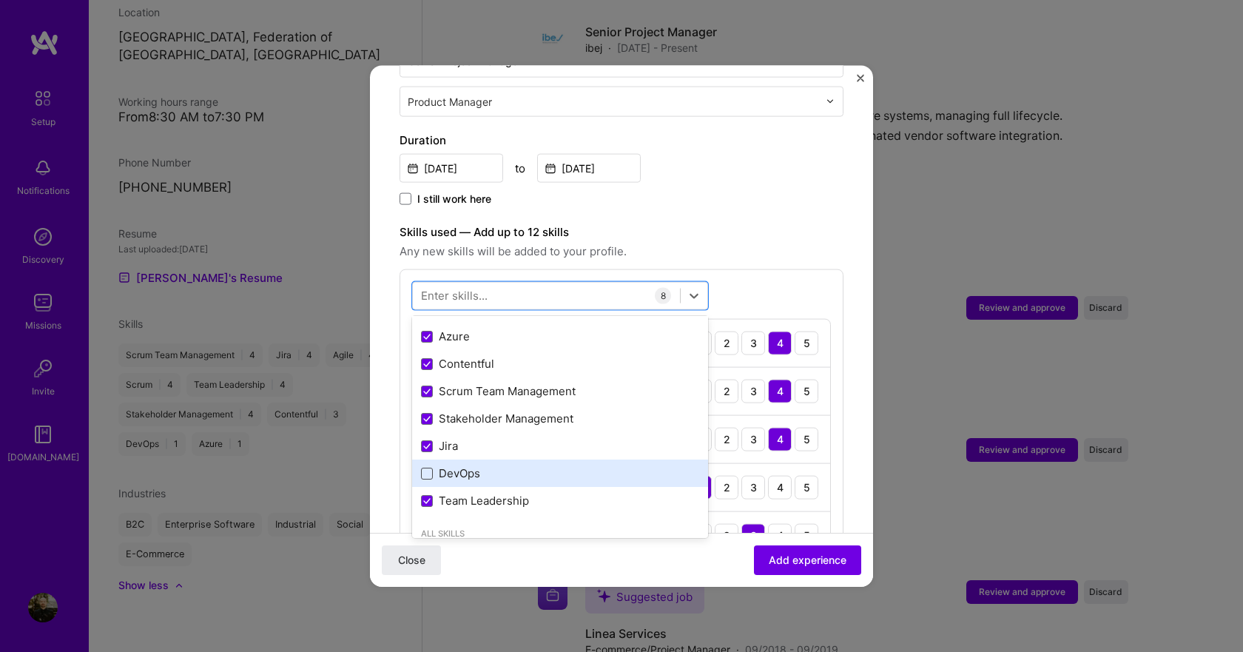
click at [429, 467] on span at bounding box center [427, 473] width 12 height 12
click at [0, 0] on input "checkbox" at bounding box center [0, 0] width 0 height 0
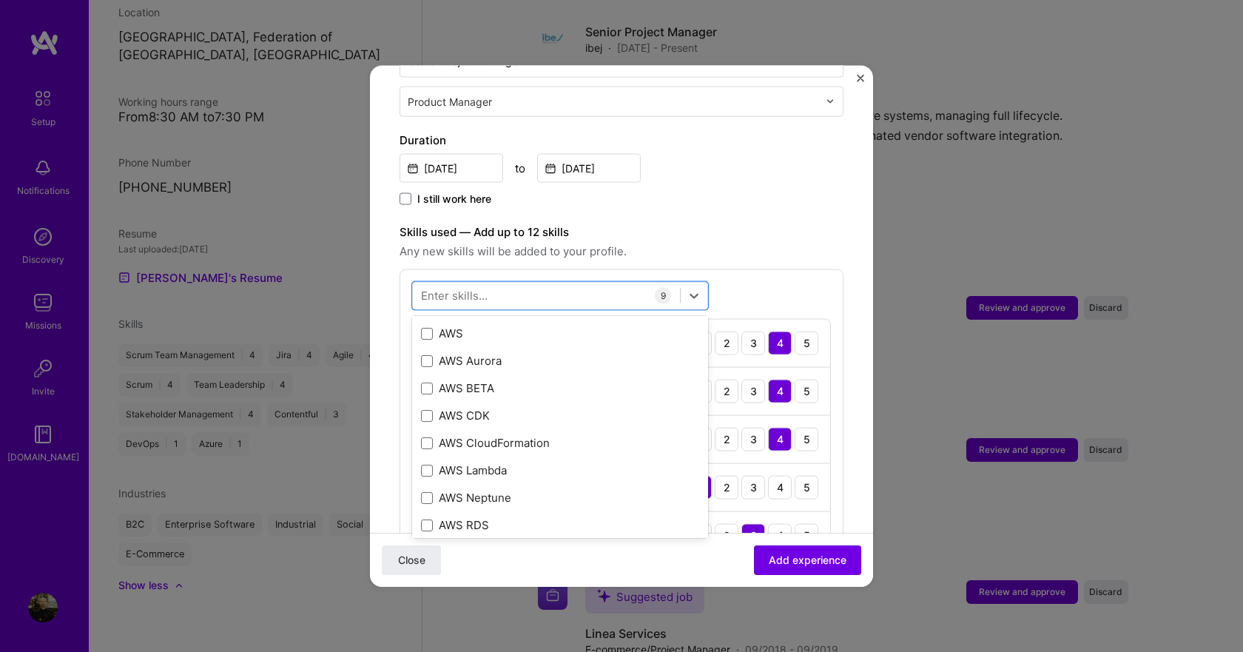
scroll to position [518, 0]
click at [426, 326] on span at bounding box center [427, 332] width 12 height 12
click at [0, 0] on input "checkbox" at bounding box center [0, 0] width 0 height 0
click at [806, 556] on span "Add experience" at bounding box center [808, 560] width 78 height 15
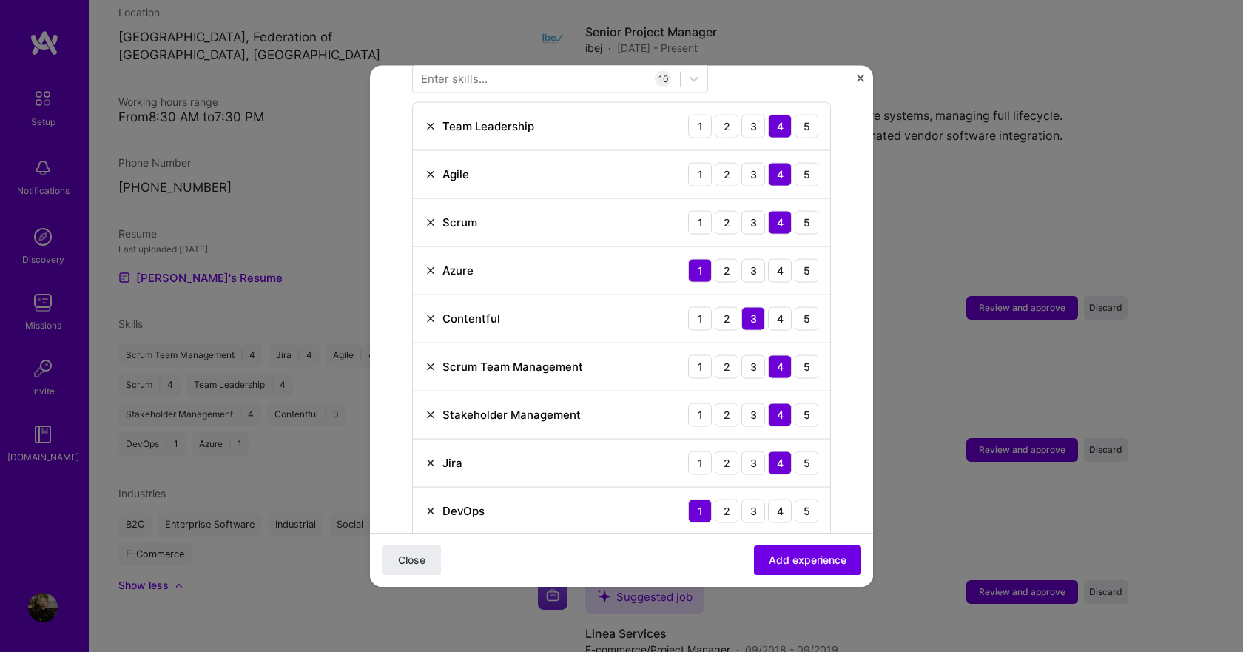
scroll to position [734, 0]
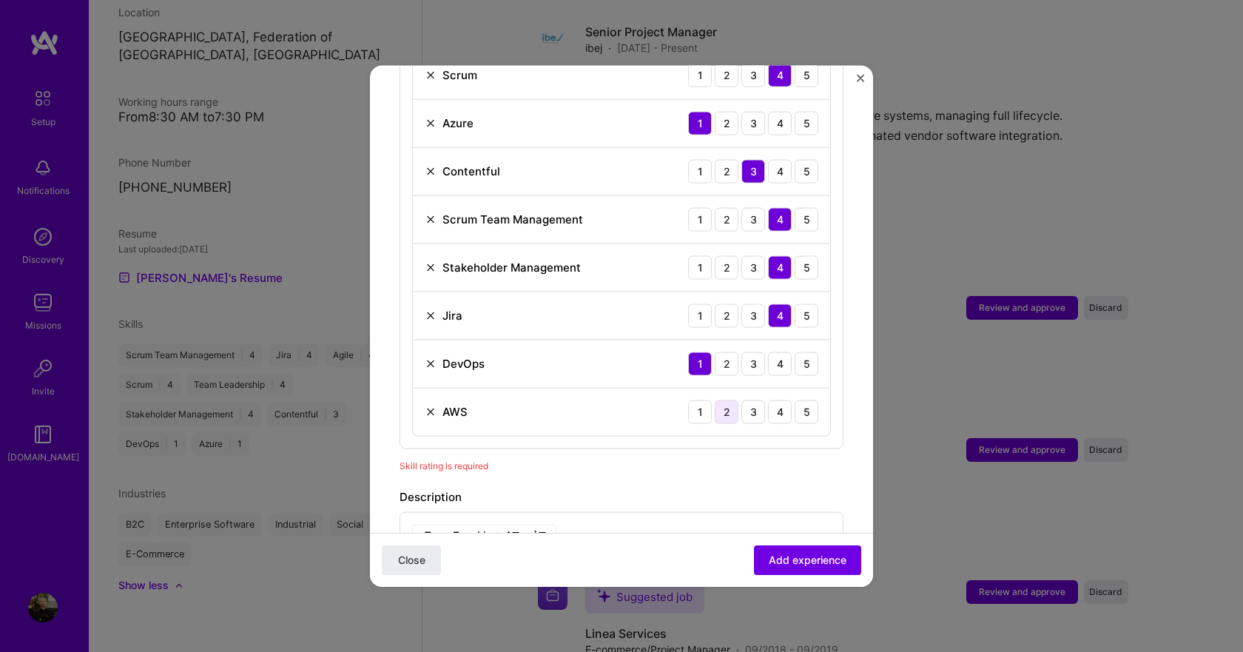
click at [718, 400] on div "2" at bounding box center [727, 412] width 24 height 24
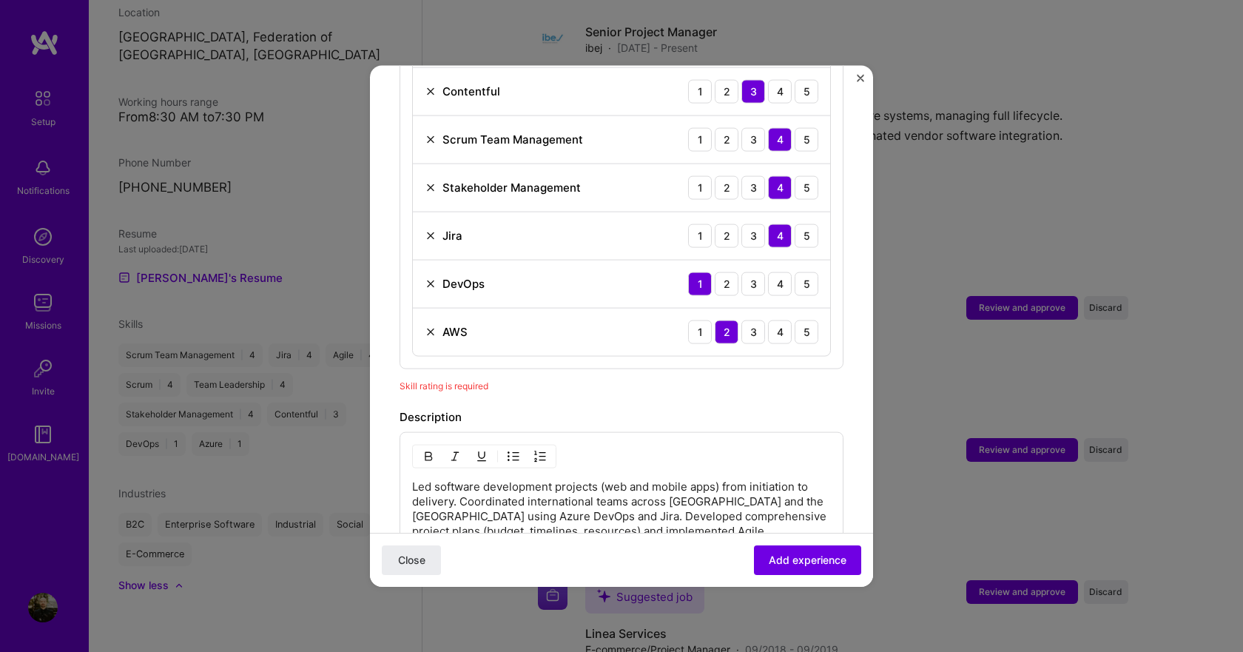
scroll to position [882, 0]
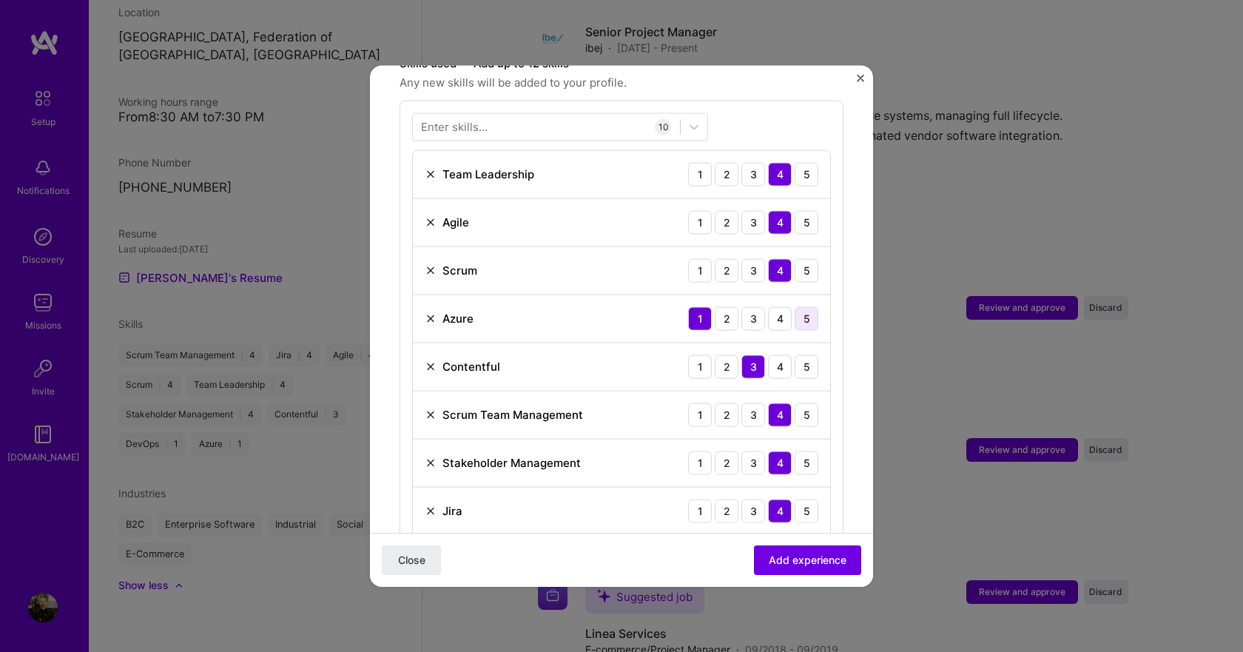
scroll to position [512, 0]
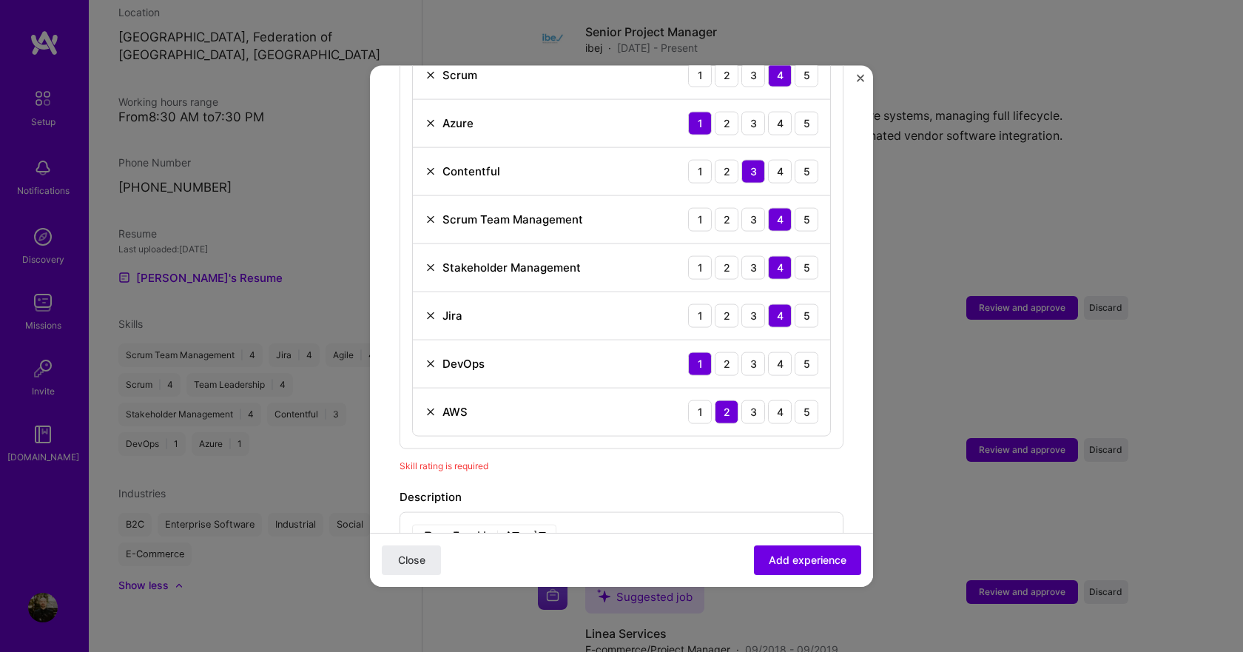
click at [598, 488] on div "Description" at bounding box center [622, 497] width 444 height 18
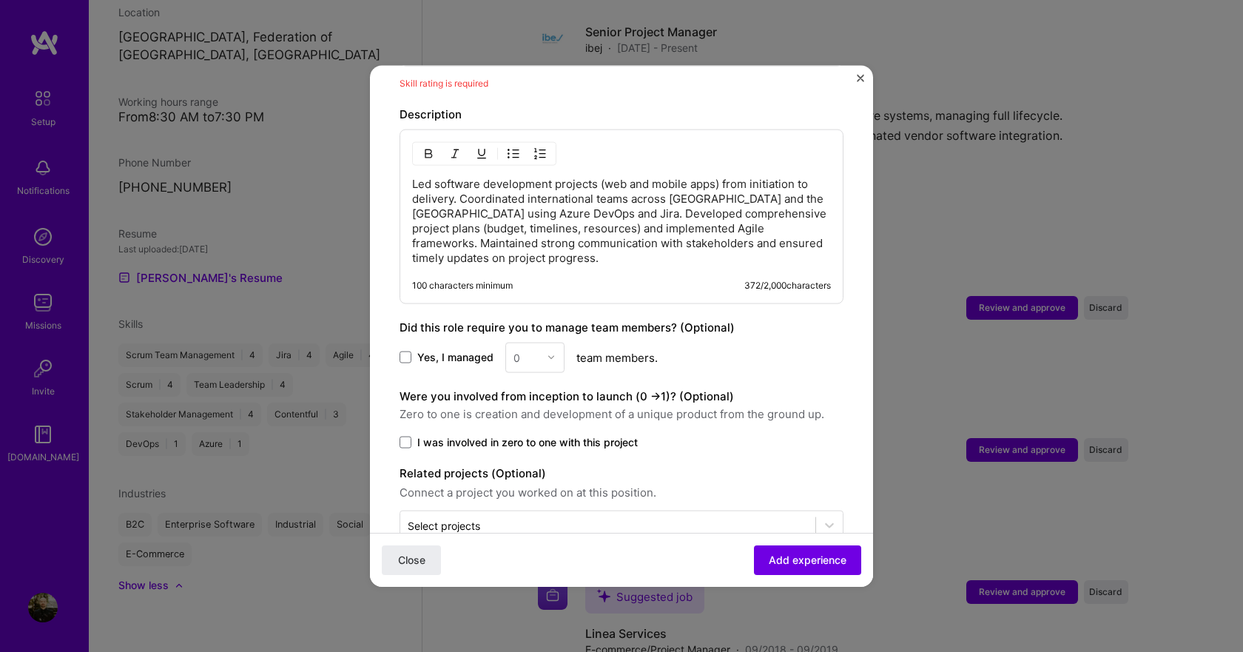
scroll to position [1138, 0]
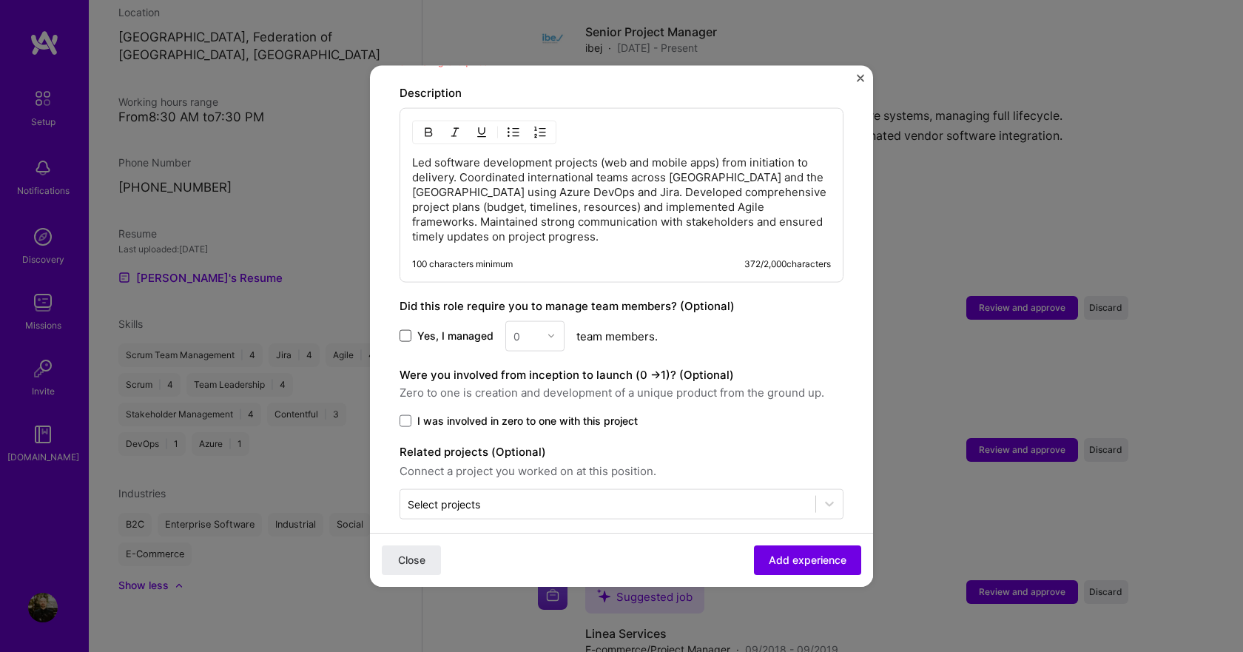
click at [407, 330] on span at bounding box center [406, 336] width 12 height 12
click at [0, 0] on input "Yes, I managed" at bounding box center [0, 0] width 0 height 0
click at [554, 326] on div at bounding box center [555, 335] width 17 height 29
click at [543, 498] on div "6" at bounding box center [535, 511] width 50 height 27
click at [403, 414] on span at bounding box center [406, 420] width 12 height 12
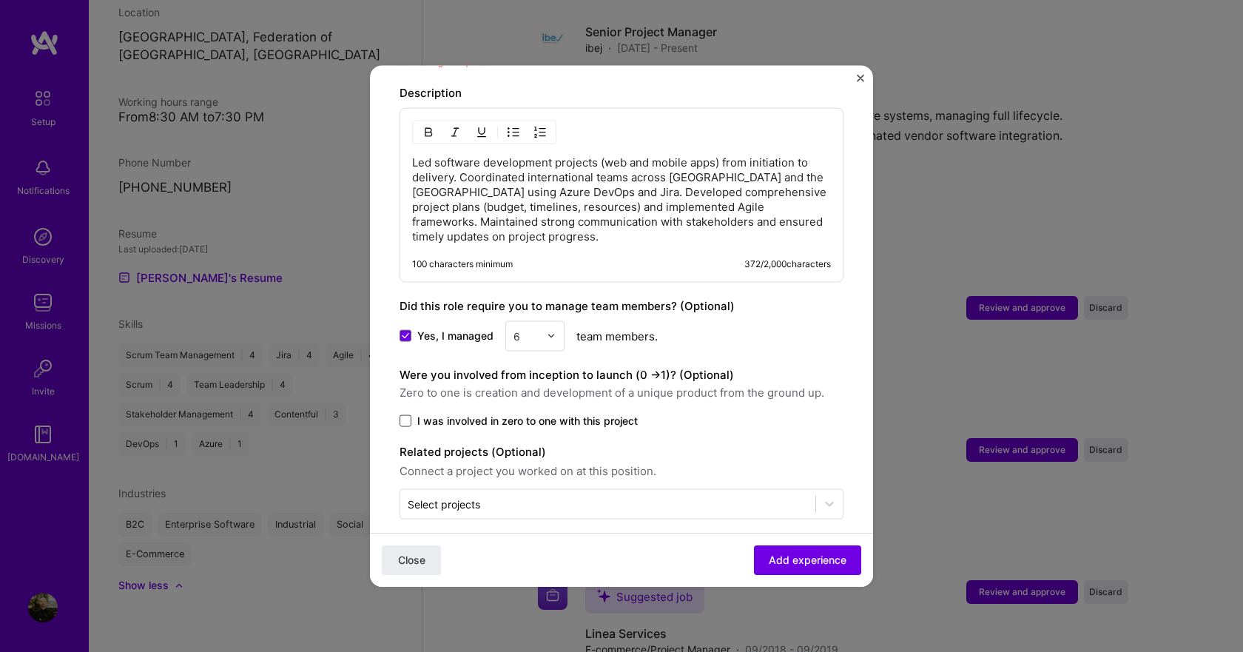
click at [0, 0] on input "I was involved in zero to one with this project" at bounding box center [0, 0] width 0 height 0
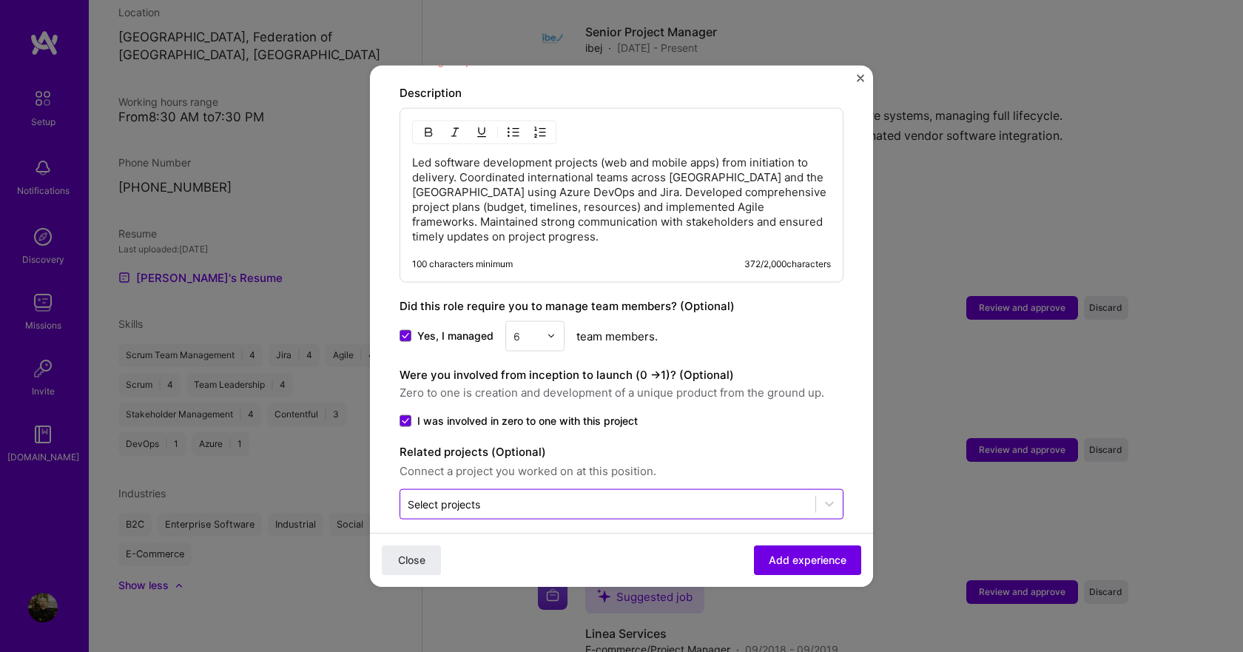
click at [517, 496] on input "text" at bounding box center [608, 504] width 400 height 16
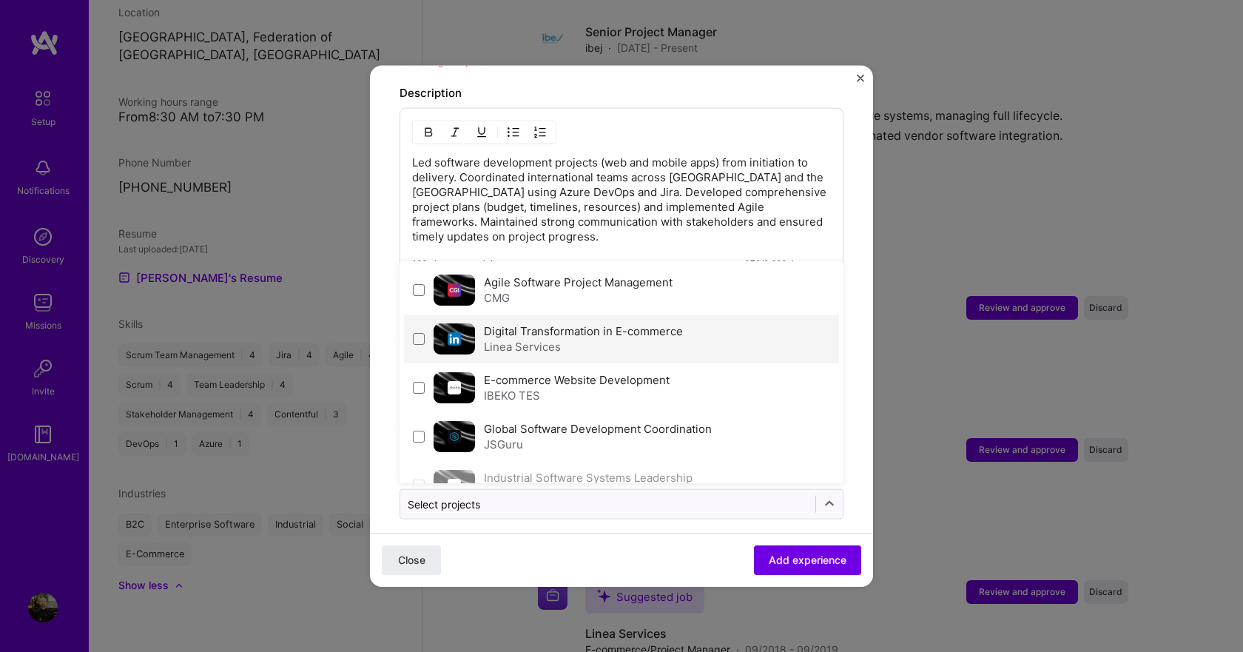
scroll to position [31, 0]
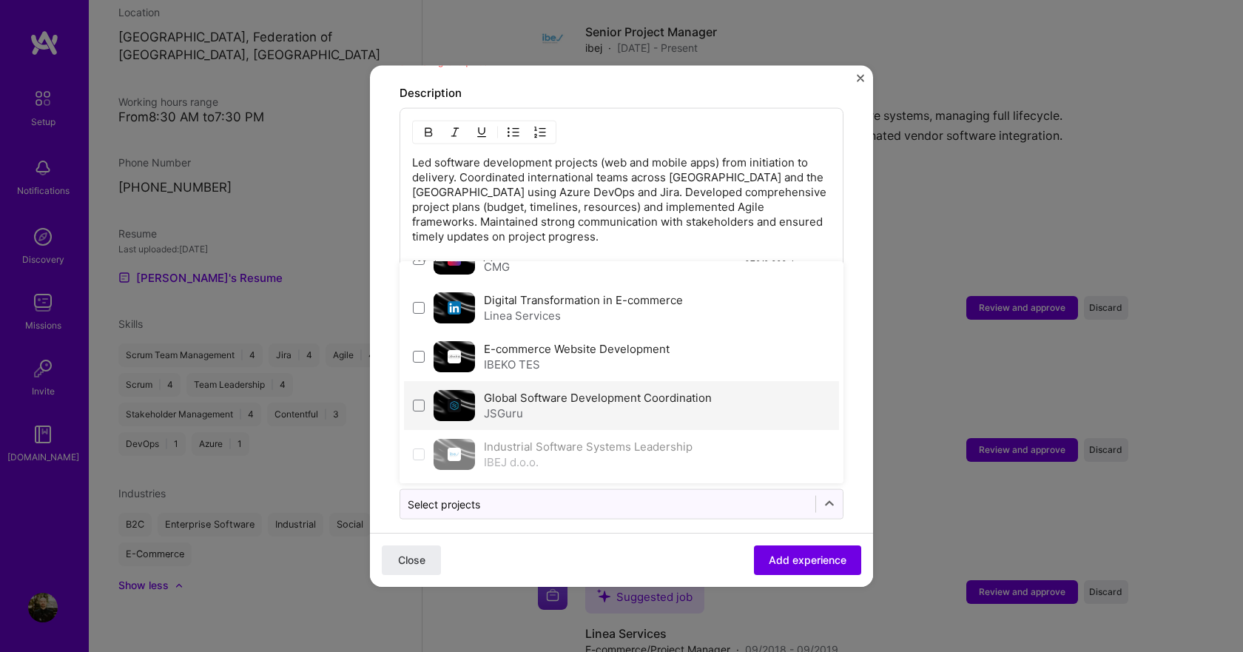
click at [648, 405] on div "JSGuru" at bounding box center [598, 413] width 228 height 16
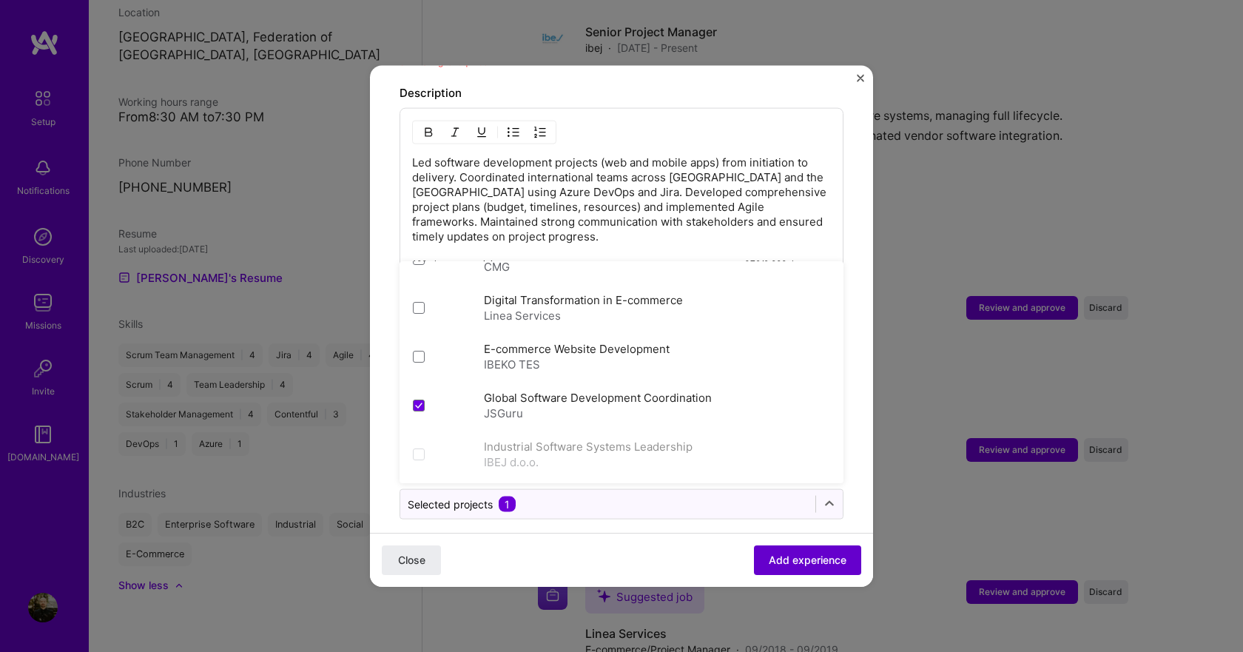
click at [823, 557] on span "Add experience" at bounding box center [808, 560] width 78 height 15
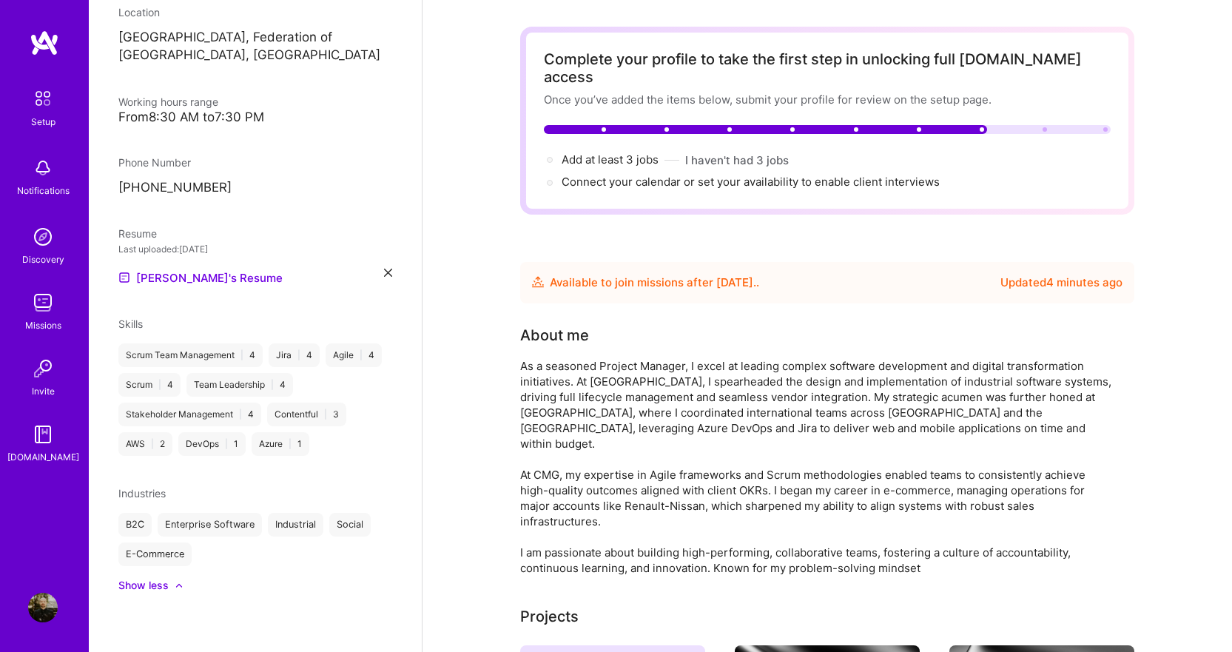
scroll to position [0, 0]
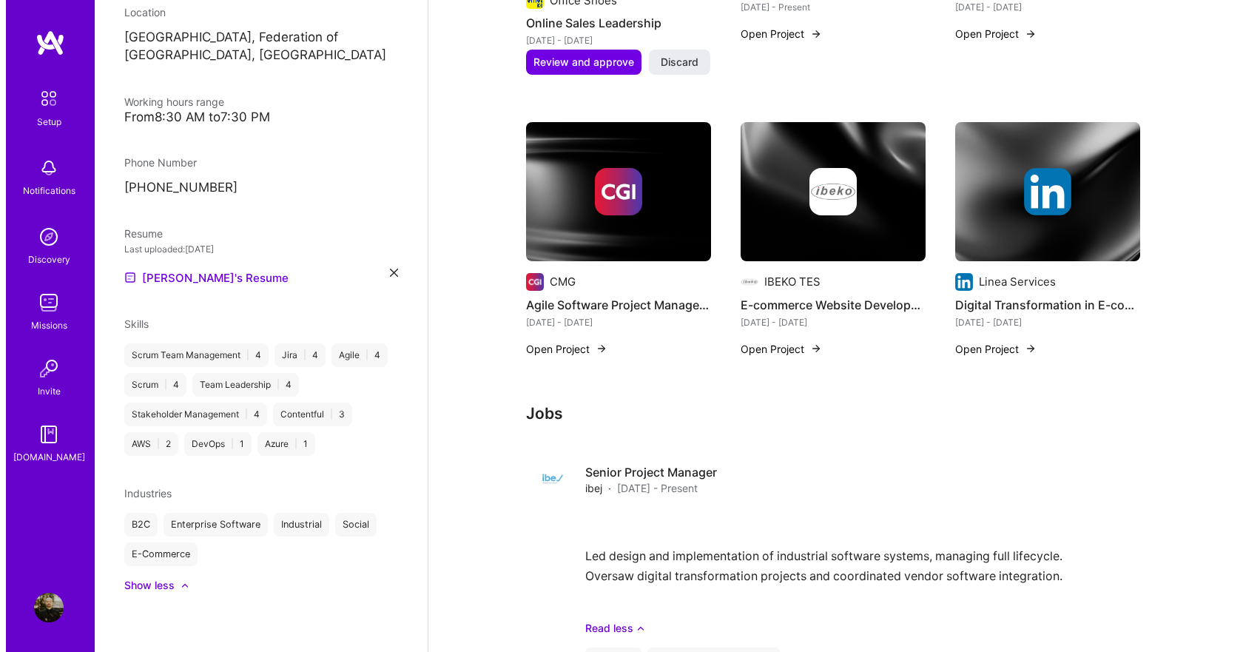
scroll to position [518, 0]
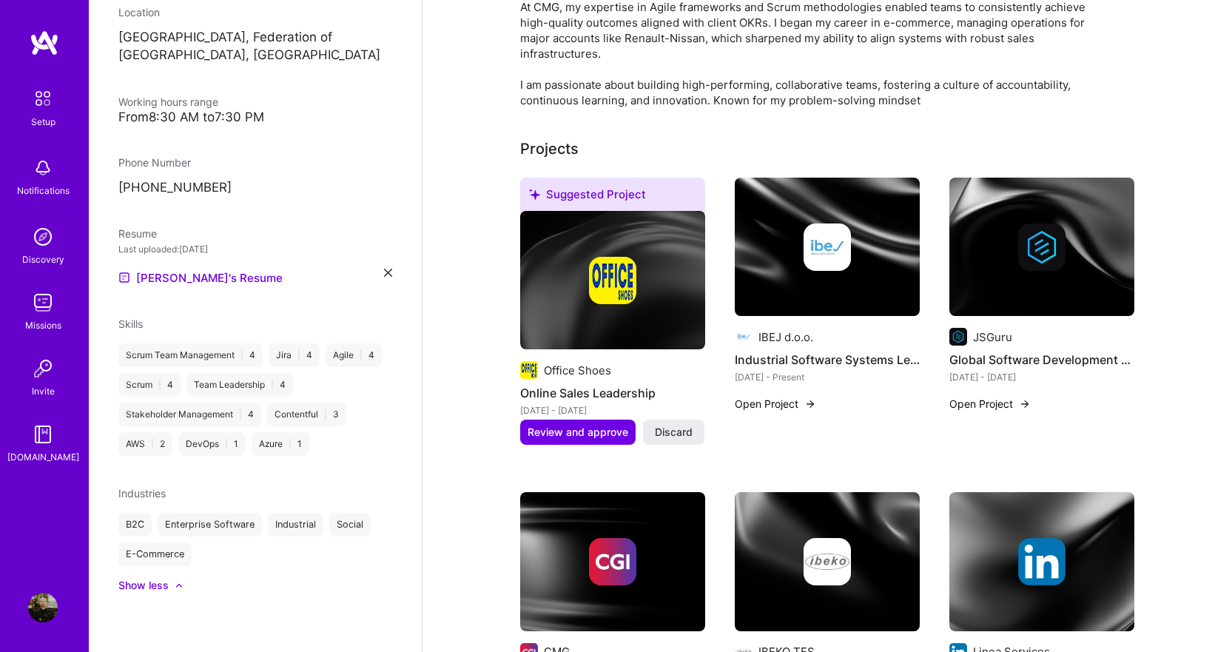
click at [644, 257] on div at bounding box center [612, 280] width 185 height 47
click at [620, 420] on button "Review and approve" at bounding box center [577, 432] width 115 height 25
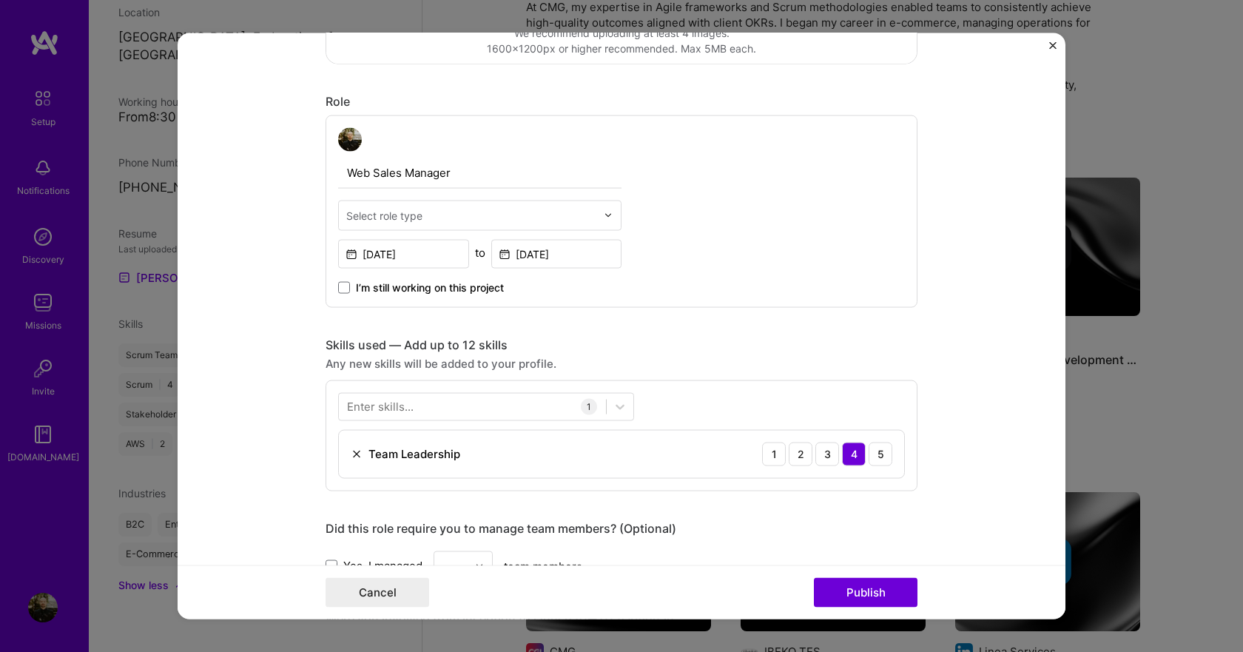
scroll to position [444, 0]
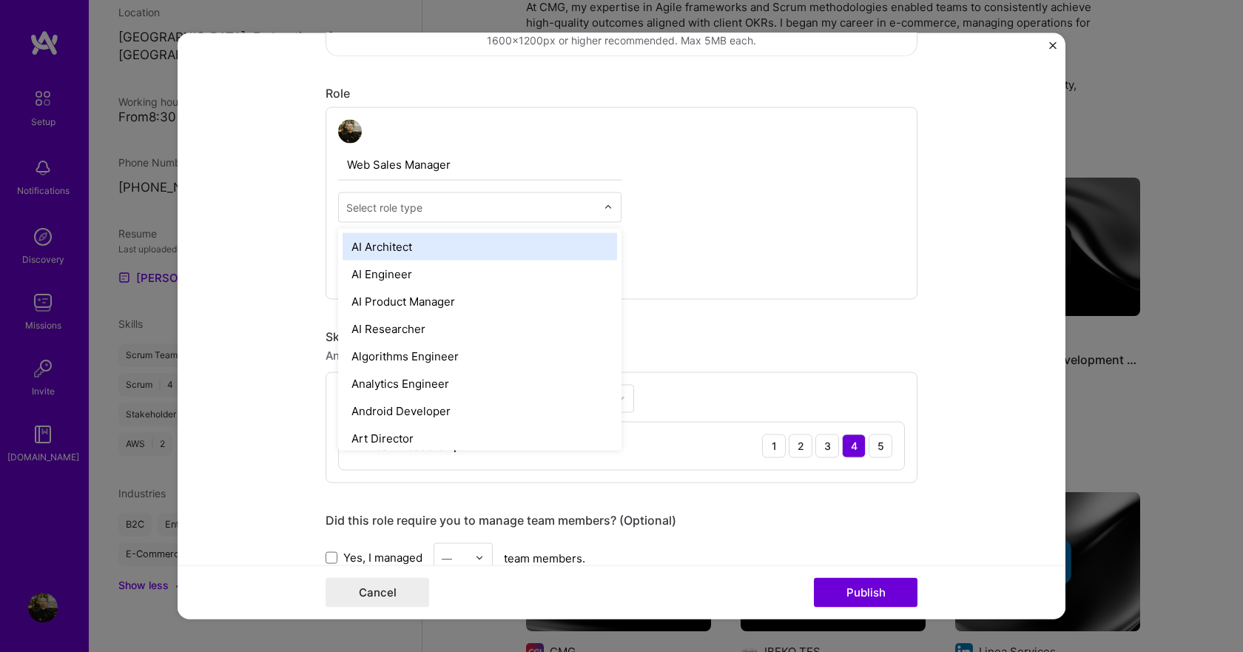
click at [460, 200] on input "text" at bounding box center [471, 207] width 250 height 16
type input "s"
type input "proj"
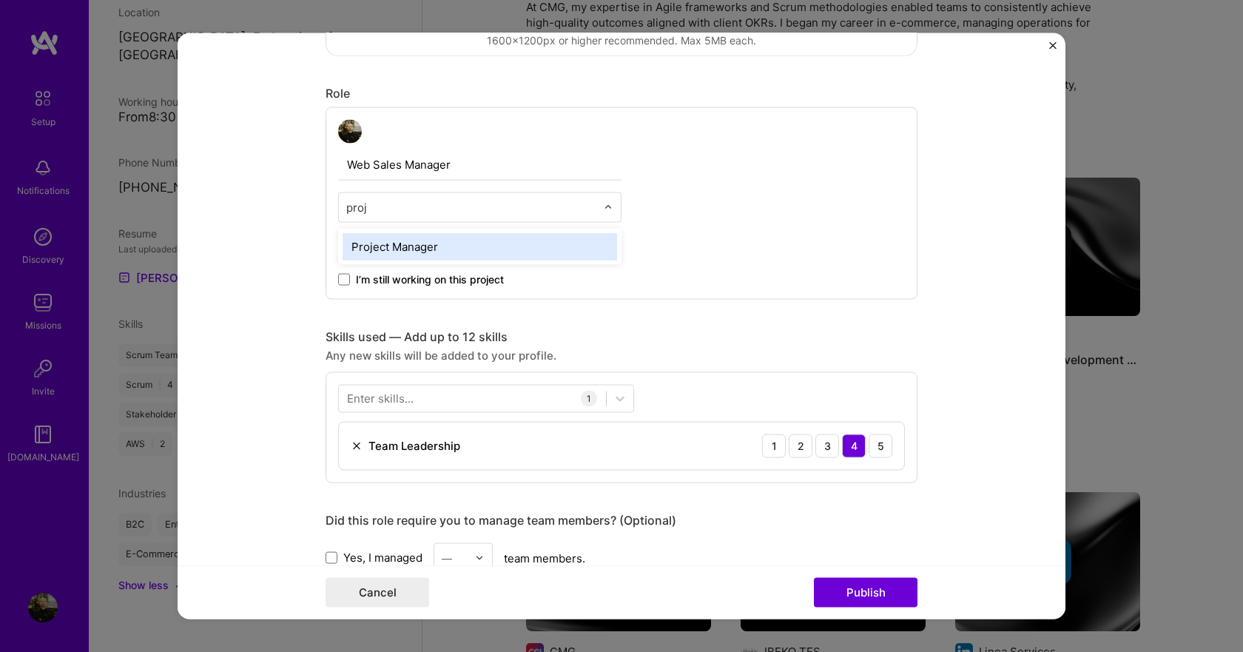
click at [463, 238] on div "Project Manager" at bounding box center [480, 245] width 275 height 27
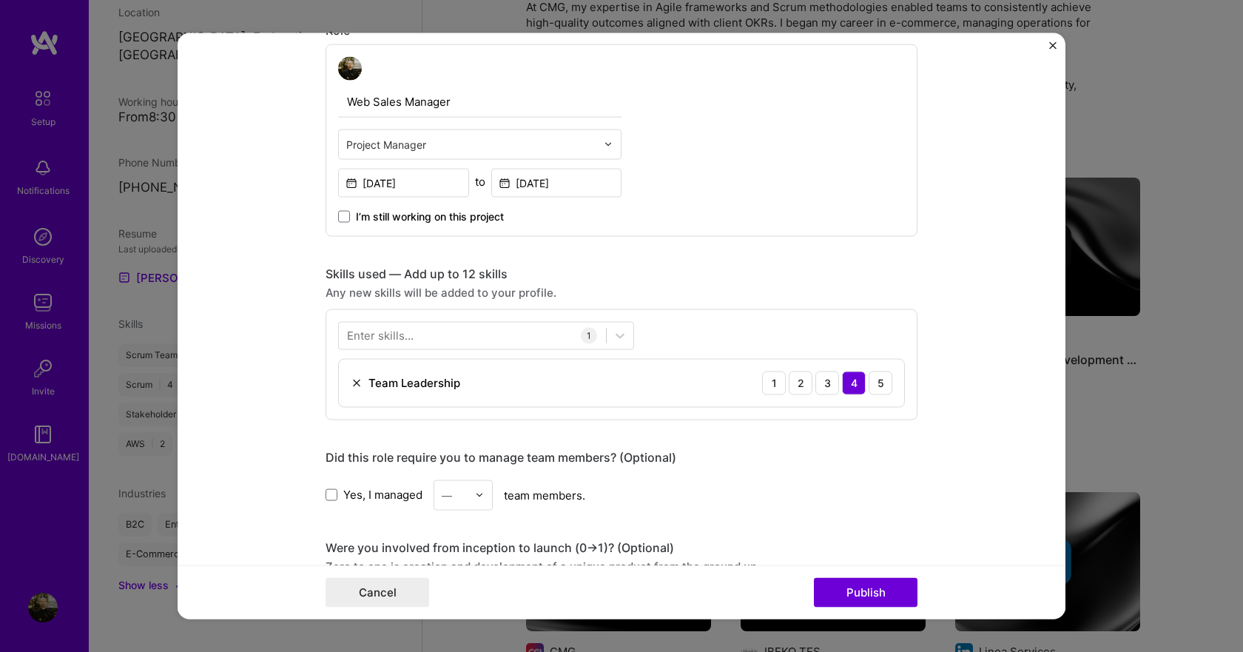
scroll to position [592, 0]
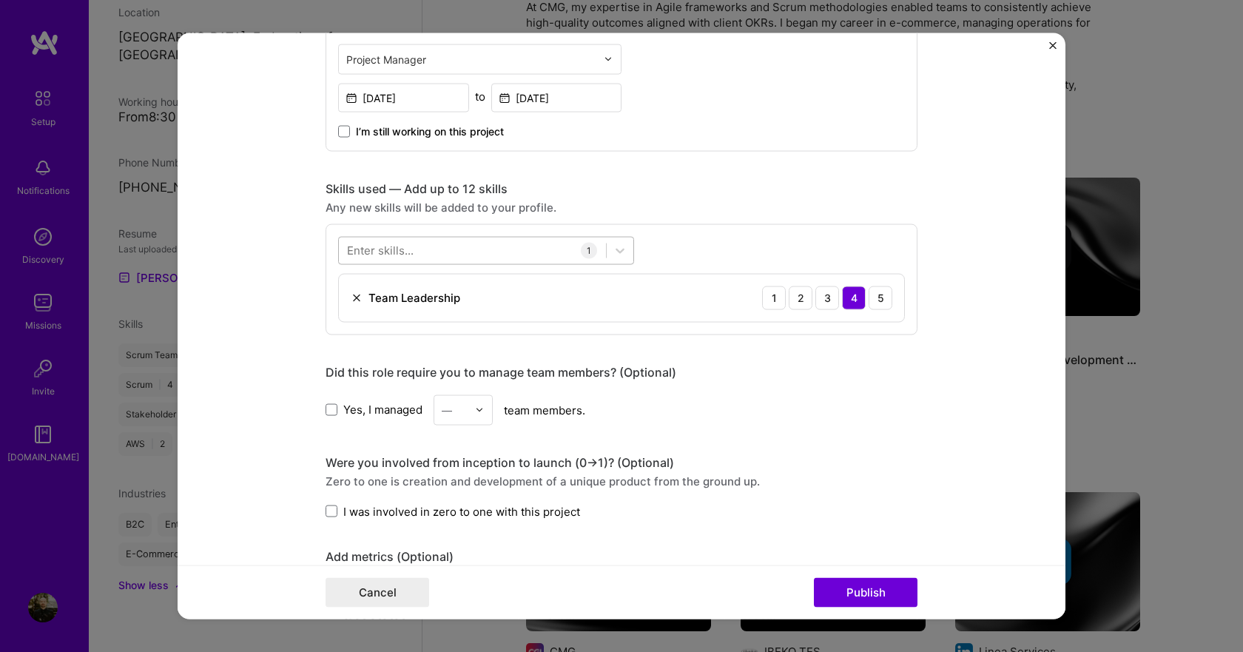
click at [533, 252] on div at bounding box center [472, 250] width 267 height 24
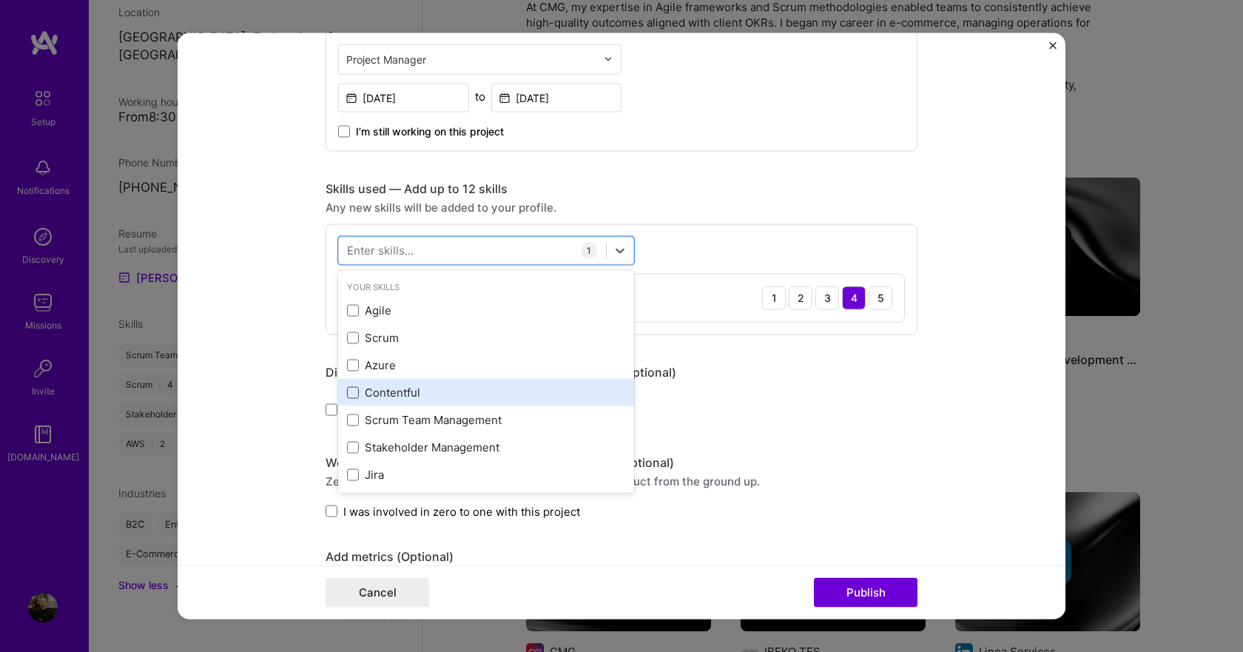
click at [349, 391] on span at bounding box center [353, 392] width 12 height 12
click at [0, 0] on input "checkbox" at bounding box center [0, 0] width 0 height 0
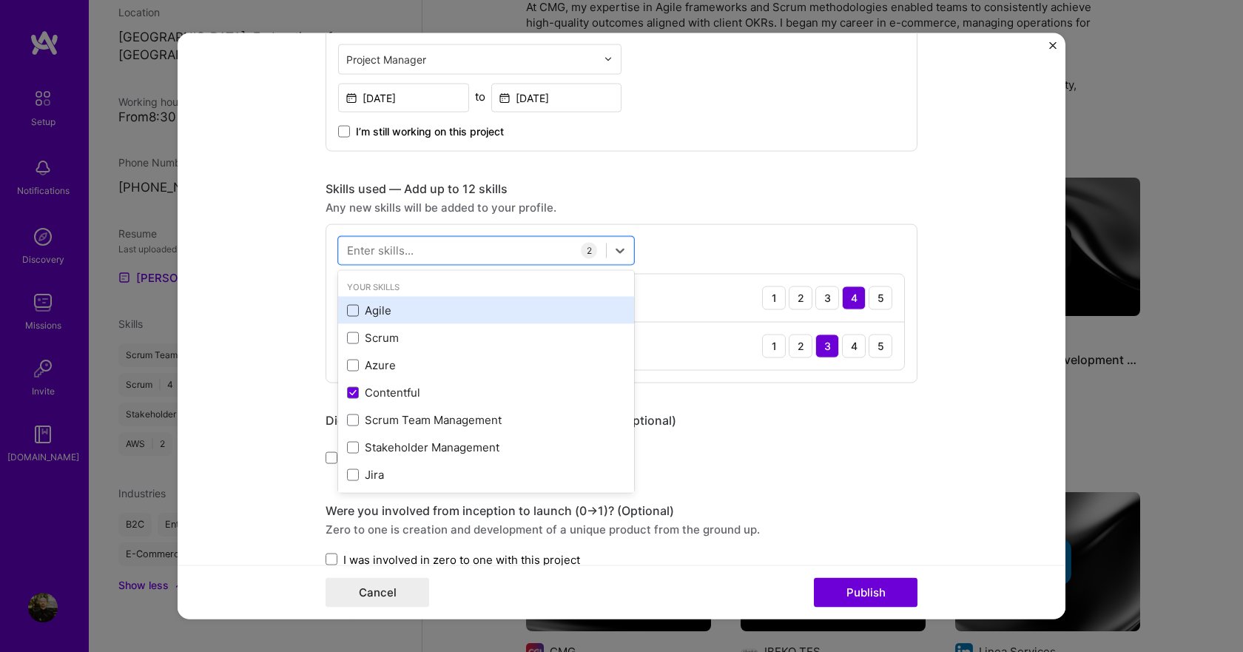
click at [347, 305] on span at bounding box center [353, 310] width 12 height 12
click at [0, 0] on input "checkbox" at bounding box center [0, 0] width 0 height 0
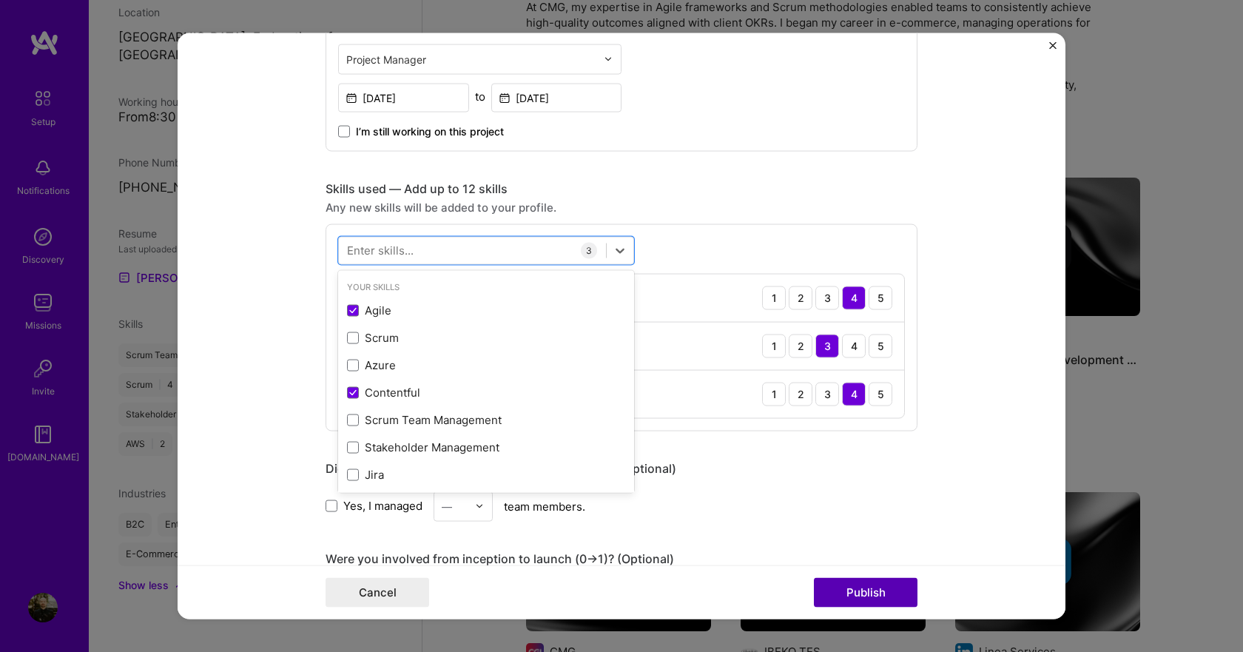
click at [869, 592] on button "Publish" at bounding box center [866, 593] width 104 height 30
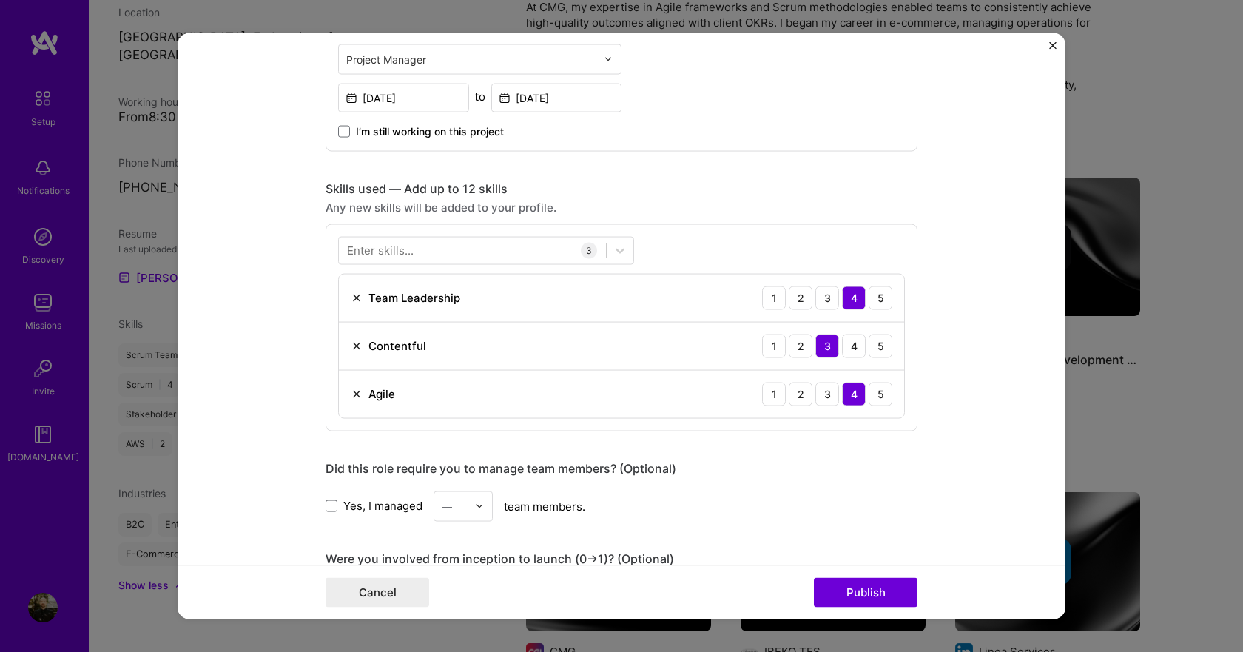
click at [335, 506] on label "Yes, I managed" at bounding box center [374, 506] width 97 height 16
click at [0, 0] on input "Yes, I managed" at bounding box center [0, 0] width 0 height 0
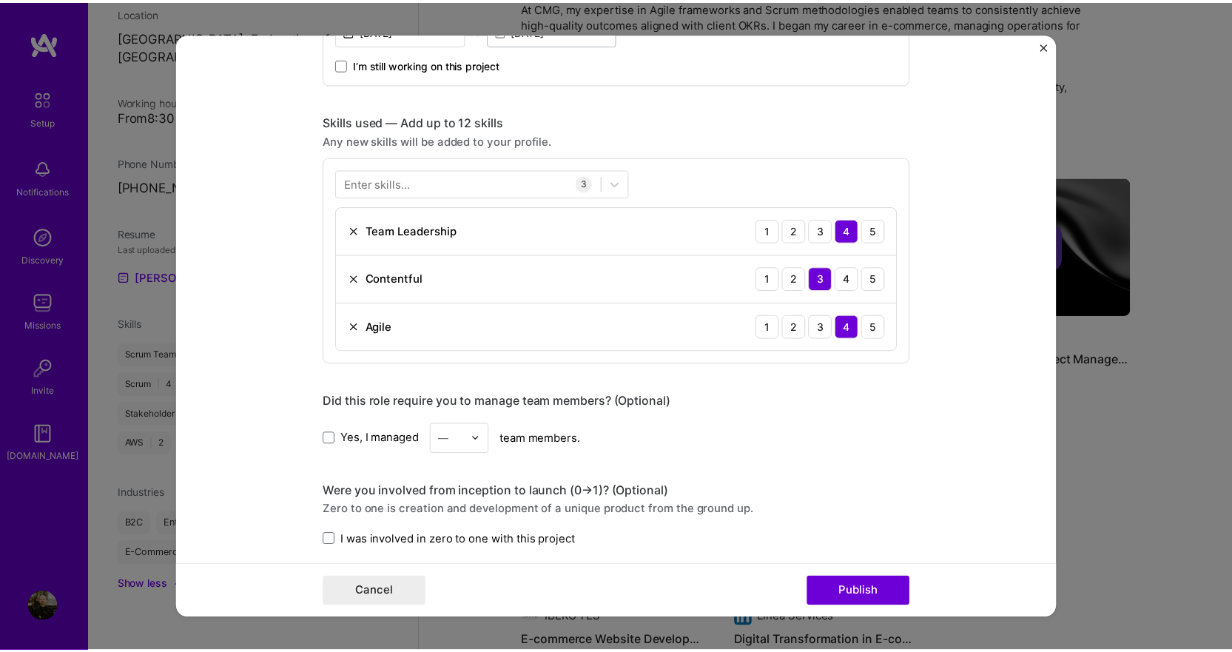
scroll to position [525, 0]
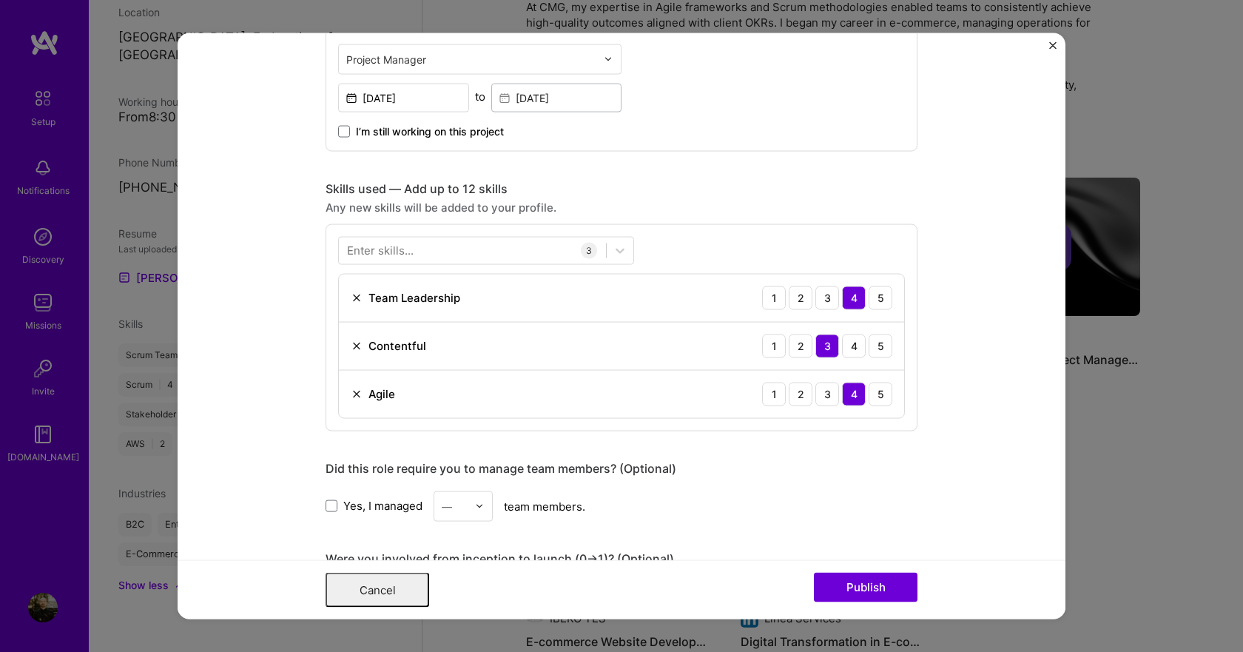
click at [469, 511] on div "Complete your profile to take the first step in unlocking full [DOMAIN_NAME] ac…" at bounding box center [833, 641] width 821 height 2200
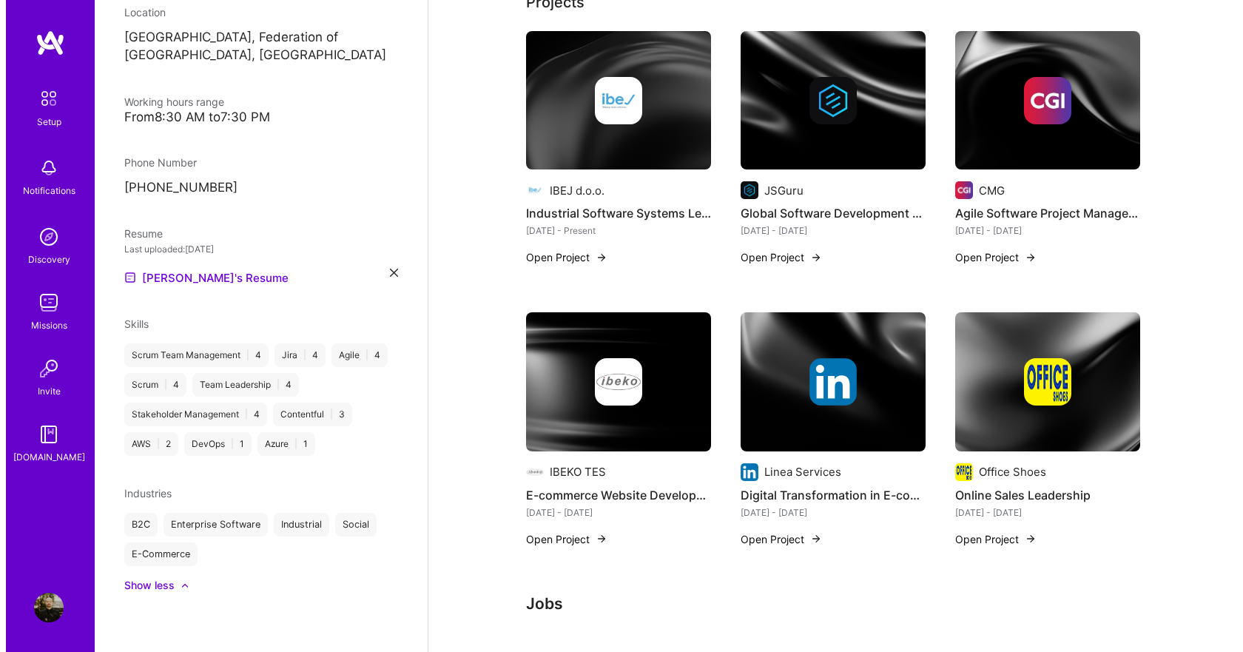
scroll to position [666, 0]
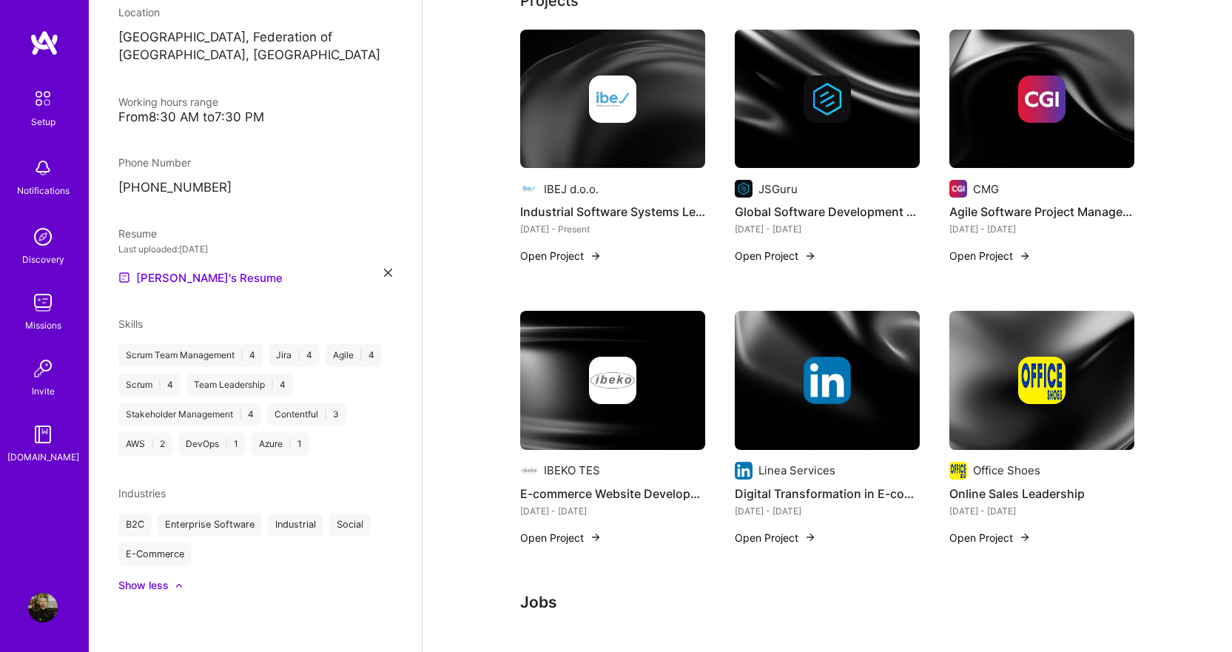
click at [1025, 384] on img at bounding box center [1042, 380] width 185 height 139
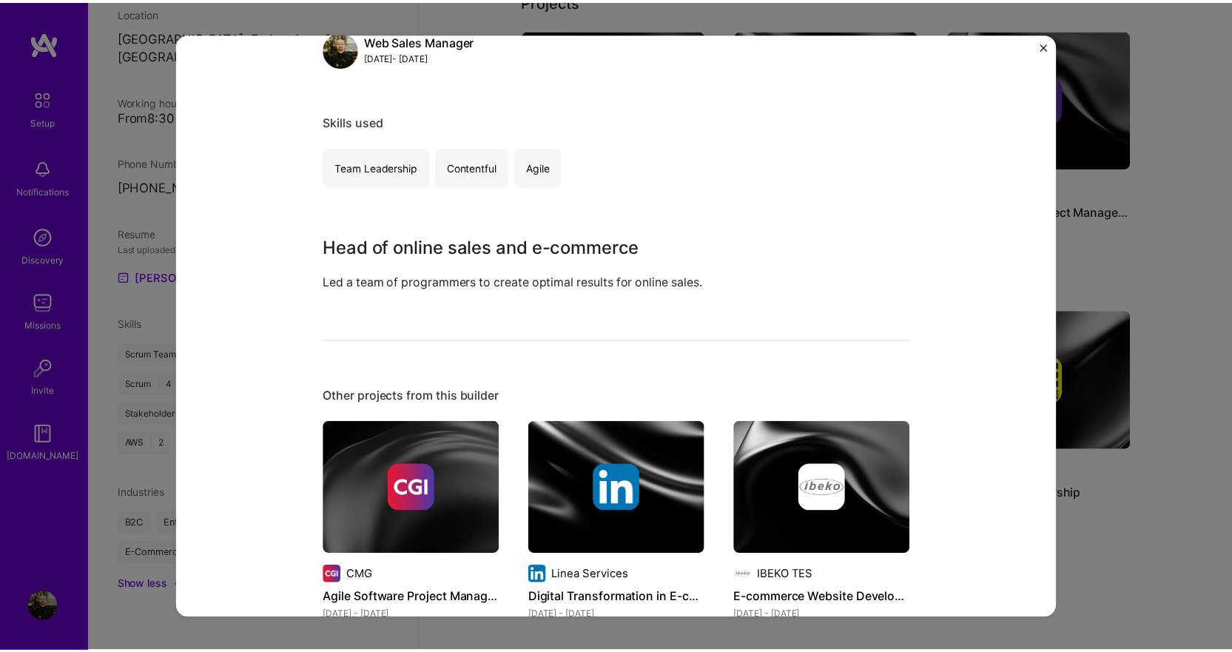
scroll to position [370, 0]
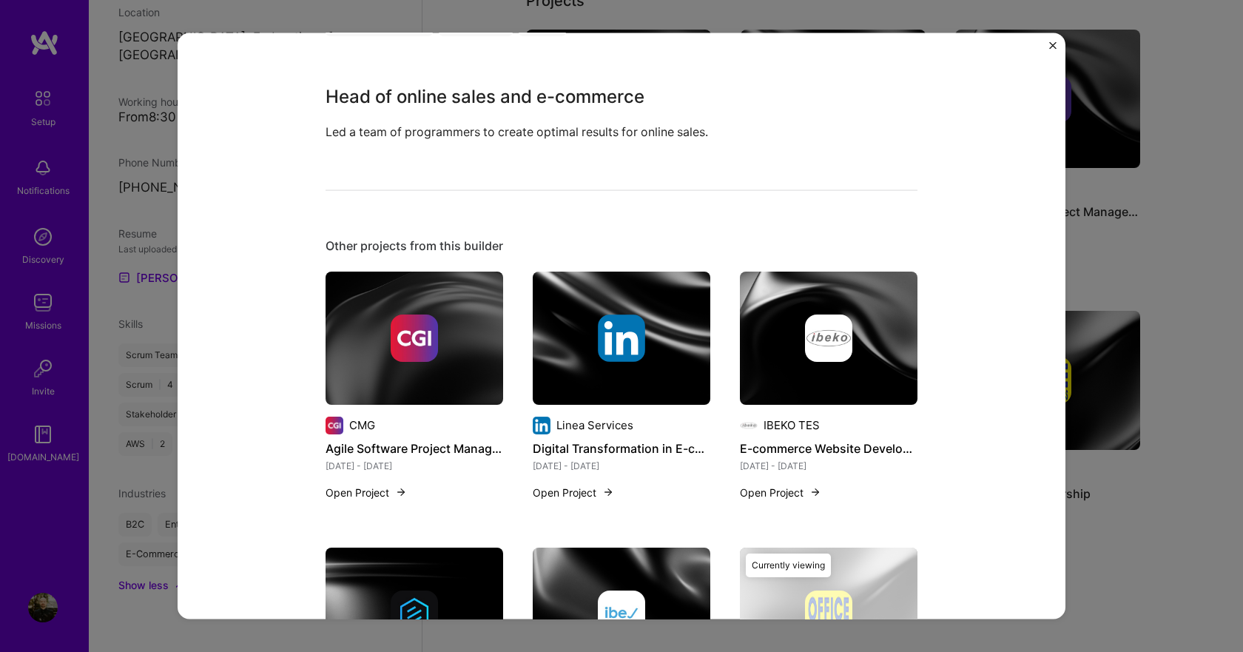
click at [1043, 46] on div "Online Sales Leadership Office Shoes E-Commerce, Retail Role Web Sales Manager …" at bounding box center [622, 326] width 888 height 587
click at [1054, 43] on img "Close" at bounding box center [1053, 44] width 7 height 7
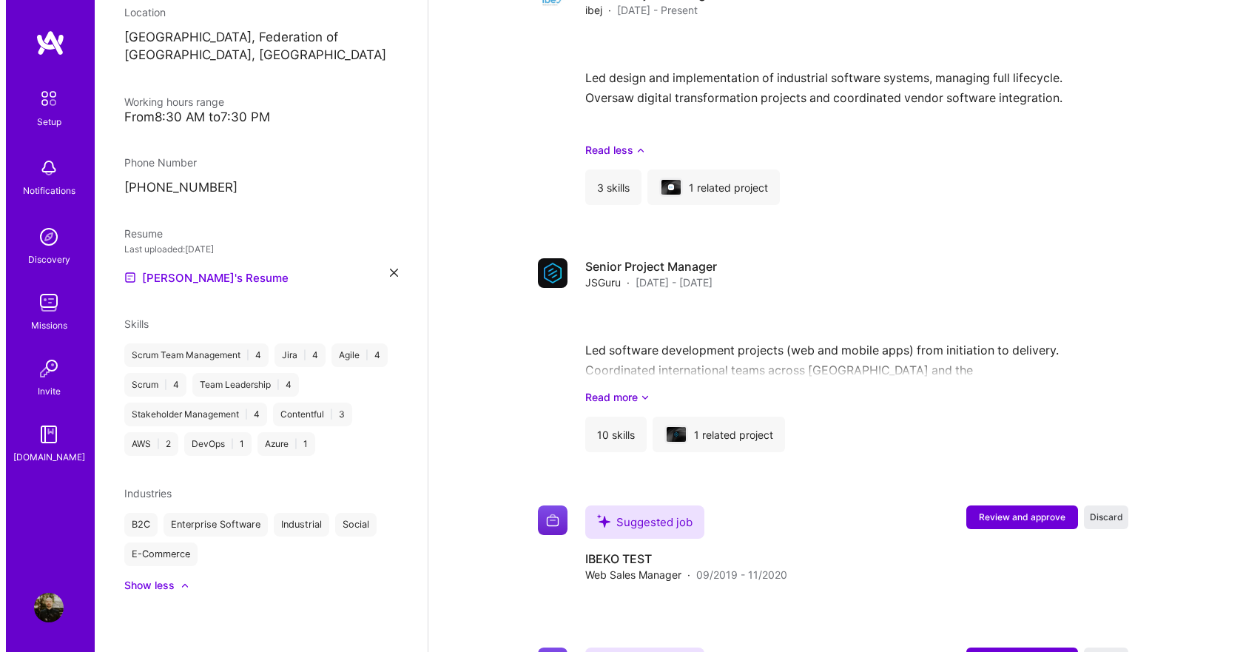
scroll to position [1554, 0]
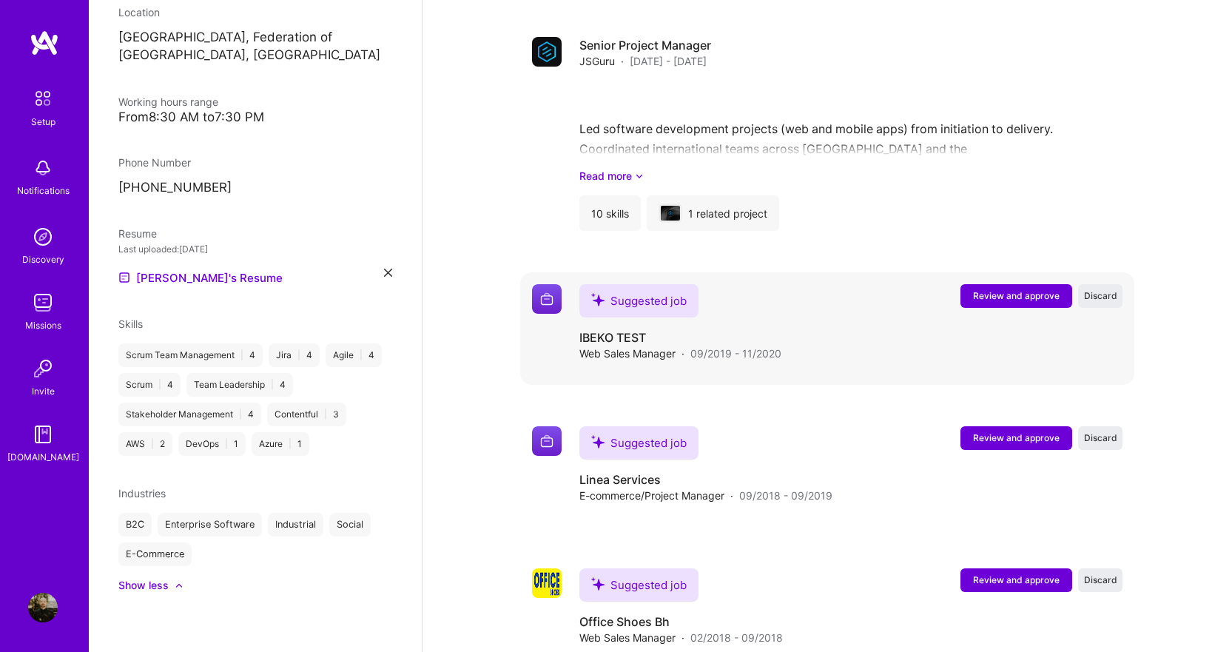
click at [985, 289] on span "Review and approve" at bounding box center [1016, 295] width 87 height 13
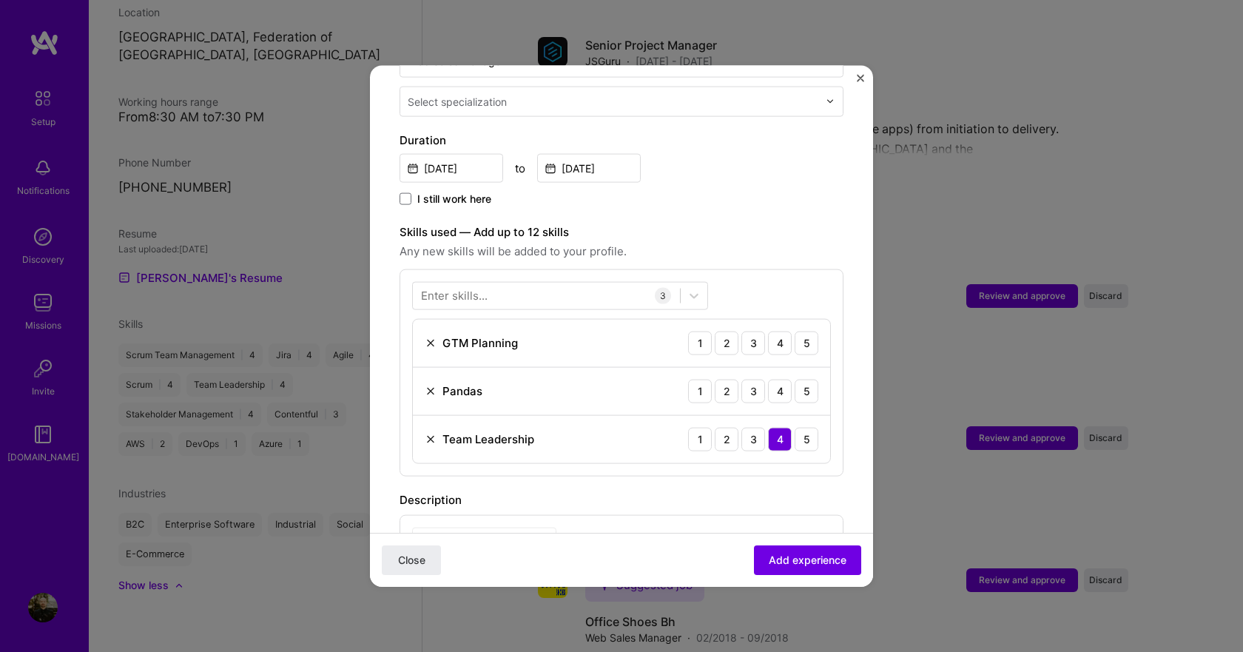
scroll to position [444, 0]
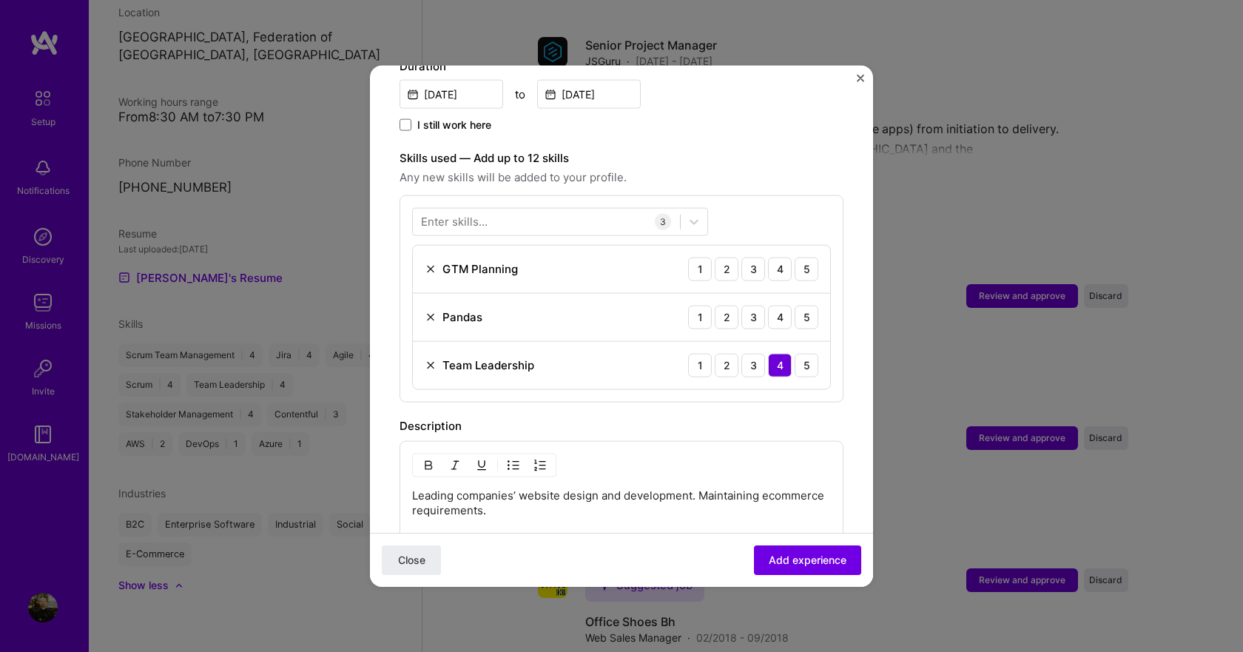
click at [428, 263] on img at bounding box center [431, 269] width 12 height 12
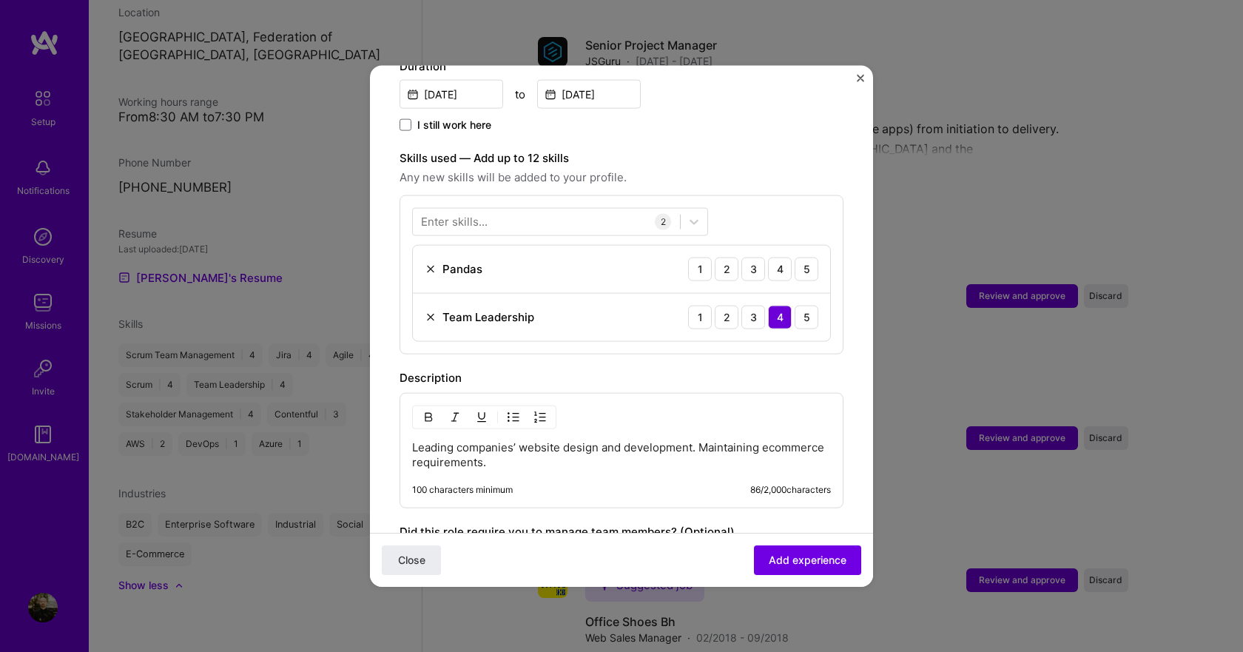
click at [428, 263] on img at bounding box center [431, 269] width 12 height 12
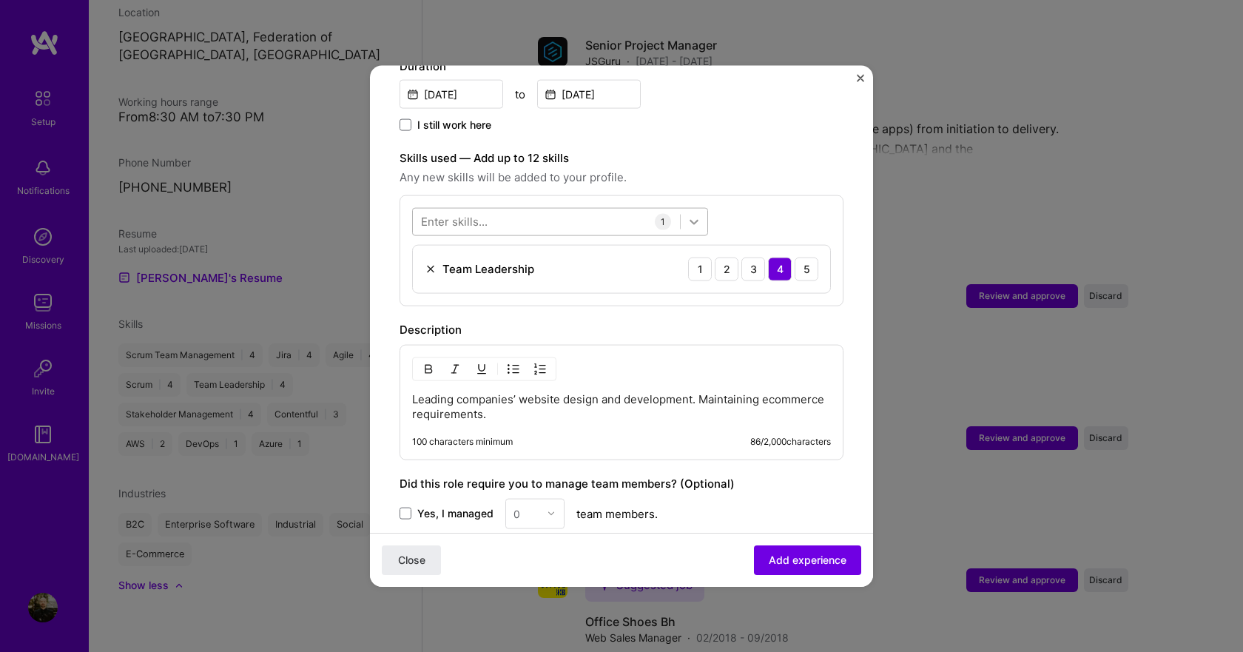
click at [692, 214] on icon at bounding box center [694, 221] width 15 height 15
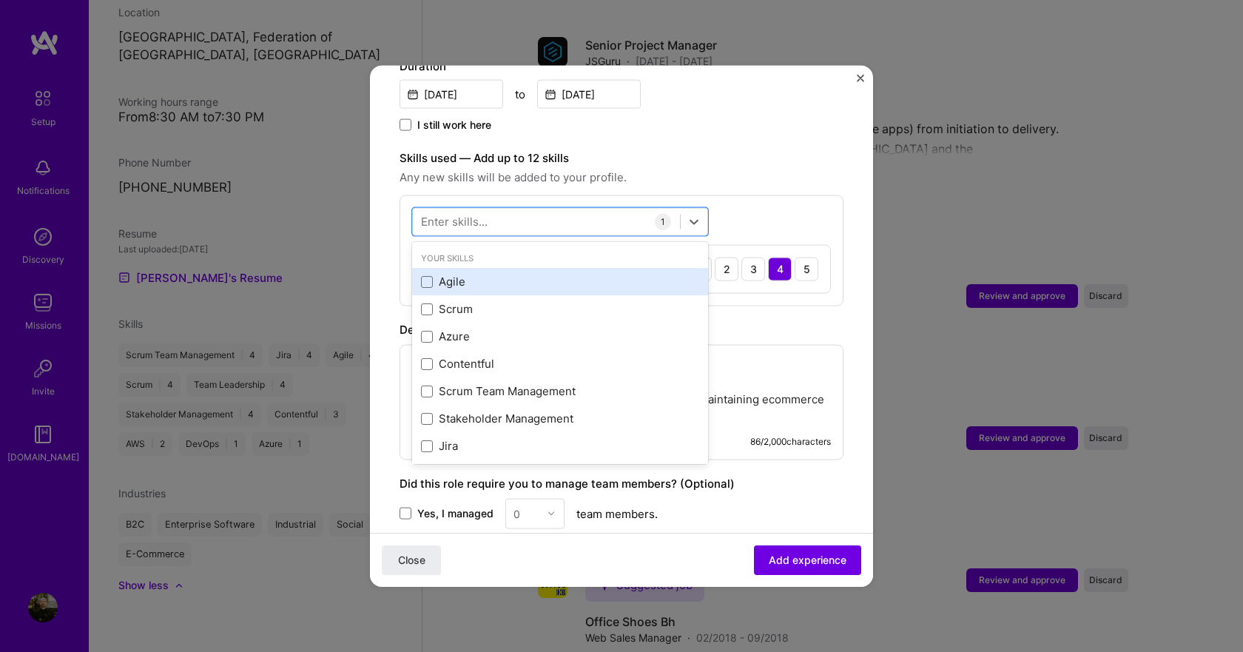
click at [443, 274] on div "Agile" at bounding box center [560, 282] width 278 height 16
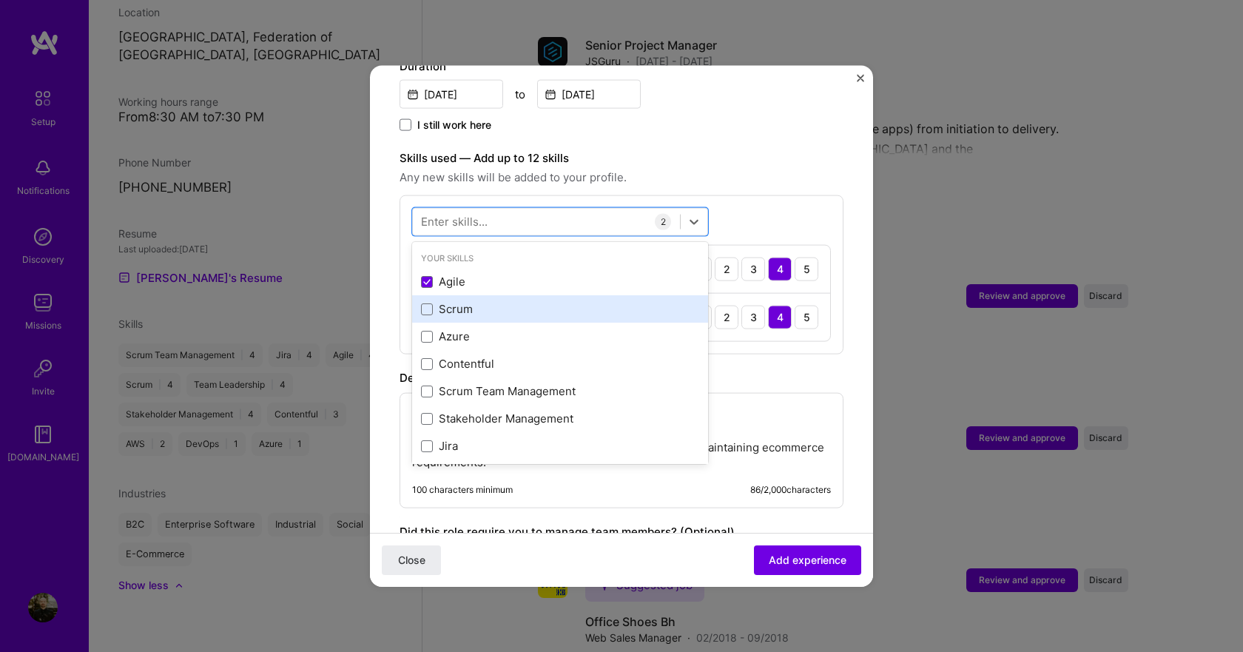
click at [443, 301] on div "Scrum" at bounding box center [560, 309] width 278 height 16
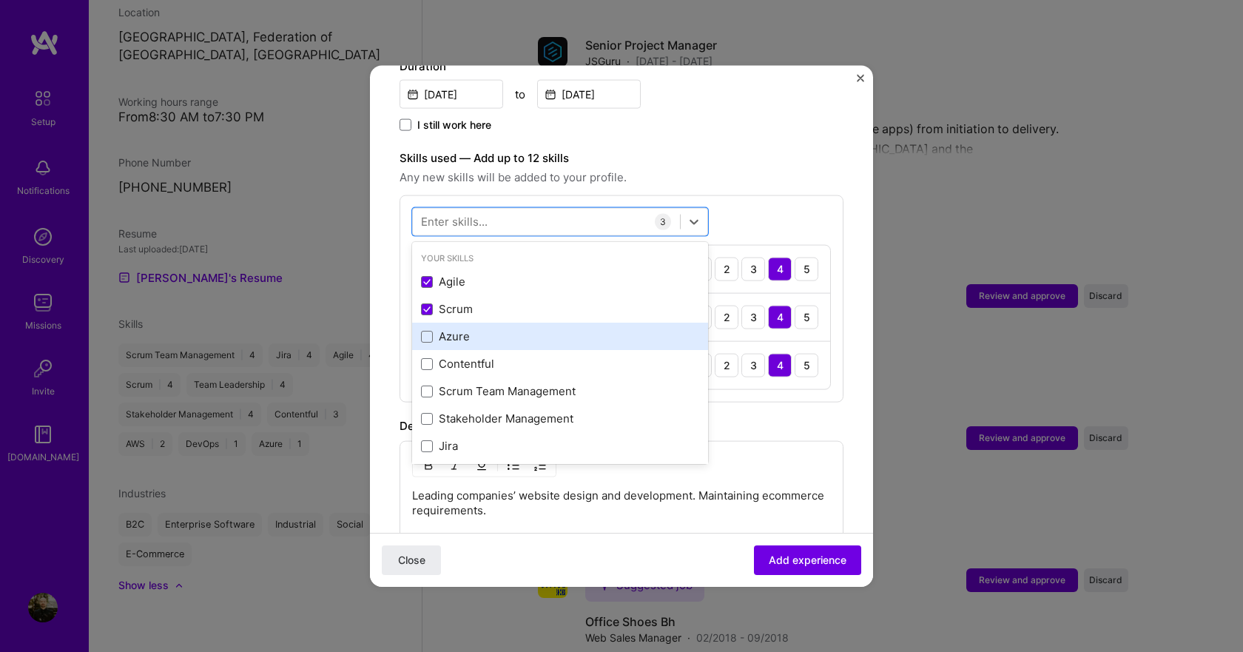
click at [451, 329] on div "Azure" at bounding box center [560, 337] width 278 height 16
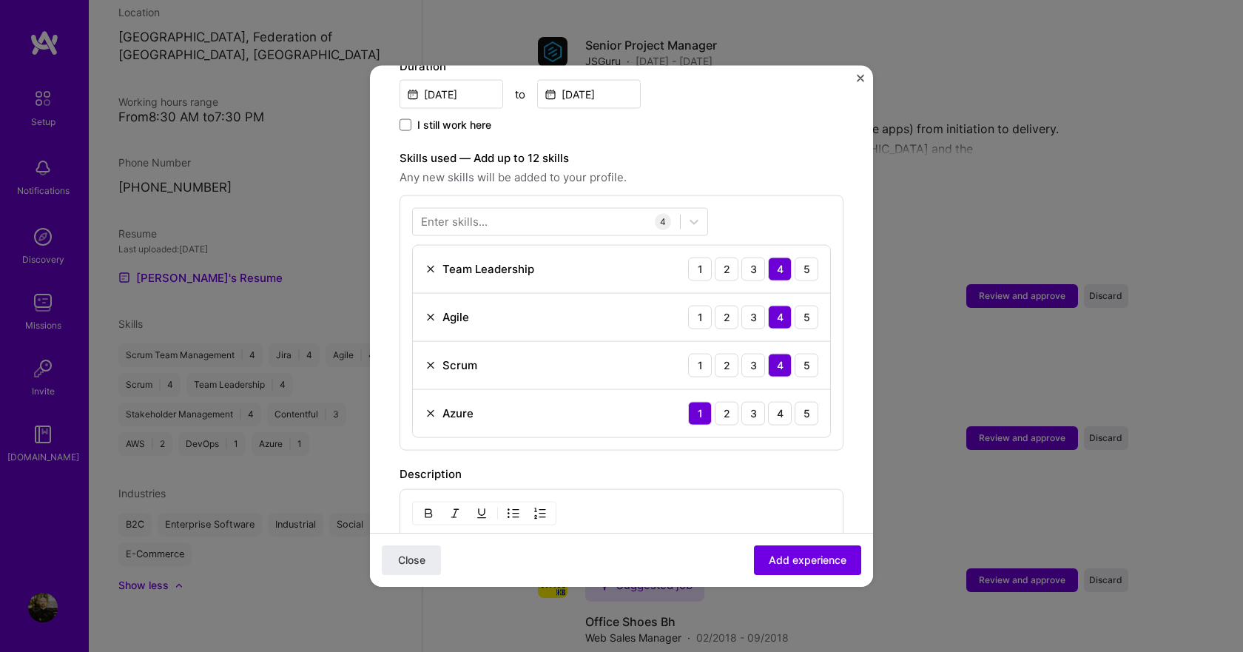
click at [765, 465] on div "Description" at bounding box center [622, 474] width 444 height 18
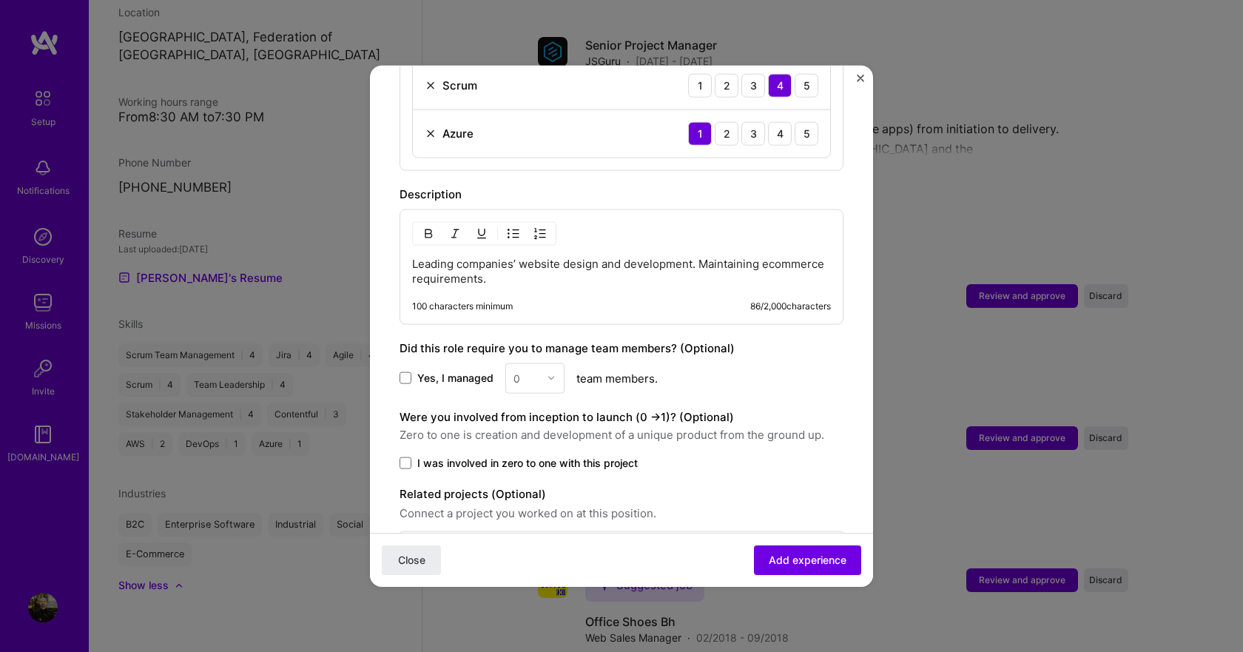
scroll to position [766, 0]
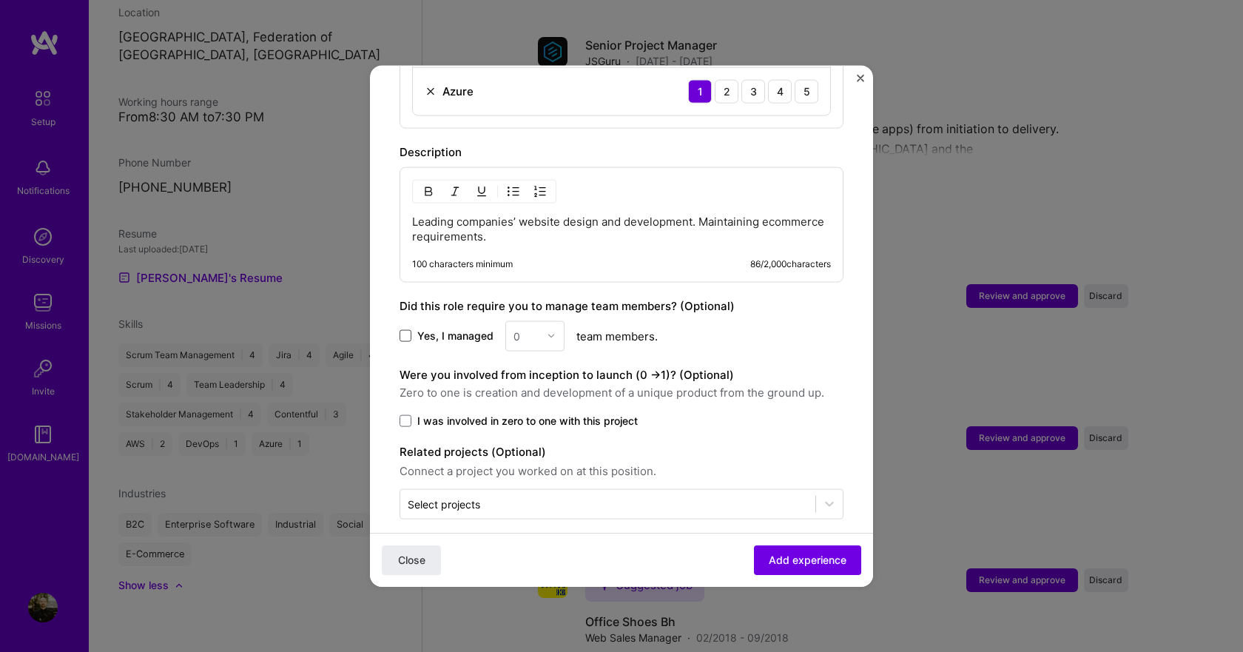
click at [407, 330] on span at bounding box center [406, 336] width 12 height 12
click at [0, 0] on input "Yes, I managed" at bounding box center [0, 0] width 0 height 0
click at [547, 332] on img at bounding box center [551, 336] width 9 height 9
click at [542, 389] on div "2" at bounding box center [535, 402] width 50 height 27
click at [409, 414] on span at bounding box center [406, 420] width 12 height 12
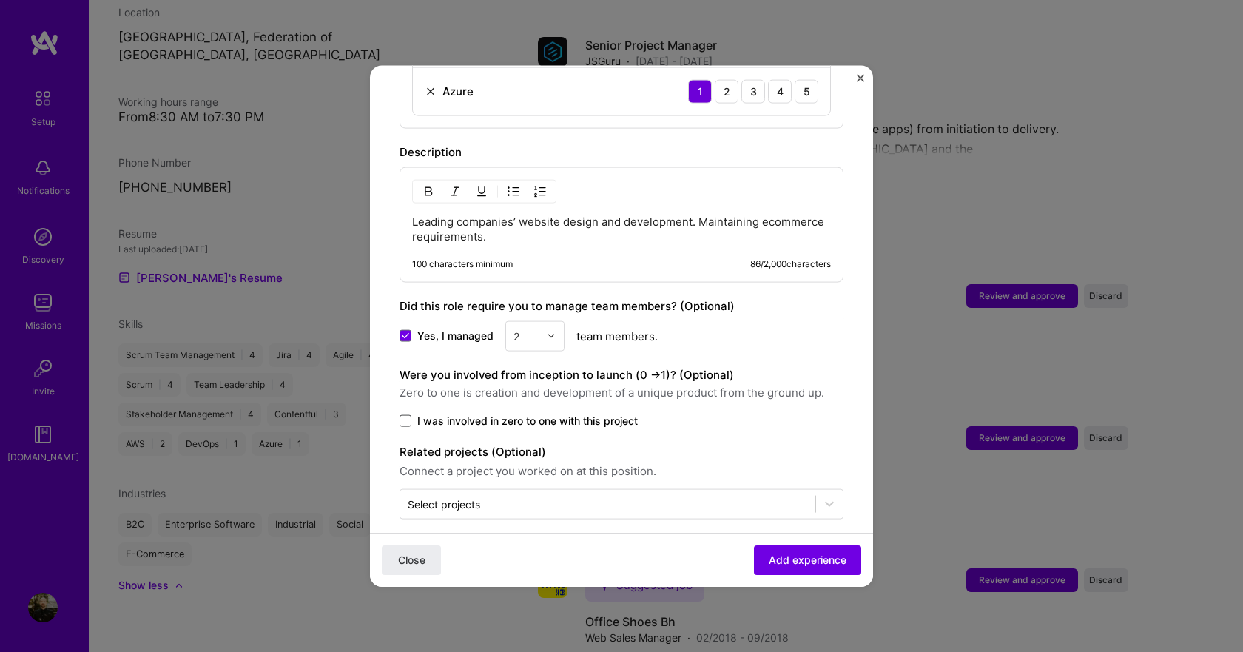
click at [0, 0] on input "I was involved in zero to one with this project" at bounding box center [0, 0] width 0 height 0
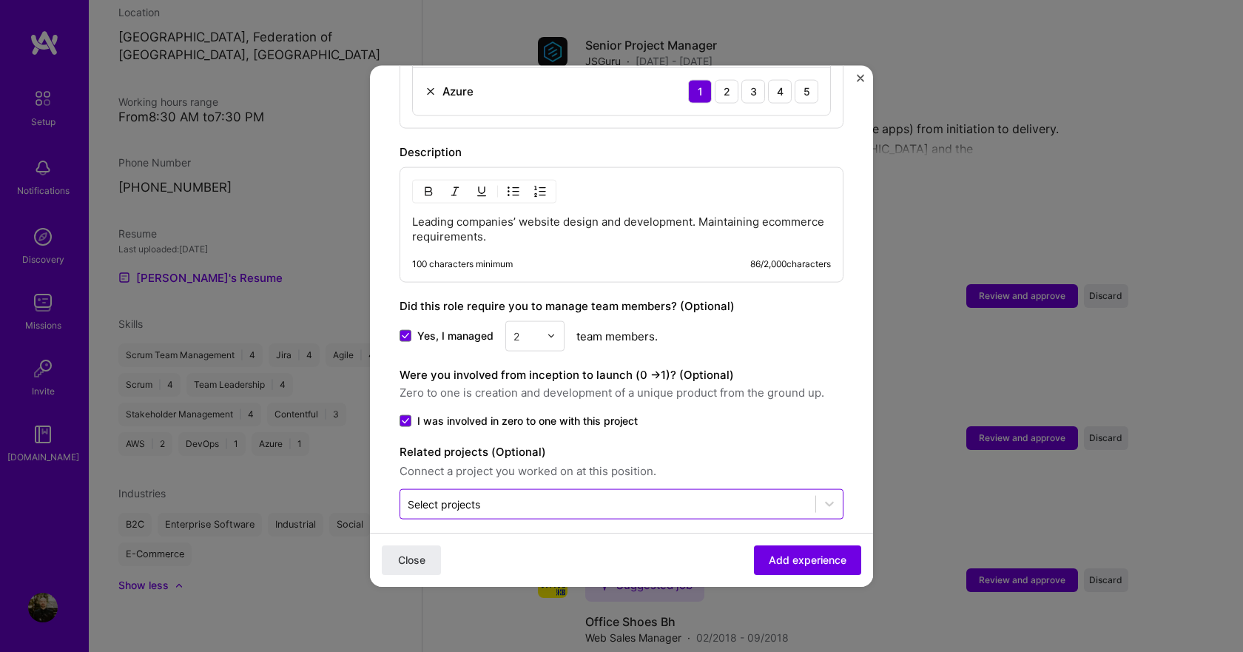
click at [533, 496] on input "text" at bounding box center [608, 504] width 400 height 16
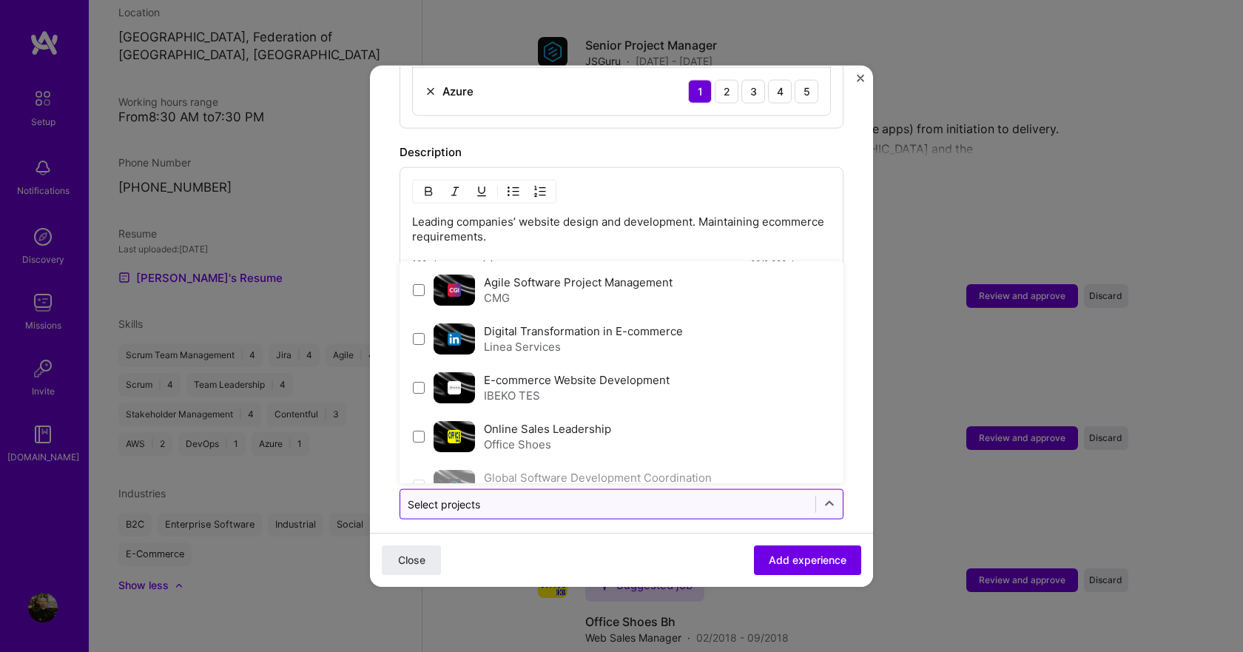
drag, startPoint x: 415, startPoint y: 375, endPoint x: 645, endPoint y: 477, distance: 251.2
click at [420, 381] on span at bounding box center [419, 387] width 12 height 12
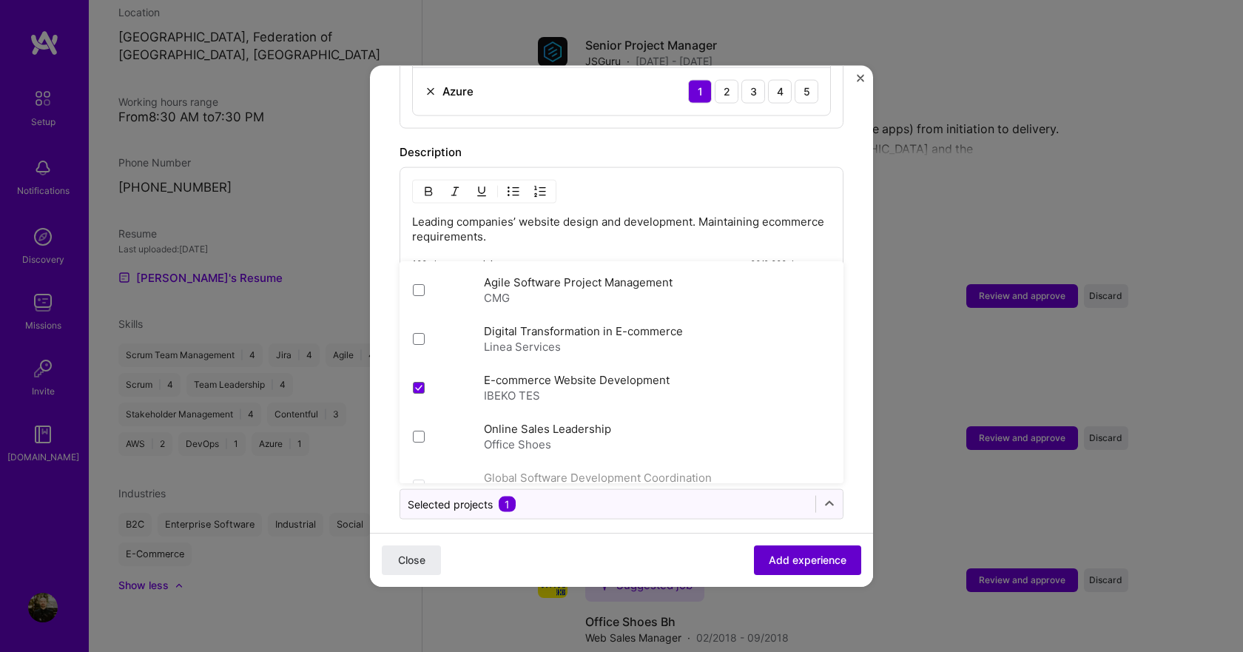
click at [805, 555] on span "Add experience" at bounding box center [808, 560] width 78 height 15
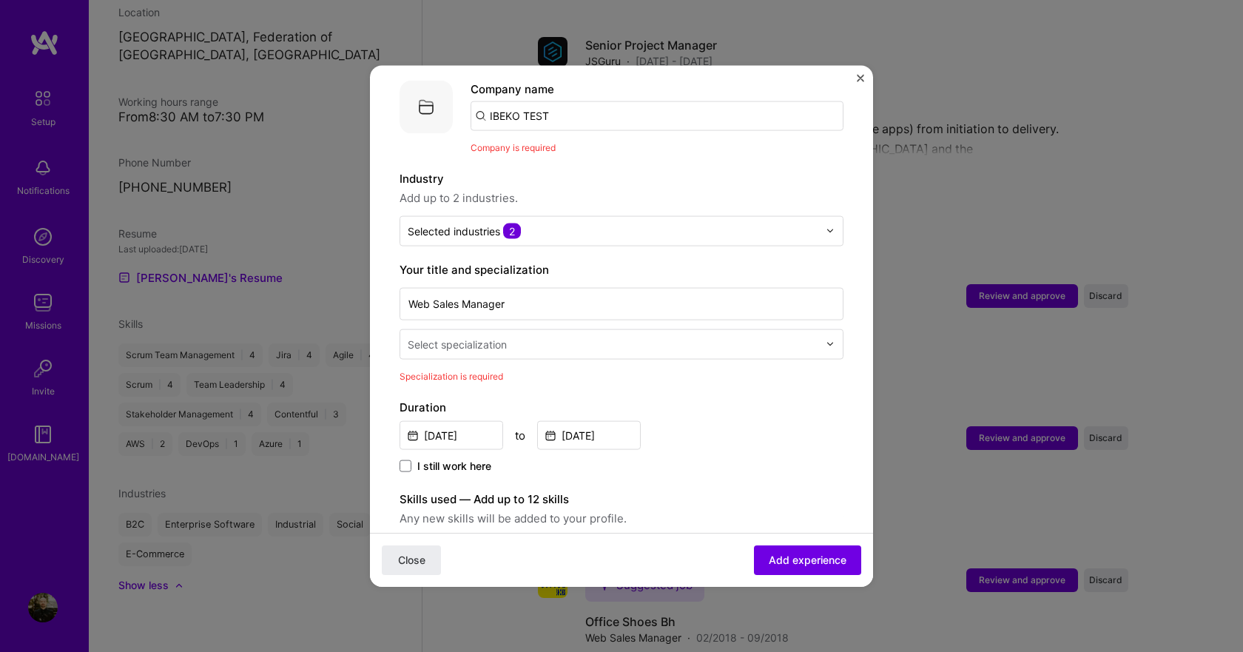
scroll to position [148, 0]
click at [540, 337] on input "text" at bounding box center [615, 345] width 414 height 16
type input "s"
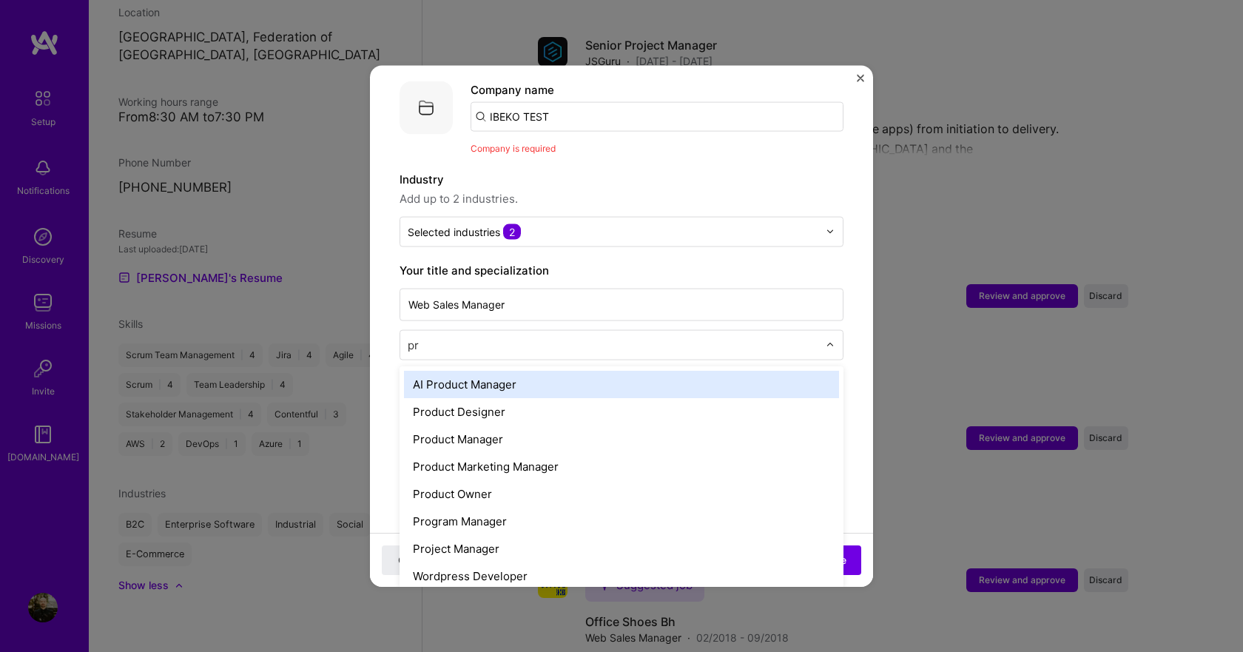
type input "pro"
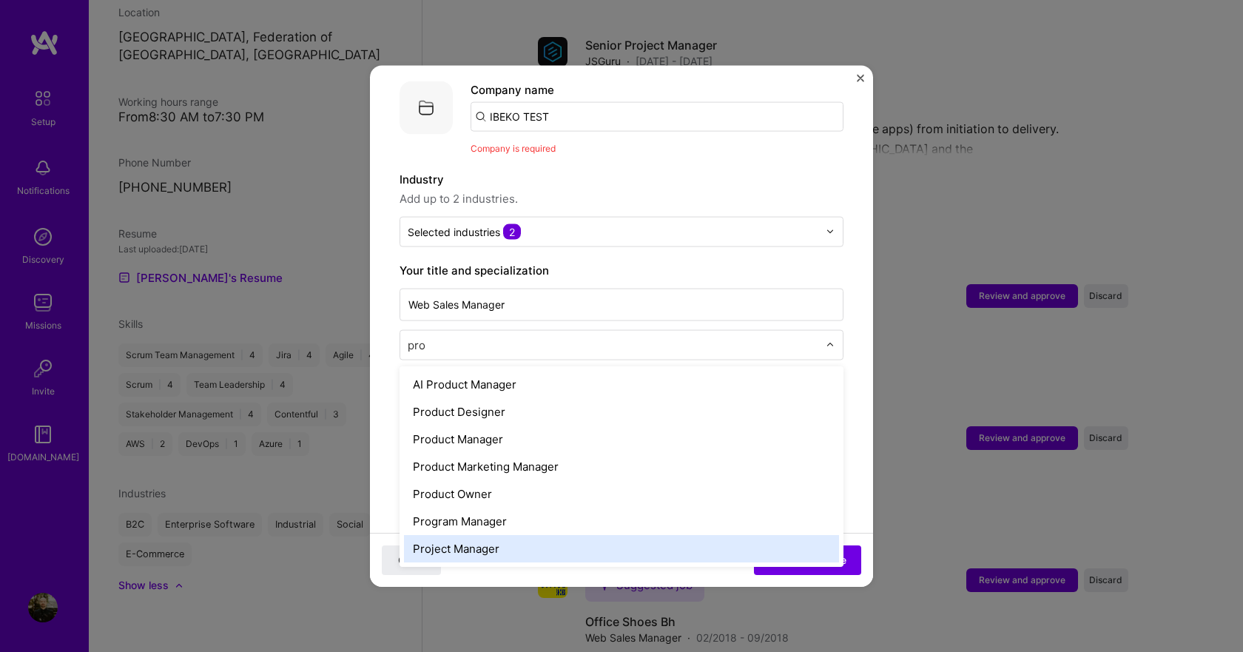
click at [425, 535] on div "Project Manager" at bounding box center [621, 547] width 435 height 27
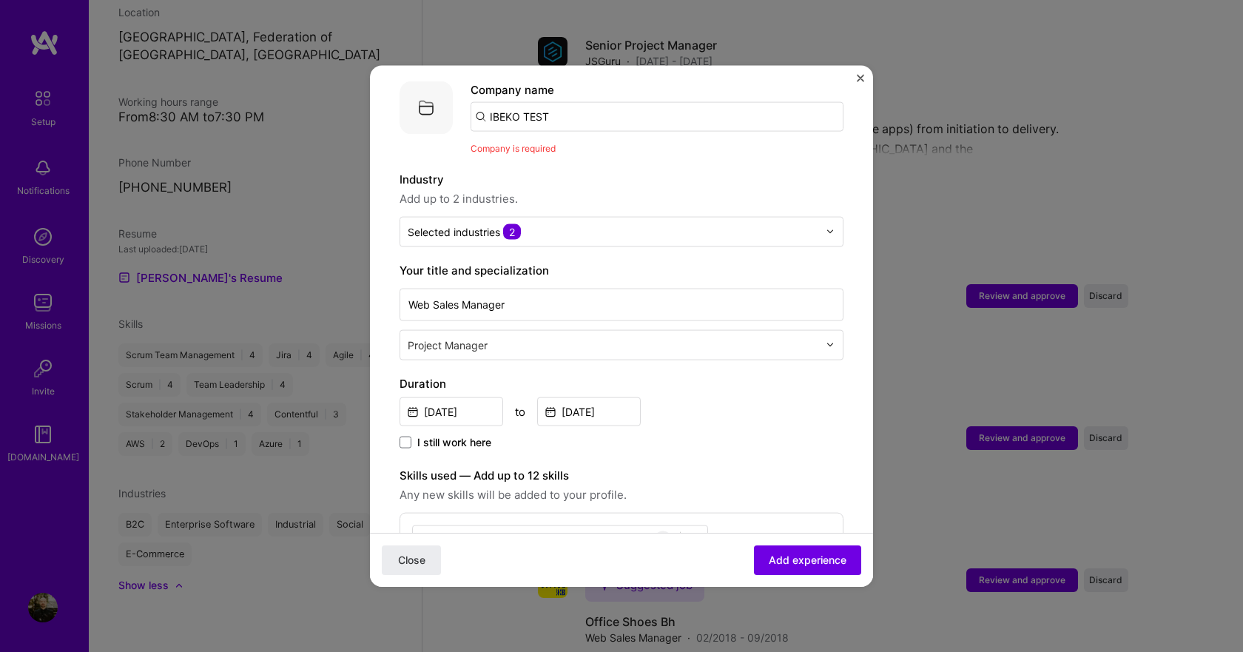
click at [698, 434] on div "I still work here" at bounding box center [622, 442] width 444 height 17
click at [825, 560] on span "Add experience" at bounding box center [808, 560] width 78 height 15
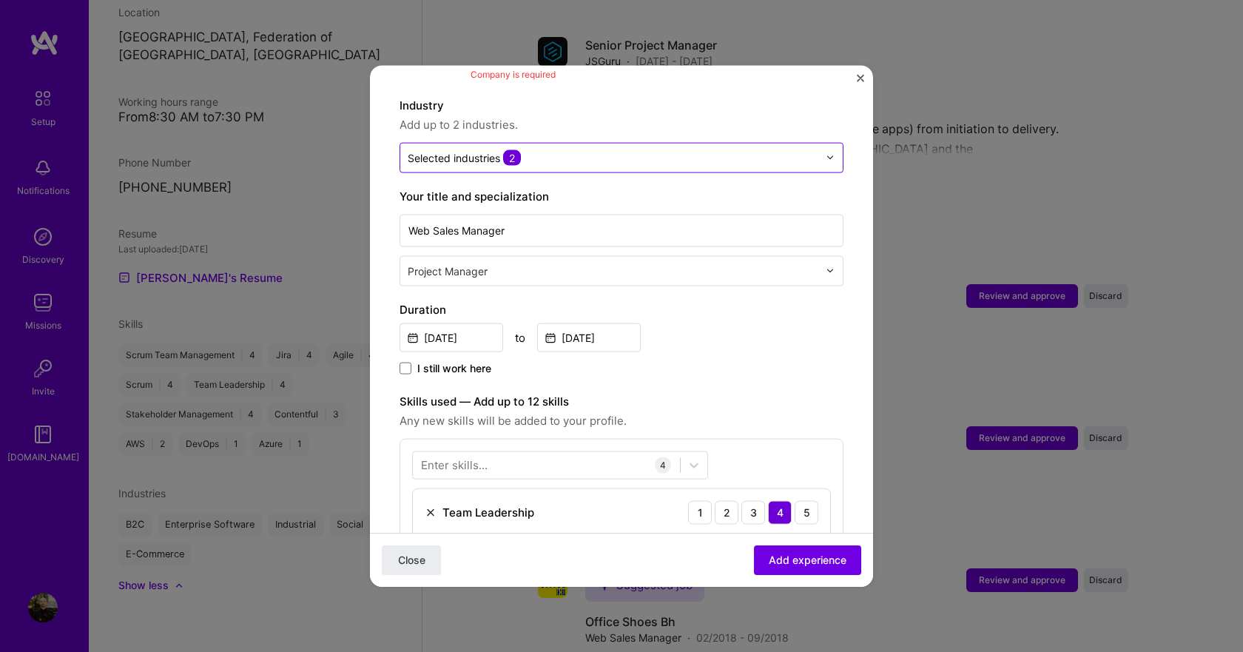
scroll to position [0, 0]
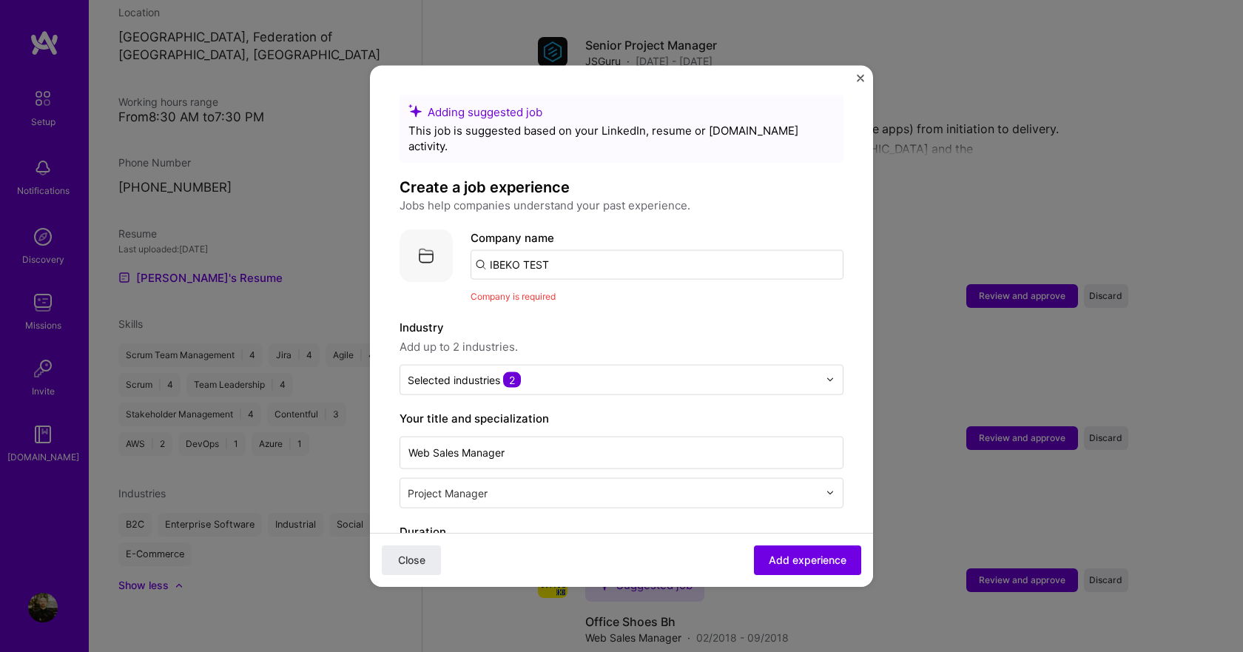
click at [582, 229] on div "Company name IBEKO TEST" at bounding box center [657, 254] width 373 height 50
click at [575, 251] on input "IBEKO TEST" at bounding box center [657, 264] width 373 height 30
click at [535, 294] on span "ibekotest" at bounding box center [539, 302] width 49 height 16
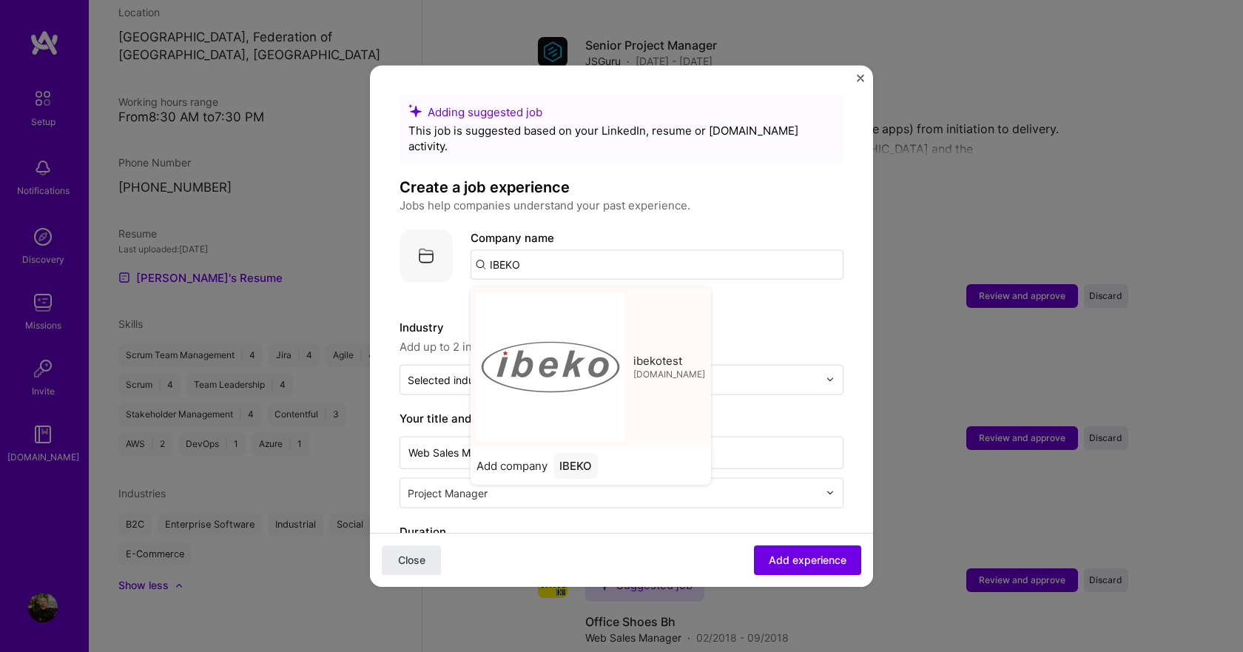
type input "ibekotest"
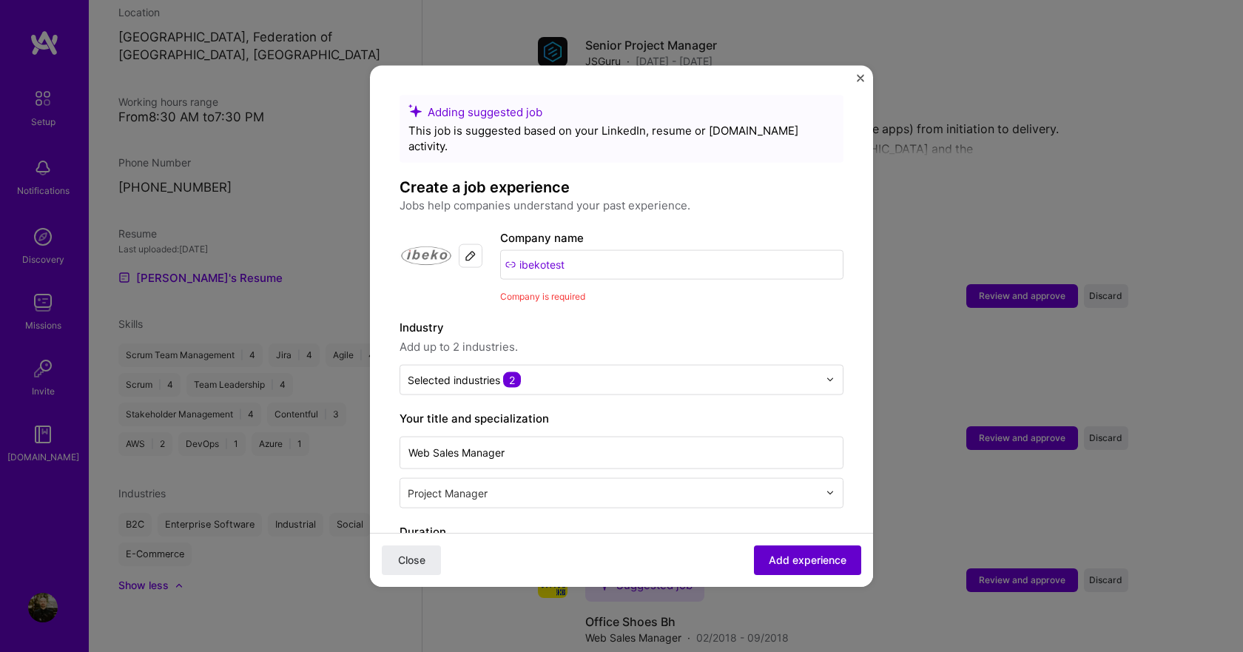
click at [786, 553] on span "Add experience" at bounding box center [808, 560] width 78 height 15
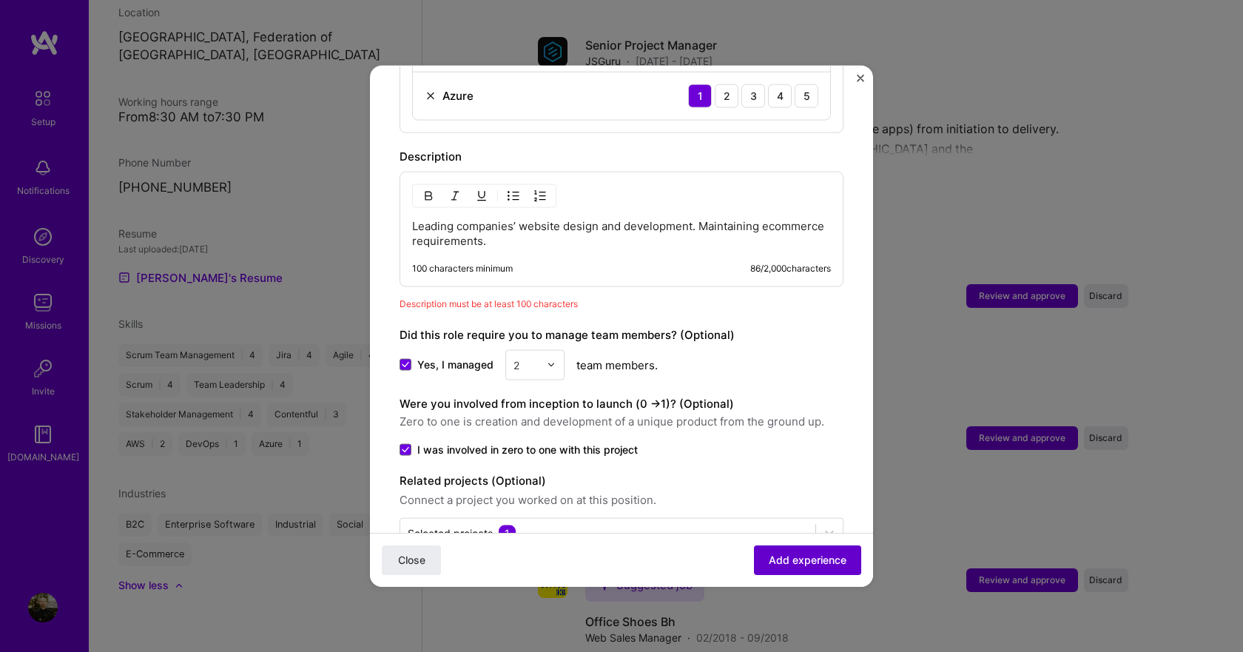
scroll to position [790, 0]
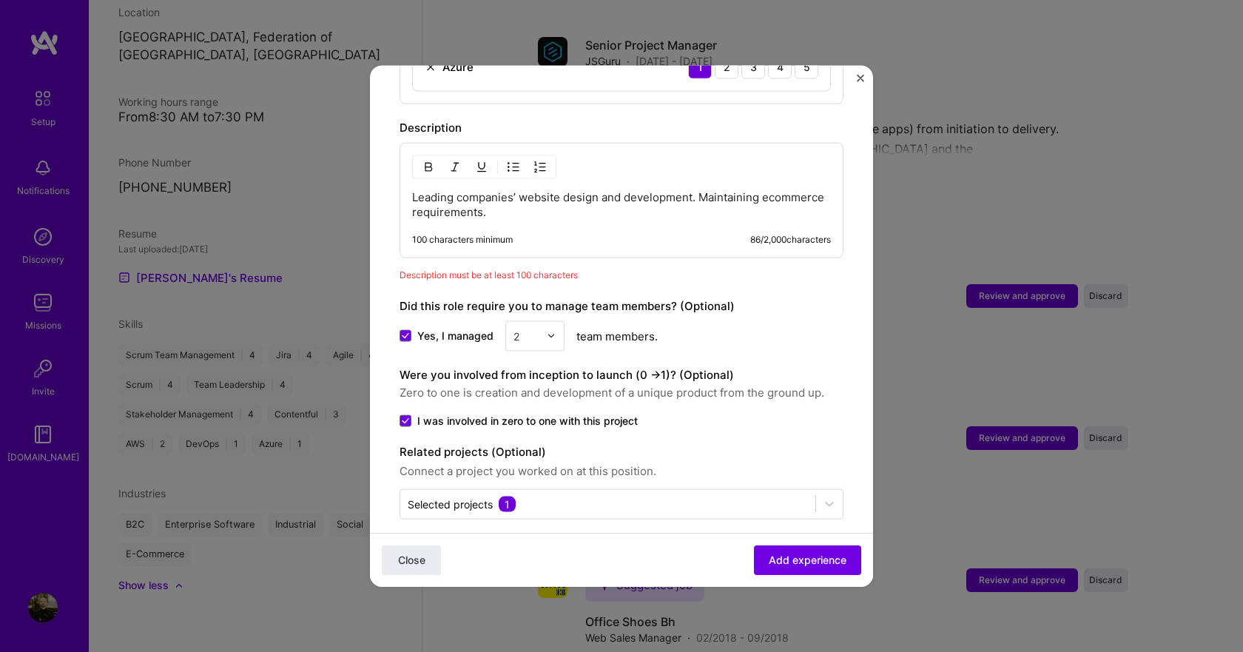
click at [654, 244] on div "Description Leading companies’ website design and development. Maintaining ecom…" at bounding box center [622, 200] width 444 height 164
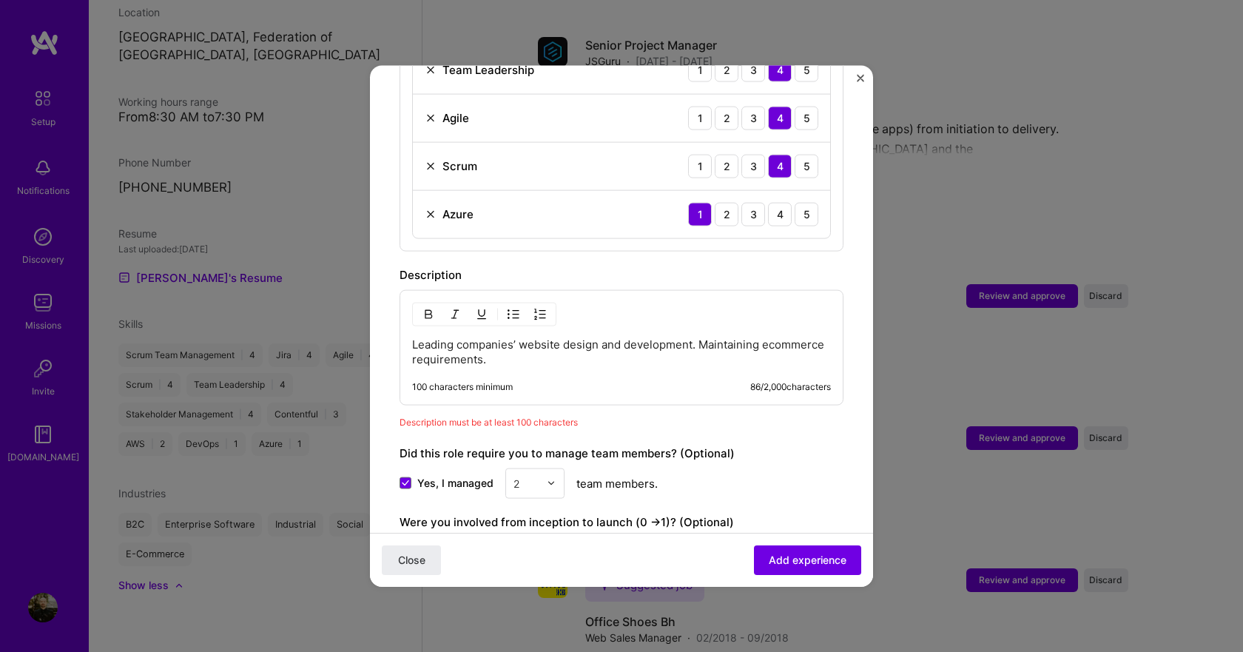
click at [560, 363] on div "Leading companies’ website design and development. Maintaining ecommerce requir…" at bounding box center [622, 346] width 444 height 115
click at [568, 347] on p "Leading companies’ website design and development. Maintaining ecommerce requir…" at bounding box center [621, 352] width 419 height 30
click at [570, 346] on p "Leading companies’ website design and development. Maintaining e-commerce requi…" at bounding box center [621, 352] width 419 height 30
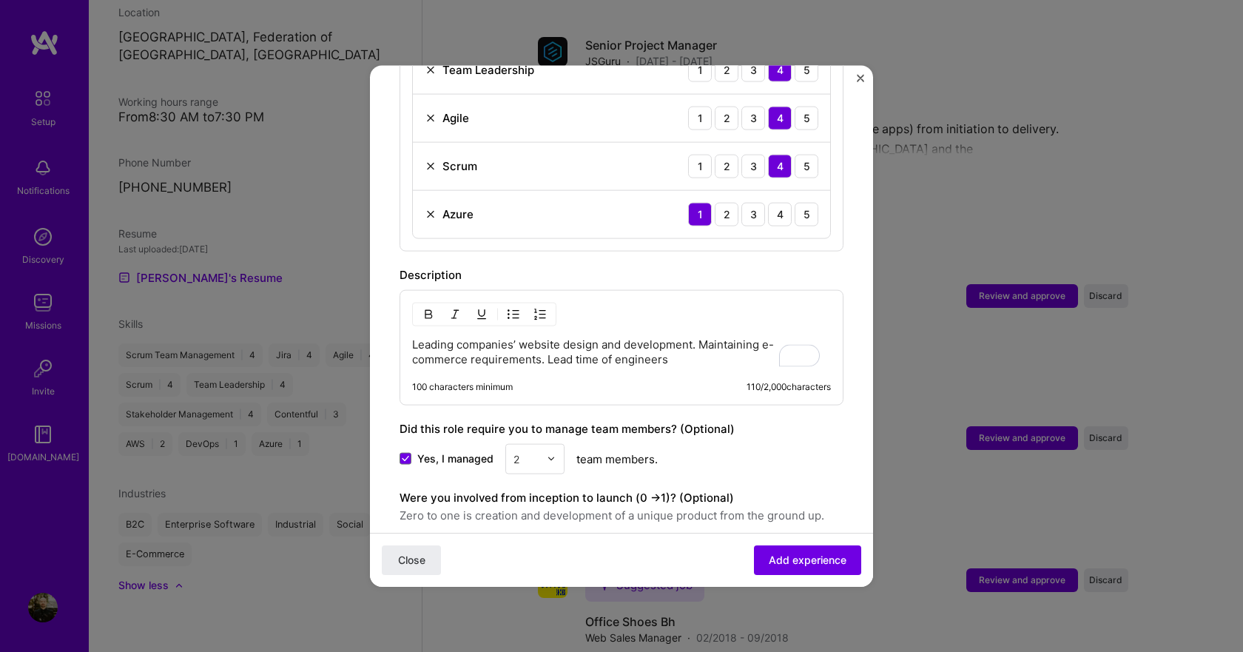
click at [825, 469] on div "Adding suggested job This job is suggested based on your LinkedIn, resume or [D…" at bounding box center [622, 47] width 444 height 1190
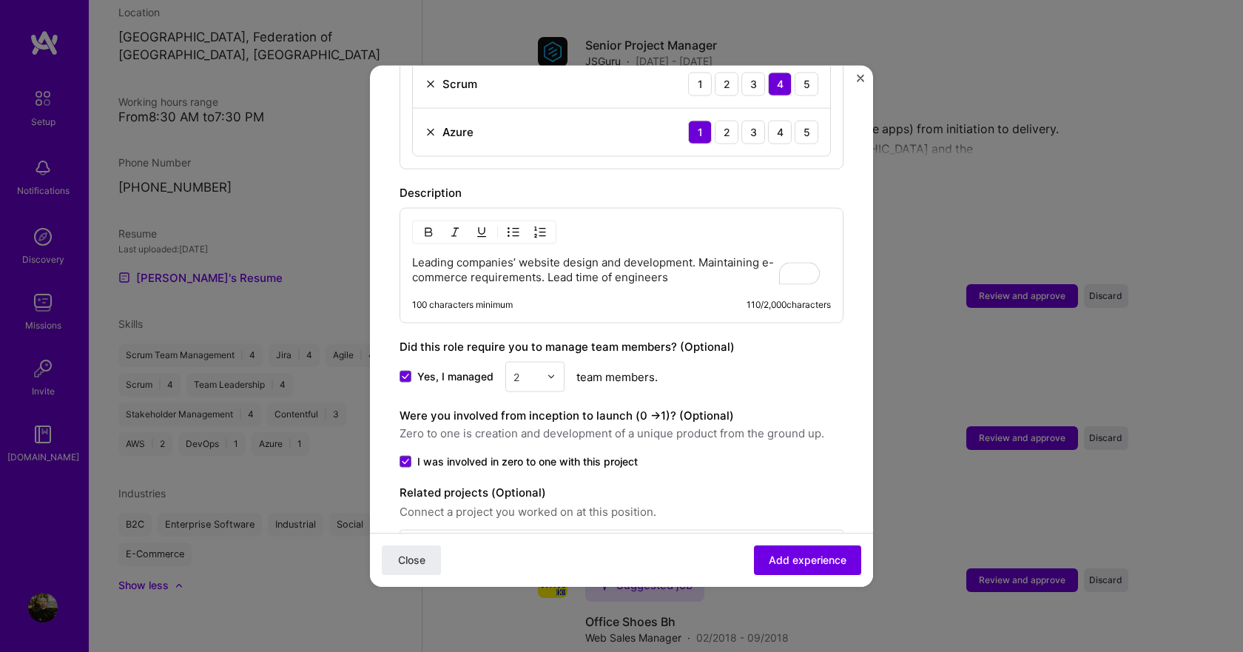
scroll to position [766, 0]
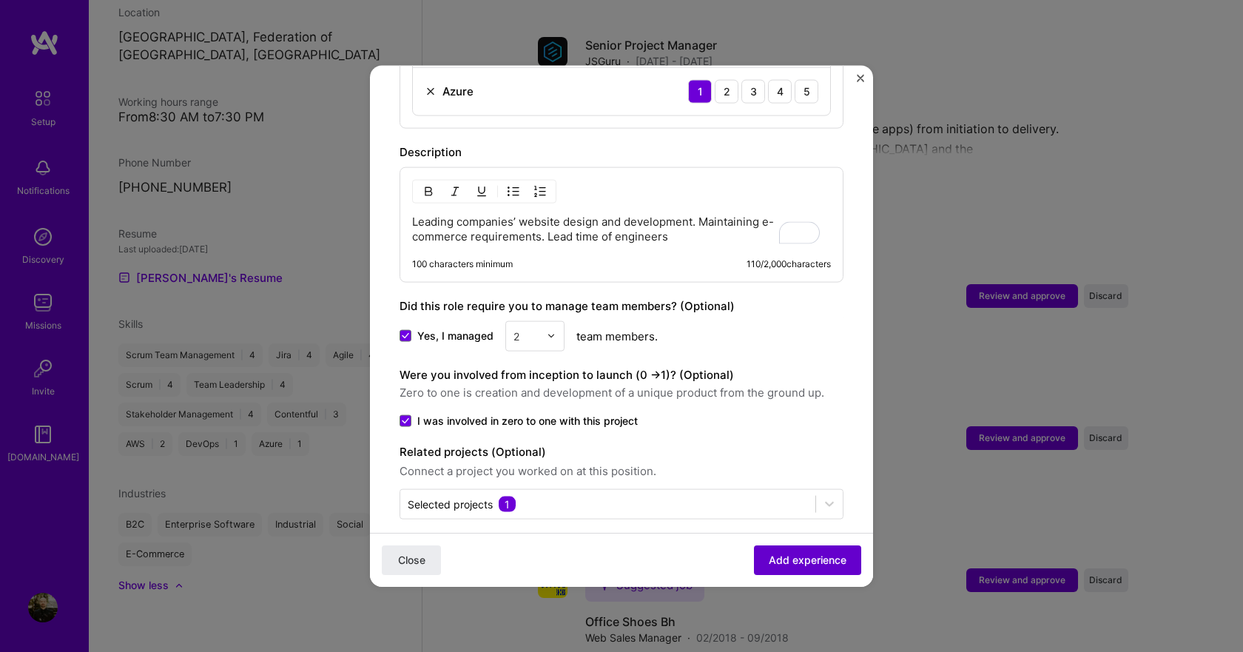
click at [786, 564] on span "Add experience" at bounding box center [808, 560] width 78 height 15
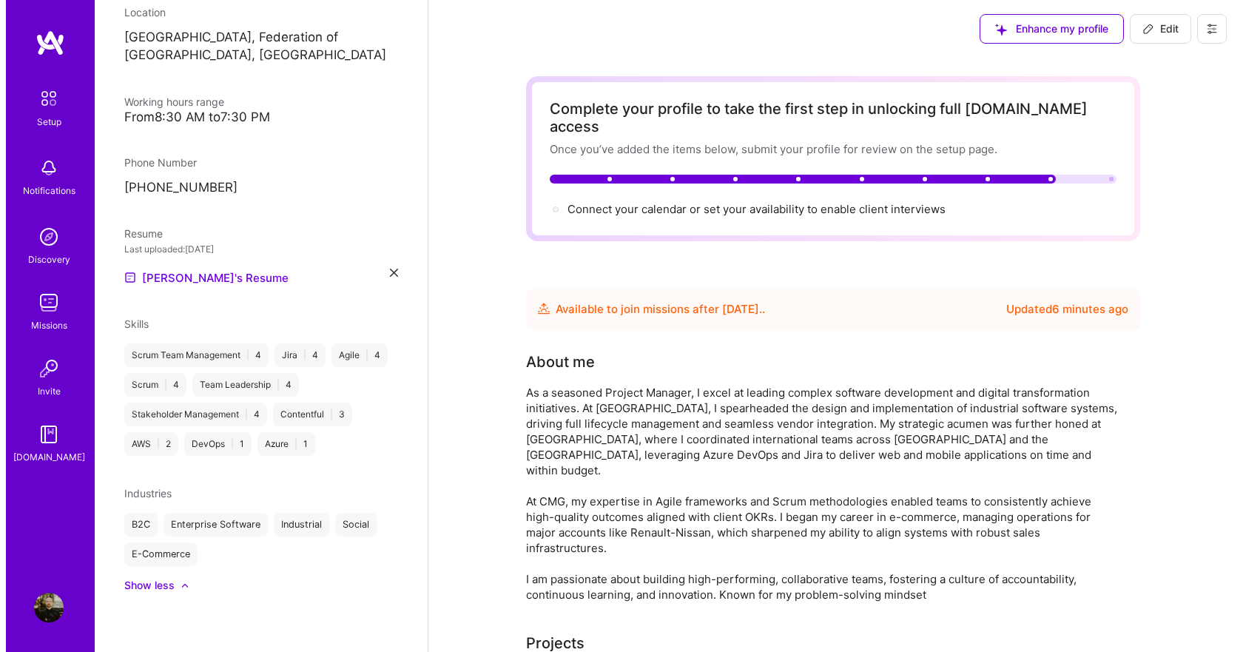
scroll to position [0, 0]
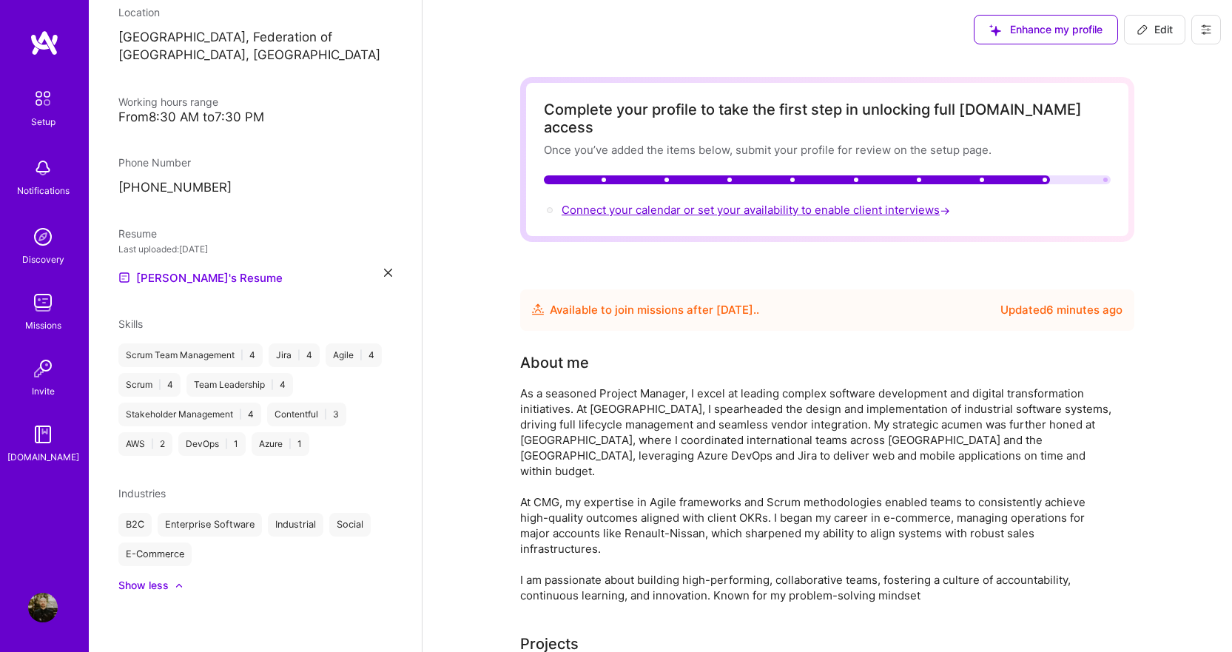
click at [645, 203] on span "Connect your calendar or set your availability to enable client interviews →" at bounding box center [758, 210] width 392 height 14
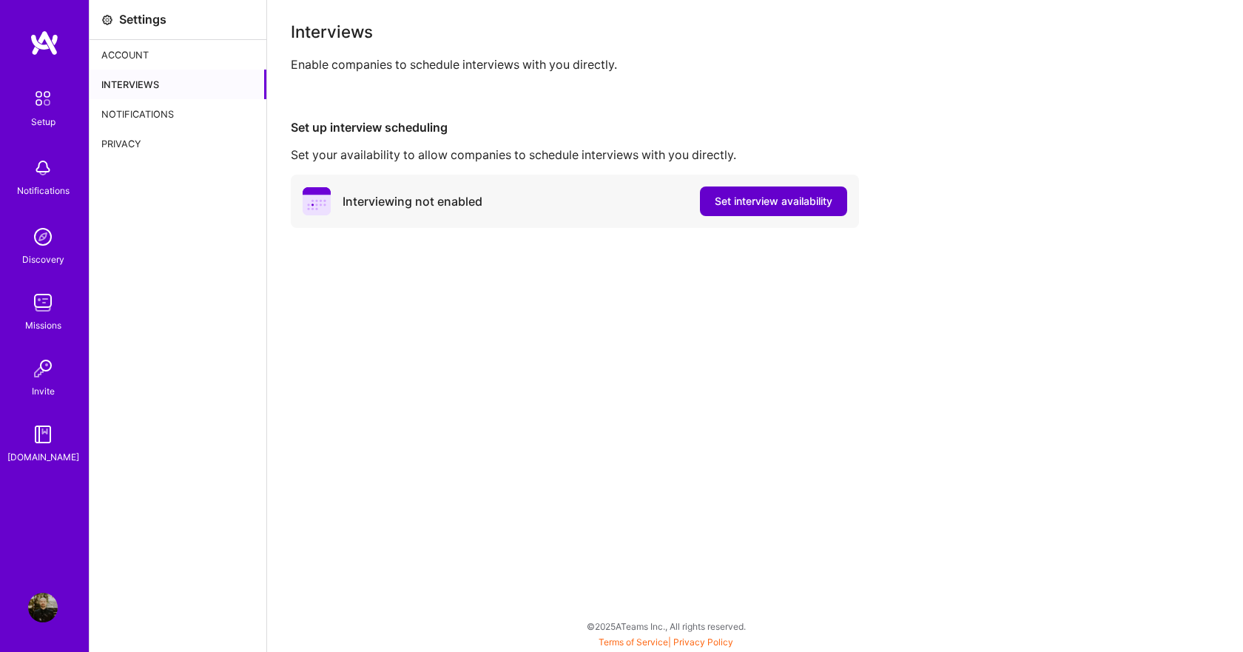
click at [785, 203] on span "Set interview availability" at bounding box center [774, 201] width 118 height 15
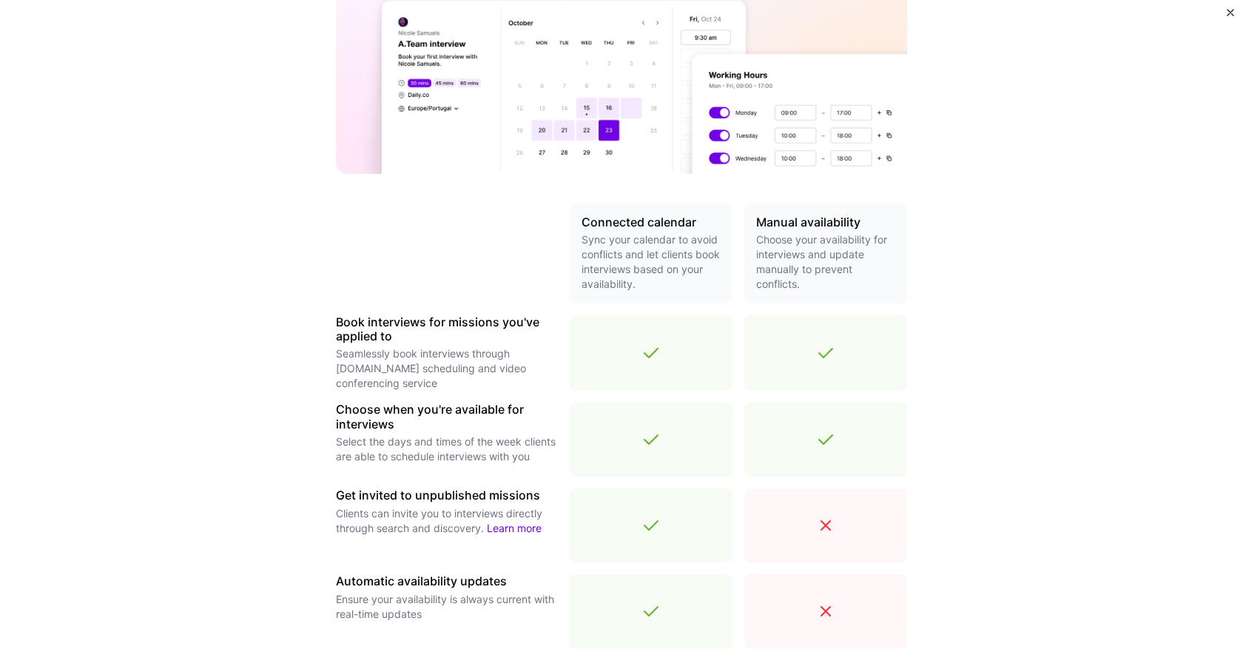
scroll to position [385, 0]
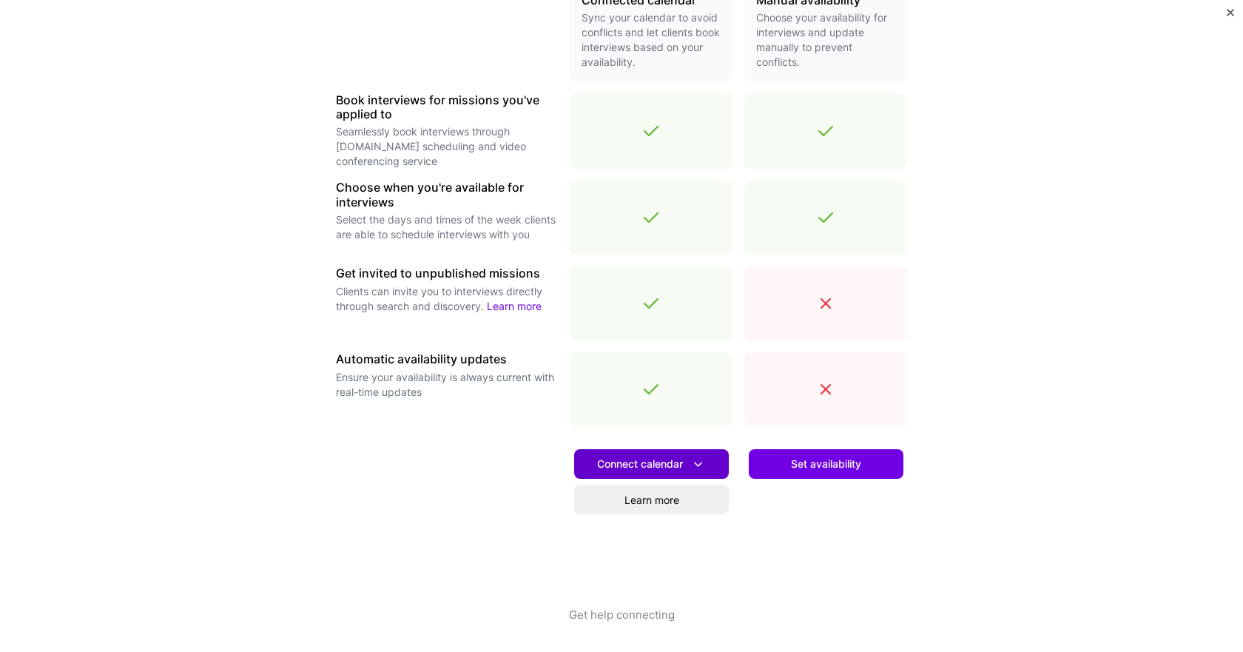
click at [652, 463] on span "Connect calendar" at bounding box center [651, 465] width 109 height 16
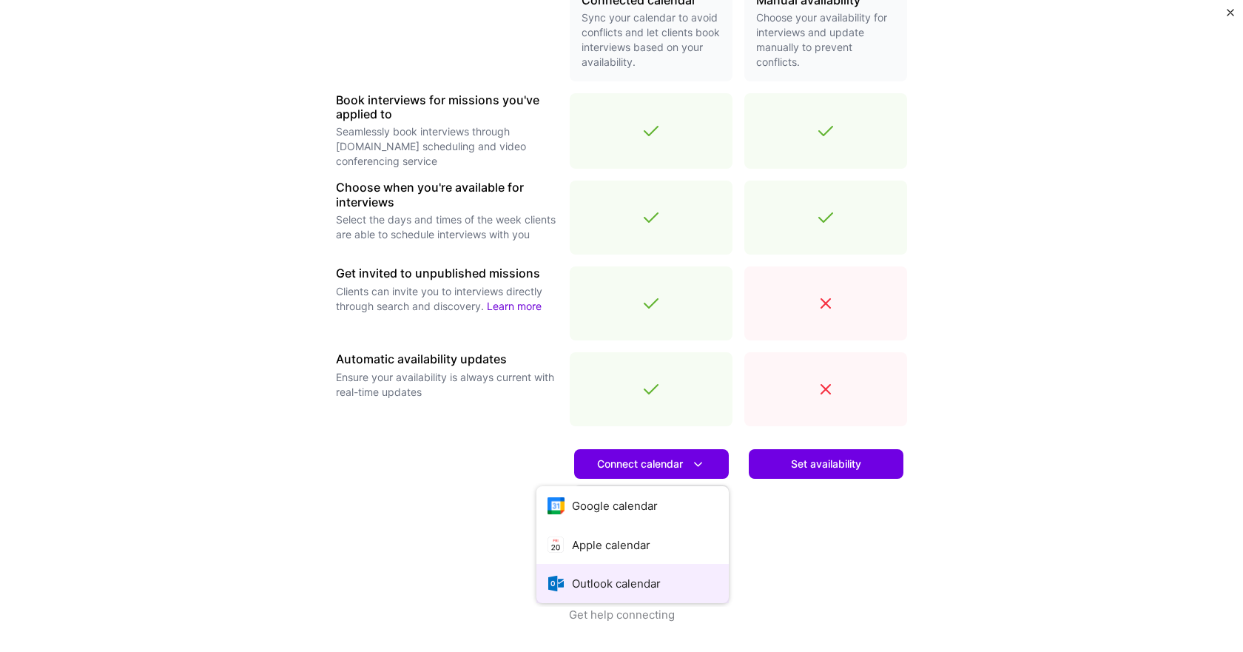
click at [648, 576] on button "Outlook calendar" at bounding box center [633, 583] width 192 height 39
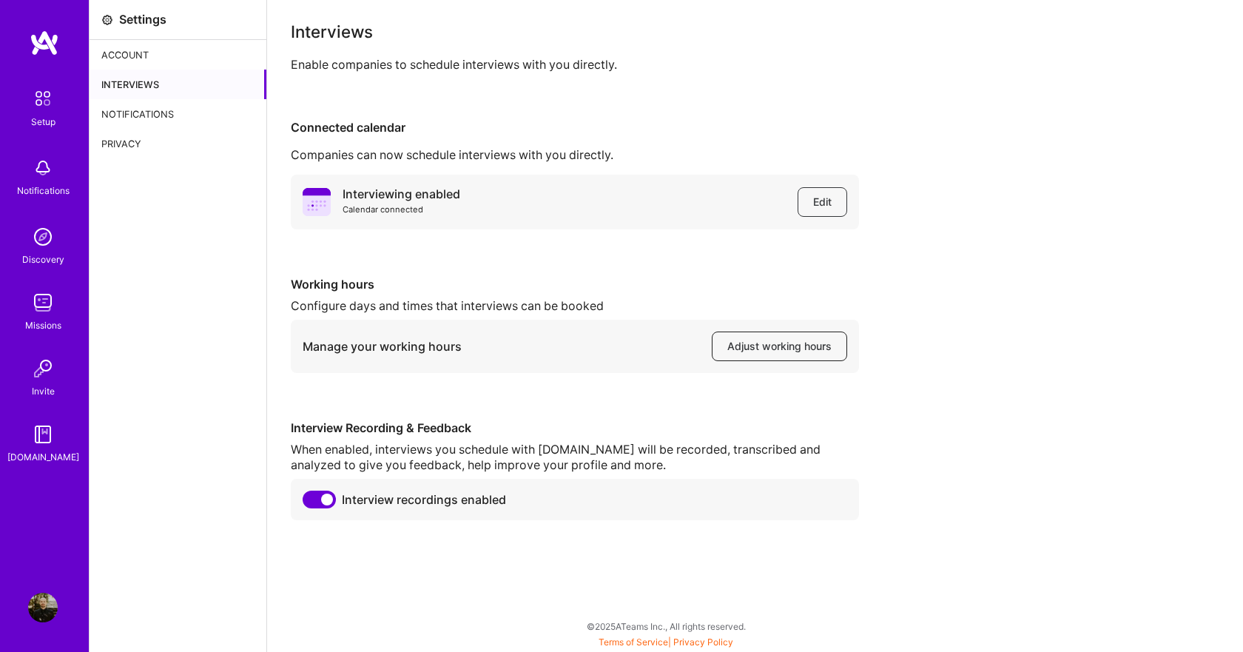
click at [806, 352] on span "Adjust working hours" at bounding box center [780, 346] width 104 height 15
click at [153, 84] on div "Interviews" at bounding box center [178, 85] width 177 height 30
click at [818, 211] on button "Edit" at bounding box center [823, 202] width 50 height 30
click at [121, 53] on div "Account" at bounding box center [178, 55] width 177 height 30
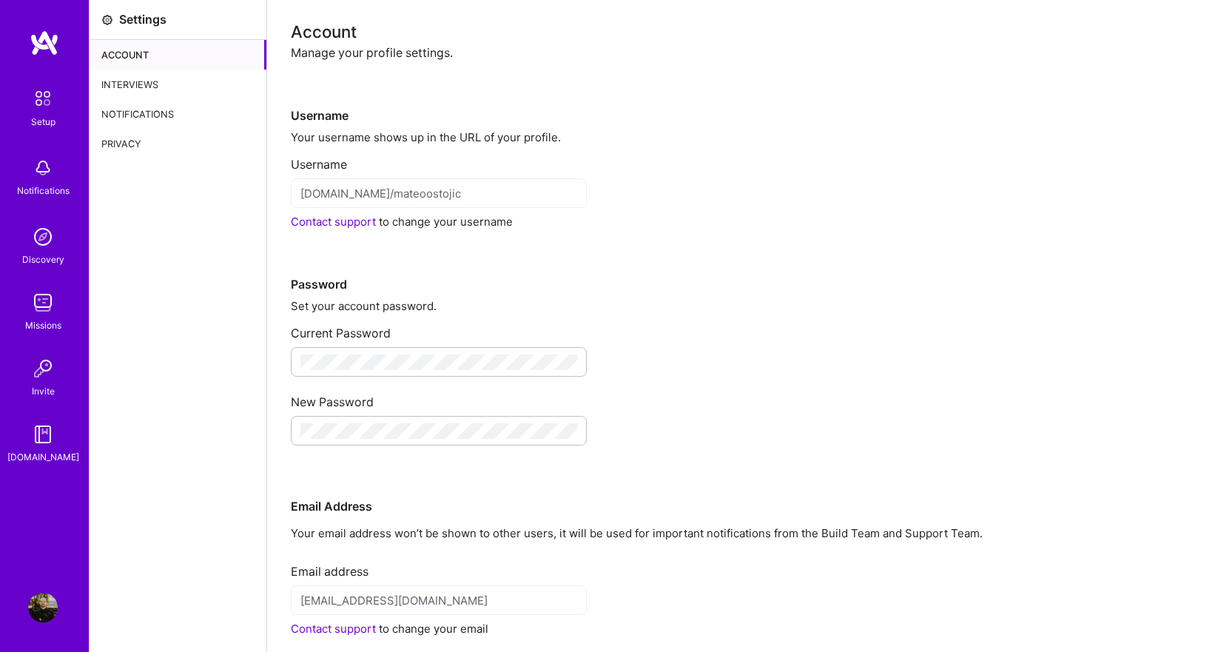
click at [50, 44] on img at bounding box center [45, 43] width 30 height 27
